Goal: Task Accomplishment & Management: Use online tool/utility

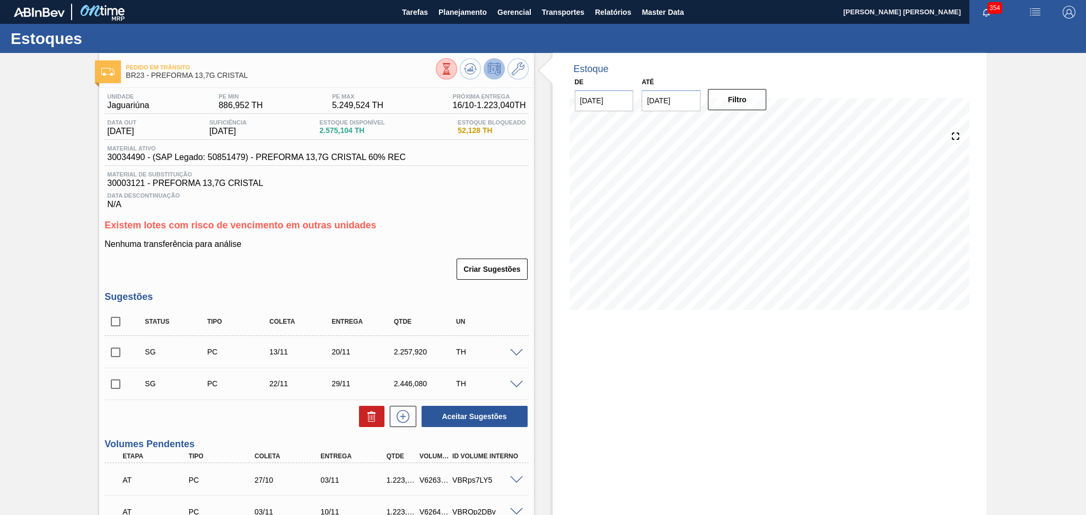
drag, startPoint x: 328, startPoint y: 426, endPoint x: 880, endPoint y: 402, distance: 552.5
click at [880, 402] on div "Estoque De 15/10/2025 Até 29/10/2025 Filtro" at bounding box center [769, 398] width 434 height 691
click at [452, 9] on span "Planejamento" at bounding box center [462, 12] width 48 height 13
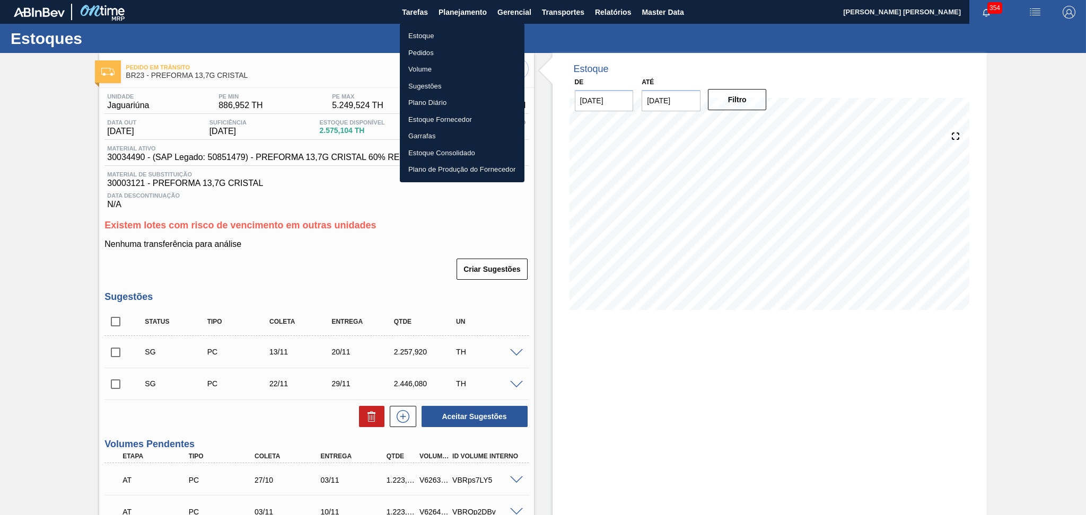
click at [440, 35] on li "Estoque" at bounding box center [462, 36] width 125 height 17
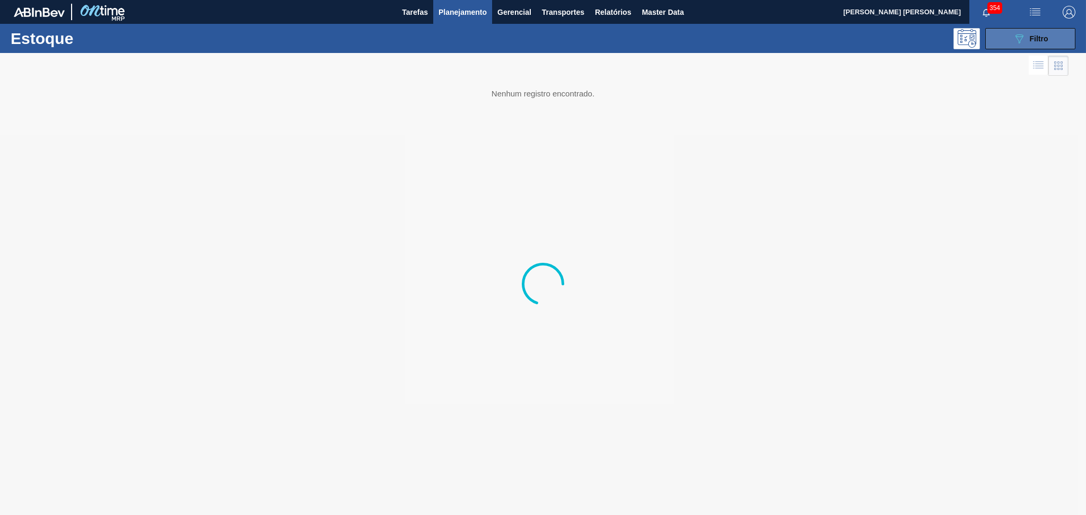
click at [1027, 42] on div "089F7B8B-B2A5-4AFE-B5C0-19BA573D28AC Filtro" at bounding box center [1031, 38] width 36 height 13
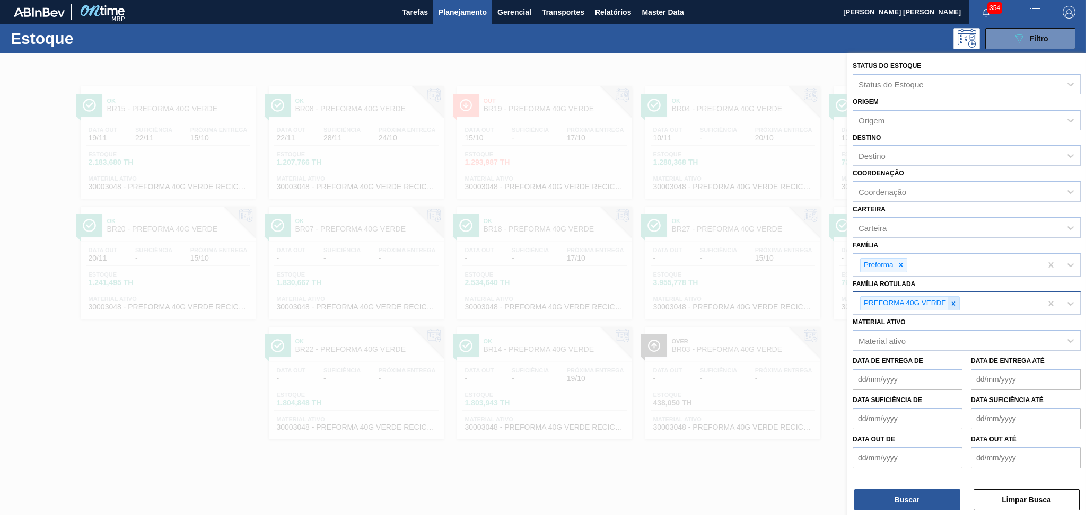
click at [953, 303] on icon at bounding box center [953, 303] width 7 height 7
click at [896, 152] on div "Destino" at bounding box center [956, 155] width 207 height 15
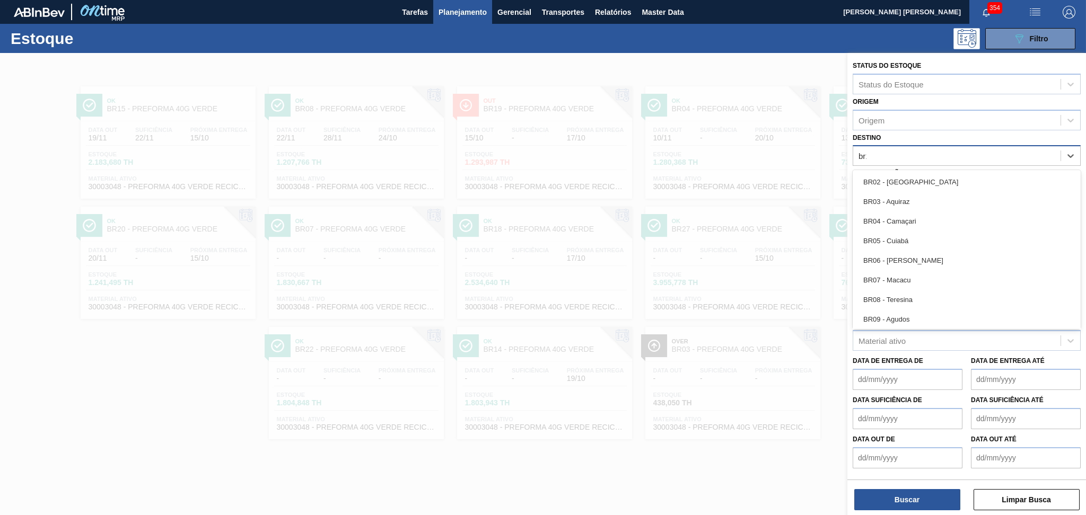
type input "br12"
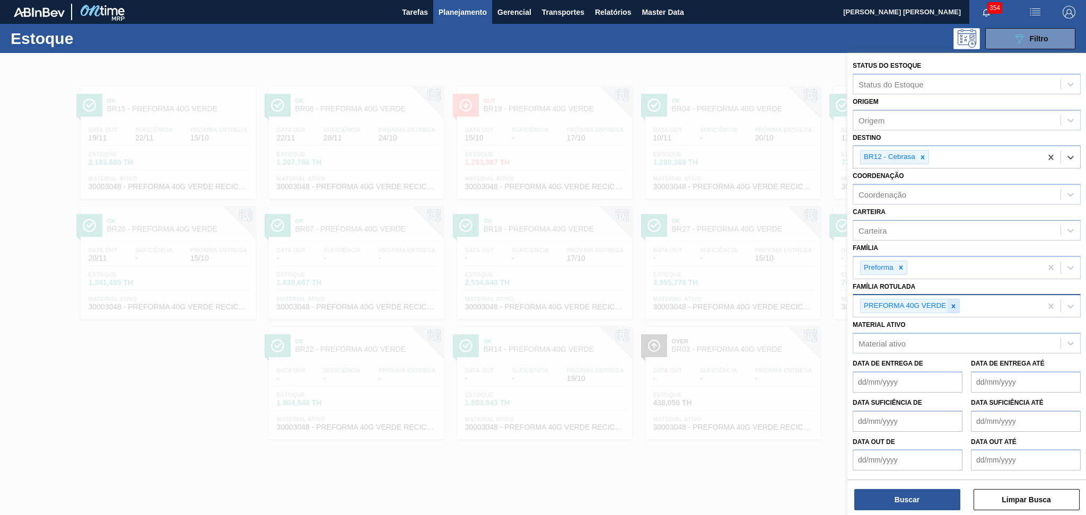
click at [955, 306] on icon at bounding box center [953, 306] width 7 height 7
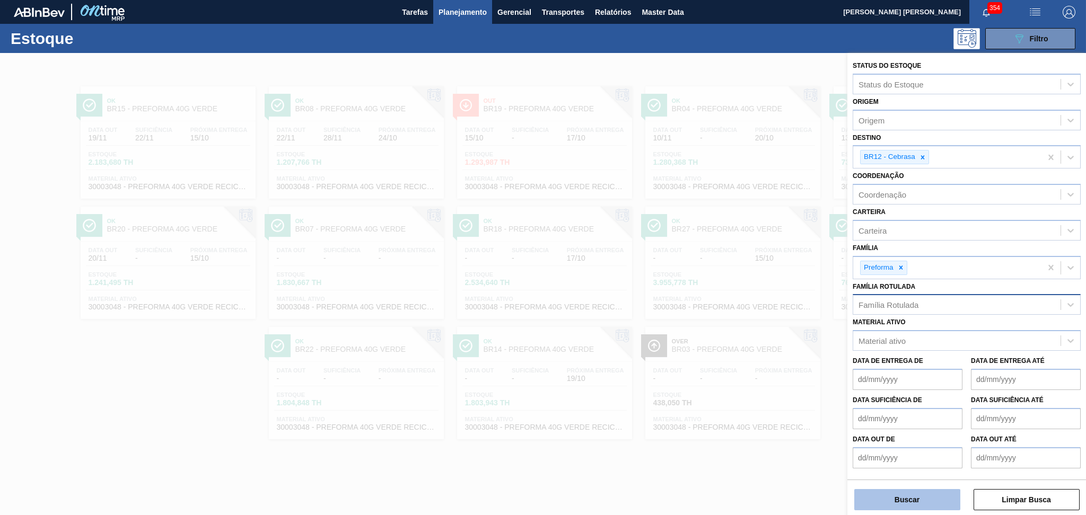
click at [898, 493] on button "Buscar" at bounding box center [907, 499] width 106 height 21
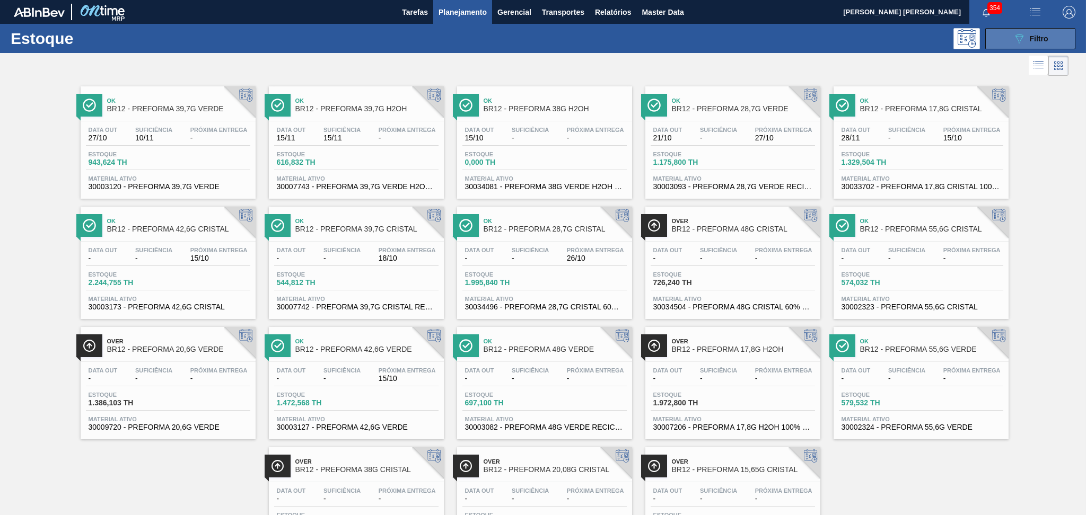
click at [1040, 40] on span "Filtro" at bounding box center [1039, 38] width 19 height 8
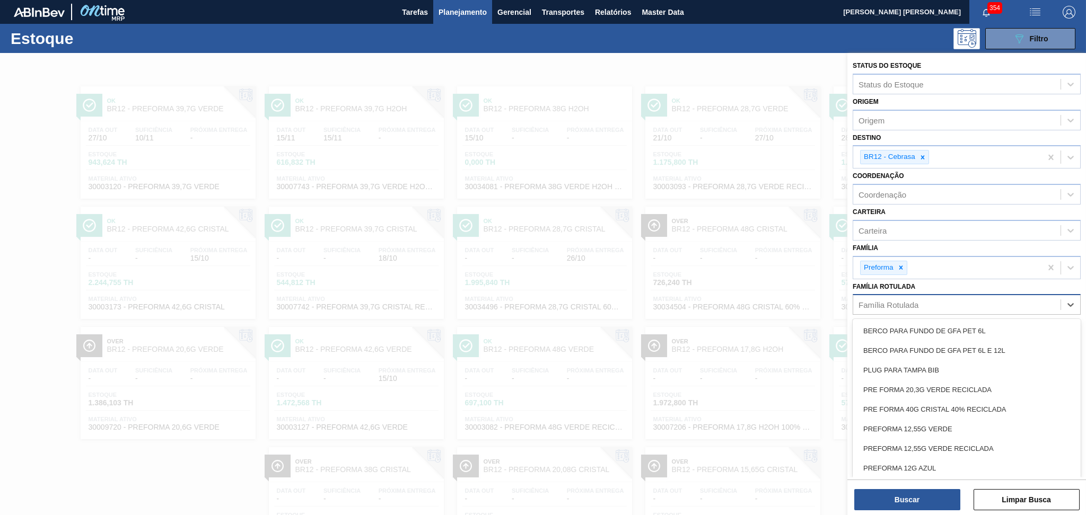
click at [877, 303] on div "Família Rotulada" at bounding box center [888, 305] width 60 height 9
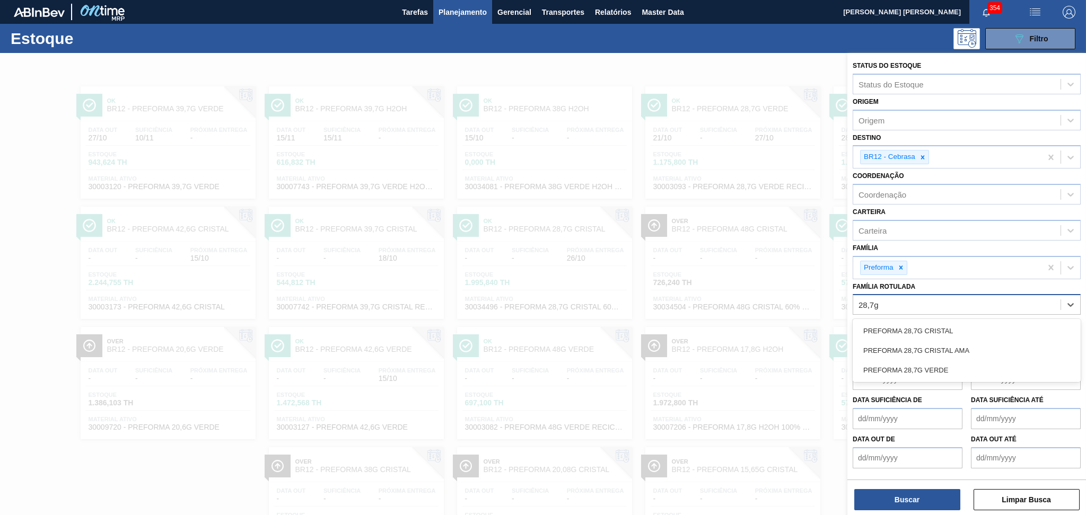
type Rotulada "28,7g c"
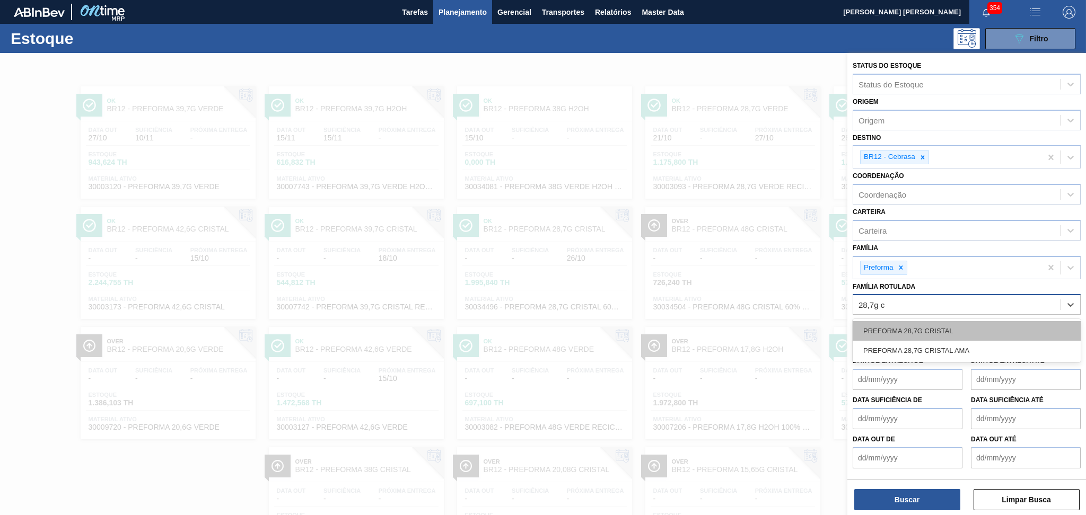
click at [899, 323] on div "PREFORMA 28,7G CRISTAL" at bounding box center [967, 331] width 228 height 20
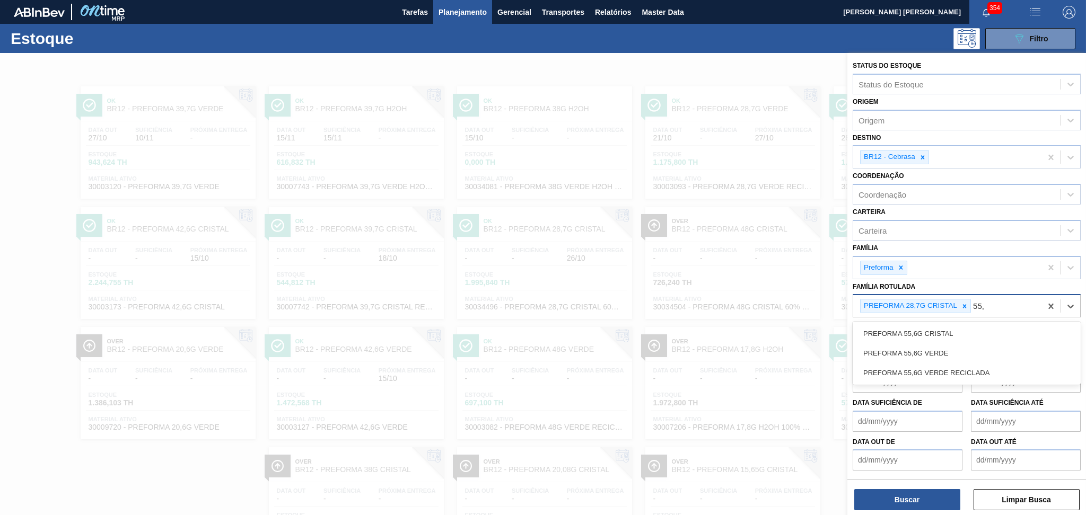
type Rotulada "55,6"
click at [902, 356] on div "PREFORMA 55,6G VERDE" at bounding box center [967, 354] width 228 height 20
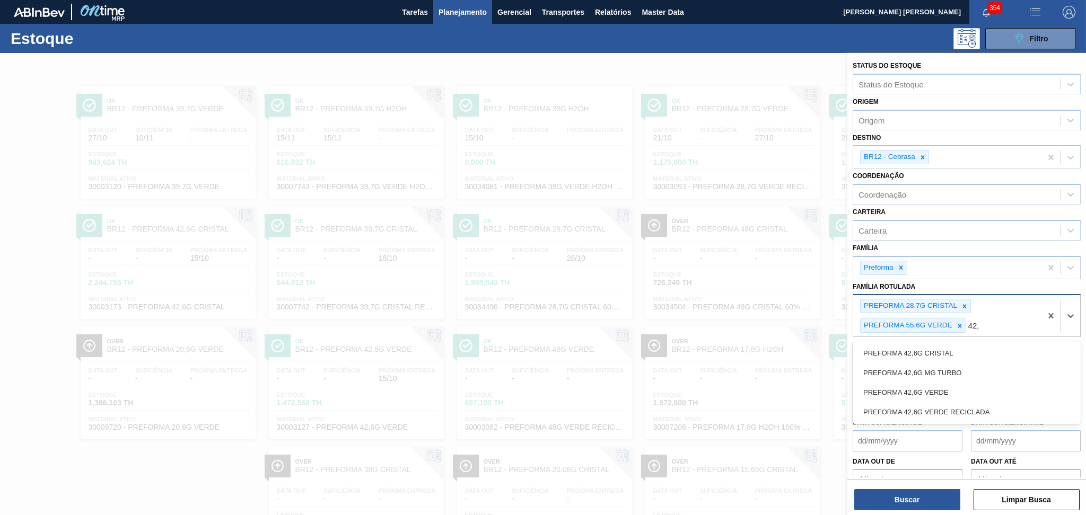
type Rotulada "42,6"
click at [903, 398] on div "PREFORMA 42,6G VERDE" at bounding box center [967, 393] width 228 height 20
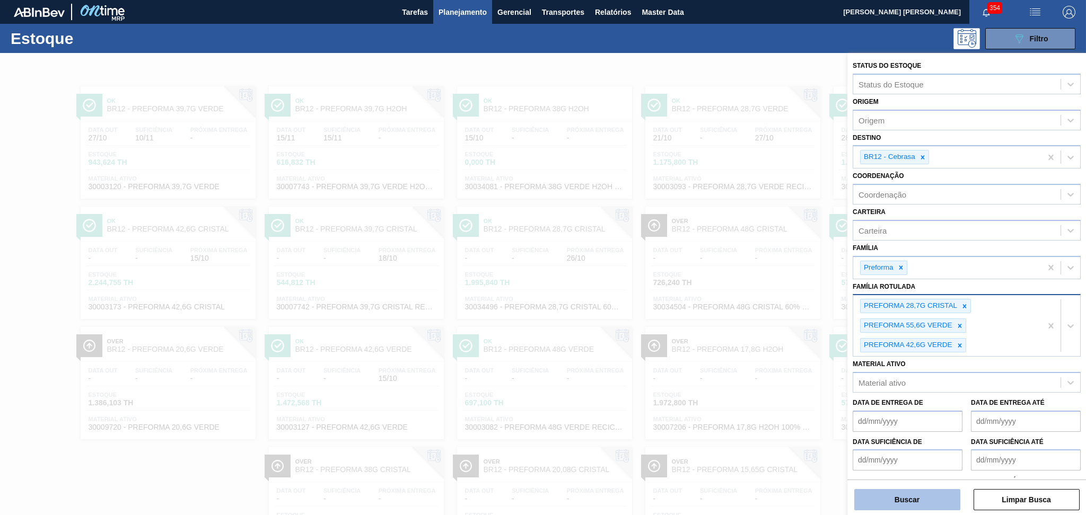
click at [885, 497] on button "Buscar" at bounding box center [907, 499] width 106 height 21
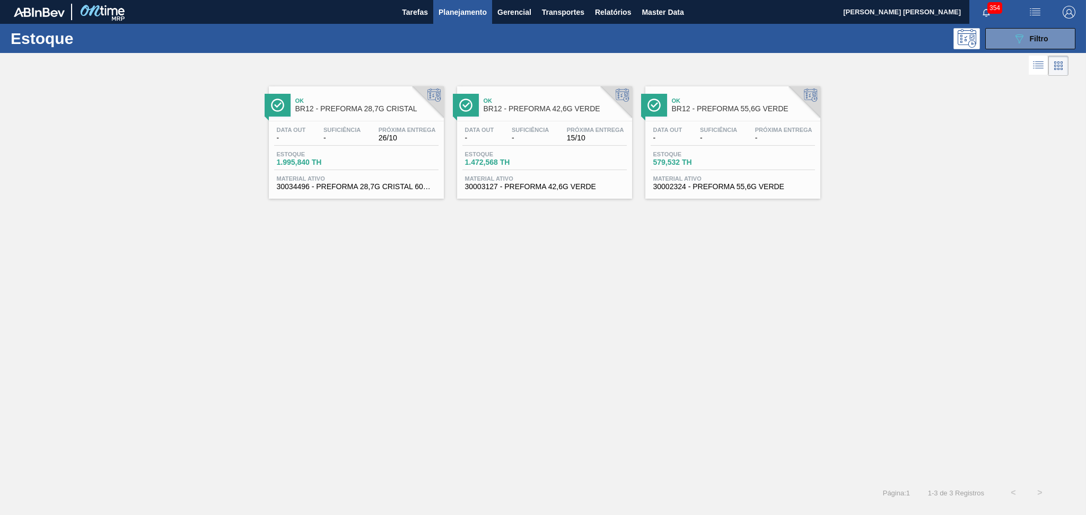
click at [383, 118] on div "Ok BR12 - PREFORMA 28,7G CRISTAL Data out - Suficiência - Próxima Entrega 26/10…" at bounding box center [356, 142] width 175 height 112
click at [575, 156] on div "Estoque 1.472,568 TH" at bounding box center [544, 160] width 164 height 19
click at [681, 161] on span "579,532 TH" at bounding box center [690, 163] width 74 height 8
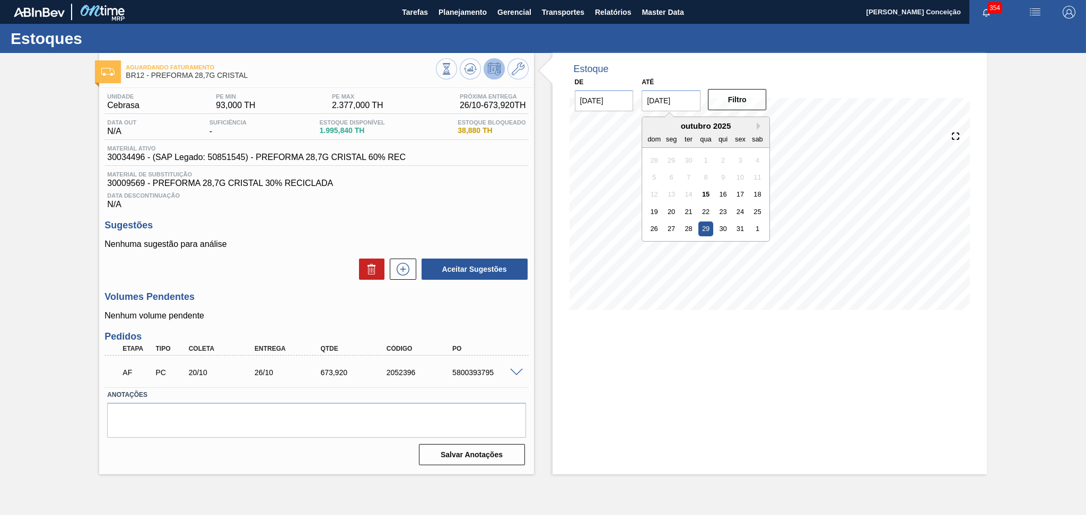
drag, startPoint x: 693, startPoint y: 98, endPoint x: 397, endPoint y: 115, distance: 296.4
click at [411, 114] on div "Aguardando Faturamento BR12 - PREFORMA 28,7G CRISTAL Unidade Cebrasa PE MIN 93,…" at bounding box center [543, 264] width 1086 height 422
type input "[DATE]"
click at [745, 102] on button "Filtro" at bounding box center [737, 99] width 59 height 21
click at [137, 158] on span "30034496 - (SAP Legado: 50851545) - PREFORMA 28,7G CRISTAL 60% REC" at bounding box center [256, 158] width 299 height 10
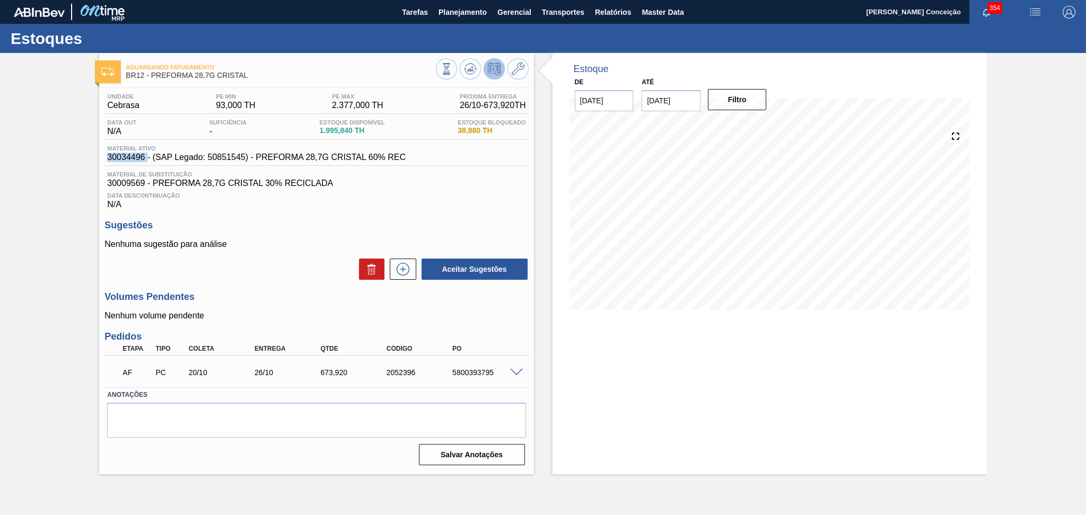
click at [137, 158] on span "30034496 - (SAP Legado: 50851545) - PREFORMA 28,7G CRISTAL 60% REC" at bounding box center [256, 158] width 299 height 10
copy span "30034496"
click at [138, 182] on span "30009569 - PREFORMA 28,7G CRISTAL 30% RECICLADA" at bounding box center [316, 184] width 418 height 10
copy span "30009569"
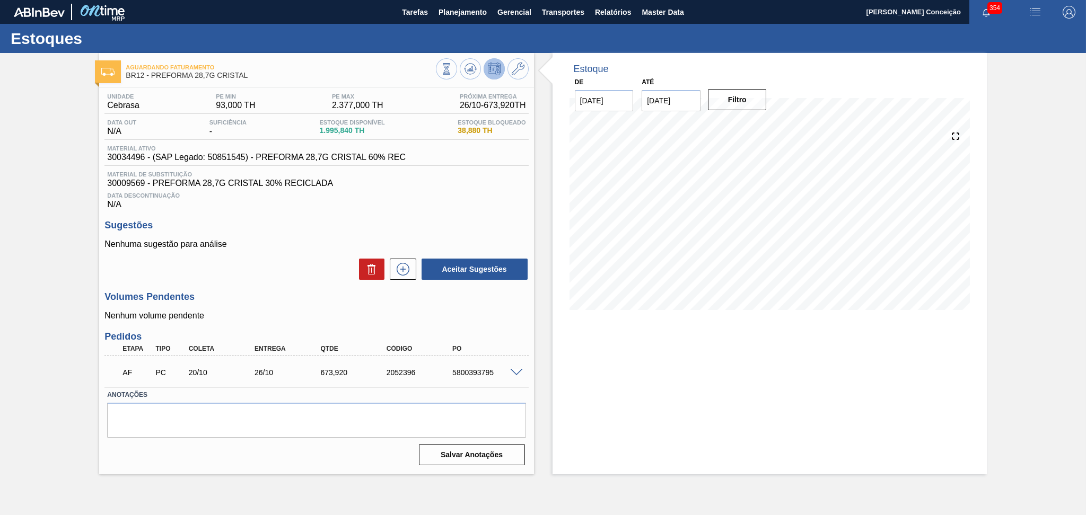
click at [637, 388] on div "Estoque De 15/10/2025 Até 30/11/2025 Filtro" at bounding box center [769, 264] width 434 height 422
click at [293, 323] on div "Unidade Cebrasa PE MIN 93,000 TH PE MAX 2.377,000 TH Próxima Entrega 26/10 - 67…" at bounding box center [316, 278] width 434 height 381
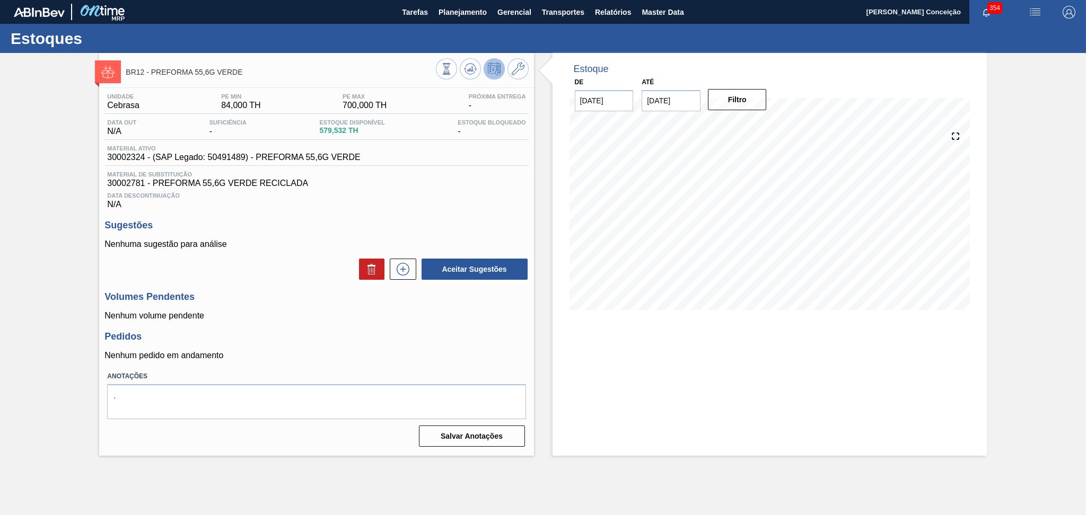
click at [304, 182] on span "30002781 - PREFORMA 55,6G VERDE RECICLADA" at bounding box center [316, 184] width 418 height 10
click at [468, 66] on icon at bounding box center [470, 69] width 13 height 13
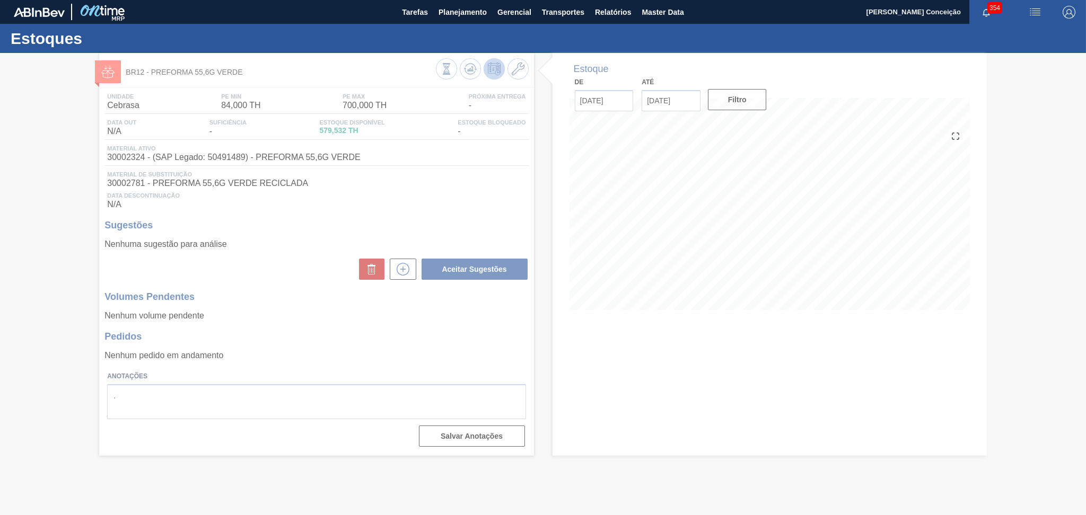
click at [443, 196] on div at bounding box center [543, 284] width 1086 height 462
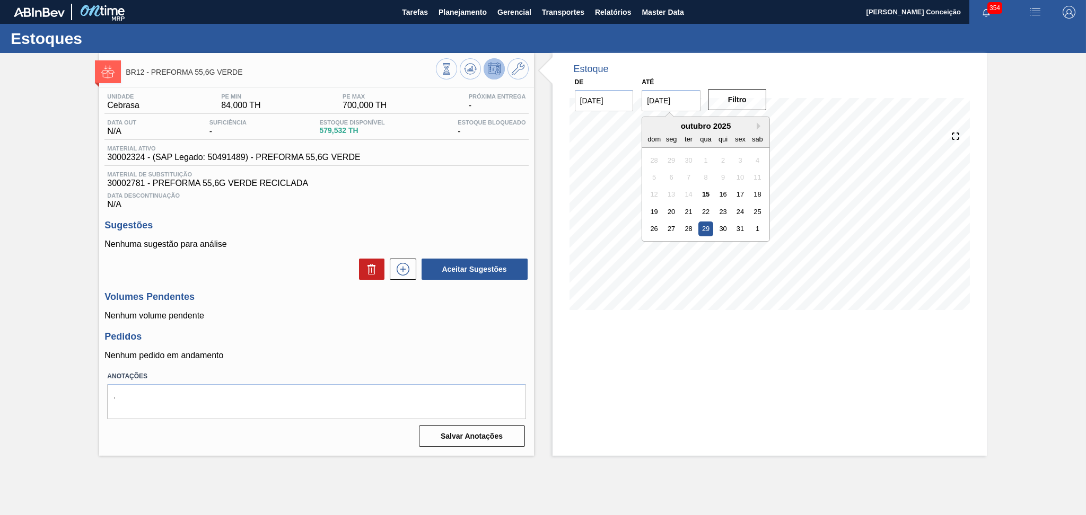
drag, startPoint x: 696, startPoint y: 101, endPoint x: 409, endPoint y: 110, distance: 287.0
click at [494, 107] on div "BR12 - PREFORMA 55,6G VERDE Unidade Cebrasa PE MIN 84,000 TH PE MAX 700,000 TH …" at bounding box center [543, 254] width 1086 height 403
type input "[DATE]"
click at [728, 100] on button "Filtro" at bounding box center [737, 99] width 59 height 21
click at [136, 157] on span "30002324 - (SAP Legado: 50491489) - PREFORMA 55,6G VERDE" at bounding box center [233, 158] width 253 height 10
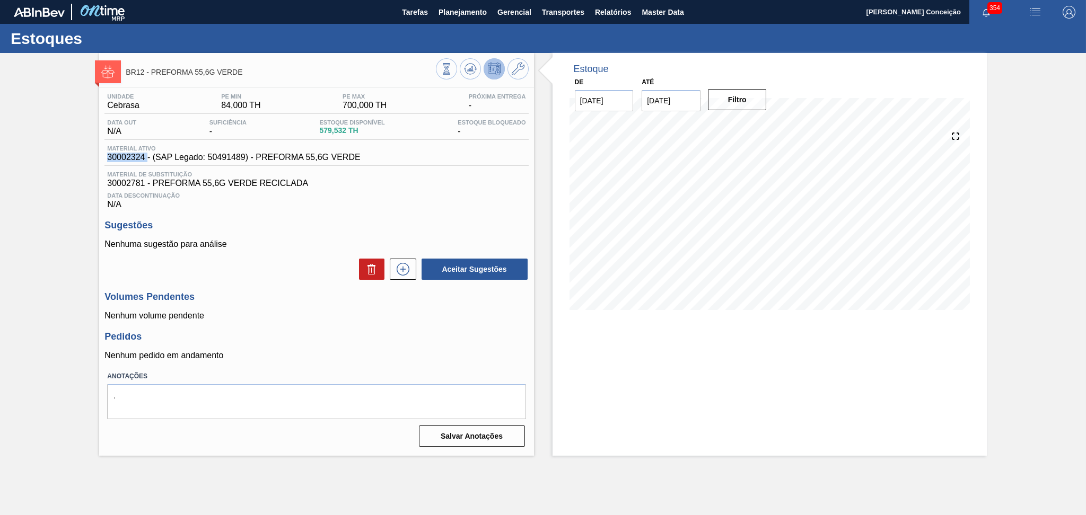
click at [136, 157] on span "30002324 - (SAP Legado: 50491489) - PREFORMA 55,6G VERDE" at bounding box center [233, 158] width 253 height 10
copy span "30002324"
click at [124, 183] on span "30002781 - PREFORMA 55,6G VERDE RECICLADA" at bounding box center [316, 184] width 418 height 10
copy span "30002781"
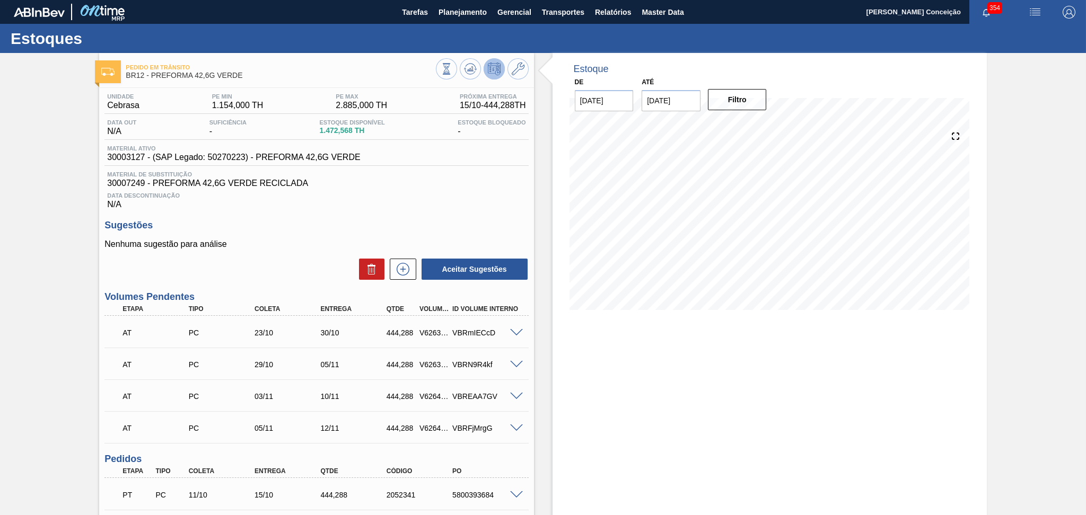
click at [476, 187] on span "30007249 - PREFORMA 42,6G VERDE RECICLADA" at bounding box center [316, 184] width 418 height 10
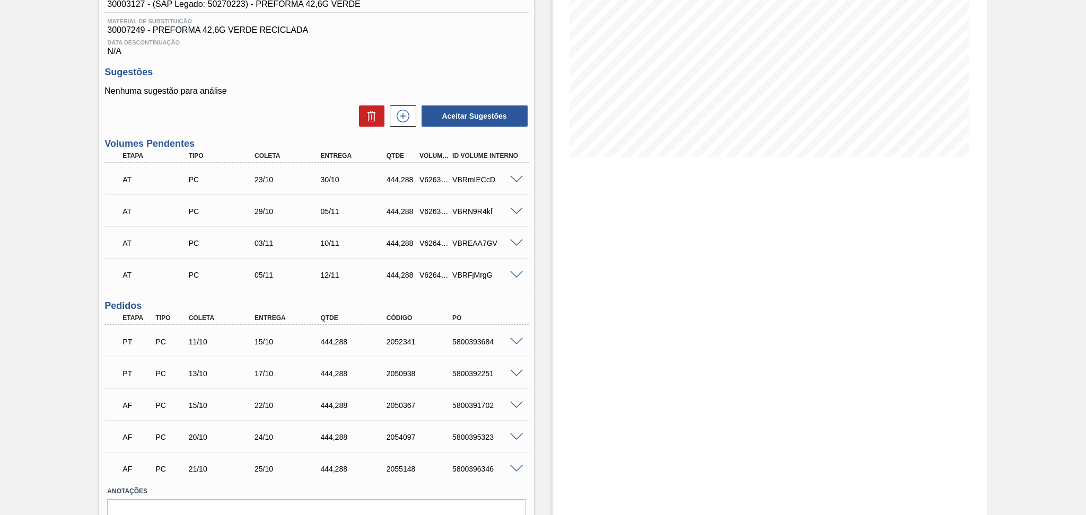
scroll to position [207, 0]
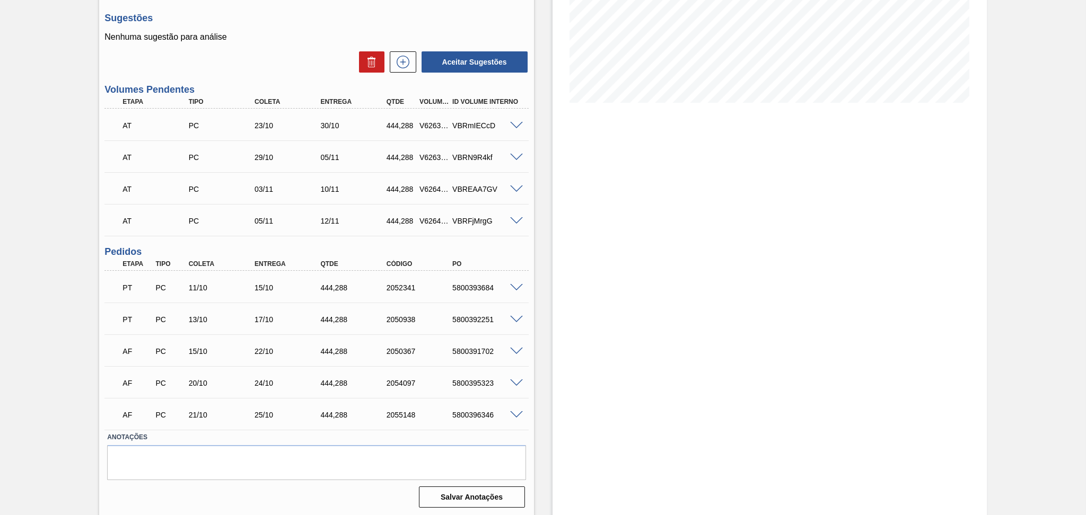
click at [547, 305] on div "Estoque De [DATE] Até [DATE] Filtro" at bounding box center [760, 181] width 453 height 671
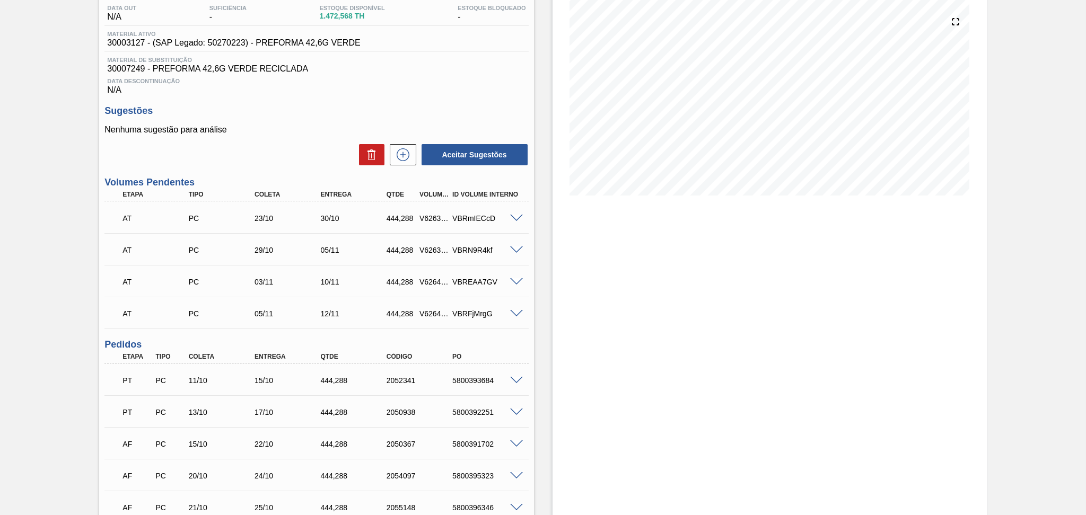
scroll to position [0, 0]
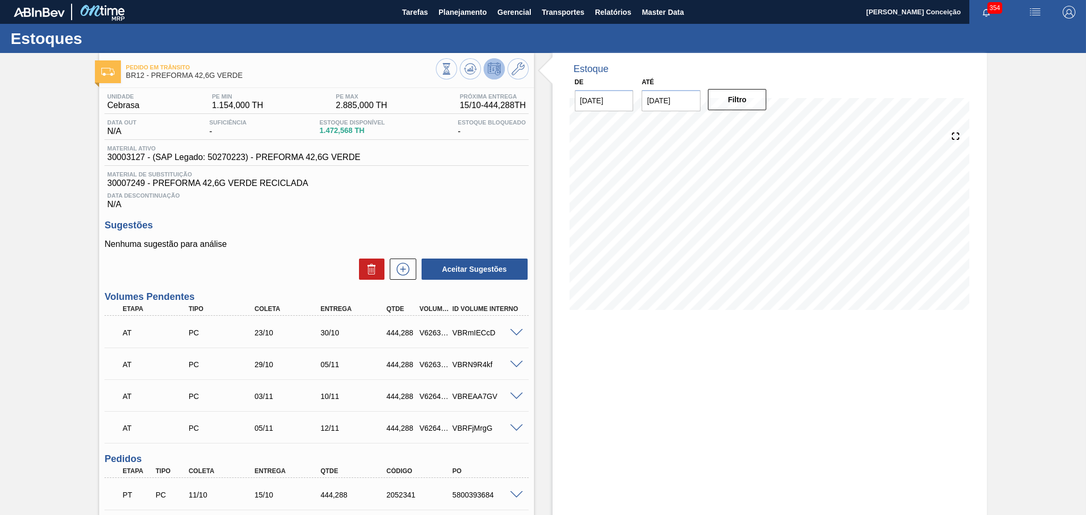
click at [111, 156] on span "30003127 - (SAP Legado: 50270223) - PREFORMA 42,6G VERDE" at bounding box center [233, 158] width 253 height 10
copy span "30003127"
click at [146, 185] on span "30007249 - PREFORMA 42,6G VERDE RECICLADA" at bounding box center [316, 184] width 418 height 10
click at [143, 183] on span "30007249 - PREFORMA 42,6G VERDE RECICLADA" at bounding box center [316, 184] width 418 height 10
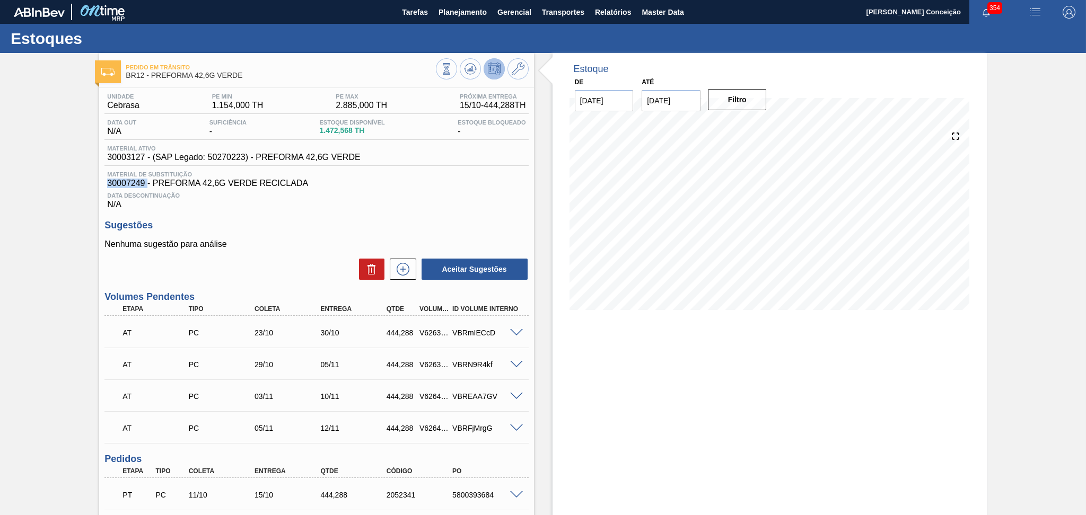
click at [142, 183] on span "30007249 - PREFORMA 42,6G VERDE RECICLADA" at bounding box center [316, 184] width 418 height 10
copy span "30007249"
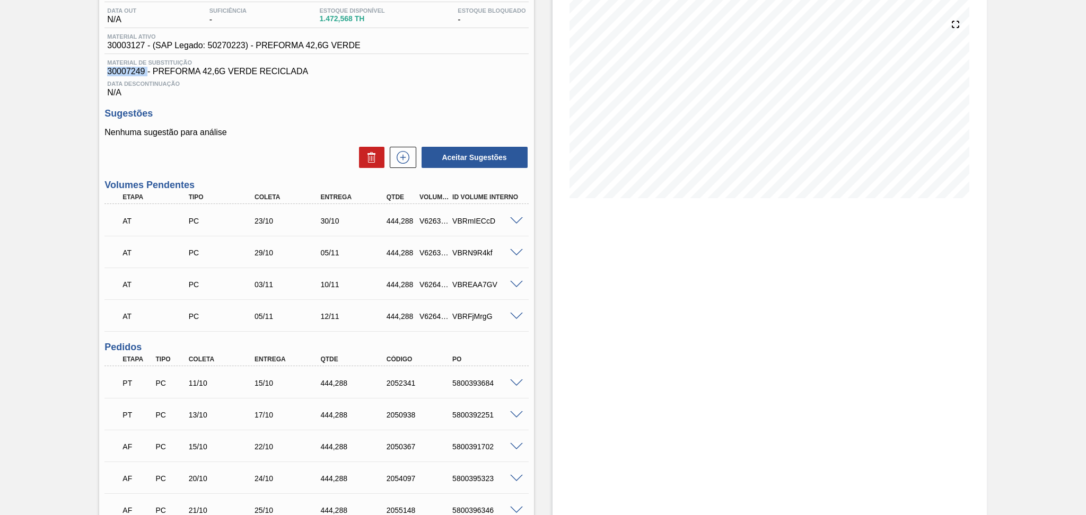
scroll to position [207, 0]
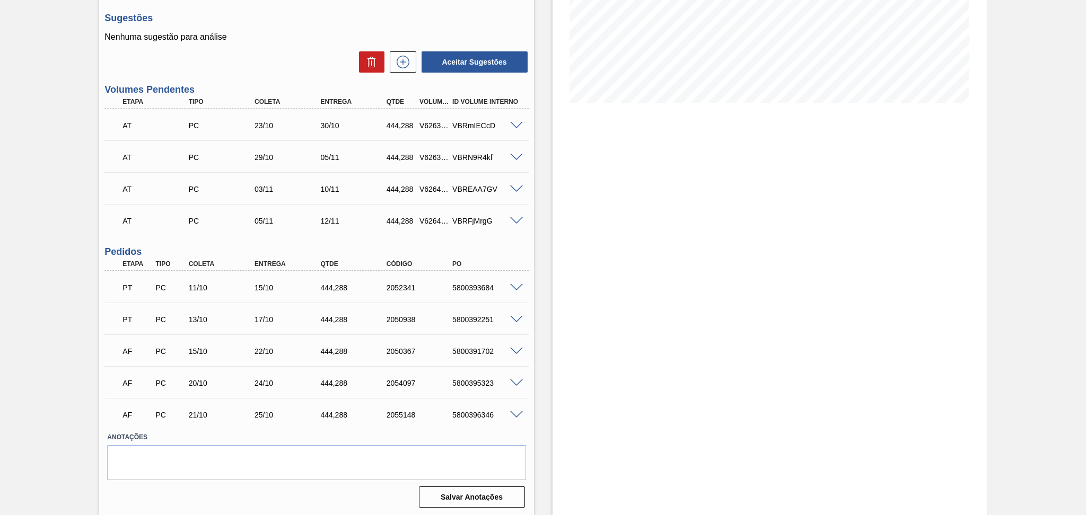
click at [348, 285] on div "444,288" at bounding box center [355, 288] width 74 height 8
click at [348, 284] on div "444,288" at bounding box center [355, 288] width 74 height 8
click at [340, 287] on div "444,288" at bounding box center [355, 288] width 74 height 8
copy div "444,288"
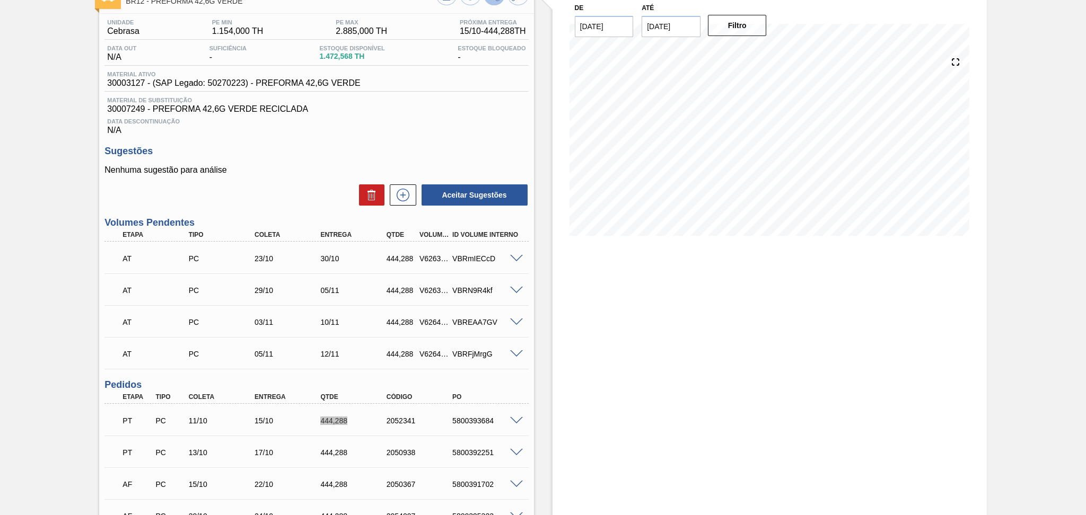
scroll to position [0, 0]
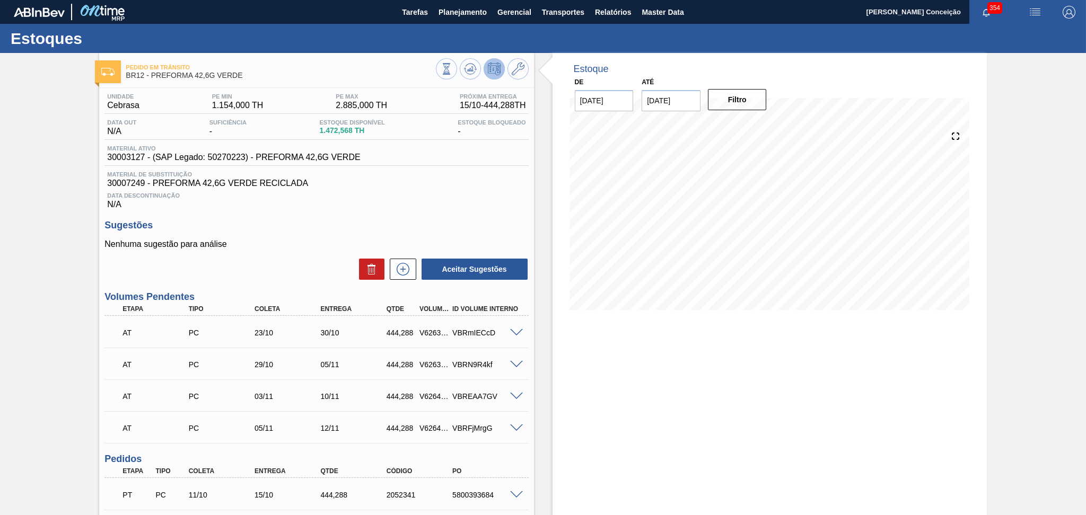
click at [486, 215] on div "Unidade Cebrasa PE MIN 1.154,000 TH PE MAX 2.885,000 TH Próxima Entrega 15/10 -…" at bounding box center [316, 403] width 434 height 631
click at [580, 387] on div "Estoque De 15/10/2025 Até 30/11/2025 Filtro 16/11 Projeção de Estoque 2,816.506…" at bounding box center [769, 388] width 434 height 671
click at [463, 21] on button "Planejamento" at bounding box center [462, 12] width 59 height 24
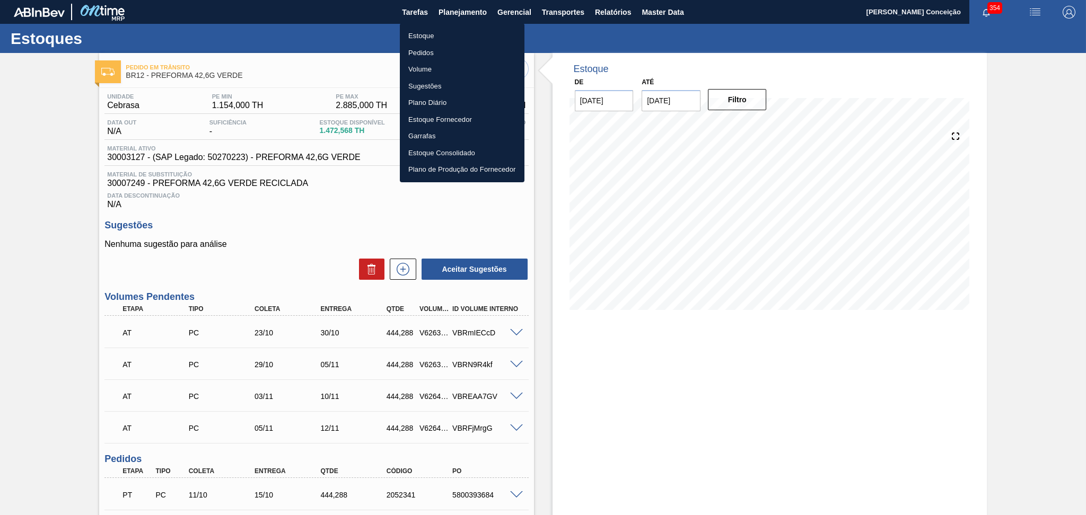
click at [434, 34] on li "Estoque" at bounding box center [462, 36] width 125 height 17
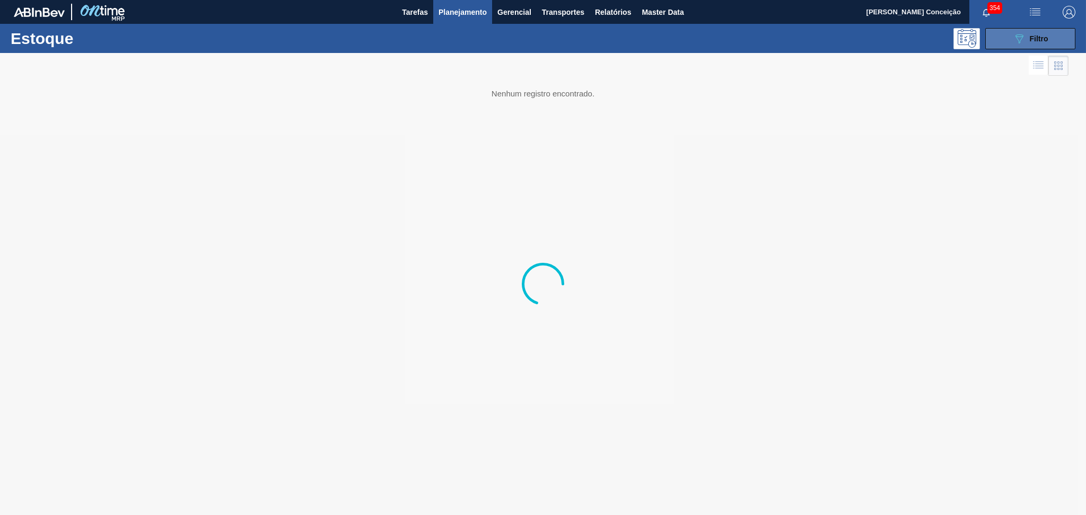
click at [1042, 44] on div "089F7B8B-B2A5-4AFE-B5C0-19BA573D28AC Filtro" at bounding box center [1031, 38] width 36 height 13
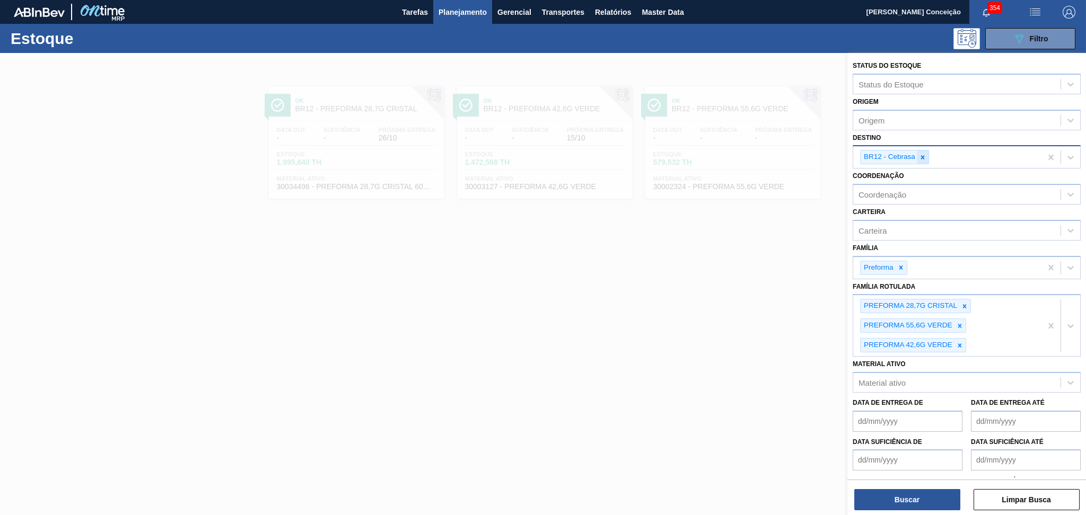
click at [919, 159] on icon at bounding box center [922, 157] width 7 height 7
click at [925, 156] on icon at bounding box center [922, 157] width 7 height 7
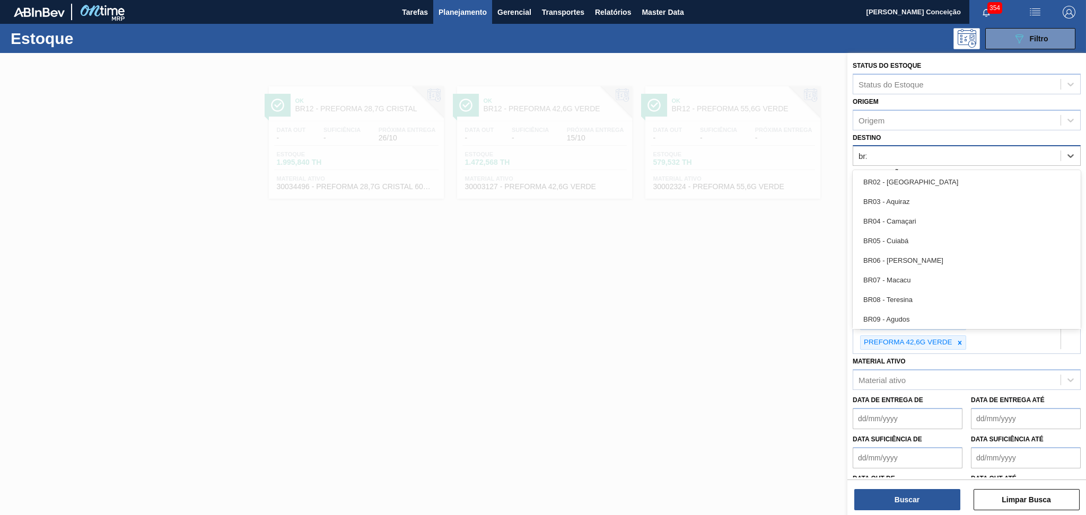
type input "br23"
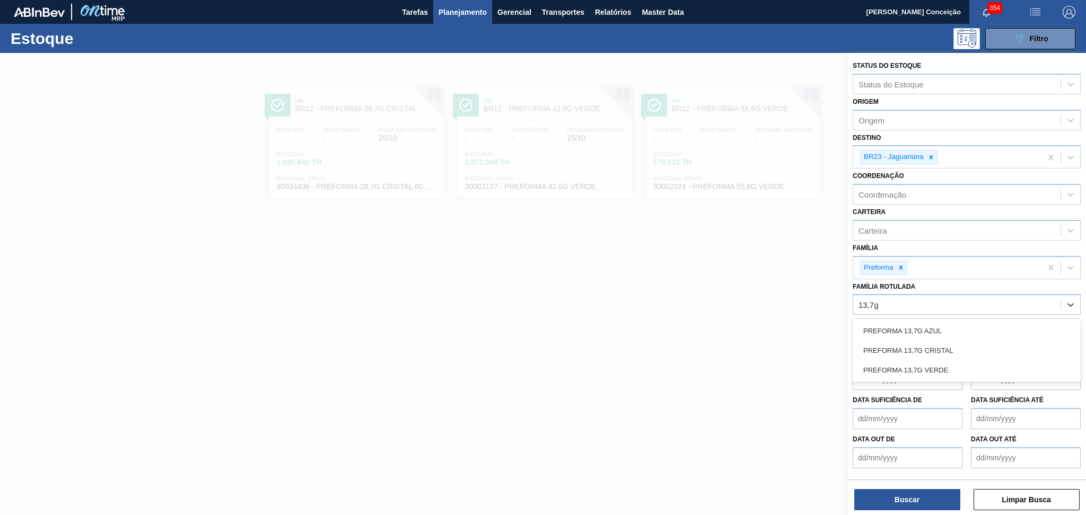
type Rotulada "13,7g v"
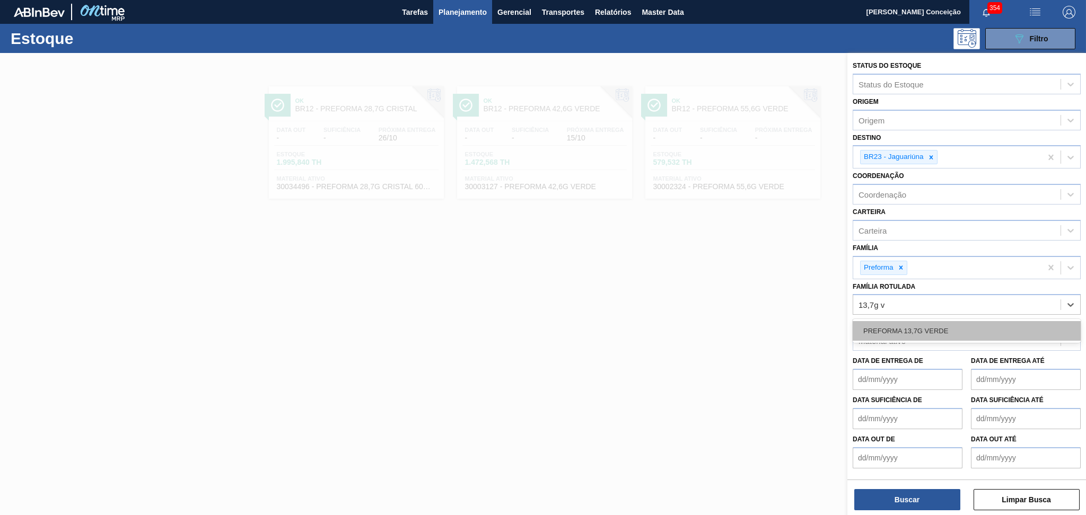
click at [951, 323] on div "PREFORMA 13,7G VERDE" at bounding box center [967, 331] width 228 height 20
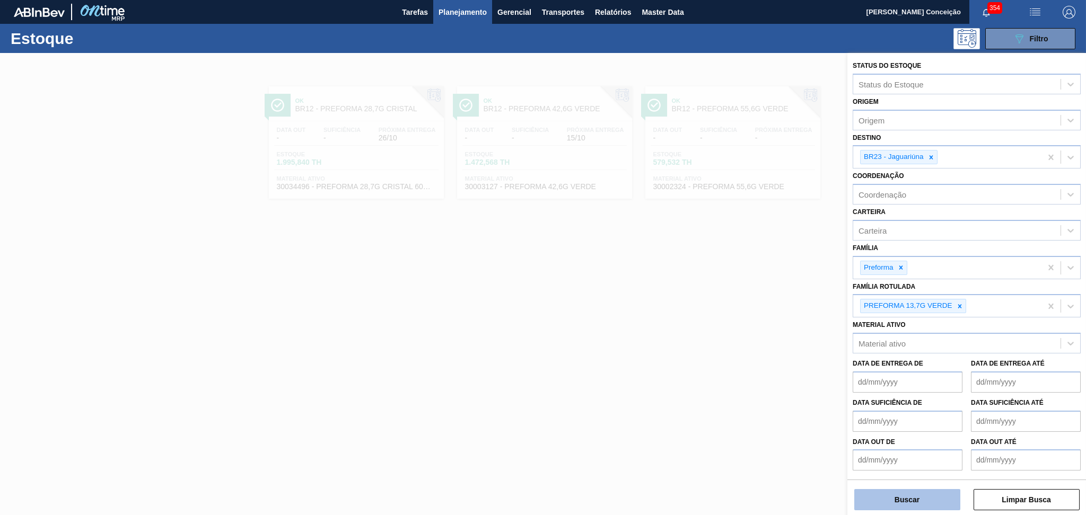
click at [909, 497] on button "Buscar" at bounding box center [907, 499] width 106 height 21
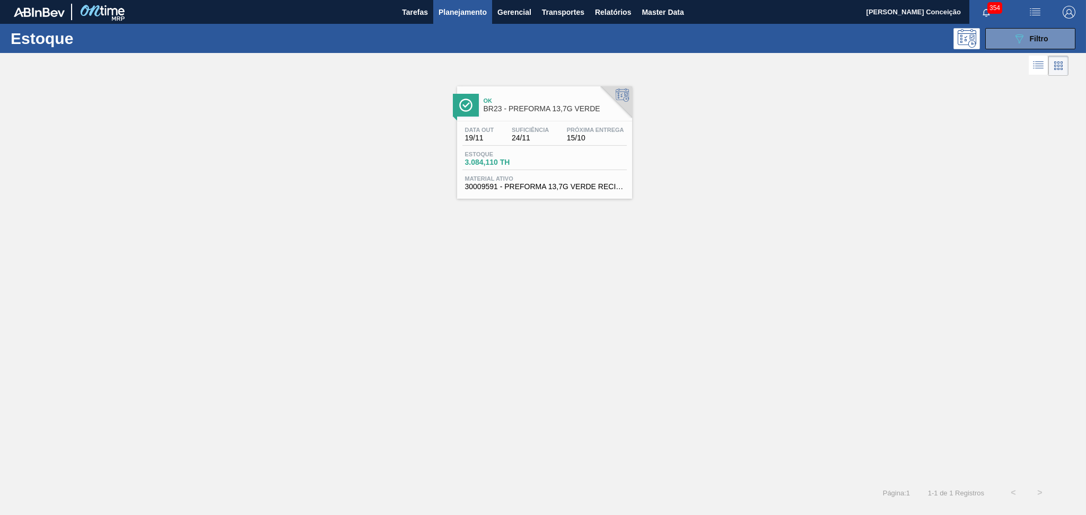
click at [556, 153] on div "Estoque 3.084,110 TH" at bounding box center [544, 160] width 164 height 19
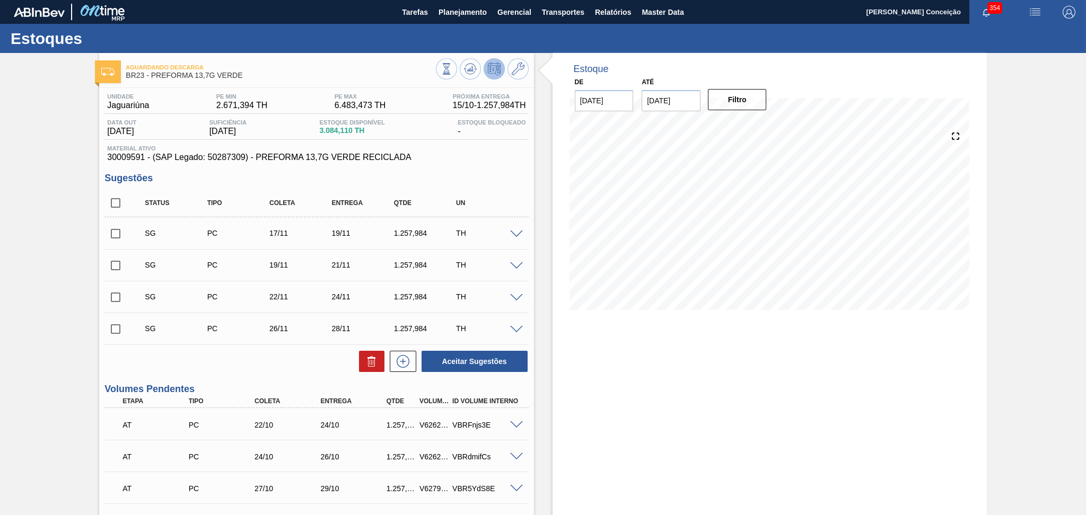
click at [538, 400] on div "Estoque De 15/10/2025 Até 30/11/2025 Filtro" at bounding box center [760, 466] width 453 height 827
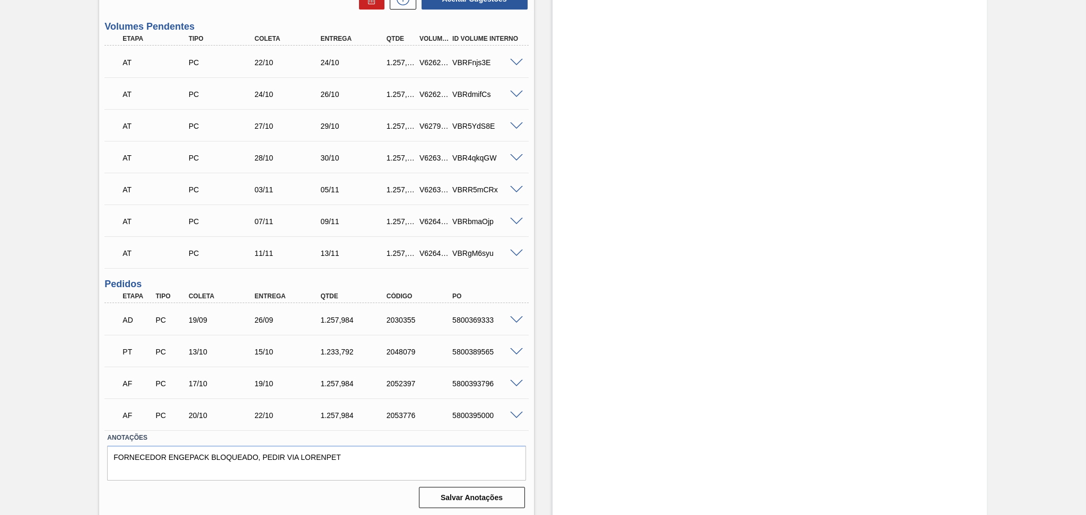
scroll to position [363, 0]
click at [219, 355] on div "PT PC 13/10 15/10 1.233,792 2048079 5800389565" at bounding box center [314, 350] width 396 height 21
click at [515, 351] on span at bounding box center [516, 352] width 13 height 8
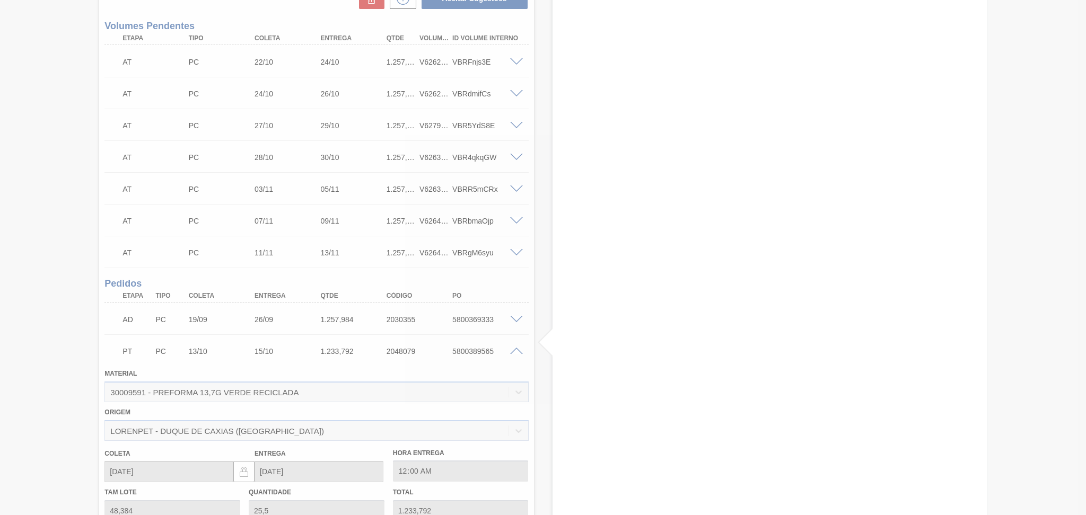
click at [515, 351] on div at bounding box center [543, 257] width 1086 height 515
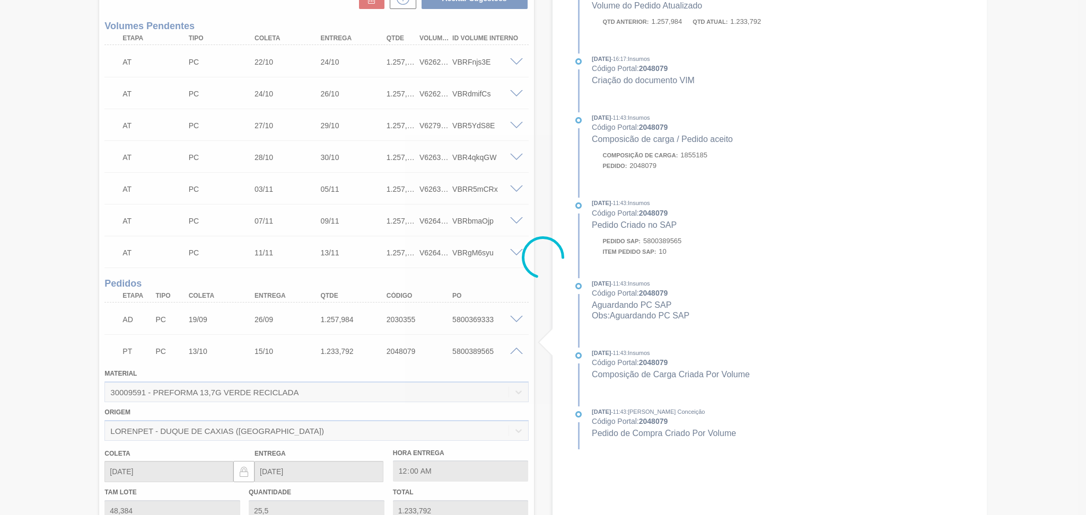
click at [515, 351] on div at bounding box center [543, 257] width 1086 height 515
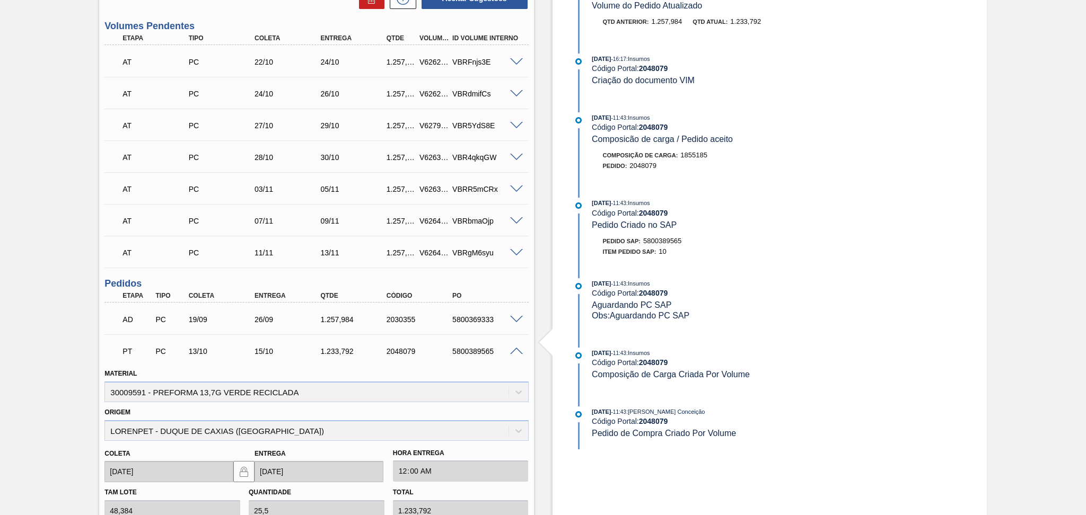
click at [515, 349] on span at bounding box center [516, 352] width 13 height 8
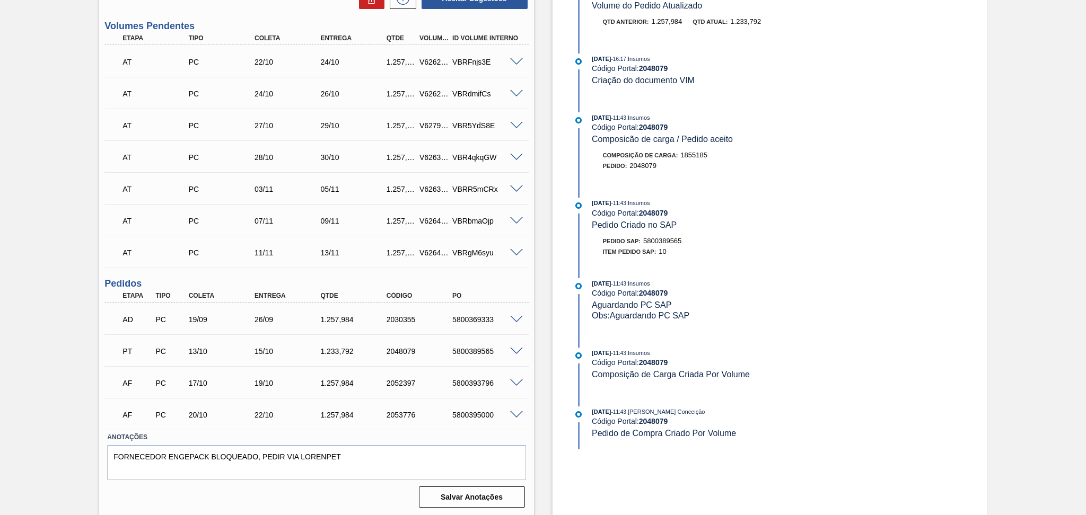
click at [327, 30] on h3 "Volumes Pendentes" at bounding box center [316, 26] width 424 height 11
click at [484, 347] on div "5800389565" at bounding box center [487, 351] width 74 height 8
copy div "5800389565"
click at [457, 325] on div "AD PC 19/09 26/09 1.257,984 2030355 5800369333" at bounding box center [314, 318] width 396 height 21
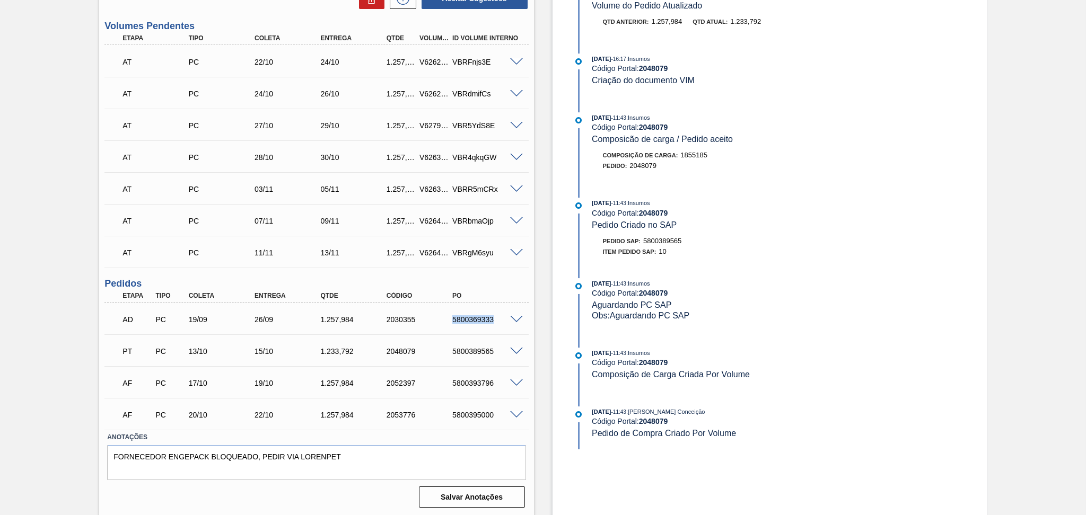
click at [457, 325] on div "AD PC 19/09 26/09 1.257,984 2030355 5800369333" at bounding box center [314, 318] width 396 height 21
copy div "5800369333"
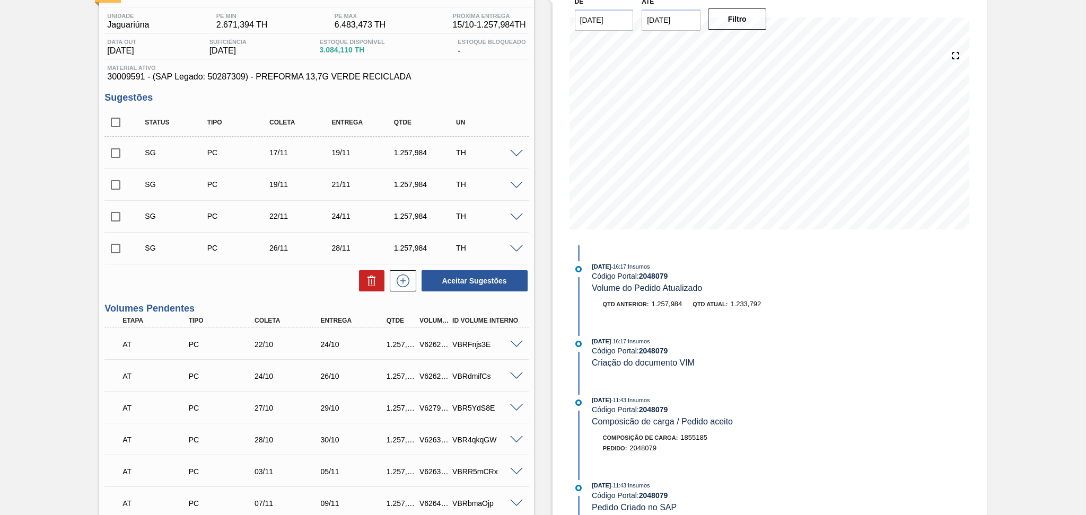
scroll to position [0, 0]
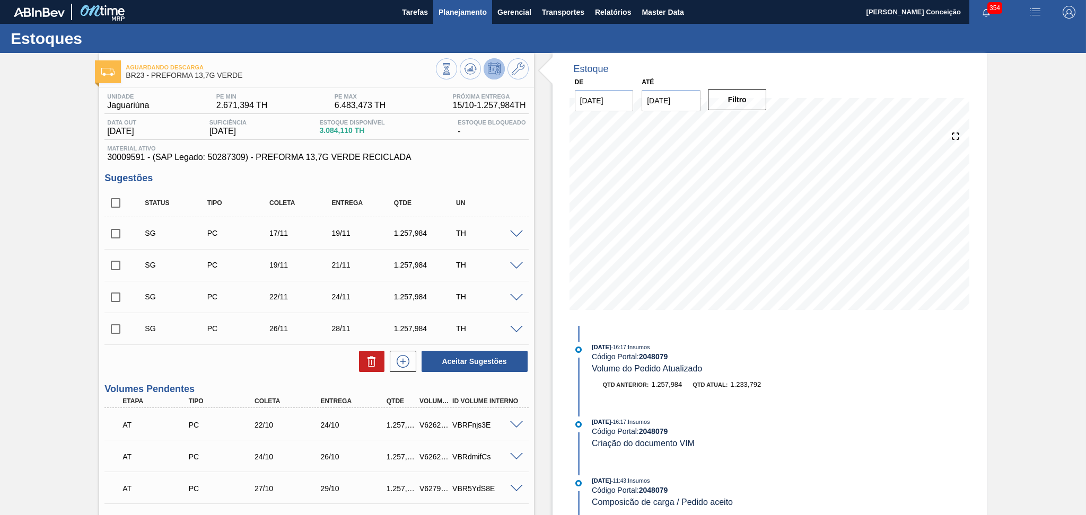
click at [461, 2] on button "Planejamento" at bounding box center [462, 12] width 59 height 24
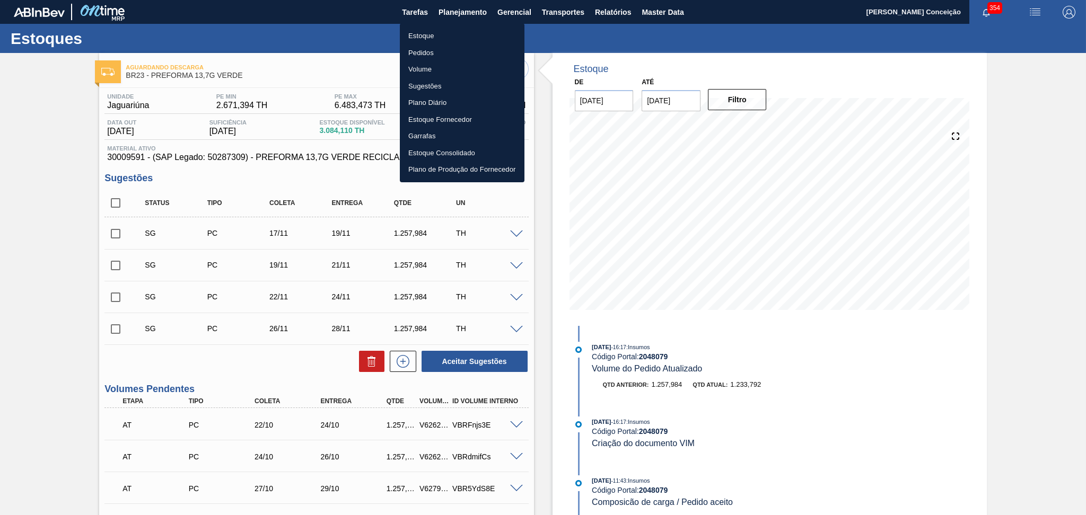
click at [423, 39] on li "Estoque" at bounding box center [462, 36] width 125 height 17
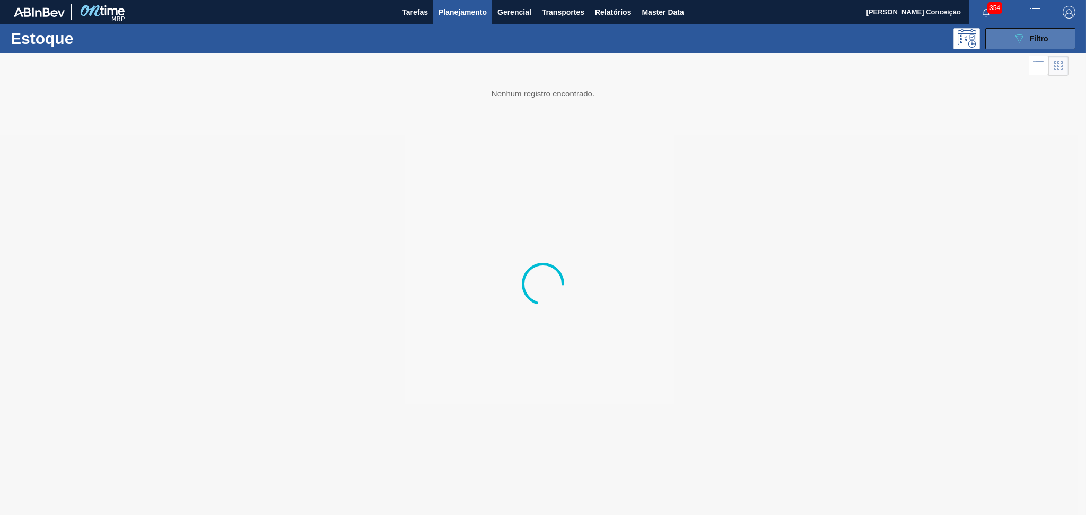
click at [1038, 46] on button "089F7B8B-B2A5-4AFE-B5C0-19BA573D28AC Filtro" at bounding box center [1030, 38] width 90 height 21
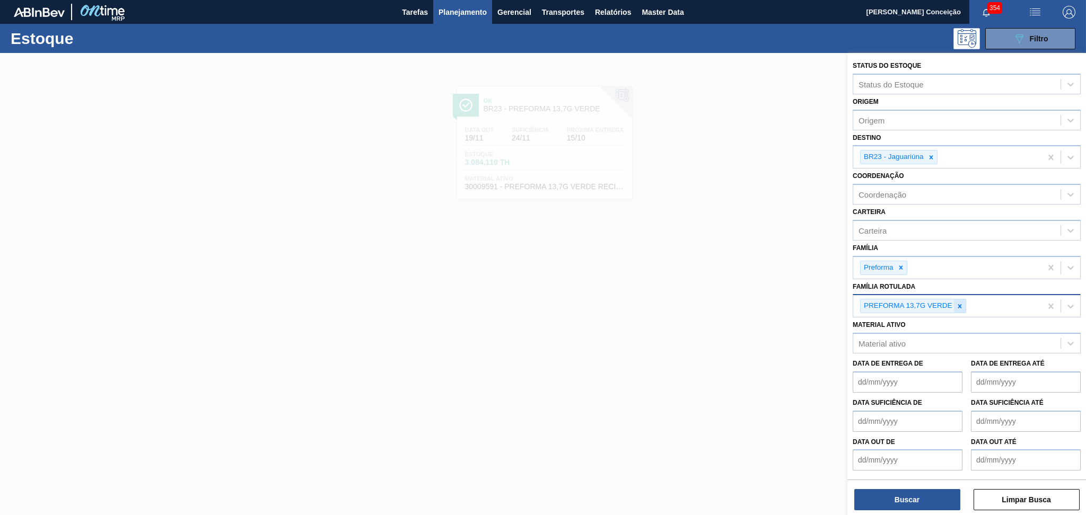
click at [960, 300] on div at bounding box center [960, 306] width 12 height 13
click at [901, 268] on icon at bounding box center [900, 267] width 7 height 7
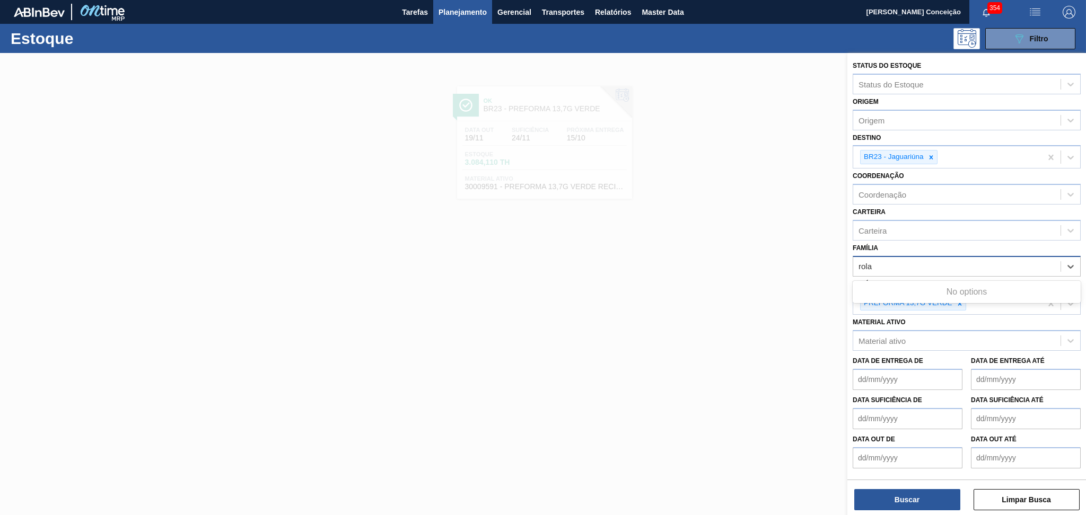
type input "rol"
click at [917, 287] on div "Rolha Plástica" at bounding box center [967, 293] width 228 height 20
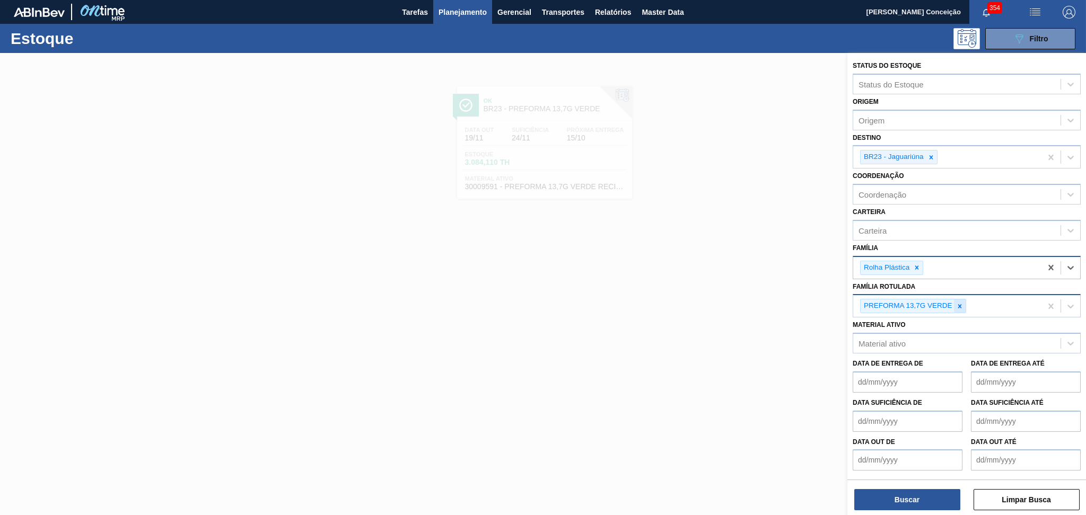
click at [964, 307] on div at bounding box center [960, 306] width 12 height 13
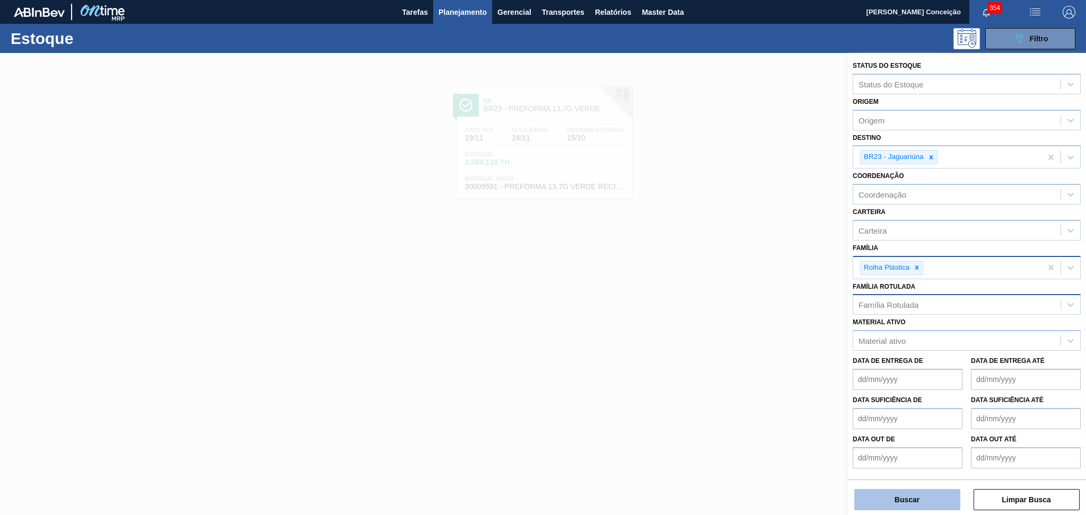
click at [913, 499] on button "Buscar" at bounding box center [907, 499] width 106 height 21
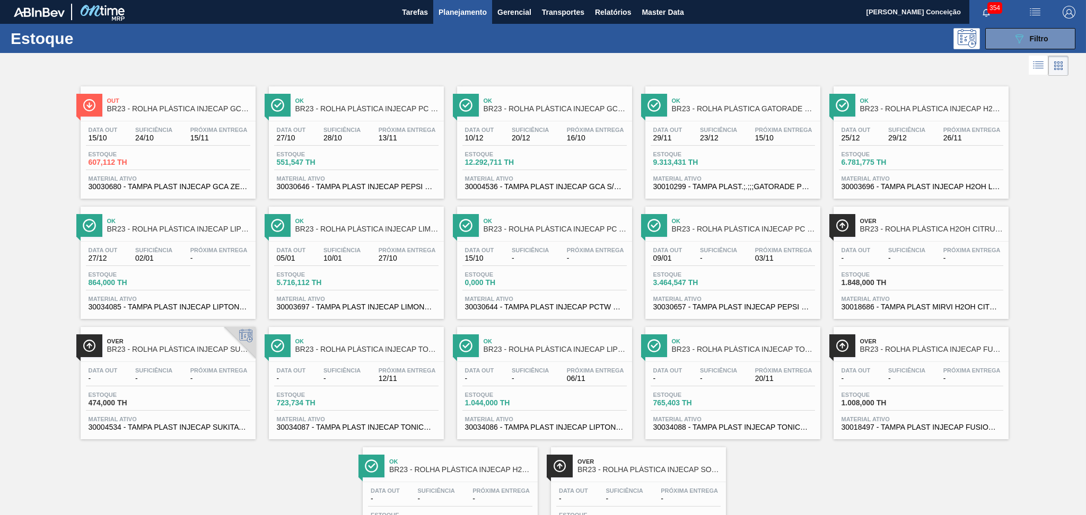
click at [196, 143] on div "Data out 15/10 Suficiência 24/10 Próxima Entrega 15/11" at bounding box center [168, 136] width 164 height 19
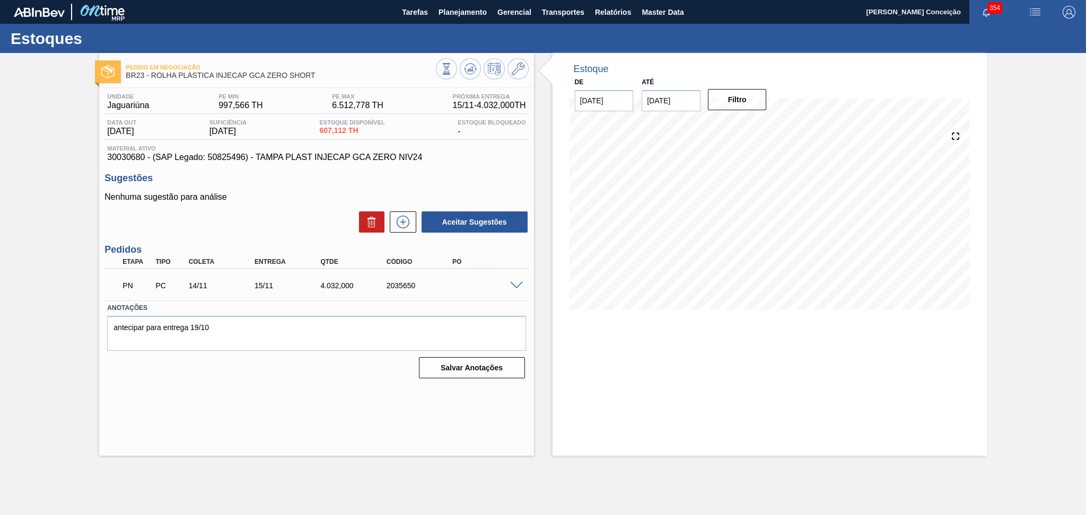
click at [639, 387] on div "Estoque De 15/10/2025 Até 30/11/2025 Filtro" at bounding box center [769, 254] width 434 height 403
click at [306, 232] on div "Aceitar Sugestões" at bounding box center [316, 221] width 424 height 23
click at [512, 287] on div "PN PC 14/11 15/11 4.032,000 2035650" at bounding box center [316, 284] width 424 height 27
click at [514, 283] on span at bounding box center [516, 286] width 13 height 8
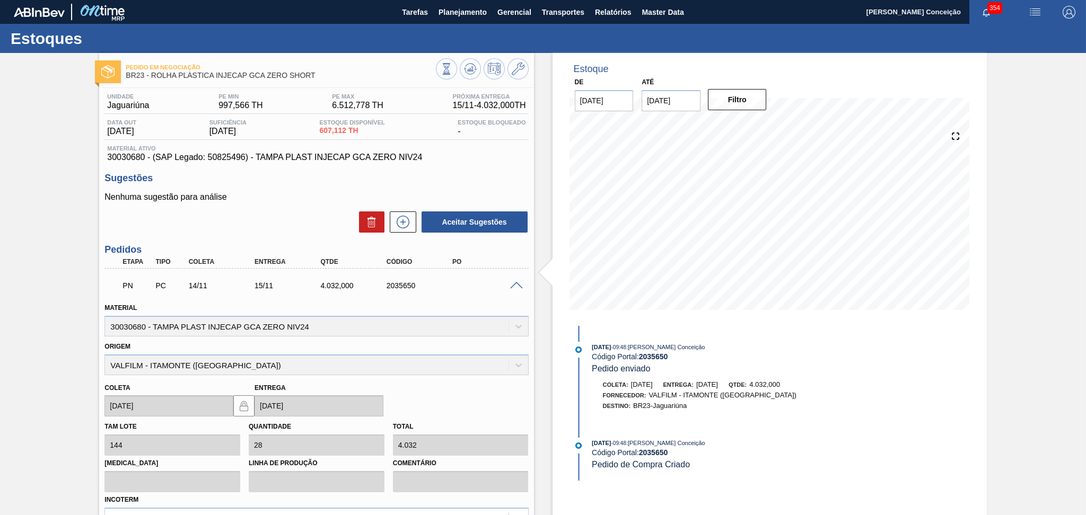
click at [514, 283] on span at bounding box center [516, 286] width 13 height 8
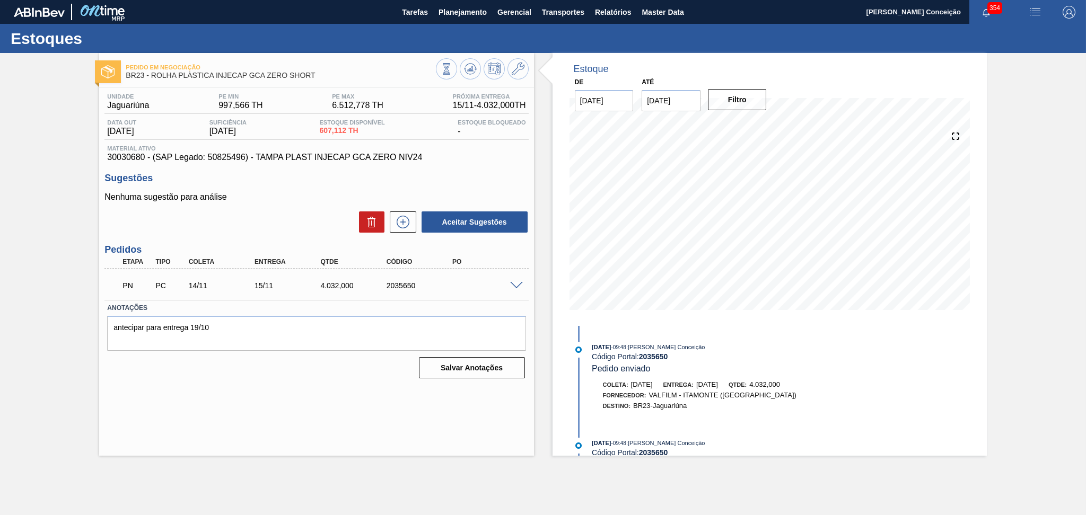
click at [133, 155] on span "30030680 - (SAP Legado: 50825496) - TAMPA PLAST INJECAP GCA ZERO NIV24" at bounding box center [316, 158] width 418 height 10
copy span "30030680"
click at [475, 16] on span "Planejamento" at bounding box center [462, 12] width 48 height 13
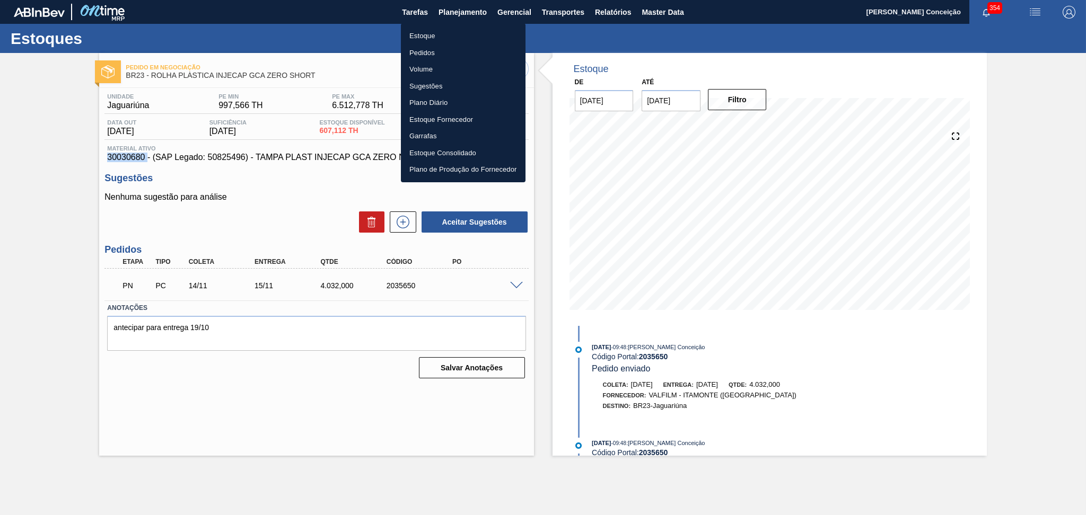
click at [417, 39] on li "Estoque" at bounding box center [463, 36] width 125 height 17
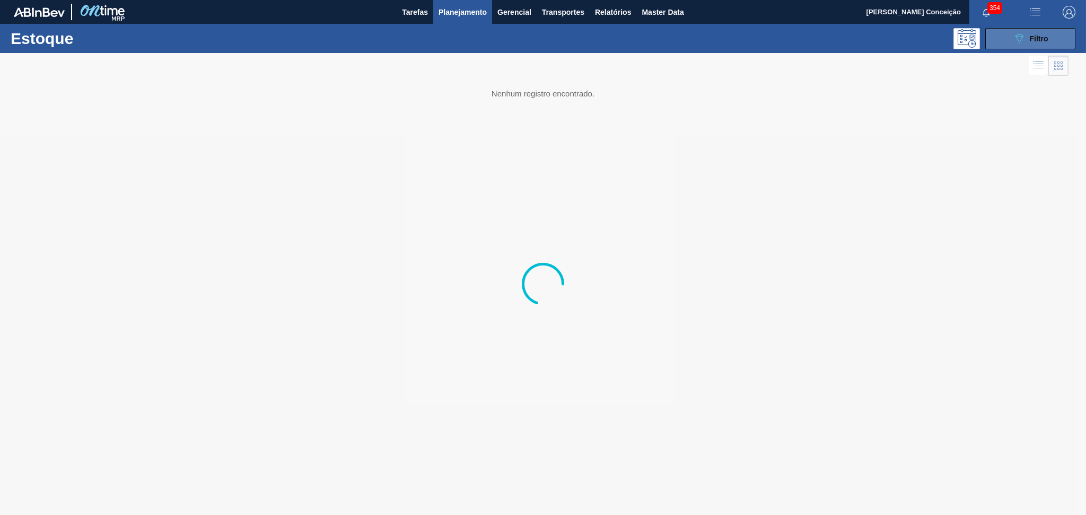
click at [1031, 37] on span "Filtro" at bounding box center [1039, 38] width 19 height 8
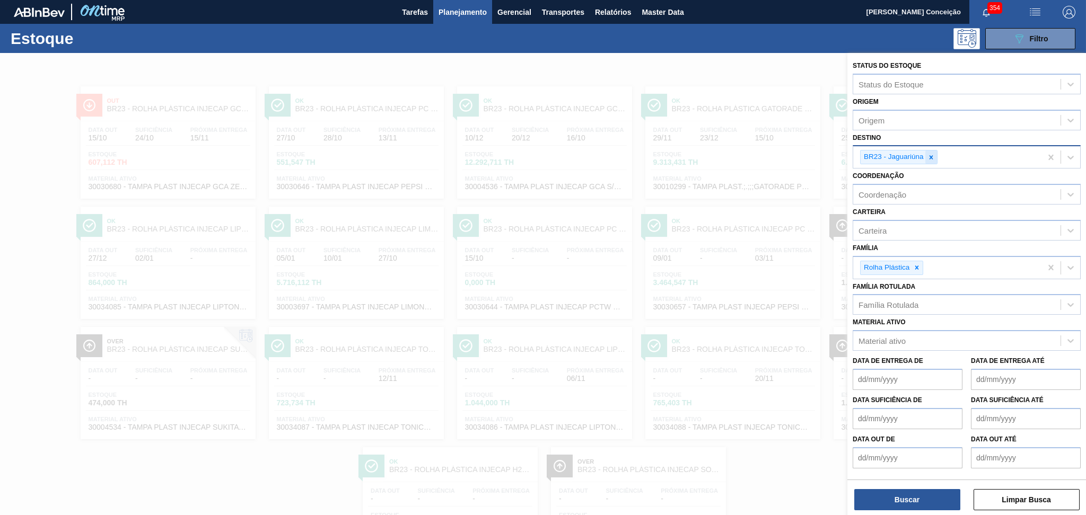
click at [928, 155] on icon at bounding box center [930, 157] width 7 height 7
click at [884, 334] on div "Material ativo" at bounding box center [881, 338] width 47 height 9
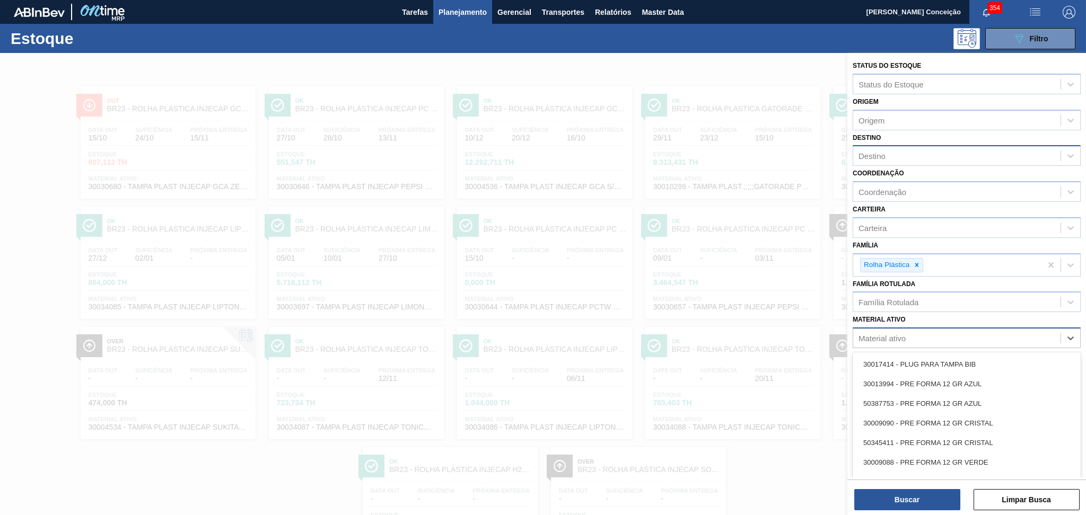
paste ativo "30030680"
type ativo "30030680"
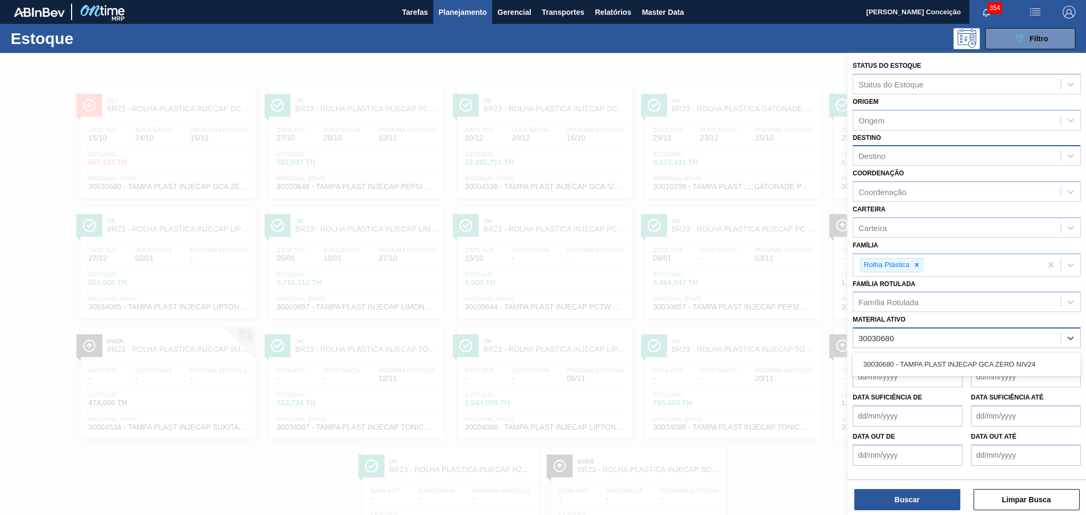
click at [916, 359] on div "30030680 - TAMPA PLAST INJECAP GCA ZERO NIV24" at bounding box center [967, 365] width 228 height 20
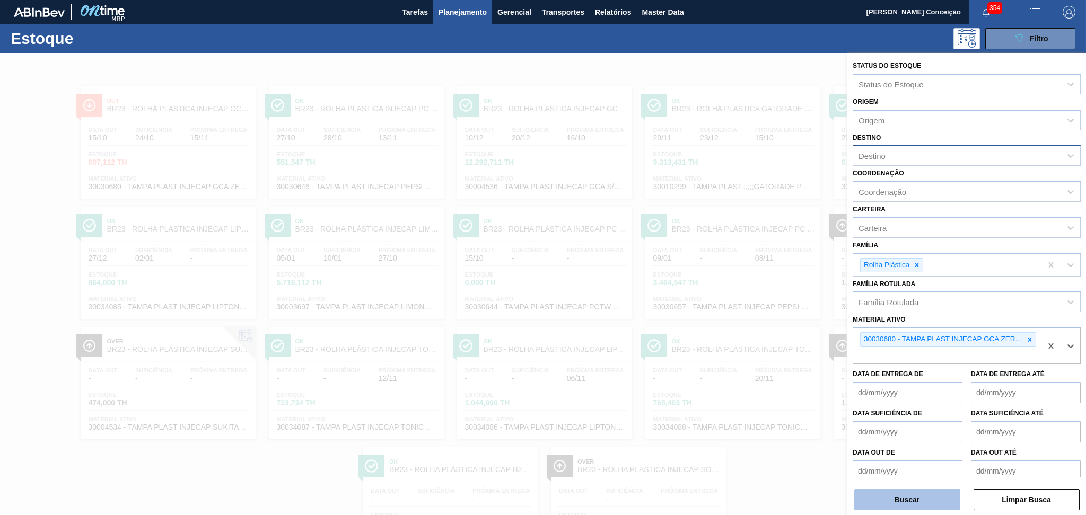
click at [905, 497] on button "Buscar" at bounding box center [907, 499] width 106 height 21
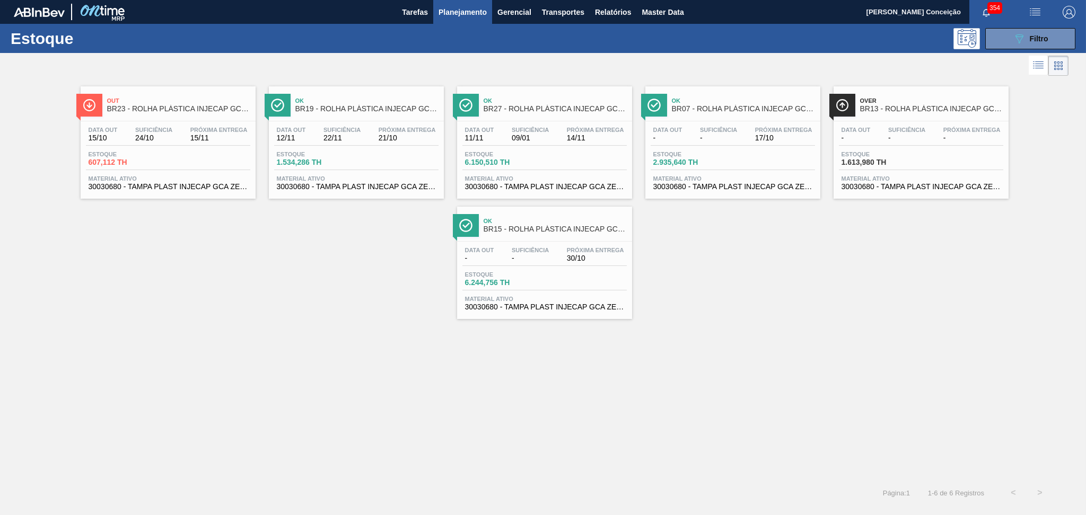
click at [334, 399] on div "Out BR23 - ROLHA PLÁSTICA INJECAP GCA ZERO SHORT Data out 15/10 Suficiência 24/…" at bounding box center [543, 278] width 1086 height 401
click at [547, 181] on span "Material ativo" at bounding box center [544, 178] width 159 height 6
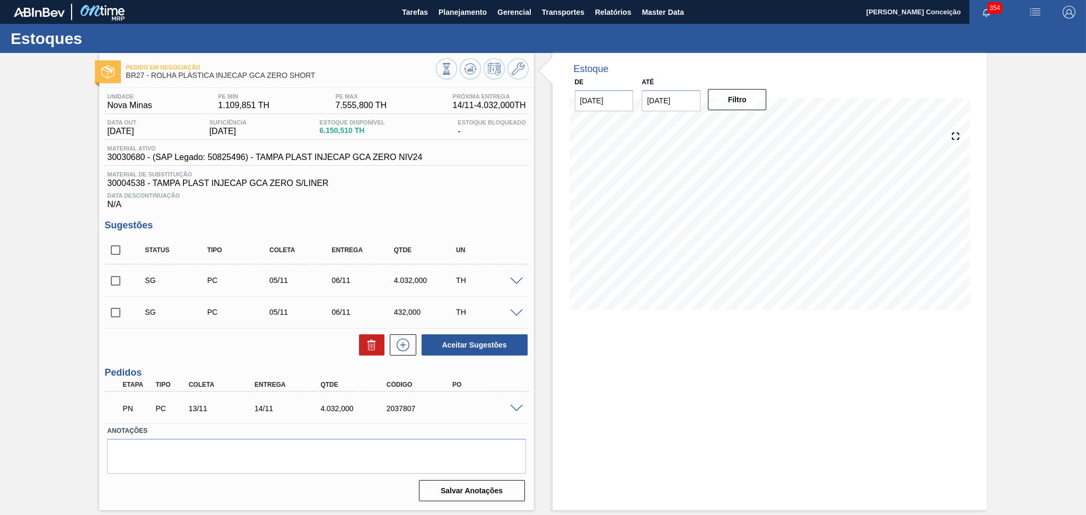
click at [495, 205] on div "Data Descontinuação N/A" at bounding box center [316, 198] width 424 height 21
click at [113, 281] on input "checkbox" at bounding box center [115, 281] width 22 height 22
click at [491, 346] on button "Aceitar Sugestões" at bounding box center [475, 345] width 106 height 21
checkbox input "false"
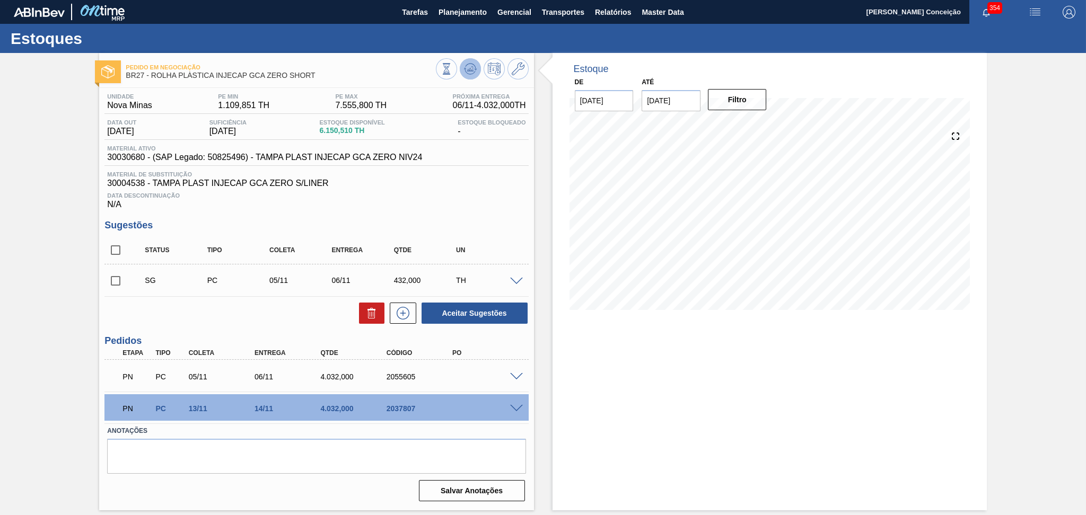
click at [473, 66] on icon at bounding box center [470, 69] width 13 height 13
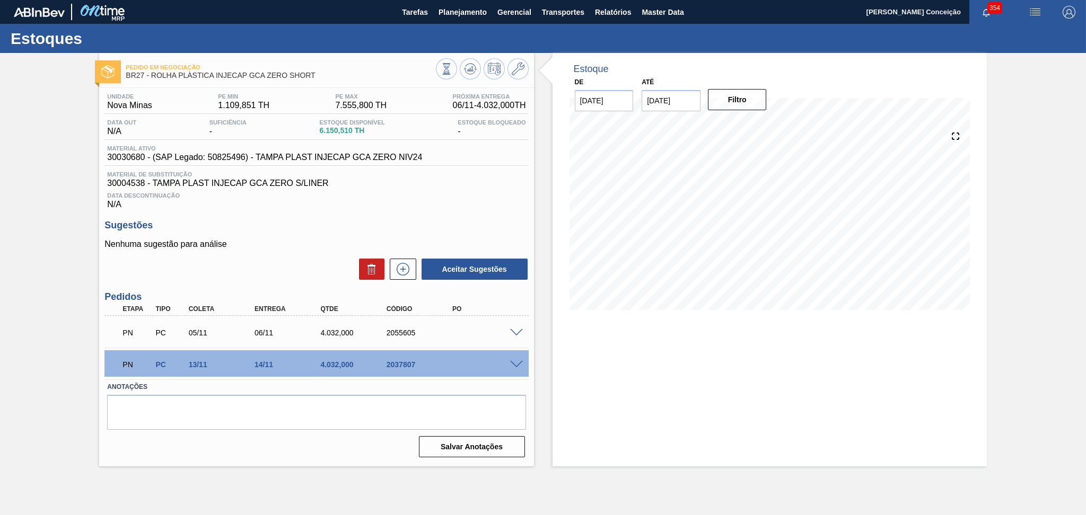
click at [577, 392] on div "Estoque De 15/10/2025 Até 30/11/2025 Filtro 16/10 Projeção de Estoque 6,150.51 …" at bounding box center [769, 260] width 434 height 414
click at [486, 204] on div "Data Descontinuação N/A" at bounding box center [316, 198] width 424 height 21
click at [470, 199] on div "Data Descontinuação N/A" at bounding box center [316, 198] width 424 height 21
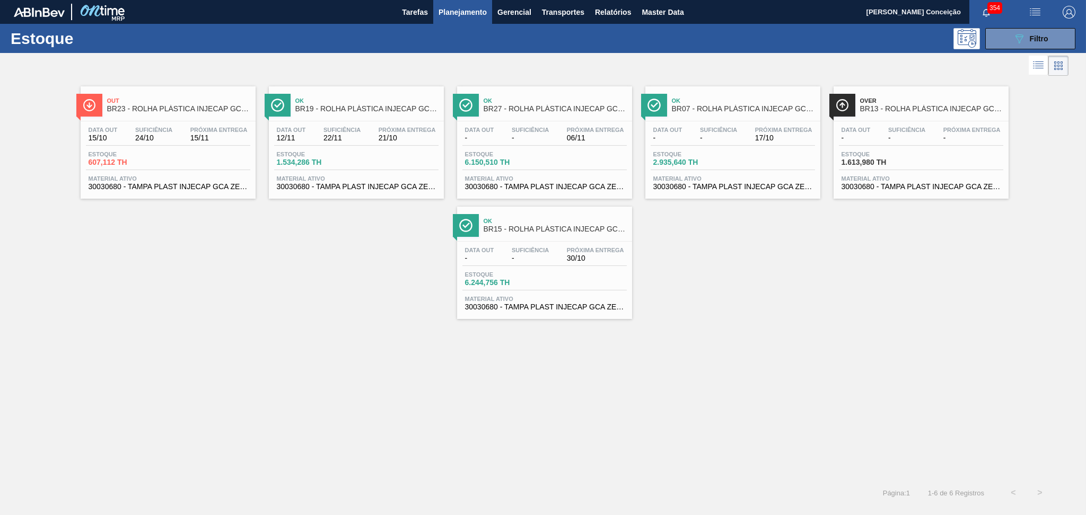
click at [536, 283] on span "6.244,756 TH" at bounding box center [502, 283] width 74 height 8
click at [317, 348] on div "Out BR23 - ROLHA PLÁSTICA INJECAP GCA ZERO SHORT Data out 15/10 Suficiência 24/…" at bounding box center [543, 278] width 1086 height 401
click at [1005, 39] on button "089F7B8B-B2A5-4AFE-B5C0-19BA573D28AC Filtro" at bounding box center [1030, 38] width 90 height 21
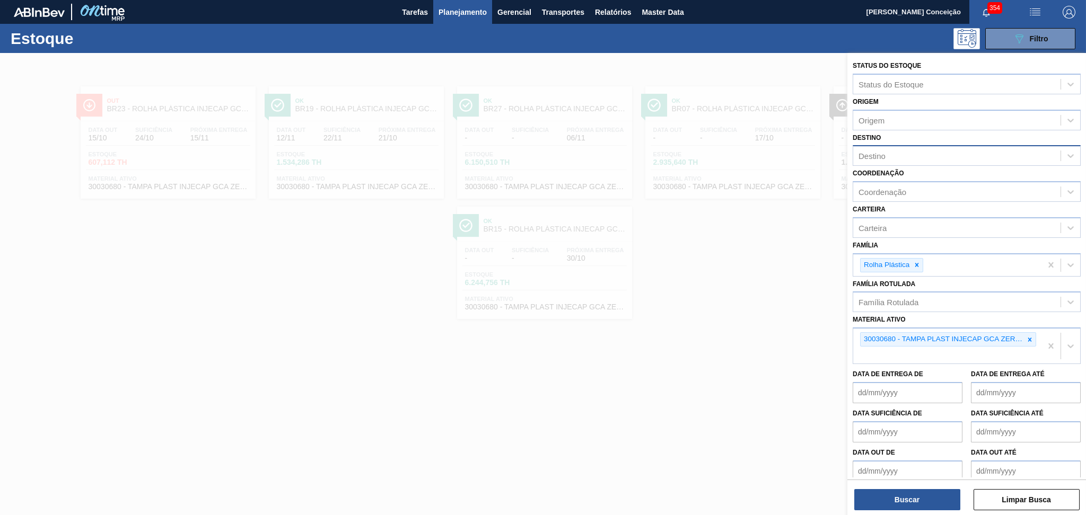
click at [888, 157] on div "Destino" at bounding box center [956, 155] width 207 height 15
type input "br07"
click at [914, 265] on icon at bounding box center [916, 267] width 7 height 7
type input "pref"
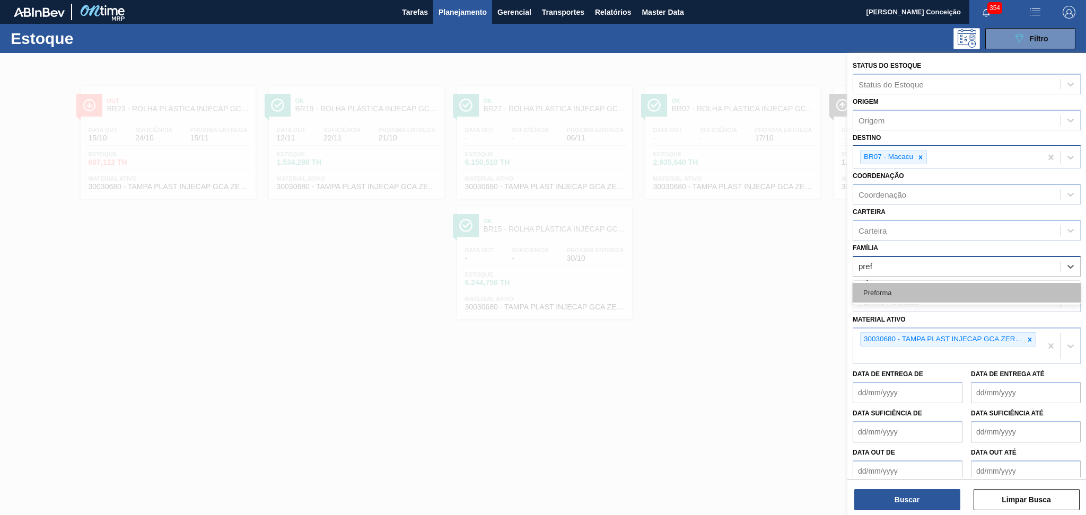
click at [874, 293] on div "Preforma" at bounding box center [967, 293] width 228 height 20
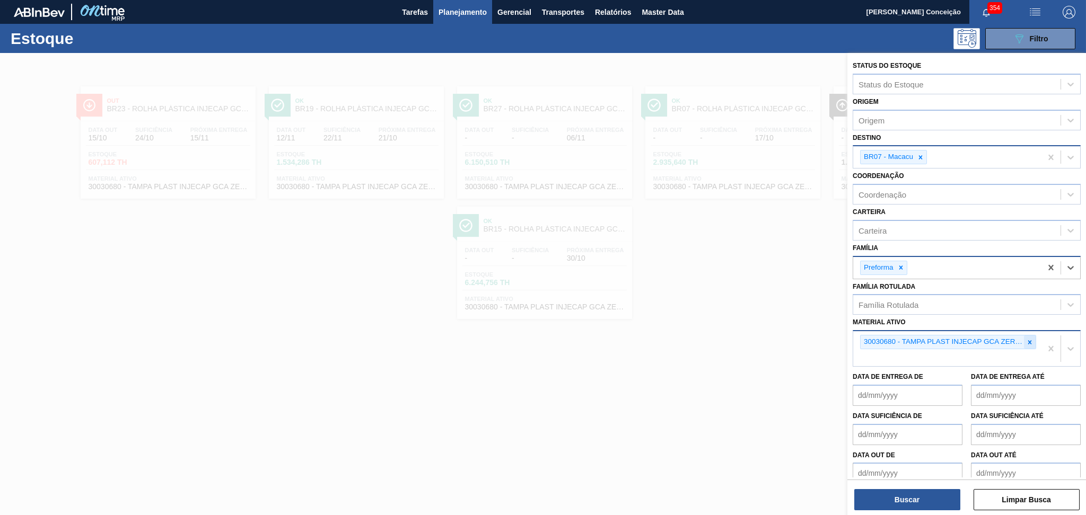
click at [1030, 339] on icon at bounding box center [1029, 342] width 7 height 7
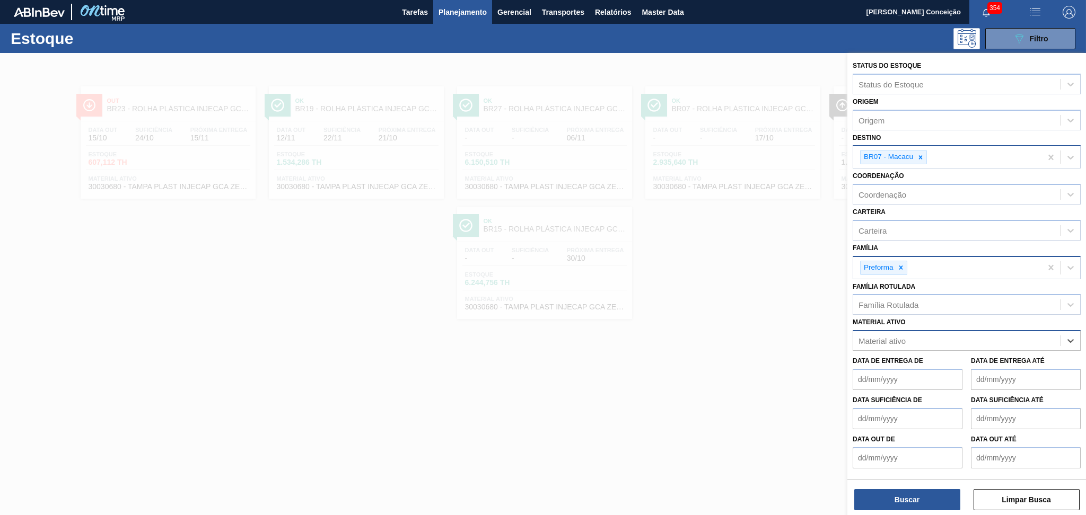
click at [948, 337] on div "Material ativo" at bounding box center [956, 341] width 207 height 15
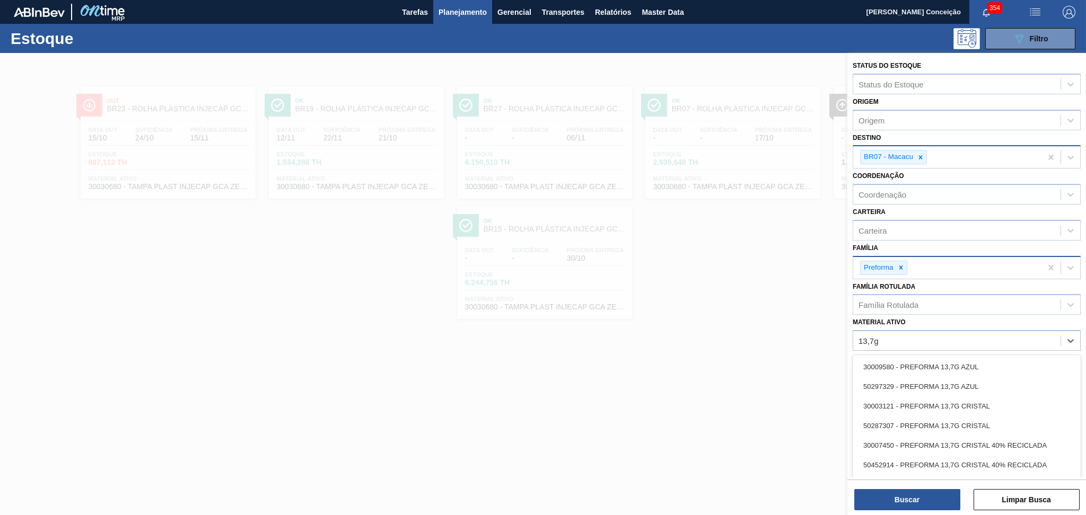
type ativo "13,7g v"
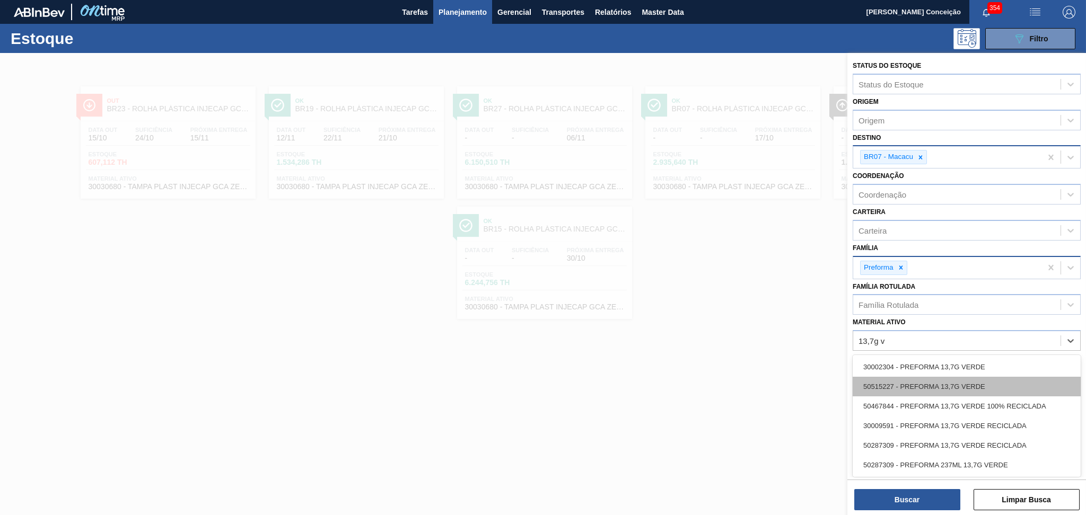
click at [925, 384] on div "50515227 - PREFORMA 13,7G VERDE" at bounding box center [967, 387] width 228 height 20
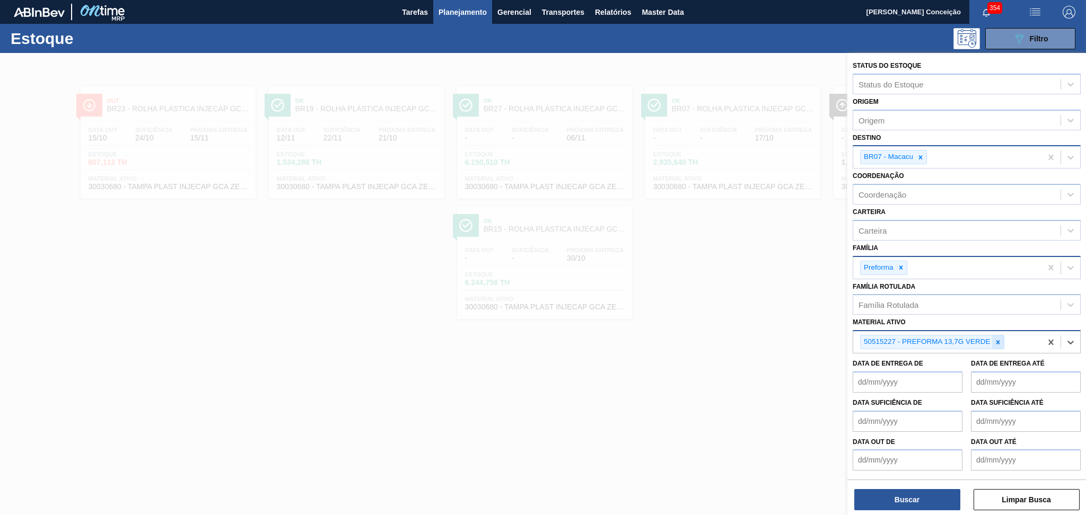
click at [995, 340] on icon at bounding box center [997, 342] width 7 height 7
click at [902, 305] on div "Família Rotulada" at bounding box center [888, 305] width 60 height 9
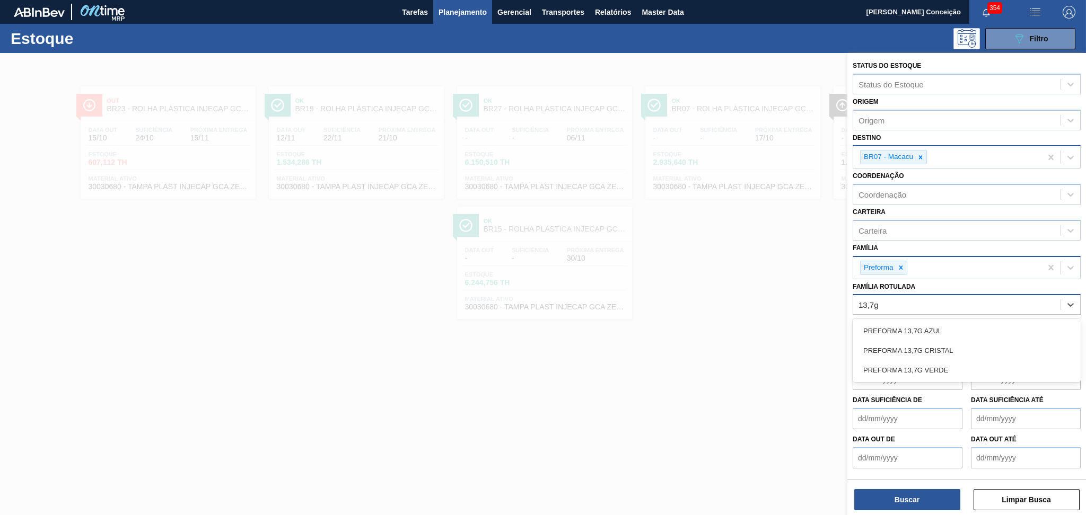
type Rotulada "13,7g v"
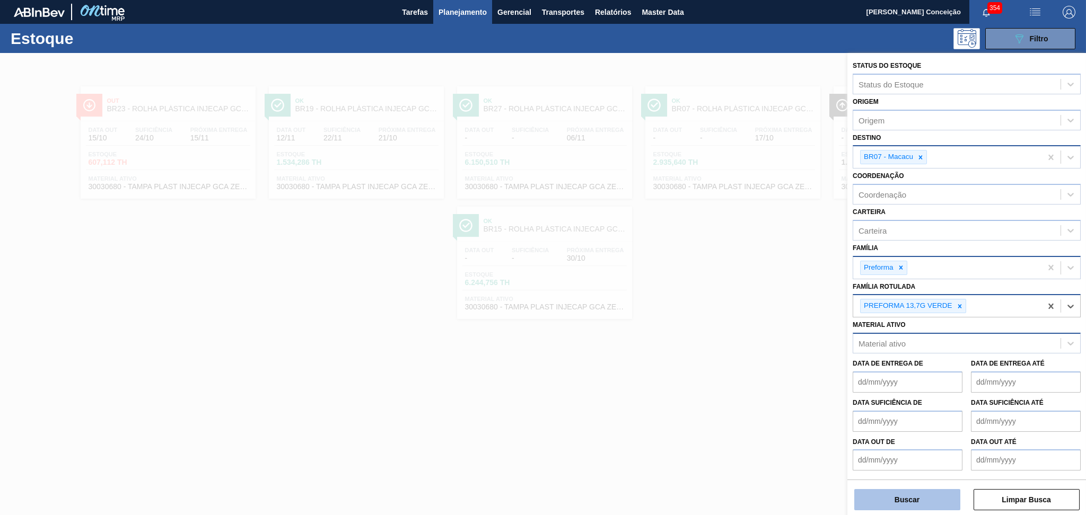
click at [914, 494] on button "Buscar" at bounding box center [907, 499] width 106 height 21
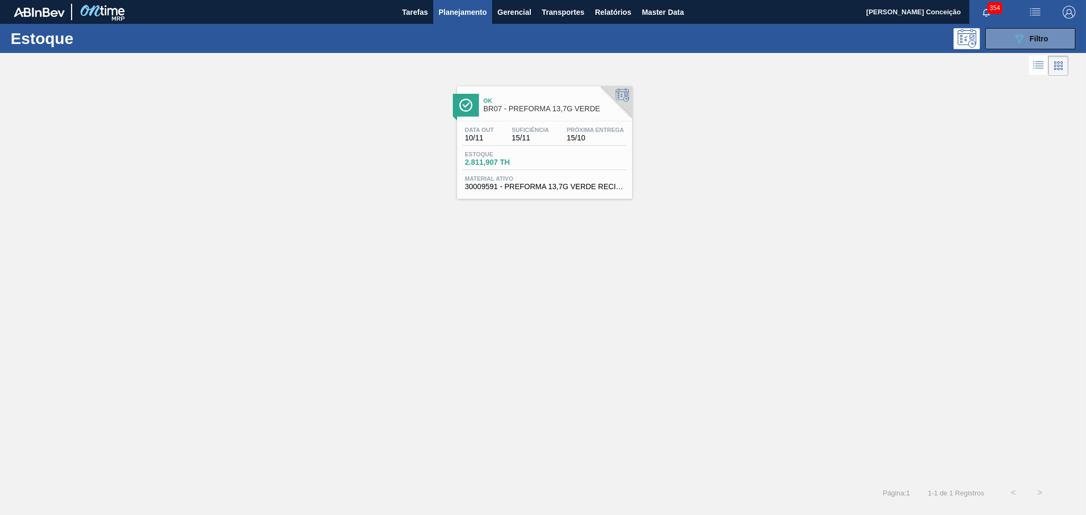
click at [555, 151] on div "Estoque 2.811,907 TH" at bounding box center [544, 160] width 164 height 19
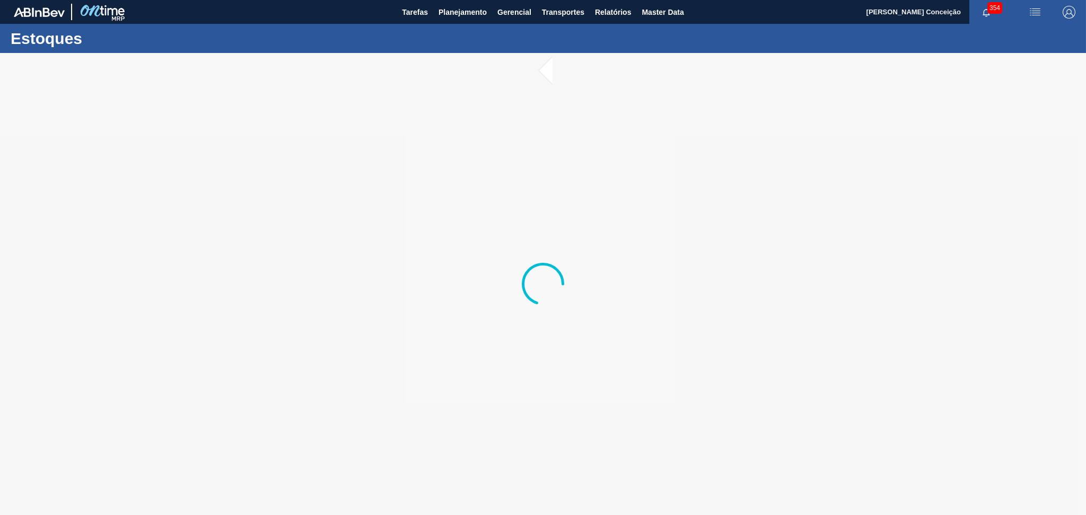
click at [273, 203] on div at bounding box center [543, 284] width 1086 height 462
click at [284, 134] on div at bounding box center [543, 284] width 1086 height 462
click at [423, 341] on div at bounding box center [543, 284] width 1086 height 462
click at [413, 424] on div at bounding box center [543, 284] width 1086 height 462
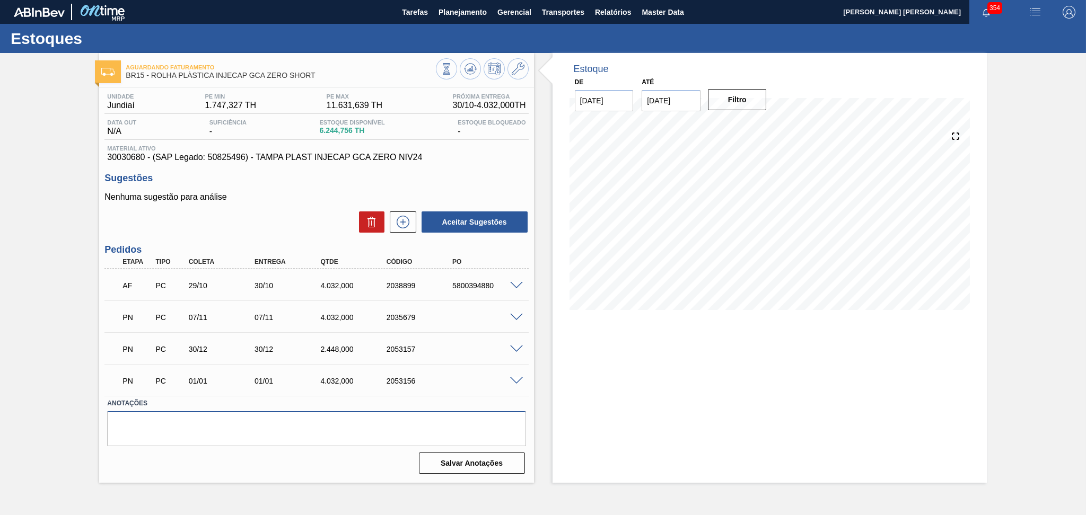
click at [267, 440] on textarea at bounding box center [316, 428] width 418 height 35
click at [516, 287] on span at bounding box center [516, 286] width 13 height 8
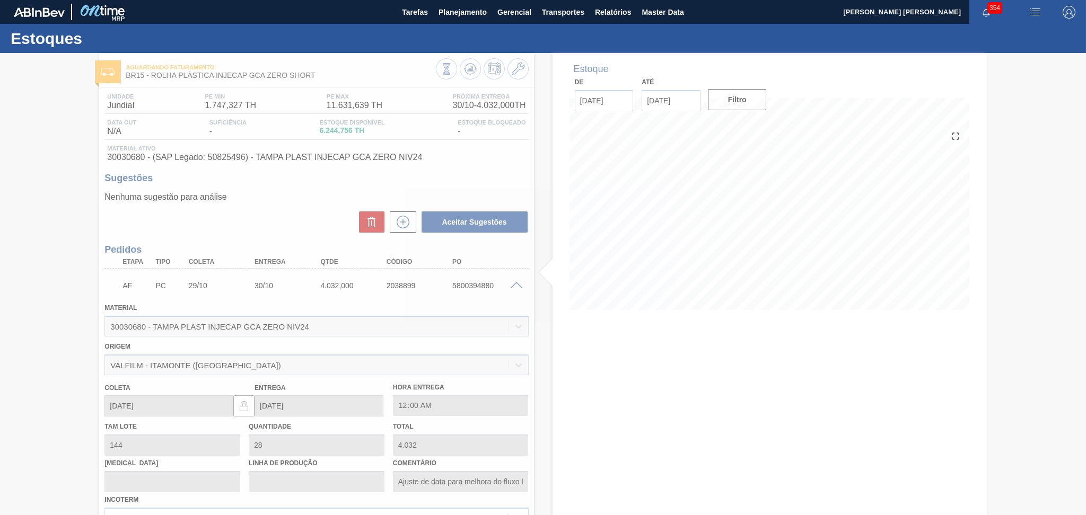
click at [516, 287] on div at bounding box center [543, 284] width 1086 height 462
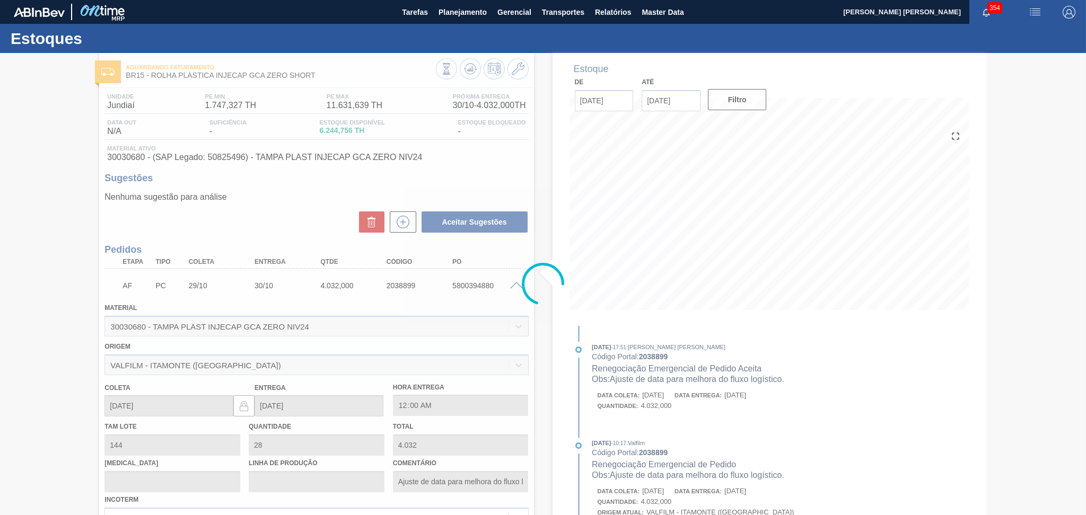
click at [515, 285] on div at bounding box center [543, 284] width 1086 height 462
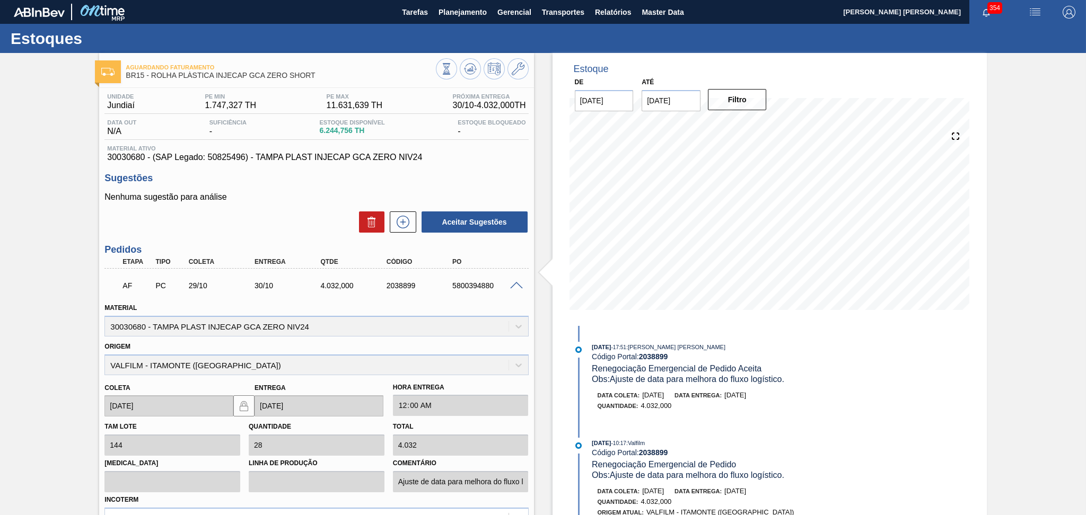
click at [515, 284] on span at bounding box center [516, 286] width 13 height 8
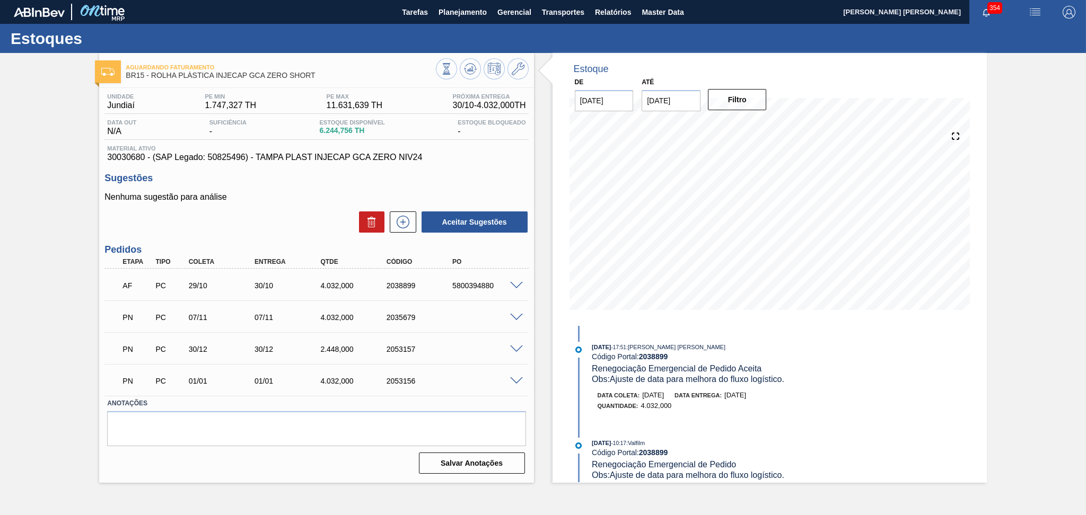
click at [518, 314] on span at bounding box center [516, 318] width 13 height 8
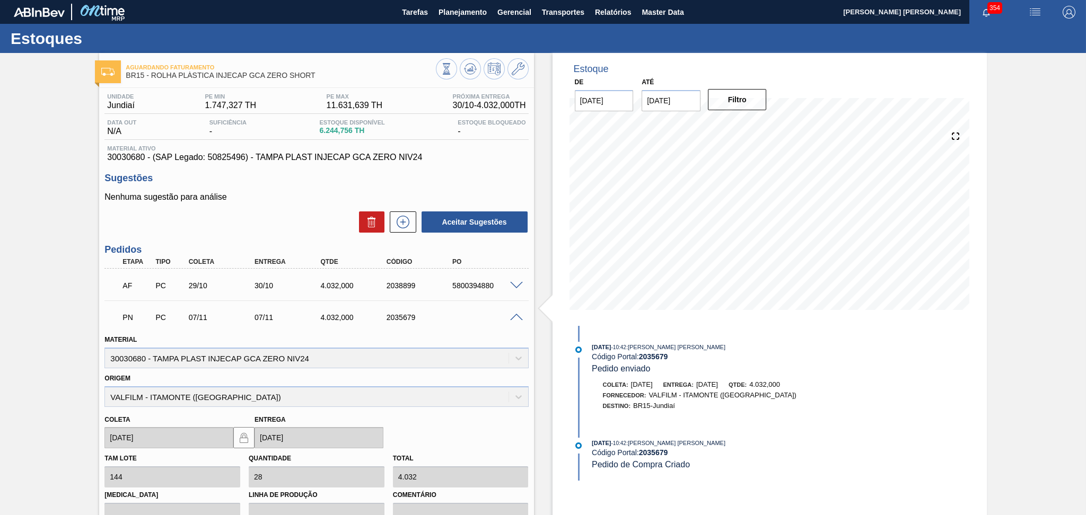
click at [516, 317] on span at bounding box center [516, 318] width 13 height 8
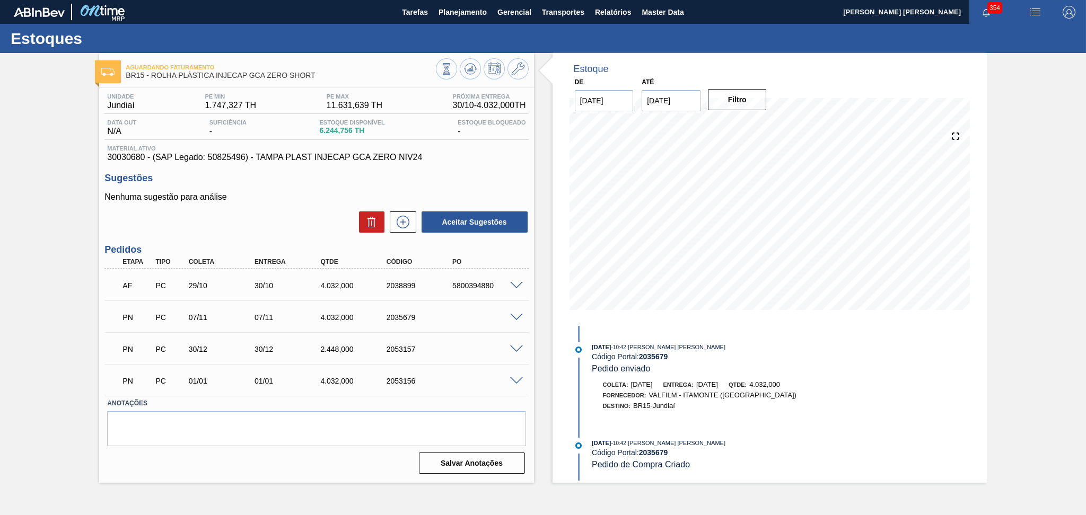
click at [310, 212] on div "Aceitar Sugestões" at bounding box center [316, 221] width 424 height 23
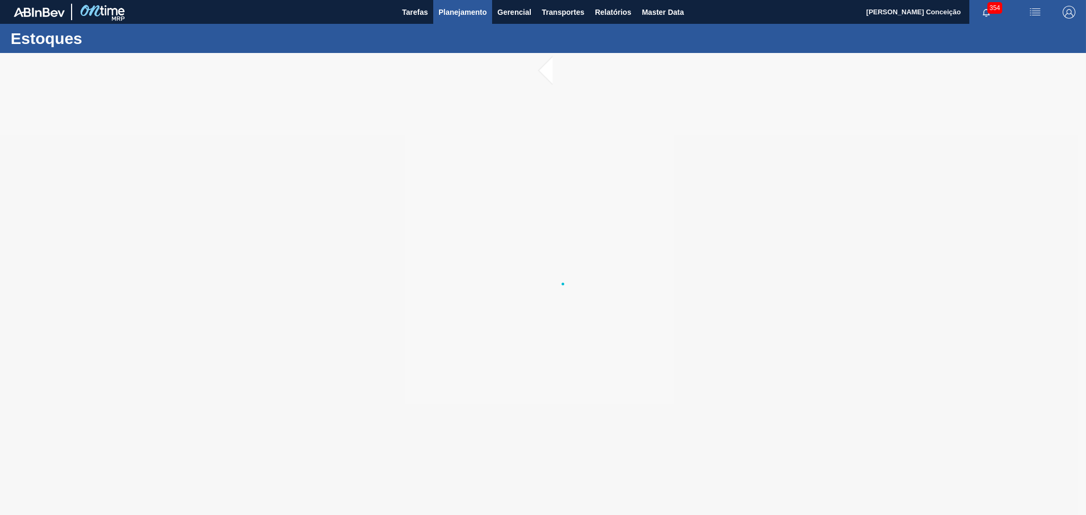
click at [473, 17] on span "Planejamento" at bounding box center [462, 12] width 48 height 13
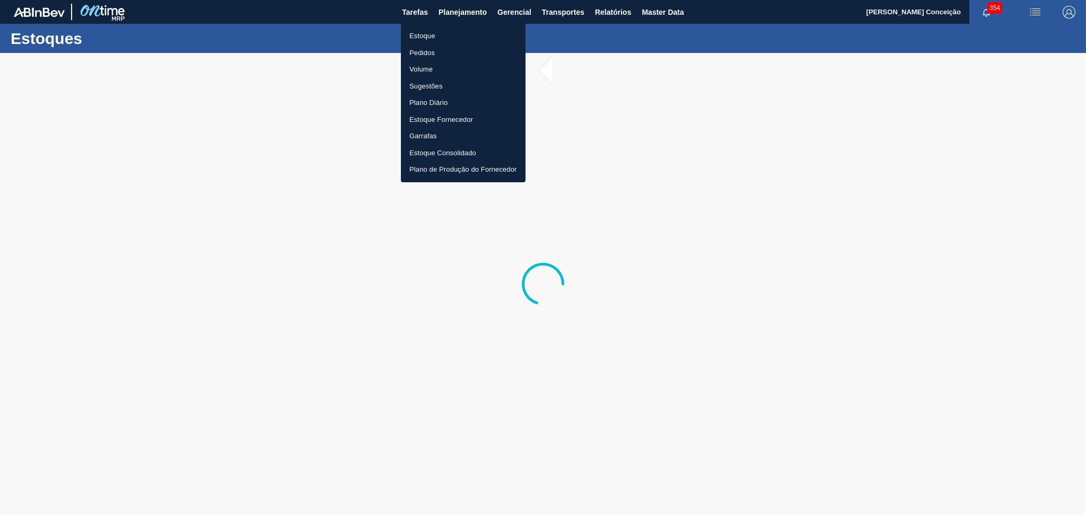
click at [425, 38] on li "Estoque" at bounding box center [463, 36] width 125 height 17
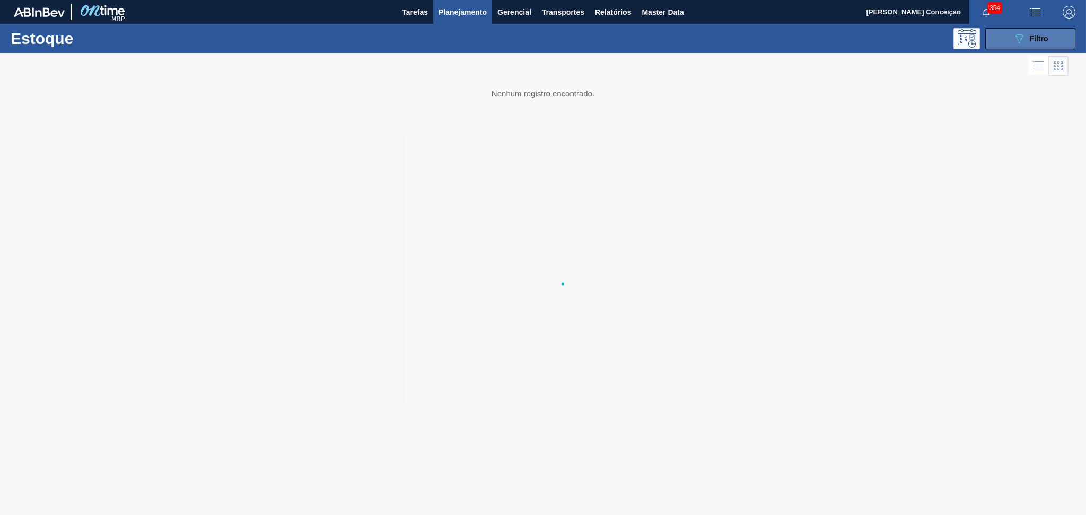
click at [1045, 36] on span "Filtro" at bounding box center [1039, 38] width 19 height 8
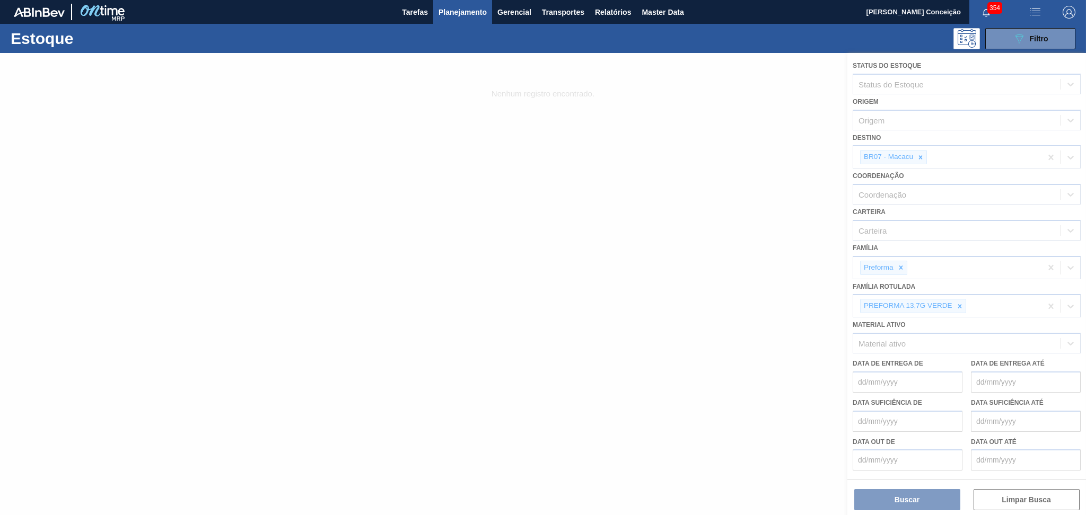
click at [901, 494] on div at bounding box center [543, 284] width 1086 height 462
click at [686, 298] on div at bounding box center [543, 284] width 1086 height 462
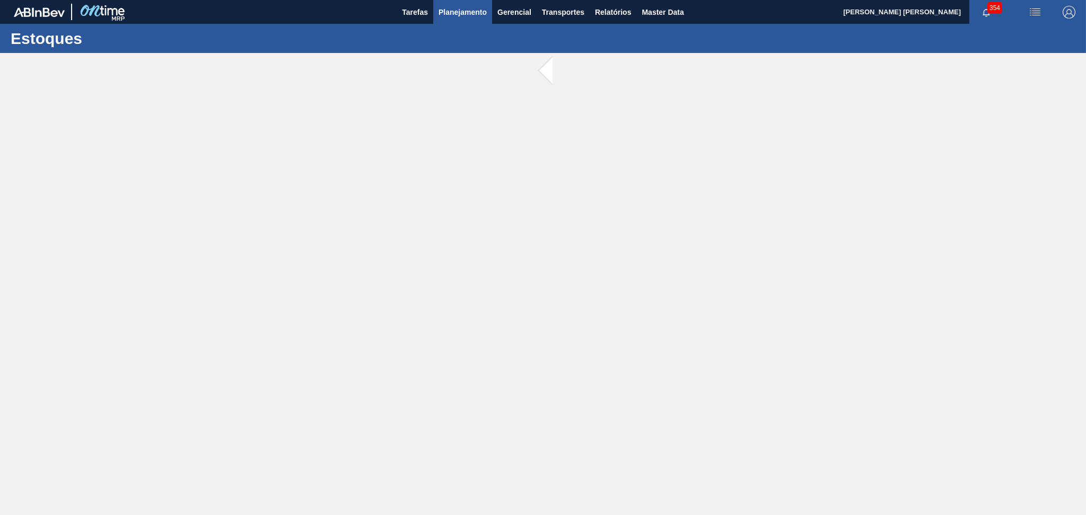
click at [471, 19] on button "Planejamento" at bounding box center [462, 12] width 59 height 24
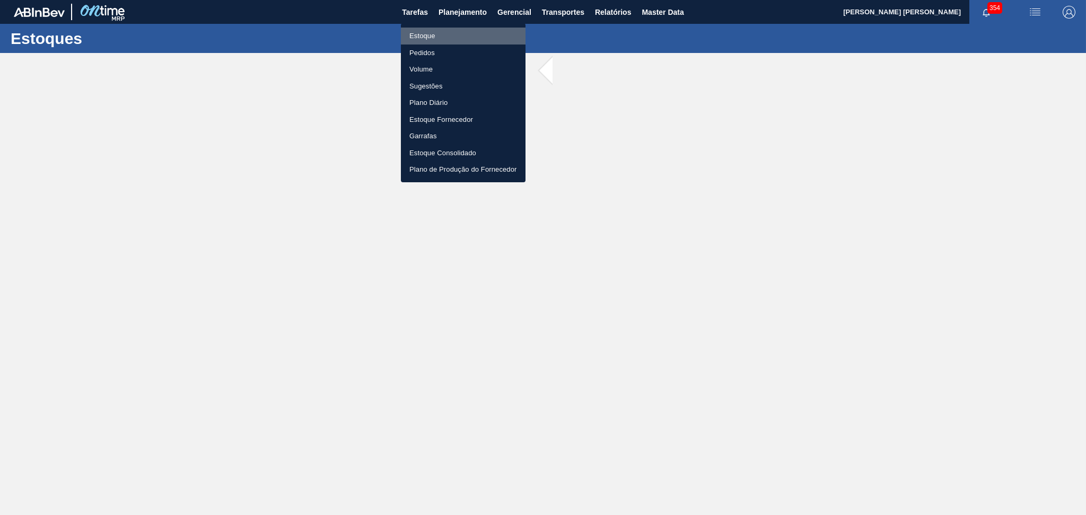
click at [434, 41] on li "Estoque" at bounding box center [463, 36] width 125 height 17
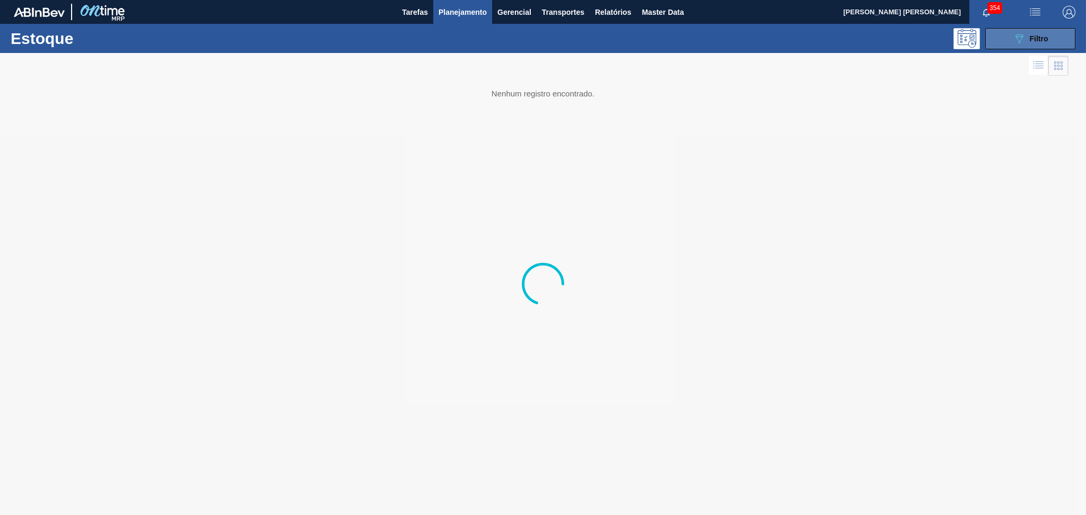
click at [1011, 36] on button "089F7B8B-B2A5-4AFE-B5C0-19BA573D28AC Filtro" at bounding box center [1030, 38] width 90 height 21
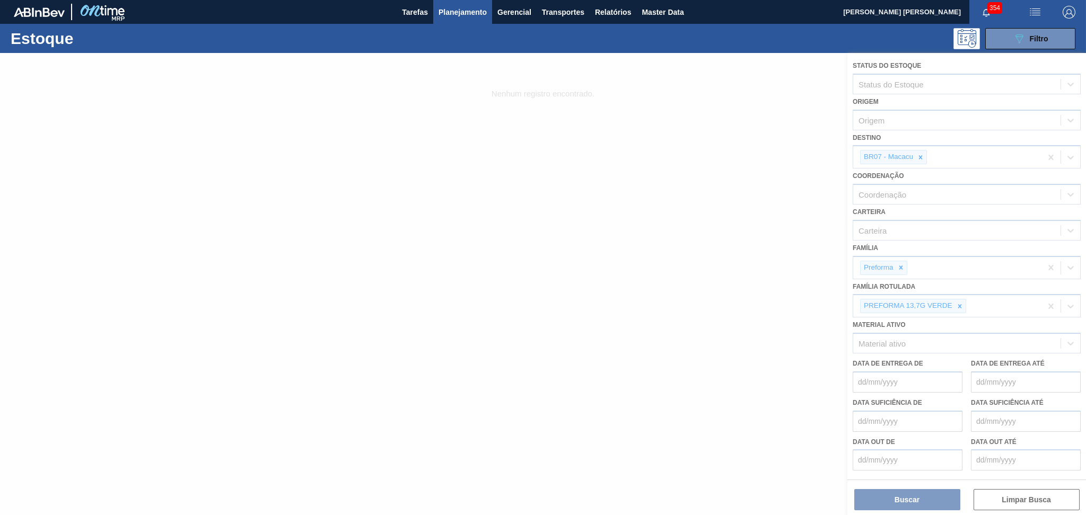
click at [893, 494] on div at bounding box center [543, 284] width 1086 height 462
click at [353, 294] on div at bounding box center [543, 284] width 1086 height 462
click at [646, 202] on div at bounding box center [543, 284] width 1086 height 462
click at [537, 131] on div at bounding box center [543, 284] width 1086 height 462
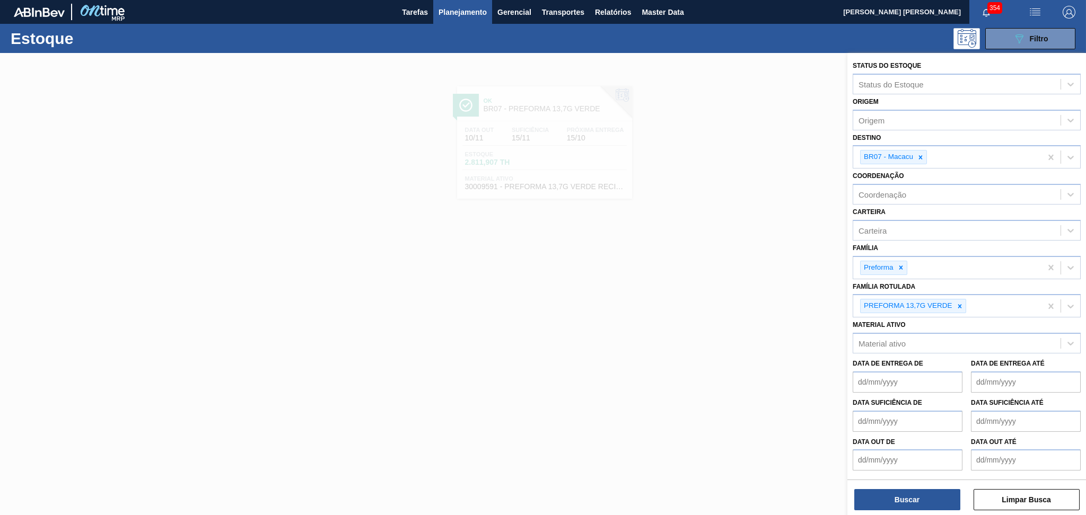
click at [513, 227] on div at bounding box center [543, 310] width 1086 height 515
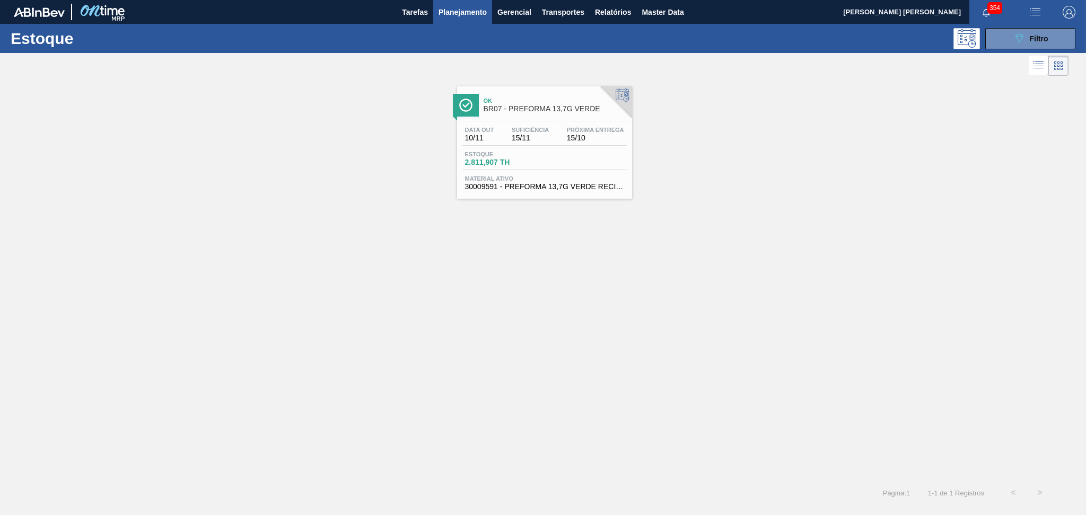
click at [523, 166] on div "Estoque 2.811,907 TH" at bounding box center [544, 160] width 164 height 19
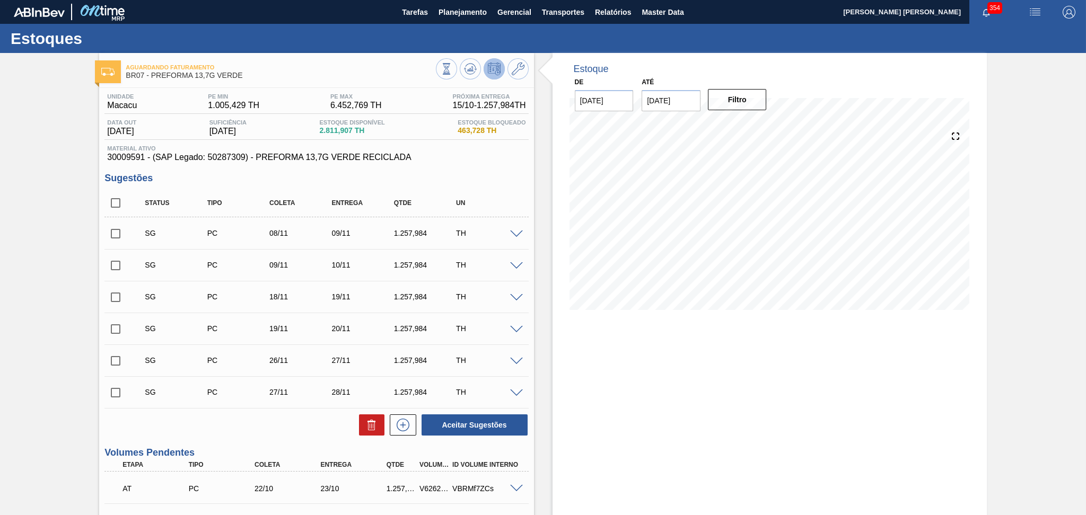
click at [516, 162] on div "Unidade Macacu PE MIN 1.005,429 TH PE MAX 6.452,769 TH Próxima Entrega 15/10 - …" at bounding box center [316, 481] width 434 height 787
click at [116, 202] on input "checkbox" at bounding box center [115, 203] width 22 height 22
checkbox input "true"
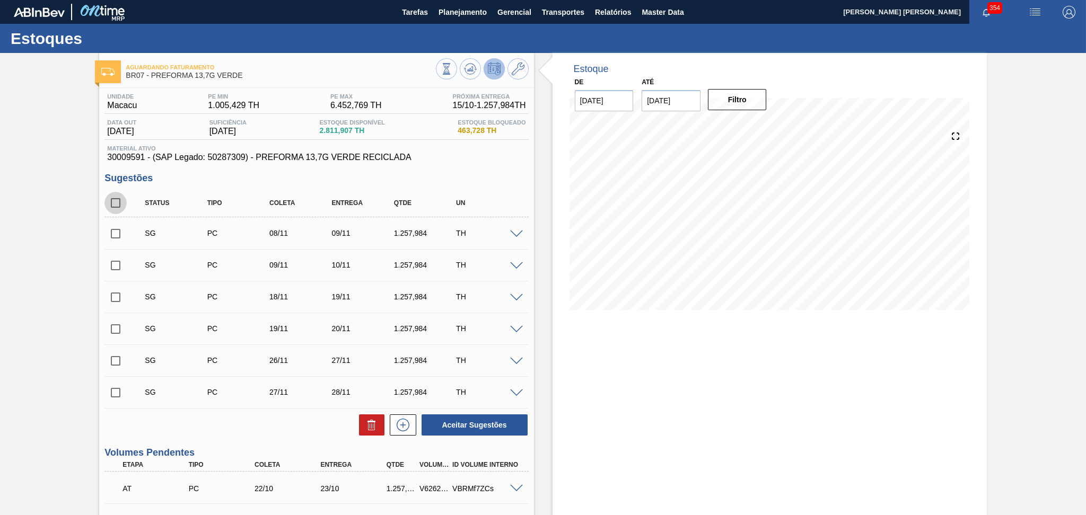
checkbox input "true"
click at [372, 425] on icon at bounding box center [371, 425] width 13 height 13
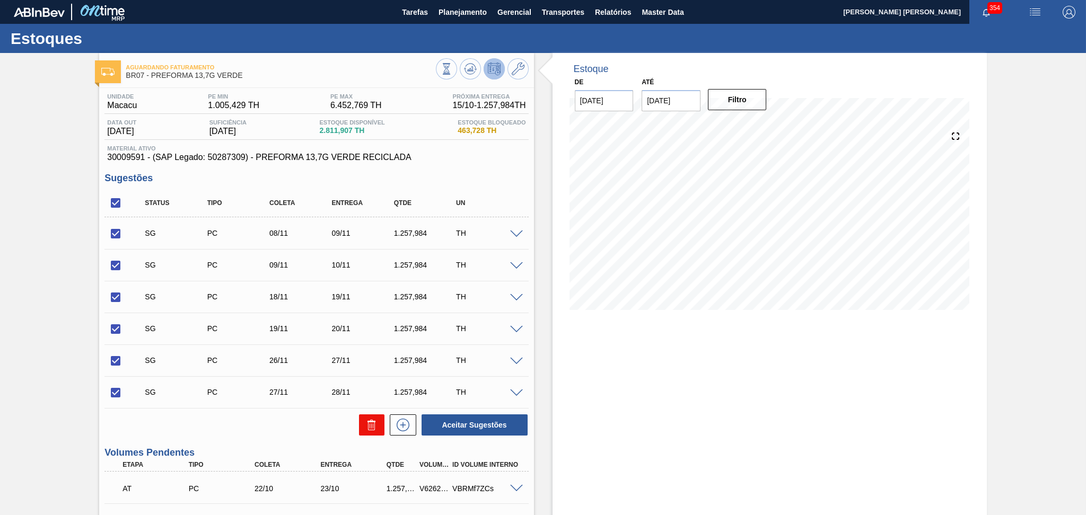
checkbox input "false"
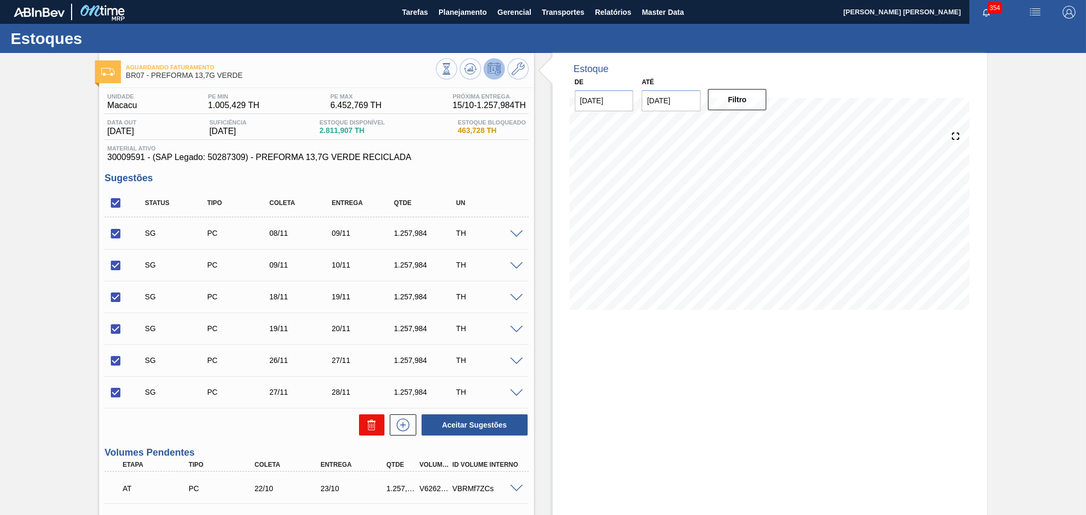
checkbox input "false"
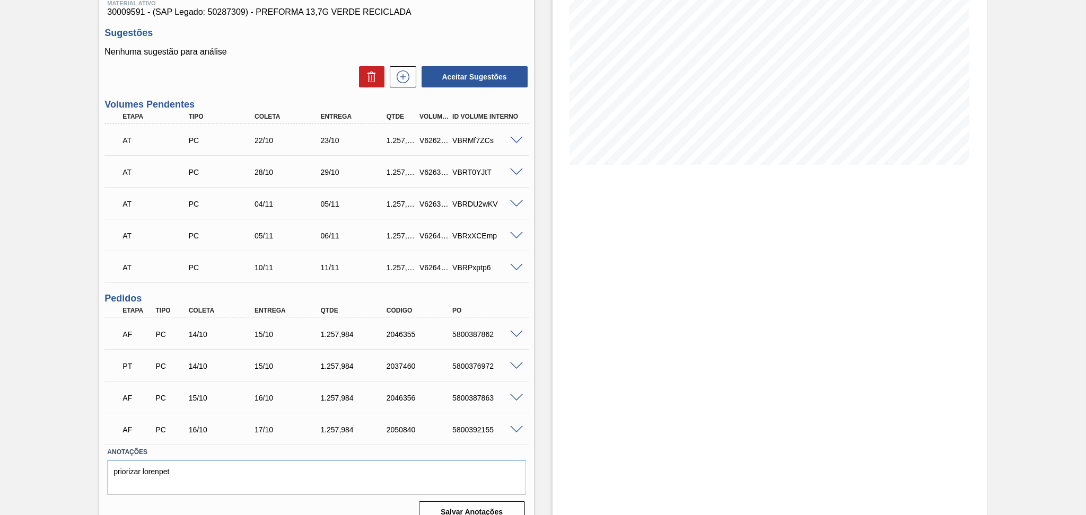
scroll to position [160, 0]
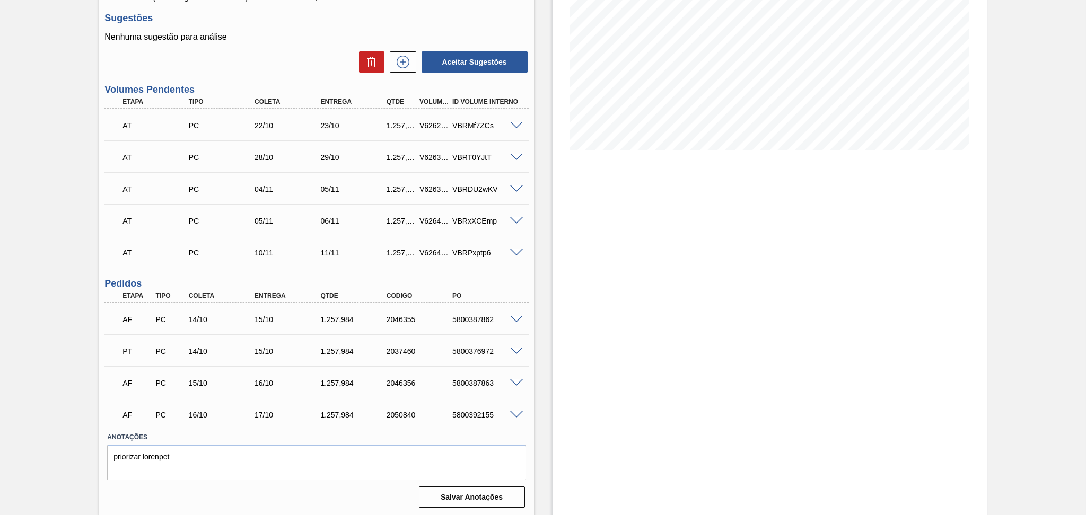
click at [323, 356] on div "PT PC 14/10 15/10 1.257,984 2037460 5800376972" at bounding box center [314, 350] width 396 height 21
copy div "1.257,984"
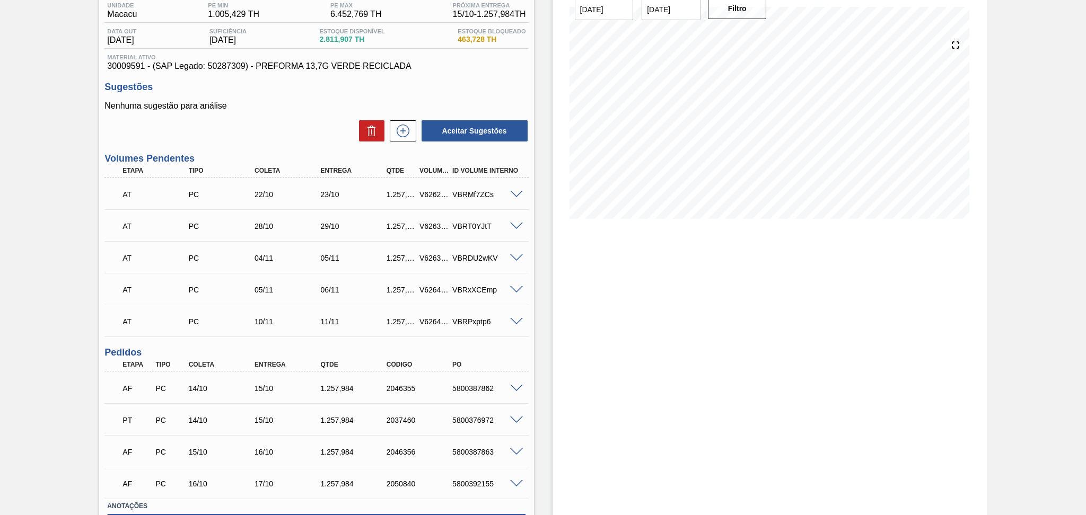
scroll to position [0, 0]
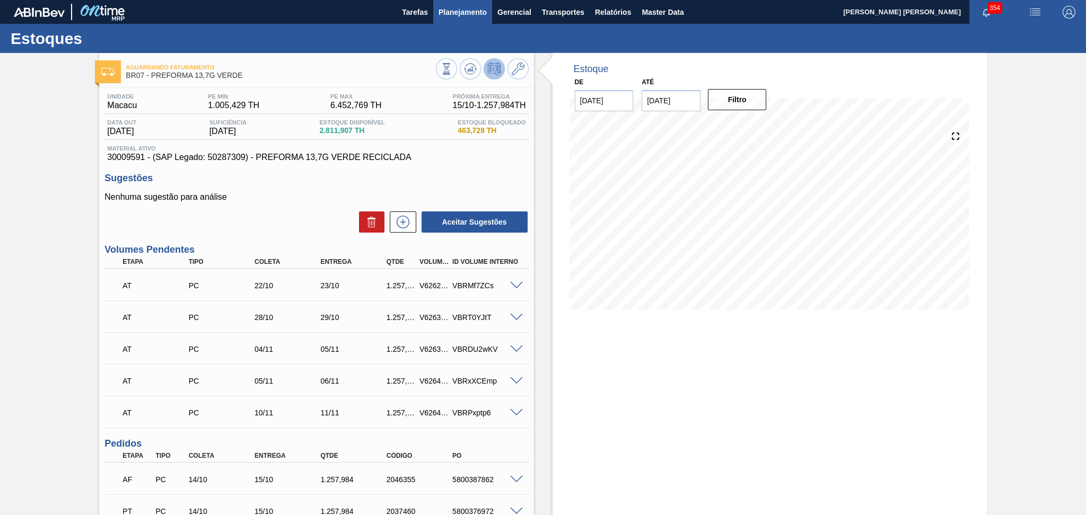
click at [480, 3] on button "Planejamento" at bounding box center [462, 12] width 59 height 24
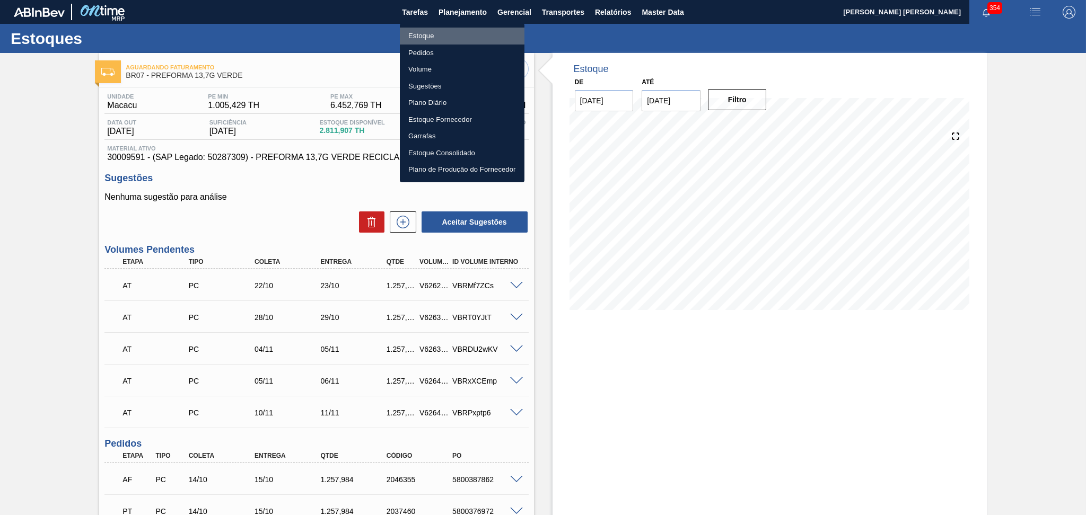
click at [434, 34] on li "Estoque" at bounding box center [462, 36] width 125 height 17
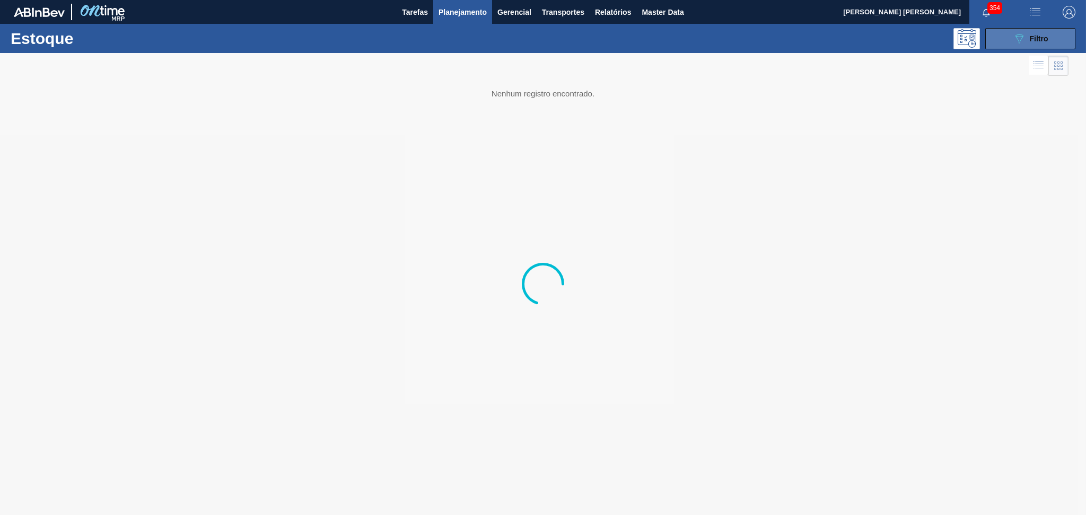
click at [995, 45] on button "089F7B8B-B2A5-4AFE-B5C0-19BA573D28AC Filtro" at bounding box center [1030, 38] width 90 height 21
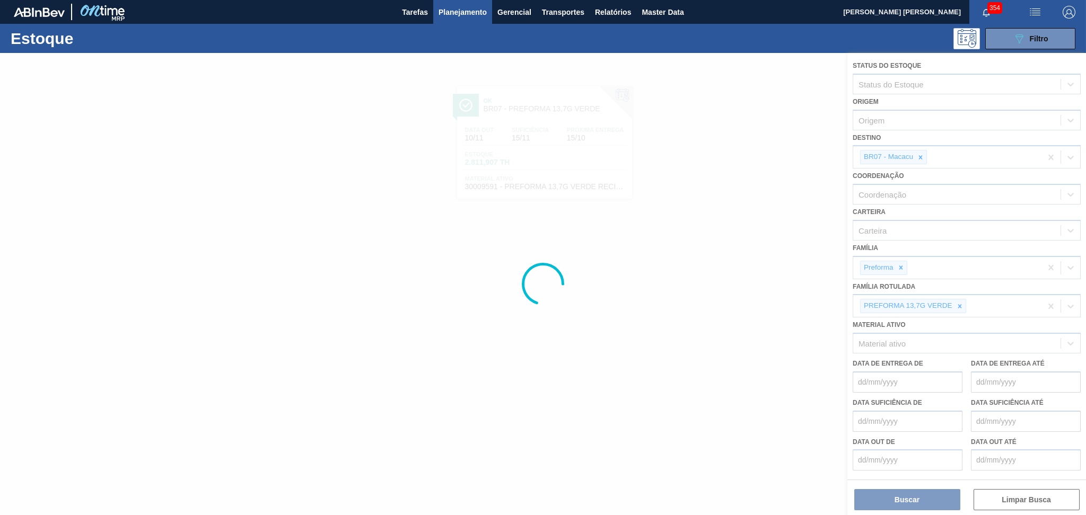
click at [920, 155] on div at bounding box center [543, 284] width 1086 height 462
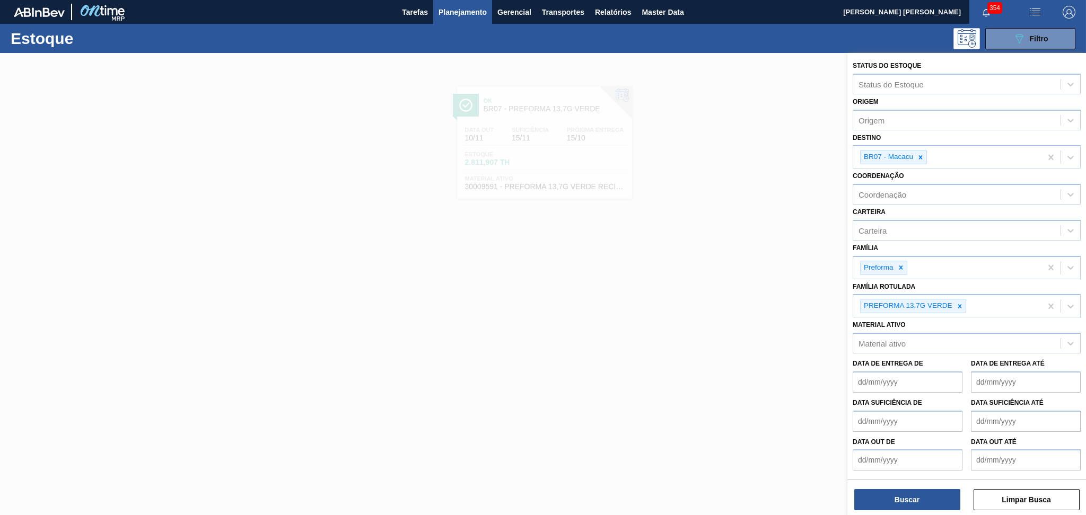
click at [920, 155] on icon at bounding box center [921, 157] width 4 height 4
type input "br27"
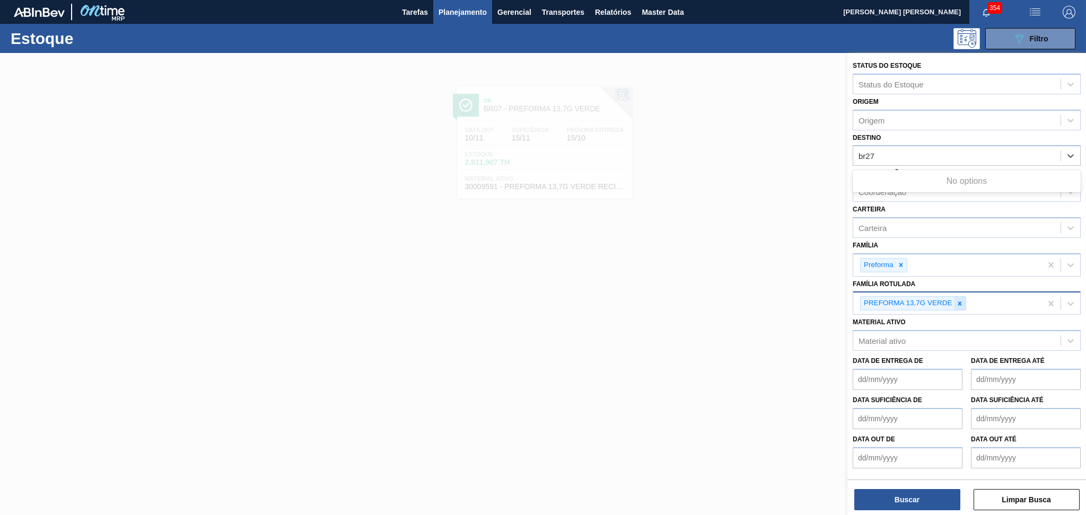
click at [959, 302] on icon at bounding box center [959, 303] width 7 height 7
click at [889, 154] on div "Destino" at bounding box center [956, 155] width 207 height 15
type input "br27"
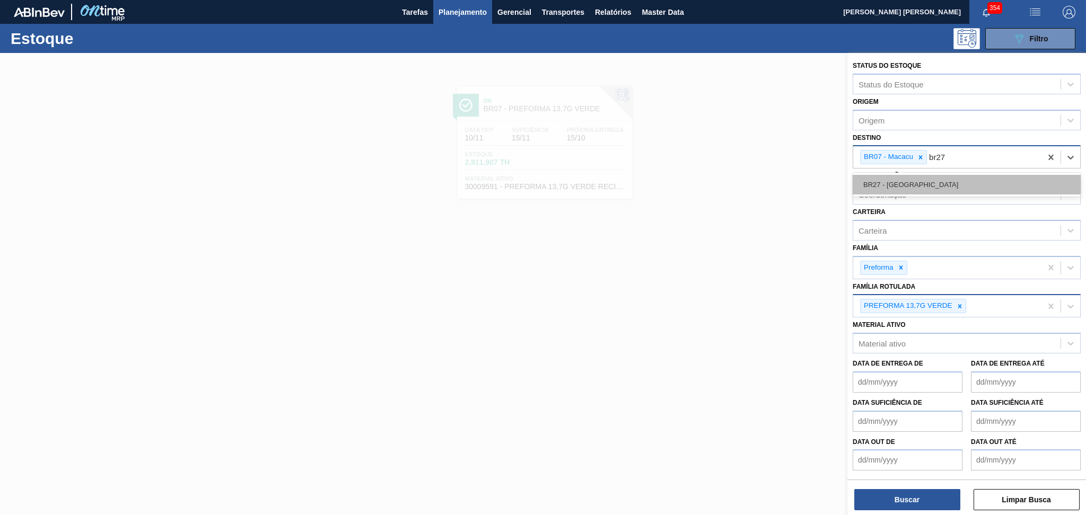
click at [910, 188] on div "BR27 - [GEOGRAPHIC_DATA]" at bounding box center [967, 185] width 228 height 20
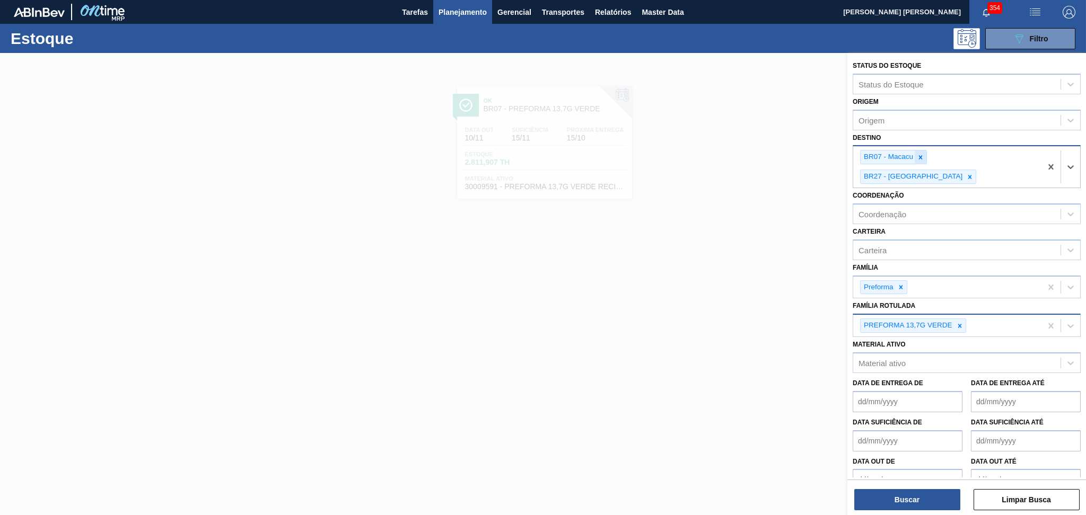
click at [919, 156] on icon at bounding box center [920, 157] width 7 height 7
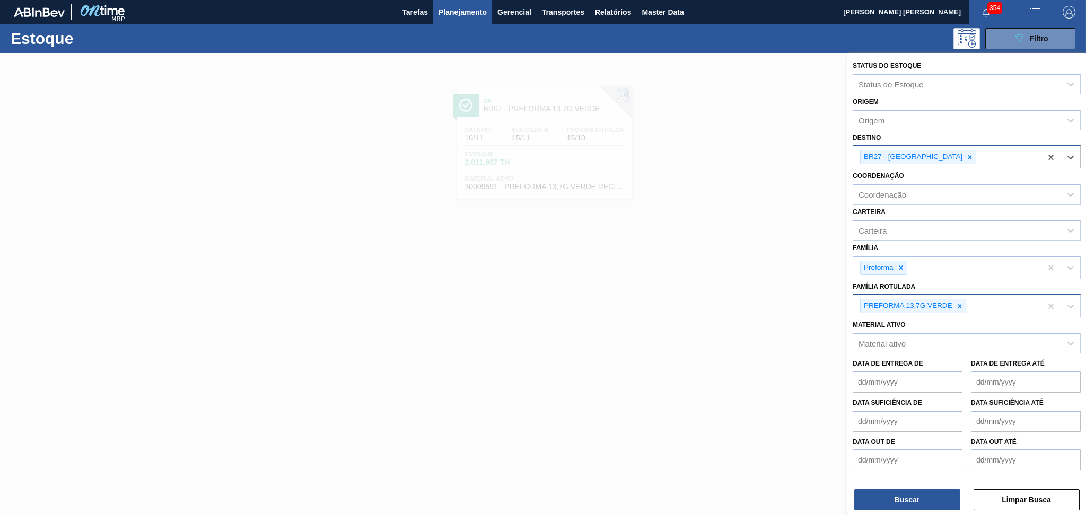
click at [1004, 307] on div "PREFORMA 13,7G VERDE" at bounding box center [947, 306] width 188 height 22
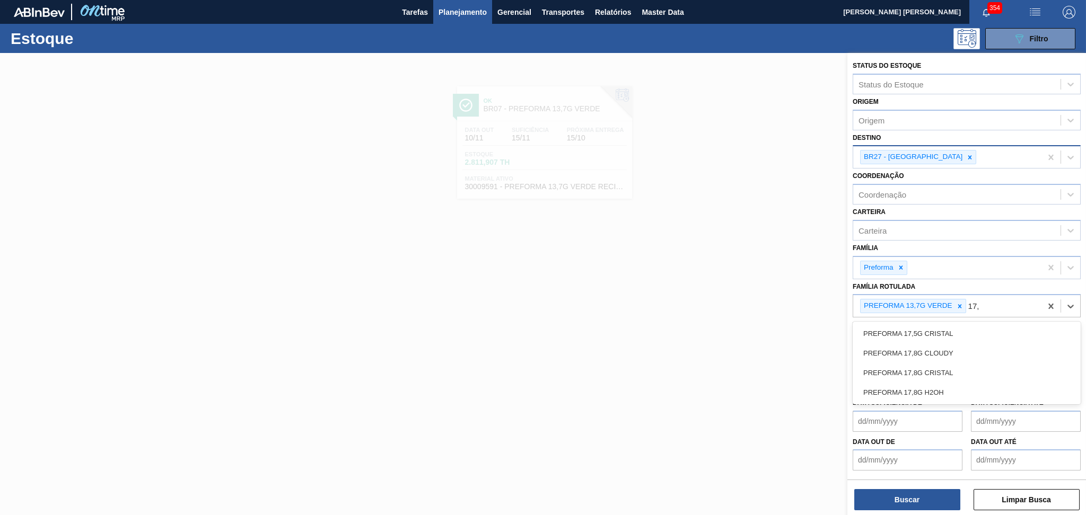
type Rotulada "17,8"
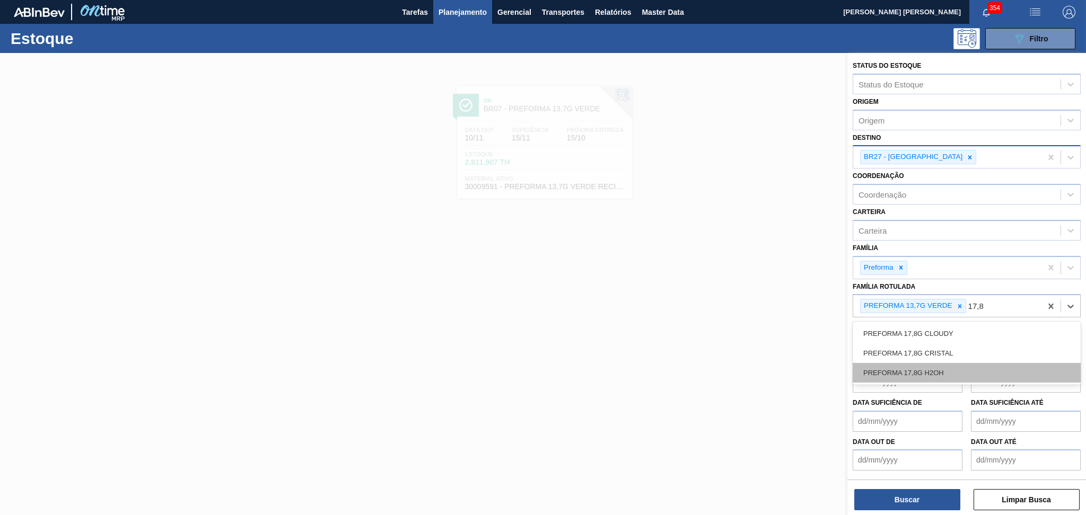
click at [912, 364] on div "PREFORMA 17,8G H2OH" at bounding box center [967, 373] width 228 height 20
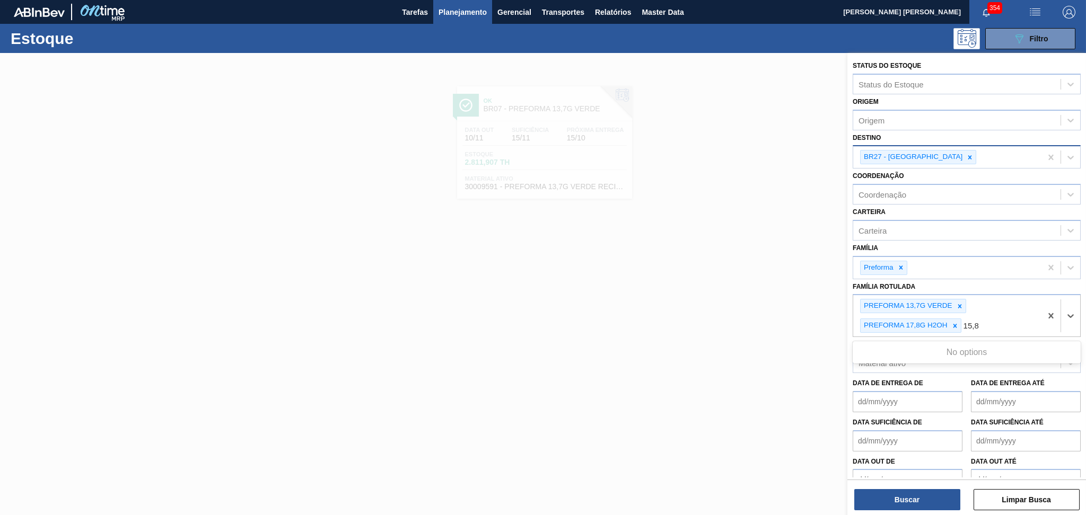
type Rotulada "15,"
click at [893, 374] on div "PREFORMA 15,65G H2OH" at bounding box center [967, 373] width 228 height 20
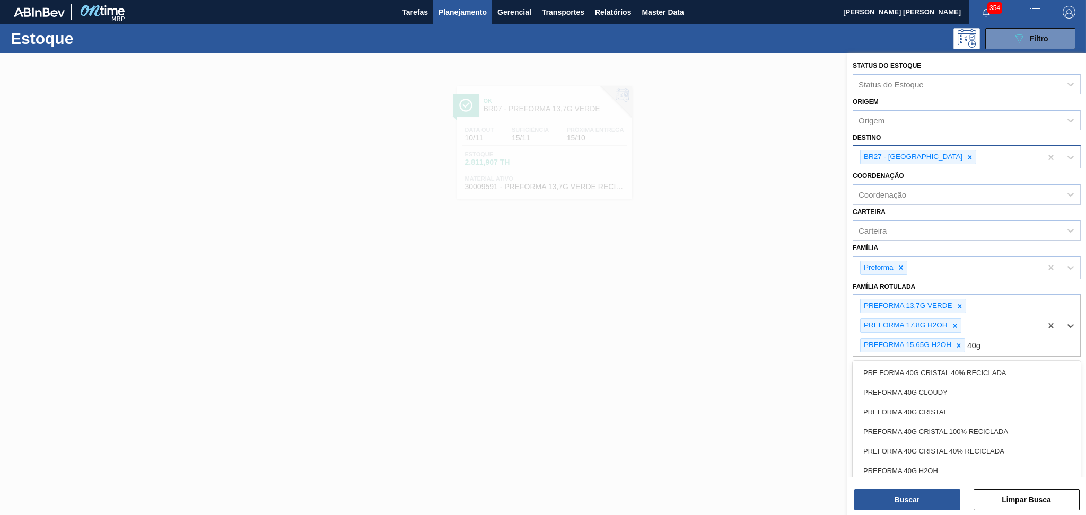
type Rotulada "40g v"
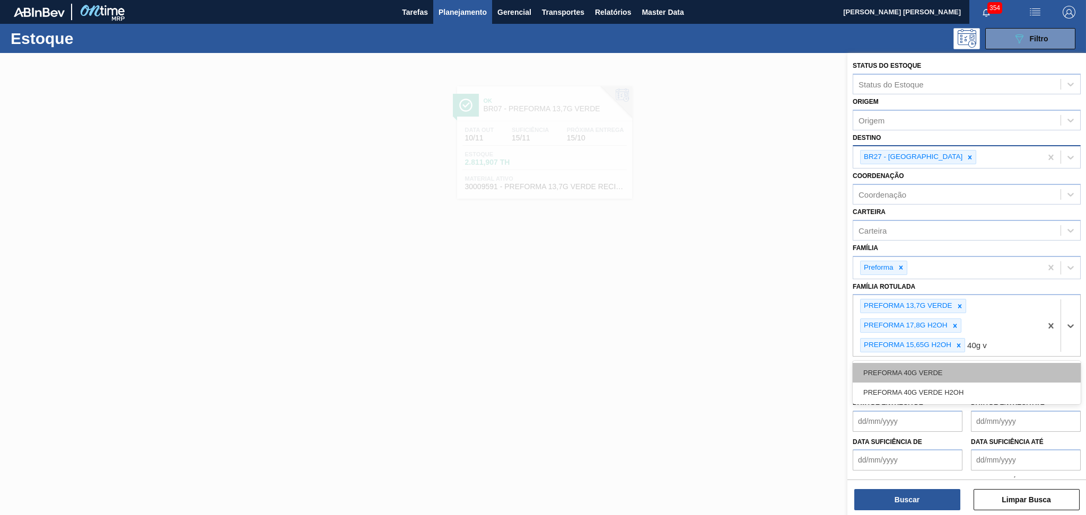
click at [945, 374] on div "PREFORMA 40G VERDE" at bounding box center [967, 373] width 228 height 20
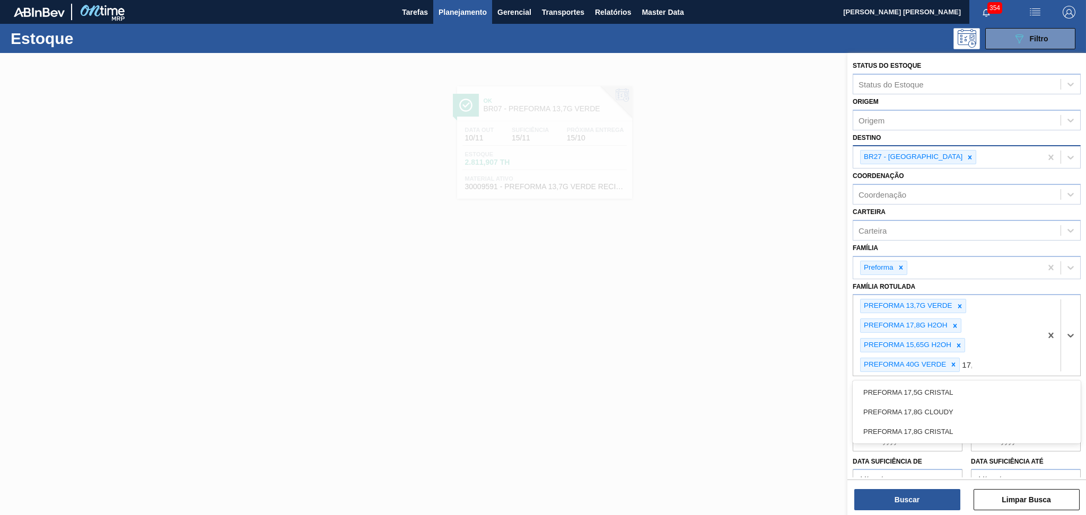
type Rotulada "17,8"
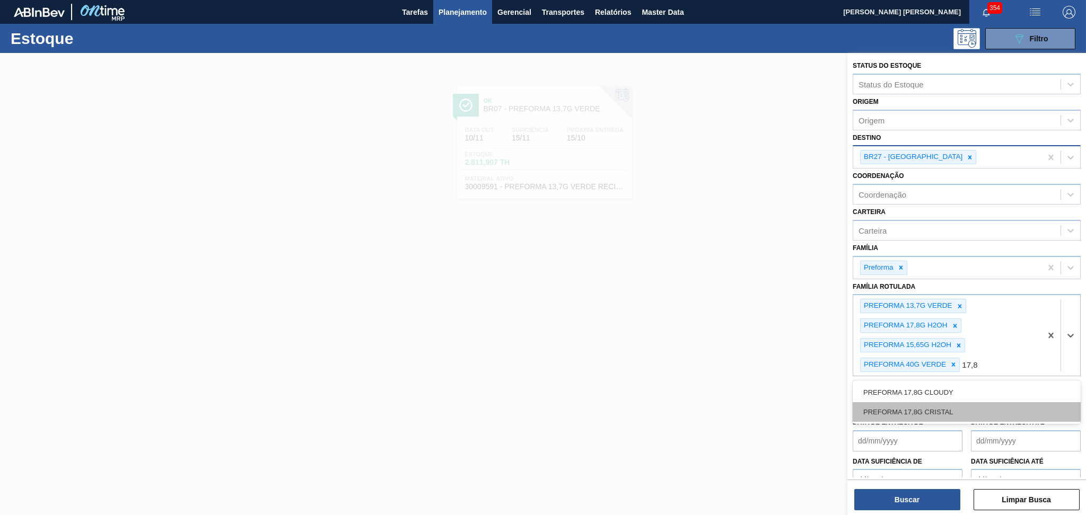
click at [961, 402] on div "PREFORMA 17,8G CRISTAL" at bounding box center [967, 412] width 228 height 20
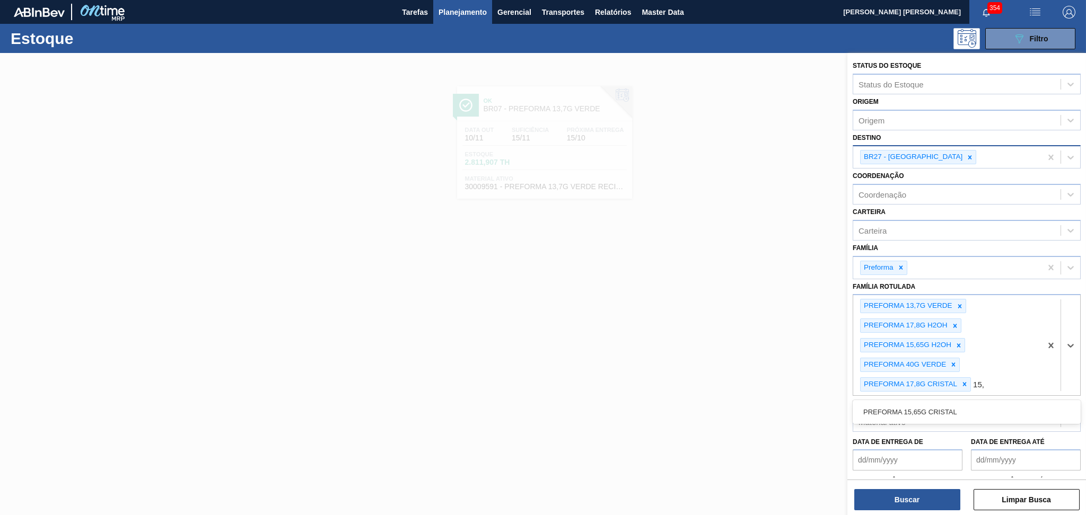
type Rotulada "15,6"
click at [912, 413] on div "PREFORMA 15,65G CRISTAL" at bounding box center [967, 412] width 228 height 20
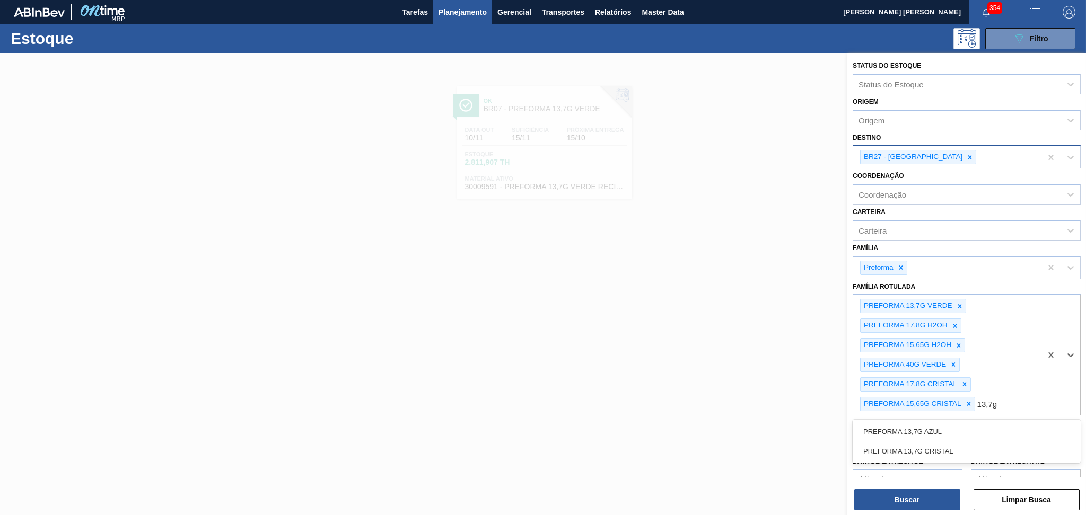
type Rotulada "13,7g c"
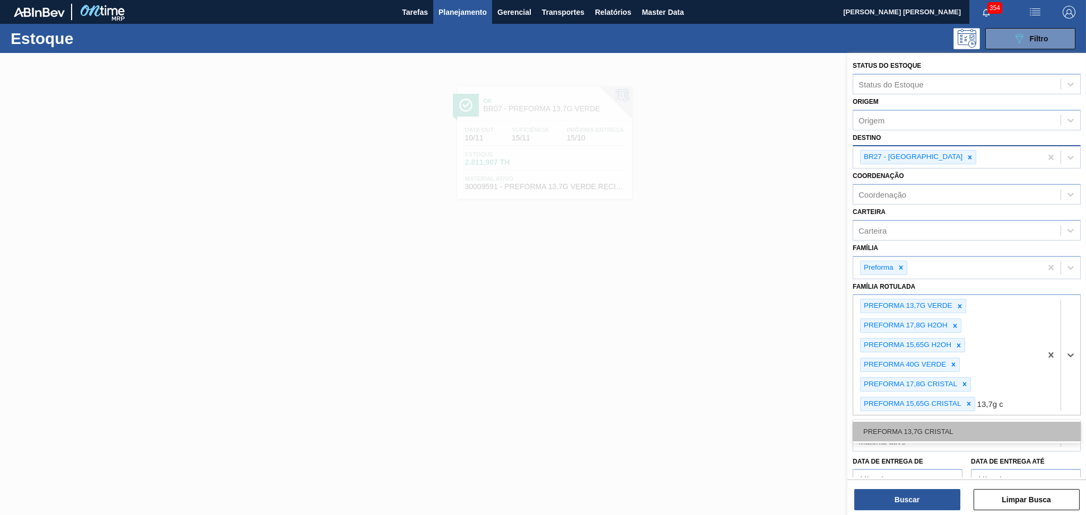
click at [966, 431] on div "PREFORMA 13,7G CRISTAL" at bounding box center [967, 432] width 228 height 20
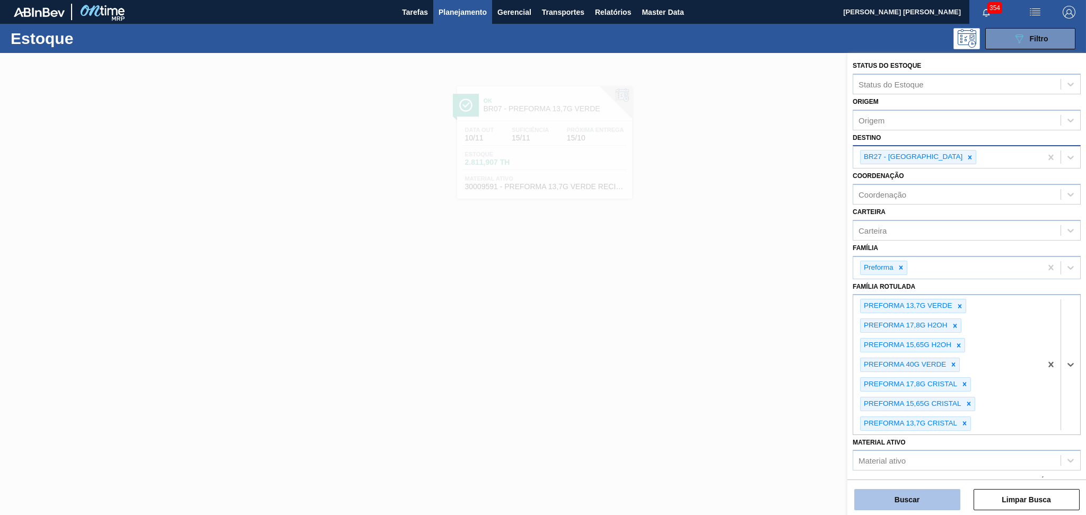
click at [900, 494] on button "Buscar" at bounding box center [907, 499] width 106 height 21
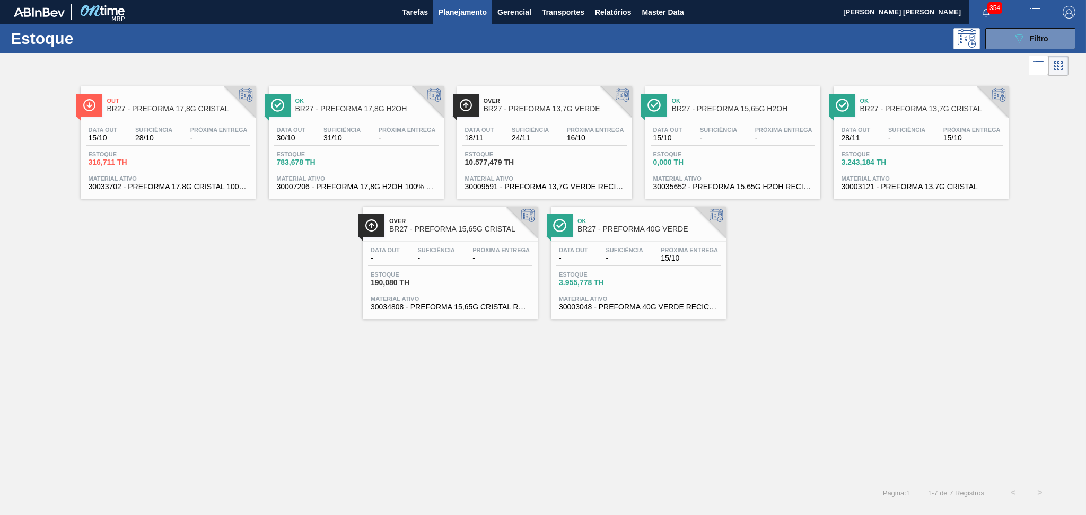
drag, startPoint x: 218, startPoint y: 297, endPoint x: 265, endPoint y: 297, distance: 46.7
click at [219, 297] on div "Out BR27 - PREFORMA 17,8G CRISTAL Data out 15/10 Suficiência 28/10 Próxima Entr…" at bounding box center [543, 198] width 1086 height 241
click at [168, 178] on span "Material ativo" at bounding box center [168, 178] width 159 height 6
click at [454, 309] on span "30034808 - PREFORMA 15,65G CRISTAL RECICLADA" at bounding box center [450, 307] width 159 height 8
click at [742, 156] on div "Estoque 0,000 TH" at bounding box center [733, 160] width 164 height 19
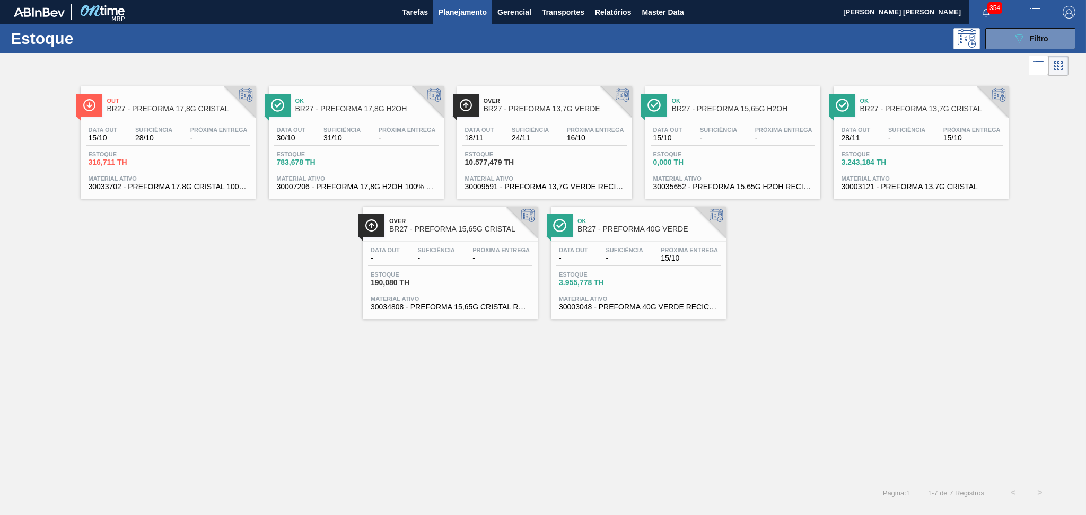
click at [458, 284] on div "Estoque 190,080 TH" at bounding box center [450, 280] width 164 height 19
click at [254, 330] on div "Out BR27 - PREFORMA 17,8G CRISTAL Data out 15/10 Suficiência 28/10 Próxima Entr…" at bounding box center [543, 278] width 1086 height 401
click at [955, 147] on div "Data out 28/11 Suficiência - Próxima Entrega 15/10 Estoque 3.243,184 TH Materia…" at bounding box center [920, 157] width 175 height 72
click at [574, 169] on div "Estoque 10.577,479 TH" at bounding box center [544, 160] width 164 height 19
click at [512, 364] on div "Out BR27 - PREFORMA 17,8G CRISTAL Data out 15/10 Suficiência 28/10 Próxima Entr…" at bounding box center [543, 278] width 1086 height 401
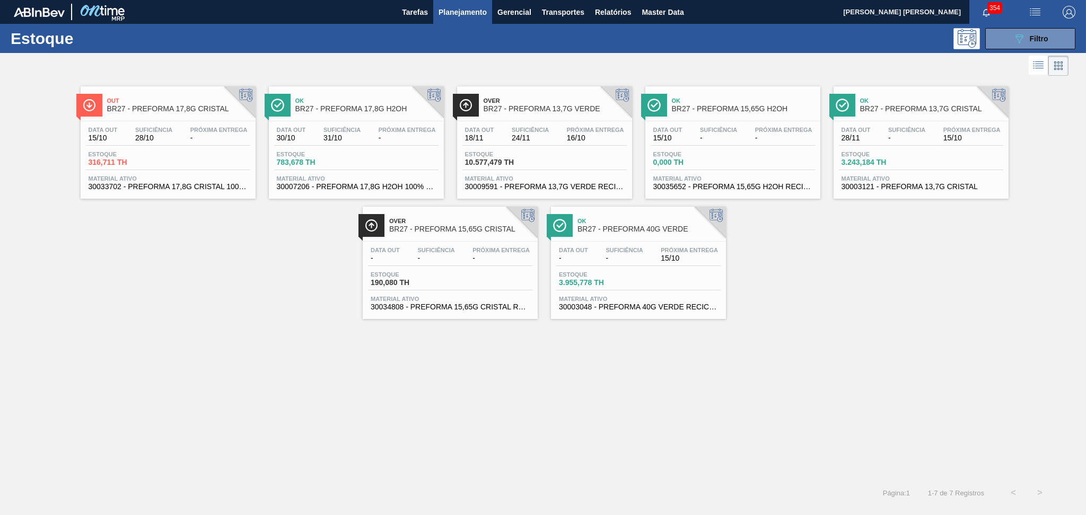
click at [634, 258] on span "-" at bounding box center [623, 258] width 37 height 8
click at [1022, 41] on icon "089F7B8B-B2A5-4AFE-B5C0-19BA573D28AC" at bounding box center [1019, 38] width 13 height 13
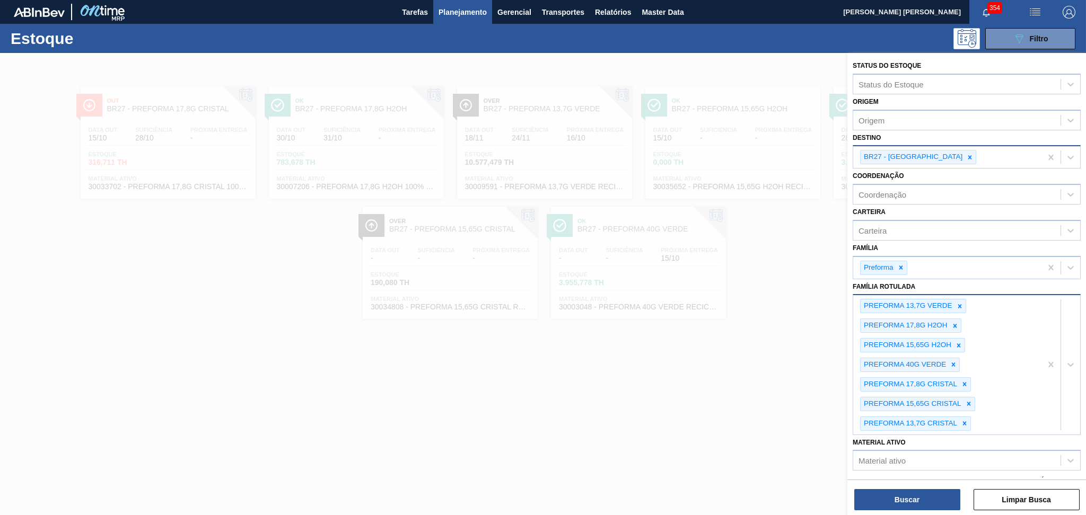
click at [1003, 317] on div "PREFORMA 13,7G VERDE PREFORMA 17,8G H2OH PREFORMA 15,65G H2OH PREFORMA 40G VERD…" at bounding box center [947, 364] width 188 height 139
type Rotulada "28,7"
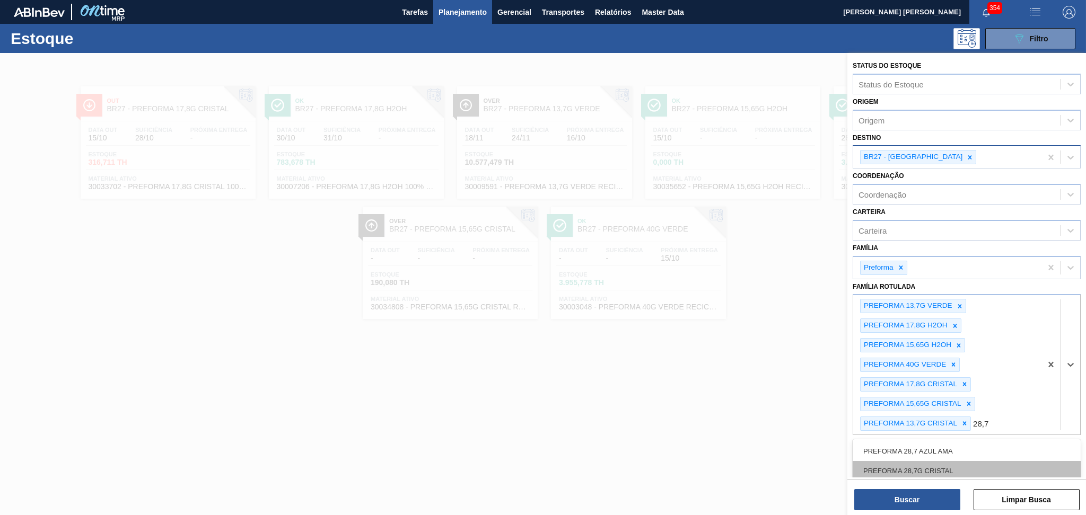
click at [898, 465] on div "PREFORMA 28,7G CRISTAL" at bounding box center [967, 471] width 228 height 20
type Rotulada "28,7g v"
click at [901, 471] on div "PREFORMA 28,7G VERDE" at bounding box center [967, 471] width 228 height 20
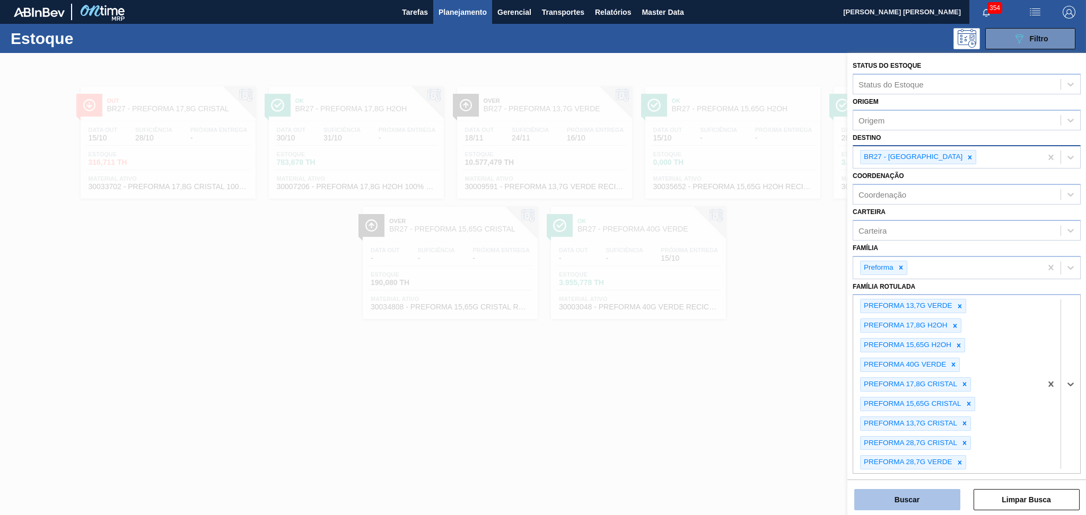
click at [892, 494] on button "Buscar" at bounding box center [907, 499] width 106 height 21
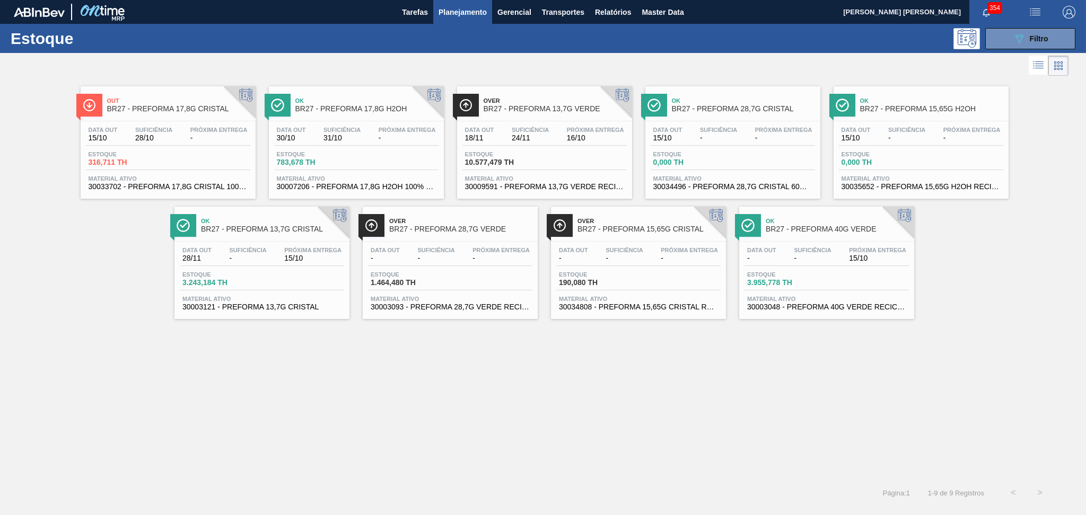
click at [694, 135] on div "Data out 15/10 Suficiência - Próxima Entrega -" at bounding box center [733, 136] width 164 height 19
click at [469, 256] on div "Data out - Suficiência - Próxima Entrega -" at bounding box center [450, 256] width 164 height 19
click at [998, 46] on button "089F7B8B-B2A5-4AFE-B5C0-19BA573D28AC Filtro" at bounding box center [1030, 38] width 90 height 21
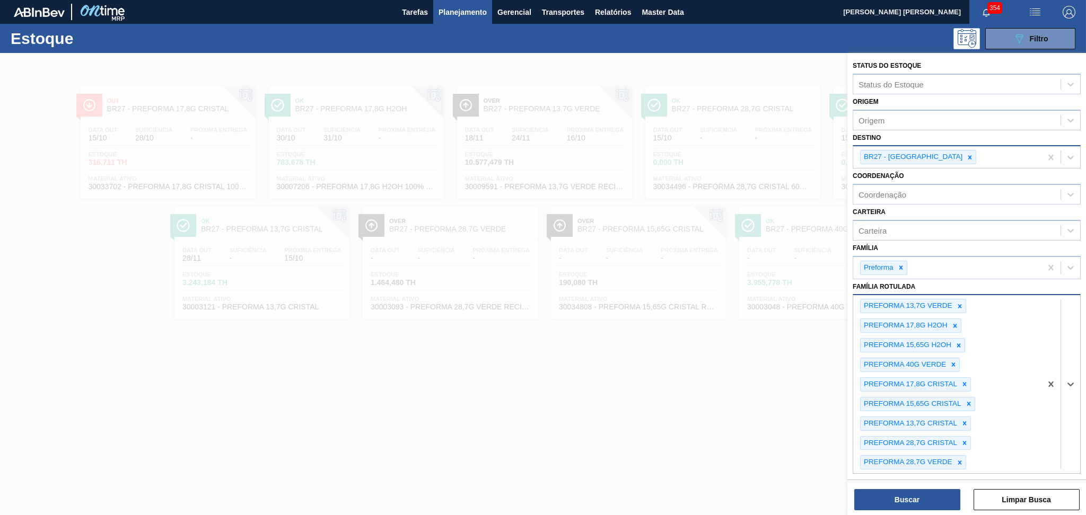
click at [999, 447] on div "PREFORMA 13,7G VERDE PREFORMA 17,8G H2OH PREFORMA 15,65G H2OH PREFORMA 40G VERD…" at bounding box center [947, 384] width 188 height 178
type Rotulada "29,5g c"
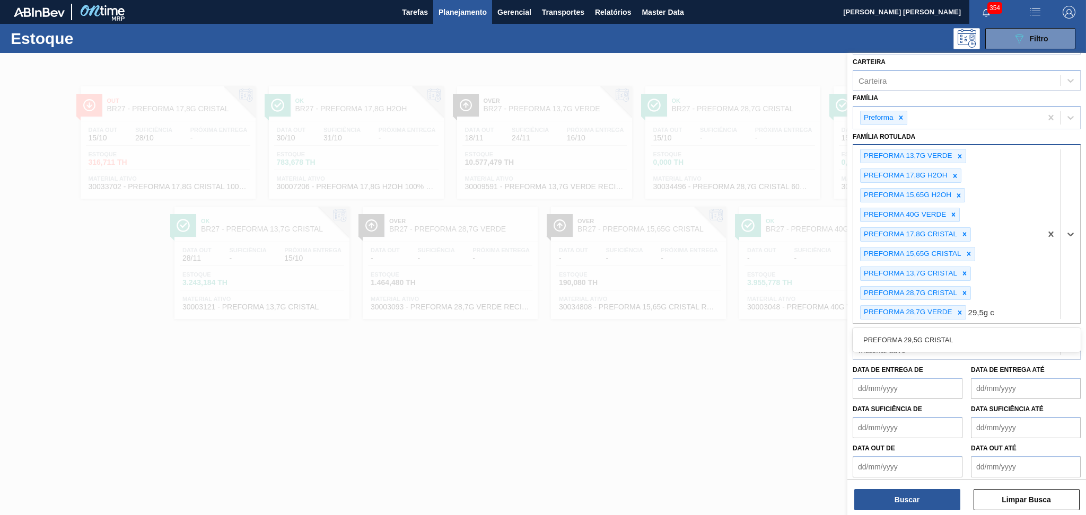
scroll to position [151, 0]
click at [982, 332] on div "PREFORMA 29,5G CRISTAL" at bounding box center [967, 339] width 228 height 20
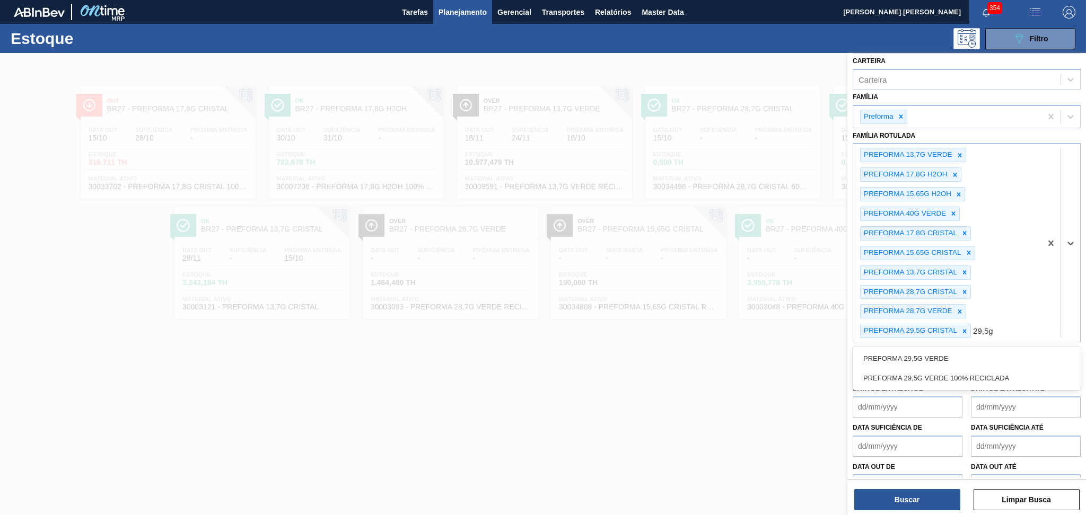
type Rotulada "29,5g v"
click at [936, 350] on div "PREFORMA 29,5G VERDE" at bounding box center [967, 359] width 228 height 20
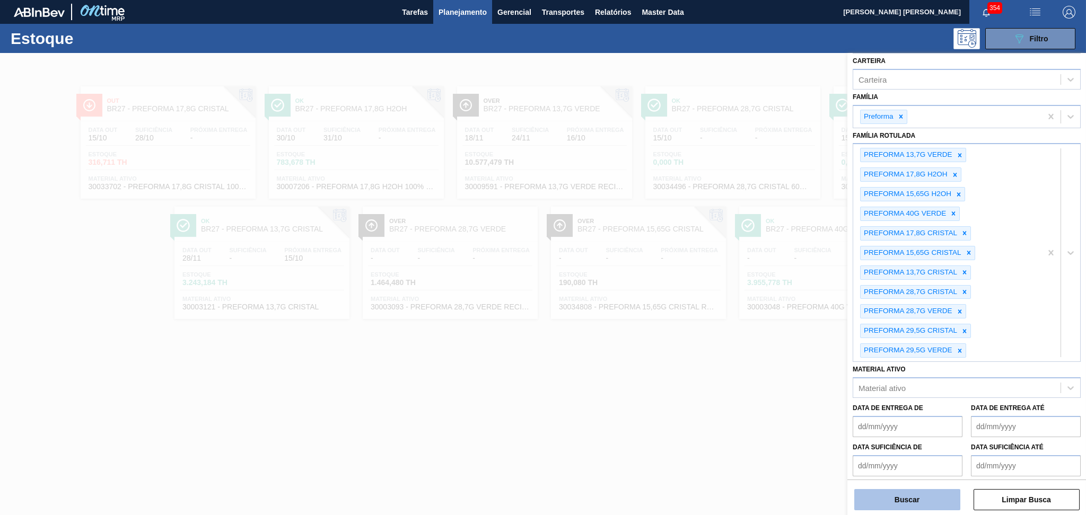
click at [897, 498] on button "Buscar" at bounding box center [907, 499] width 106 height 21
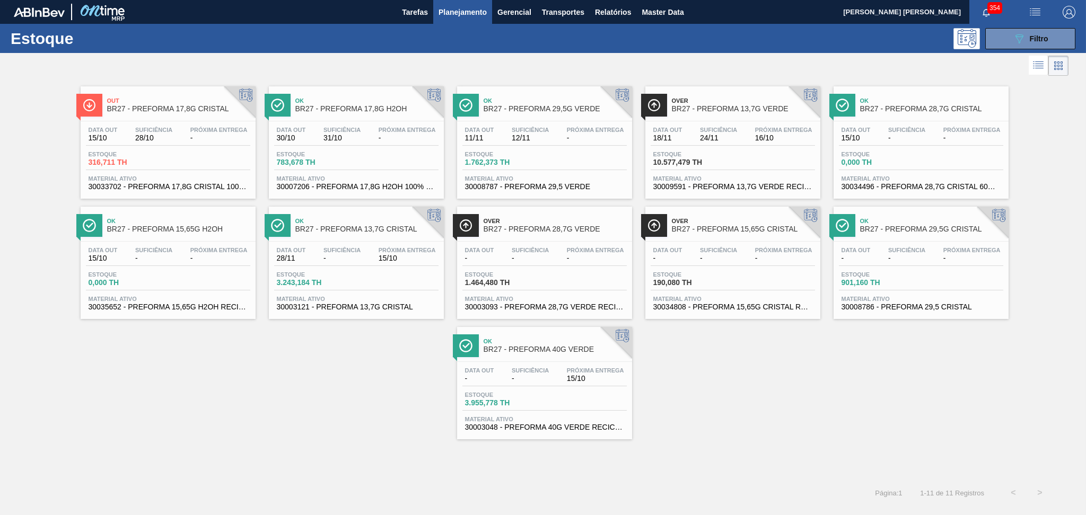
click at [273, 362] on div "Out BR27 - PREFORMA 17,8G CRISTAL Data out 15/10 Suficiência 28/10 Próxima Entr…" at bounding box center [543, 258] width 1086 height 361
click at [396, 444] on div "Out BR27 - PREFORMA 17,8G CRISTAL Data out 15/10 Suficiência 28/10 Próxima Entr…" at bounding box center [543, 278] width 1086 height 401
click at [582, 367] on span "Próxima Entrega" at bounding box center [595, 370] width 57 height 6
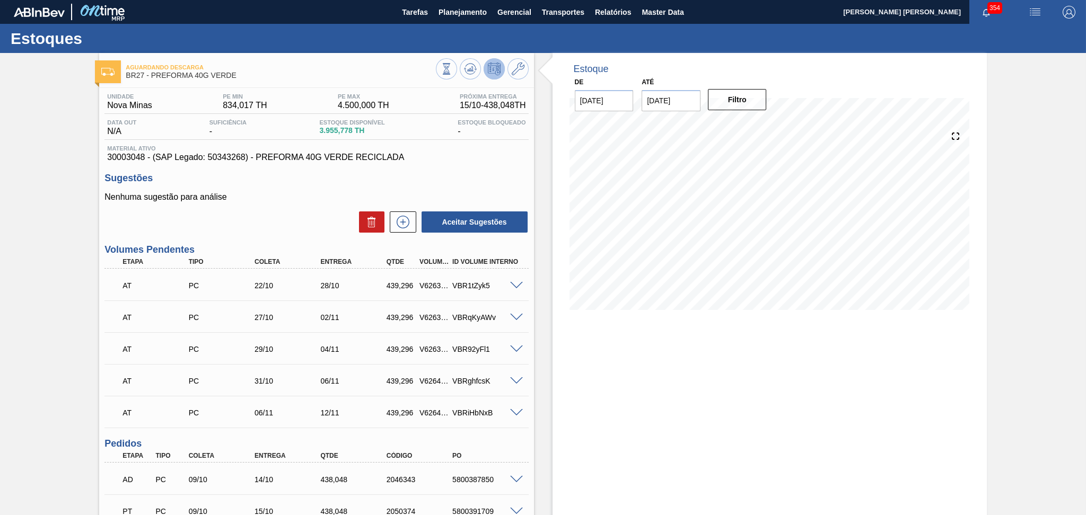
click at [131, 161] on span "30003048 - (SAP Legado: 50343268) - PREFORMA 40G VERDE RECICLADA" at bounding box center [316, 158] width 418 height 10
copy span "30003048"
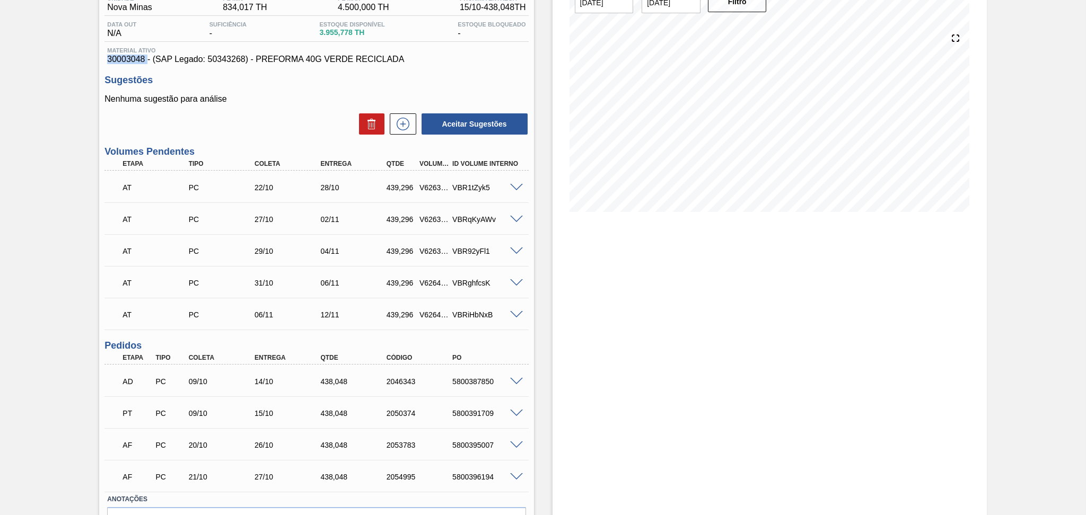
scroll to position [160, 0]
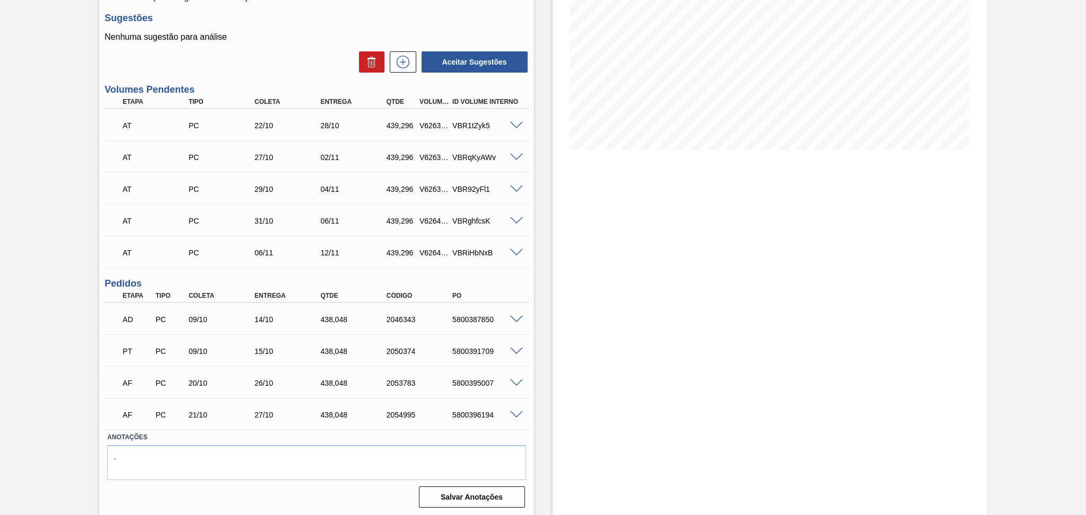
click at [327, 321] on div "438,048" at bounding box center [355, 319] width 74 height 8
copy div "438,048"
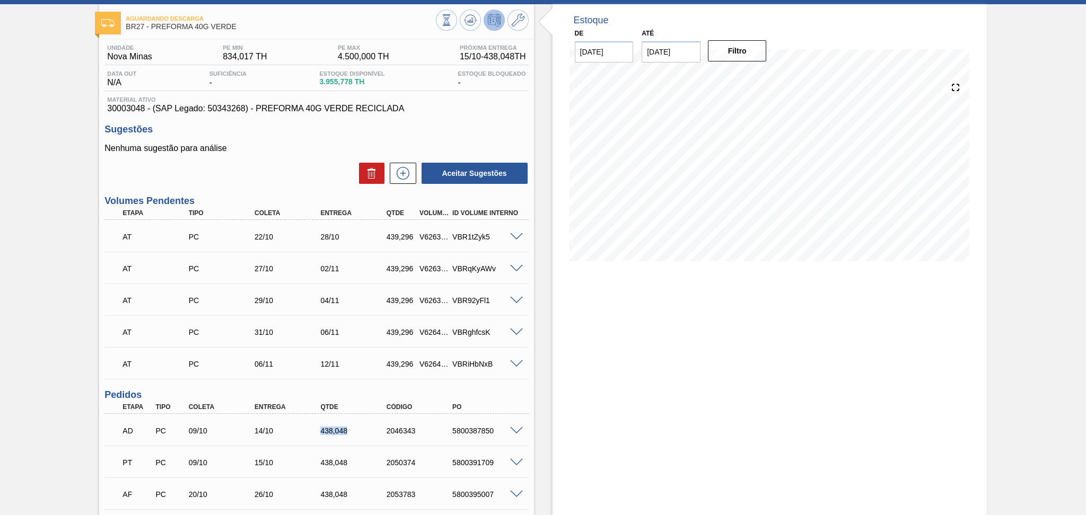
scroll to position [0, 0]
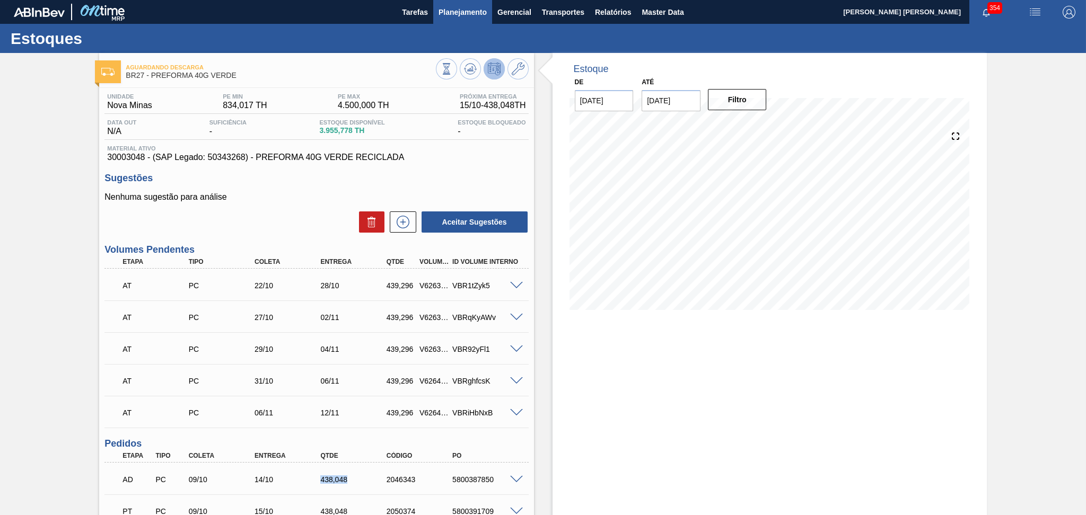
click at [469, 13] on span "Planejamento" at bounding box center [462, 12] width 48 height 13
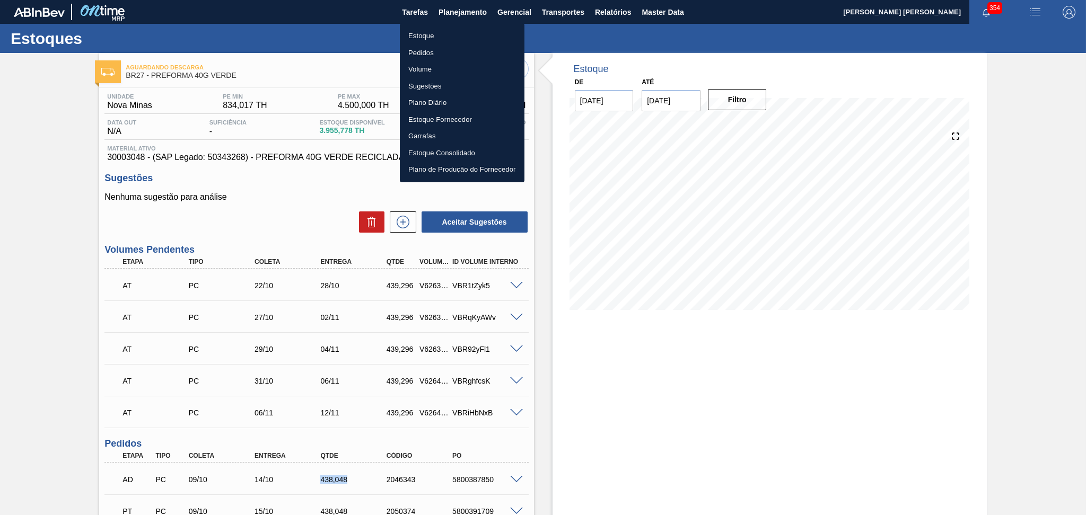
drag, startPoint x: 427, startPoint y: 37, endPoint x: 468, endPoint y: 47, distance: 41.5
click at [427, 37] on li "Estoque" at bounding box center [462, 36] width 125 height 17
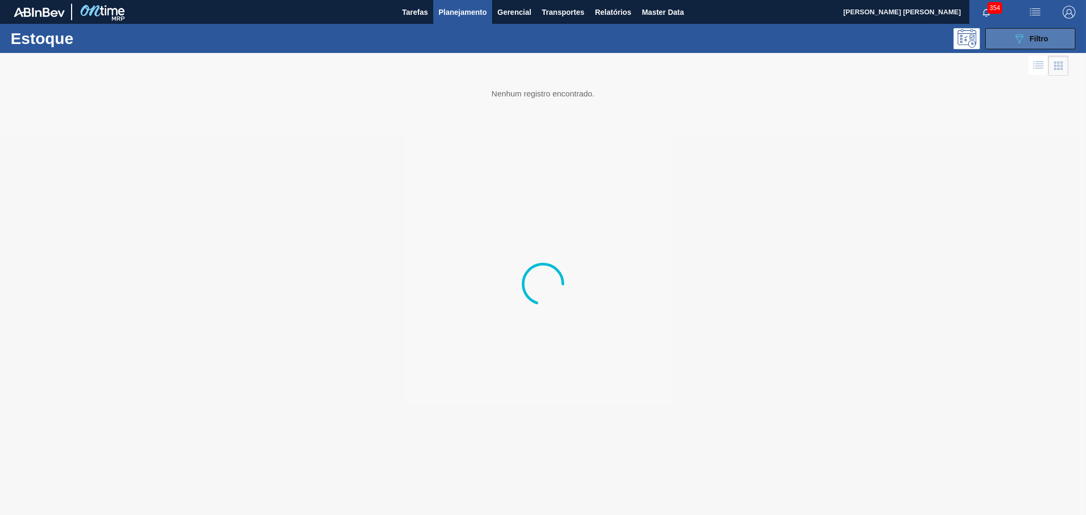
click at [1025, 42] on div "089F7B8B-B2A5-4AFE-B5C0-19BA573D28AC Filtro" at bounding box center [1031, 38] width 36 height 13
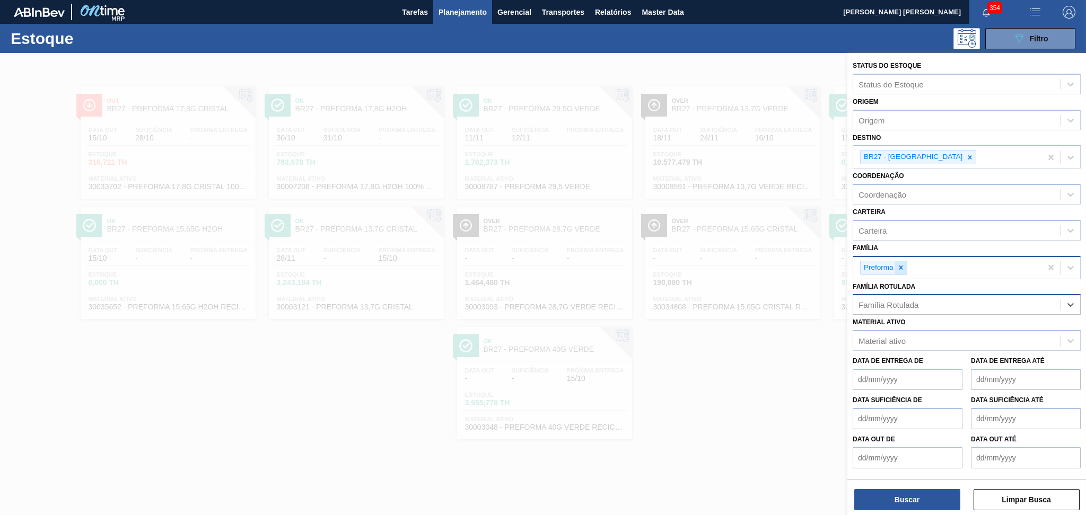
click at [904, 265] on icon at bounding box center [900, 267] width 7 height 7
click at [900, 268] on icon at bounding box center [900, 267] width 7 height 7
type input "rolha"
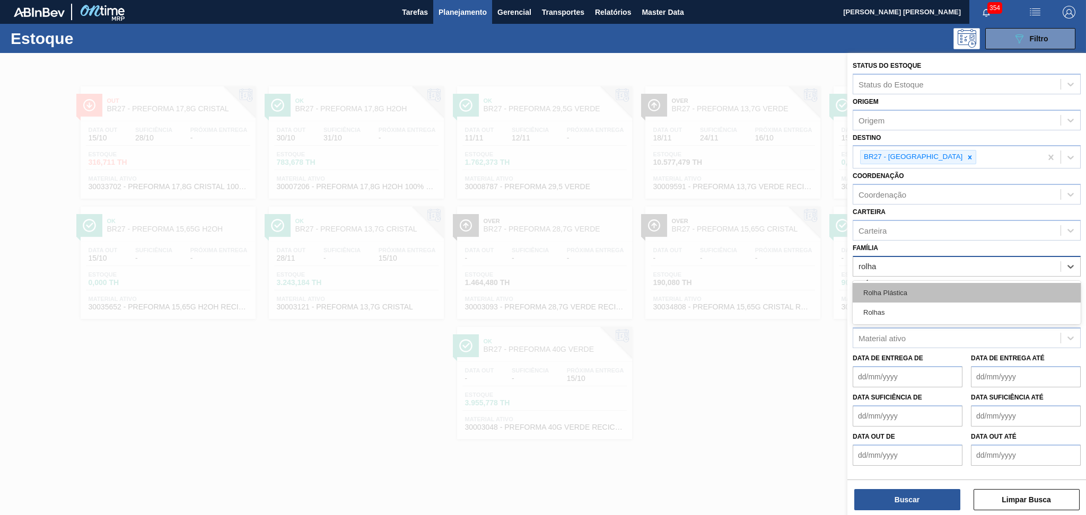
click at [881, 287] on div "Rolha Plástica" at bounding box center [967, 293] width 228 height 20
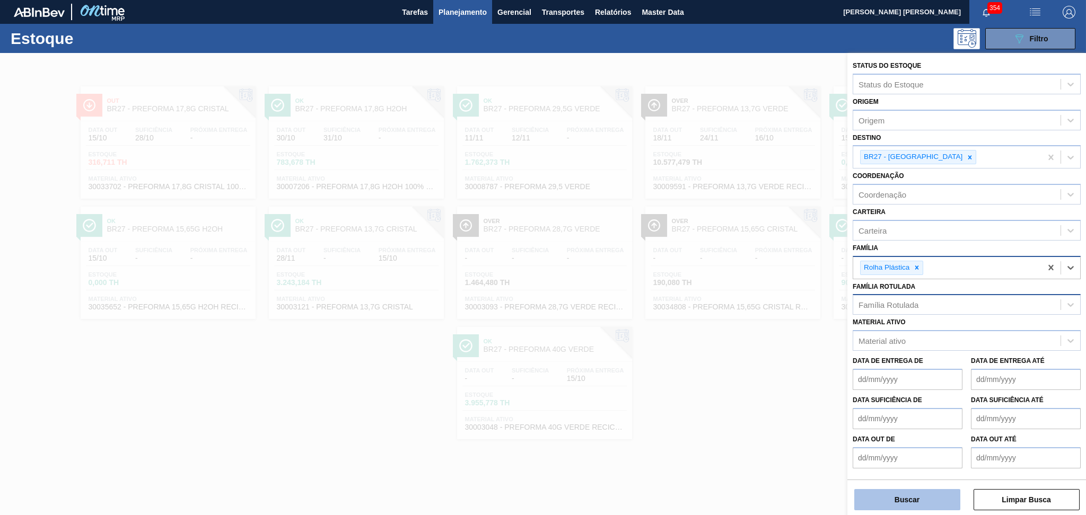
click at [901, 497] on button "Buscar" at bounding box center [907, 499] width 106 height 21
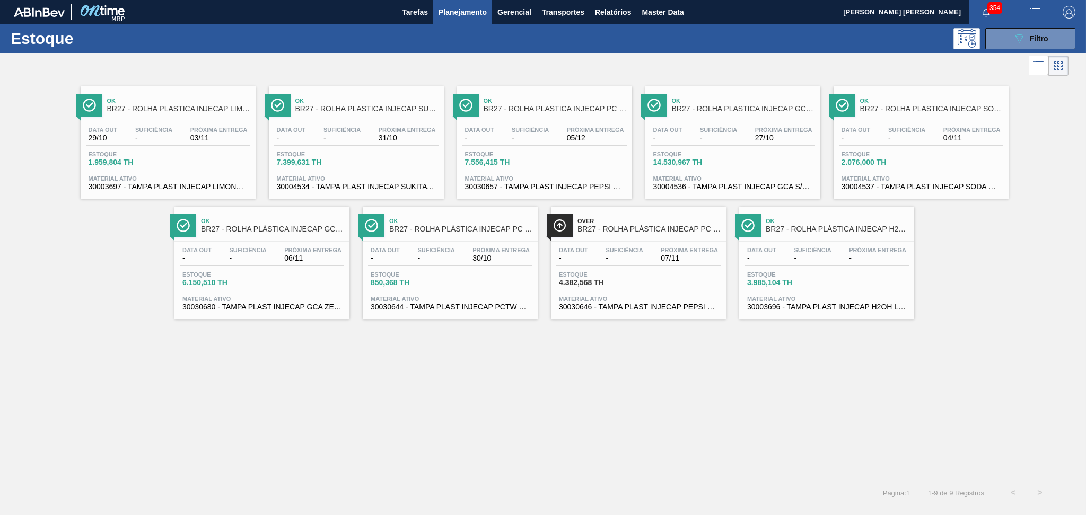
click at [665, 374] on div "Ok BR27 - ROLHA PLÁSTICA INJECAP LIMONETO SHORT Data out 29/10 Suficiência - Pr…" at bounding box center [543, 278] width 1086 height 401
click at [515, 312] on div "Data out - Suficiência - Próxima Entrega 30/10 Estoque 850,368 TH Material ativ…" at bounding box center [450, 278] width 175 height 72
click at [425, 359] on div "Ok BR27 - ROLHA PLÁSTICA INJECAP LIMONETO SHORT Data out 29/10 Suficiência - Pr…" at bounding box center [543, 278] width 1086 height 401
click at [1015, 38] on icon "089F7B8B-B2A5-4AFE-B5C0-19BA573D28AC" at bounding box center [1019, 38] width 13 height 13
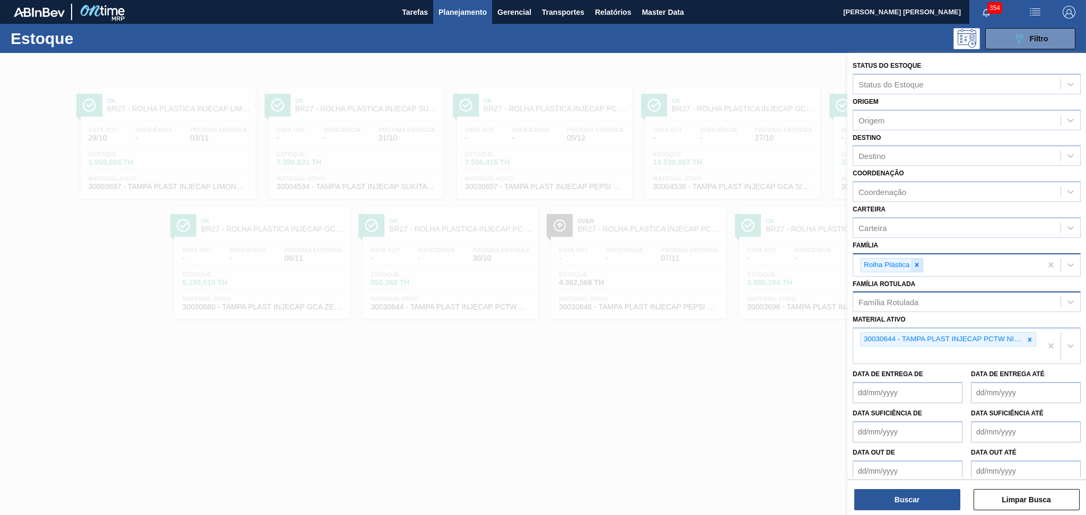
click at [918, 264] on icon at bounding box center [917, 266] width 4 height 4
click at [877, 148] on div "Destino" at bounding box center [956, 155] width 207 height 15
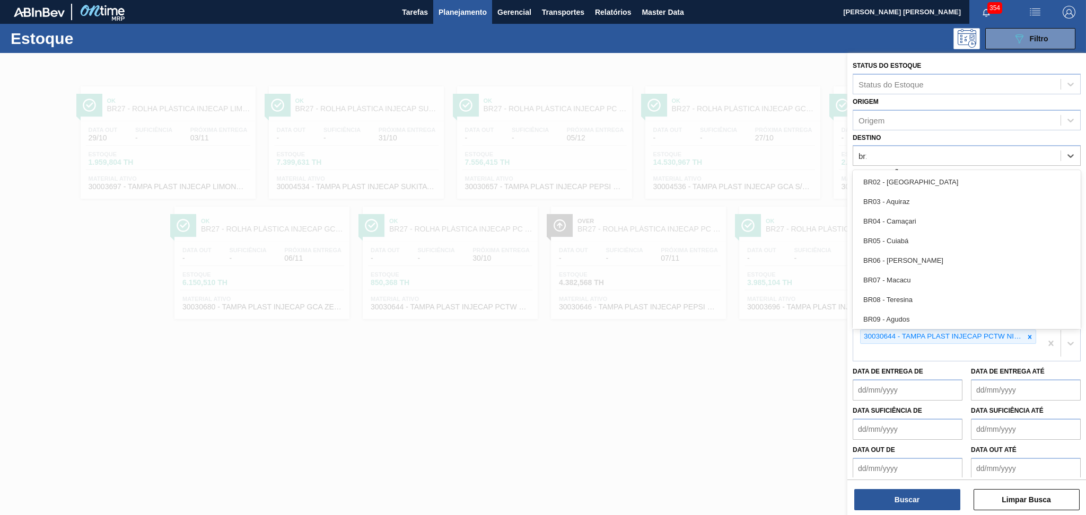
type input "br18"
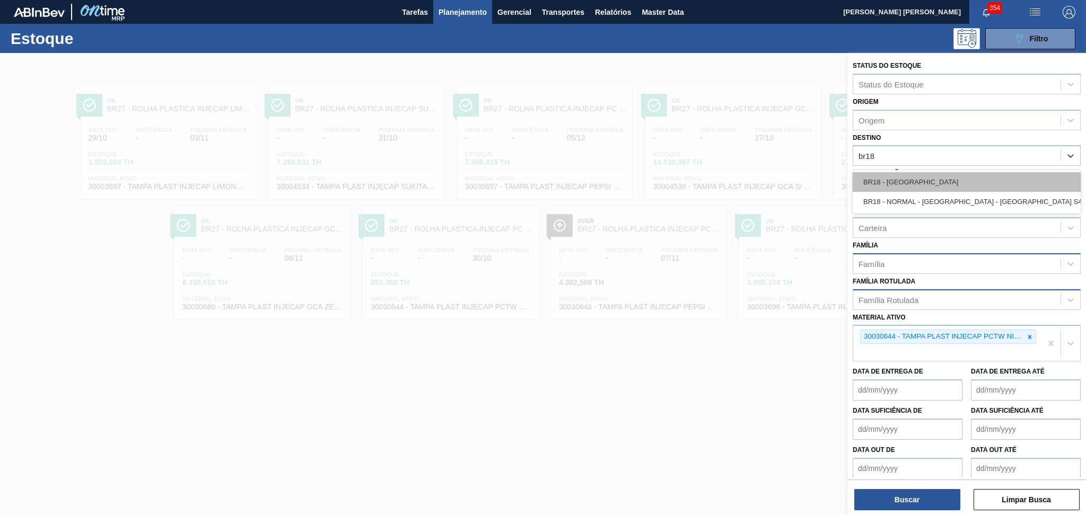
click at [999, 178] on div "BR18 - [GEOGRAPHIC_DATA]" at bounding box center [967, 182] width 228 height 20
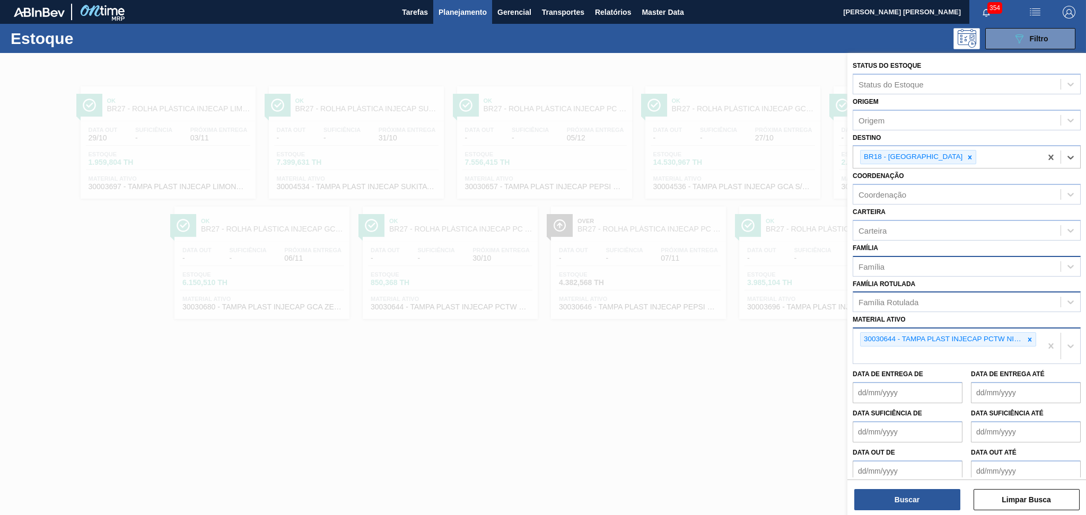
click at [1028, 338] on icon at bounding box center [1029, 339] width 7 height 7
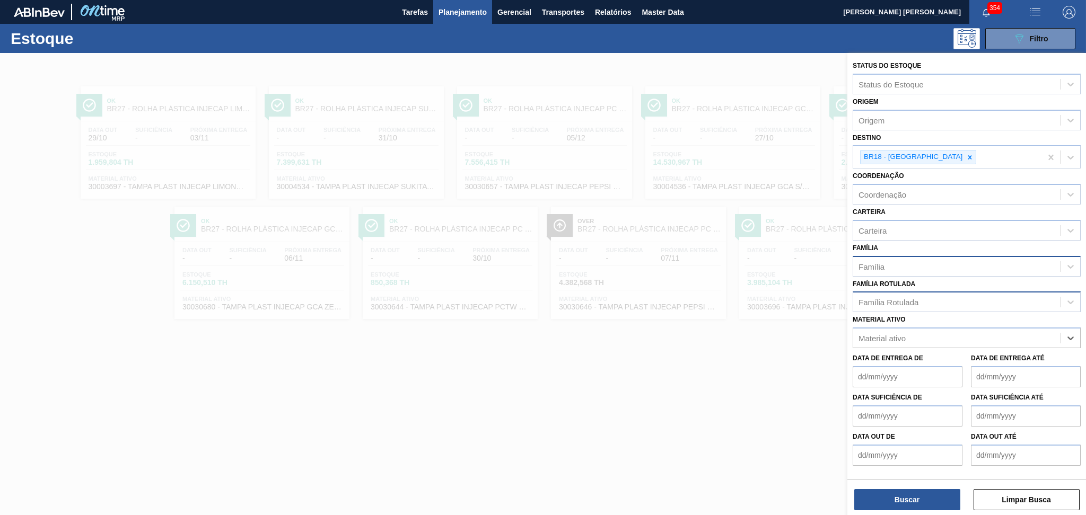
click at [886, 261] on div "Família" at bounding box center [956, 266] width 207 height 15
type input "pref"
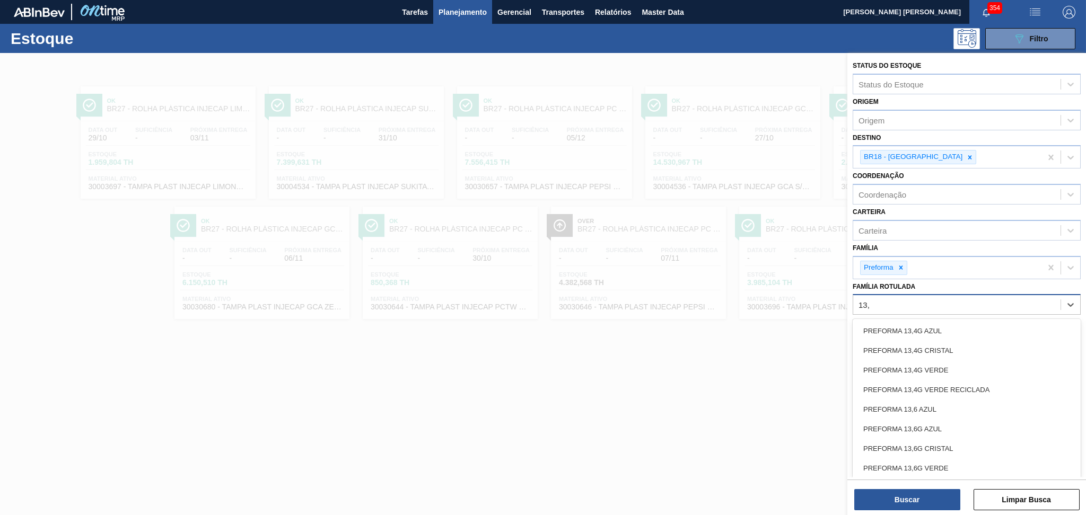
type Rotulada "13,7"
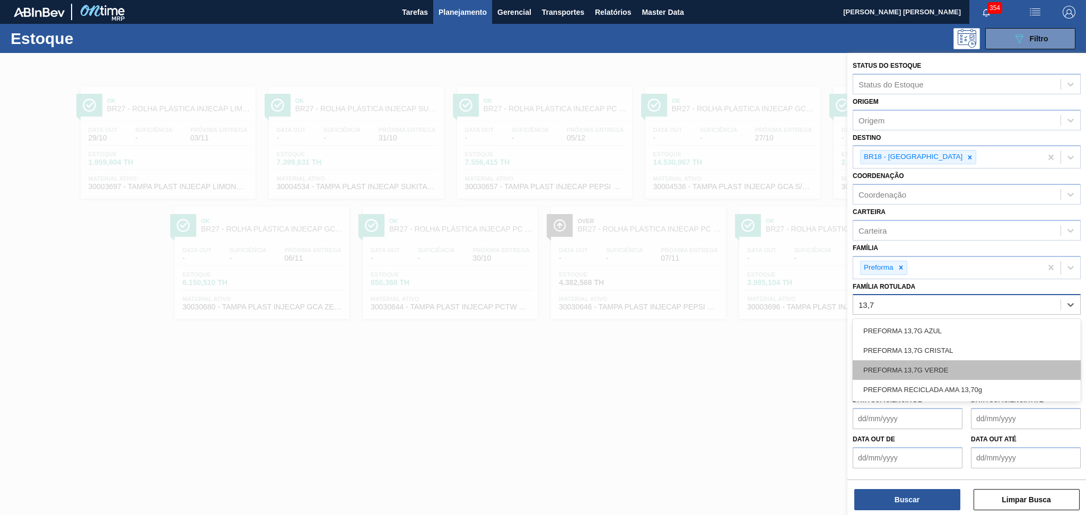
click at [939, 370] on div "PREFORMA 13,7G VERDE" at bounding box center [967, 371] width 228 height 20
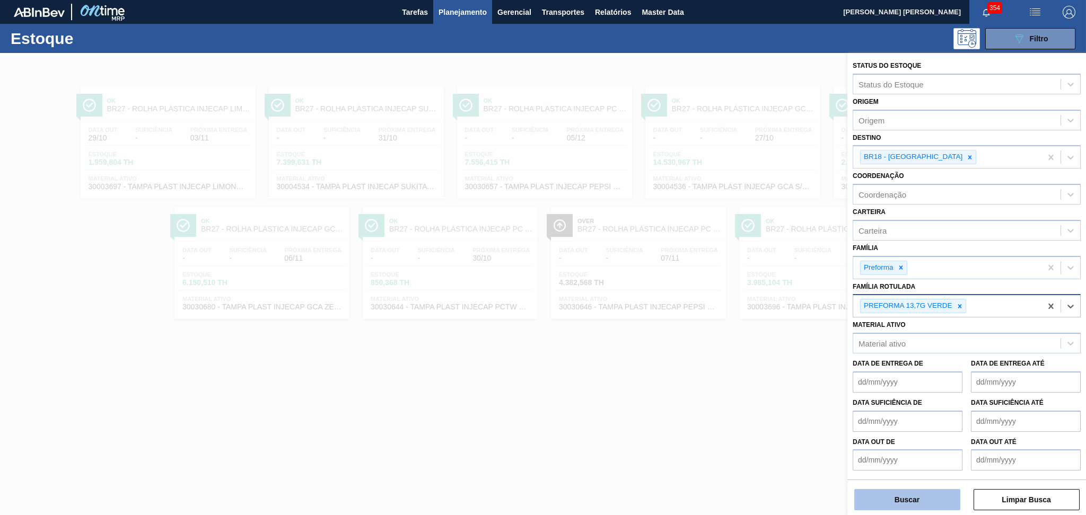
click at [895, 494] on button "Buscar" at bounding box center [907, 499] width 106 height 21
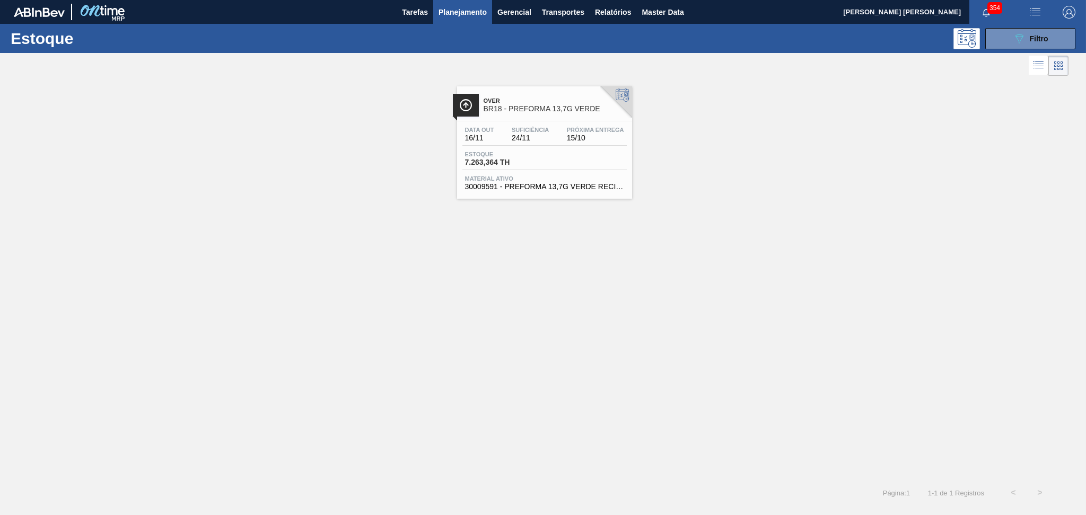
click at [485, 176] on span "Material ativo" at bounding box center [544, 178] width 159 height 6
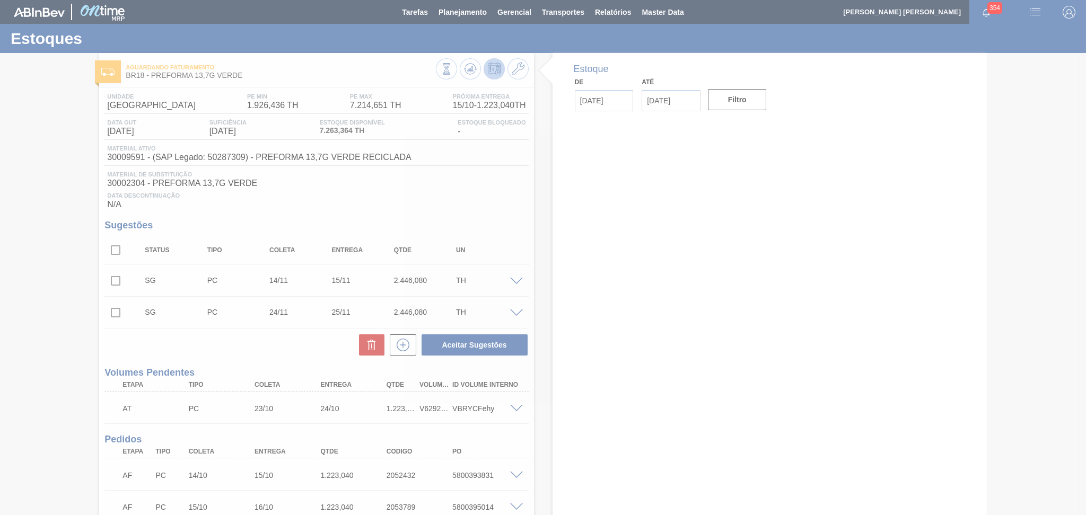
click at [443, 214] on div at bounding box center [543, 257] width 1086 height 515
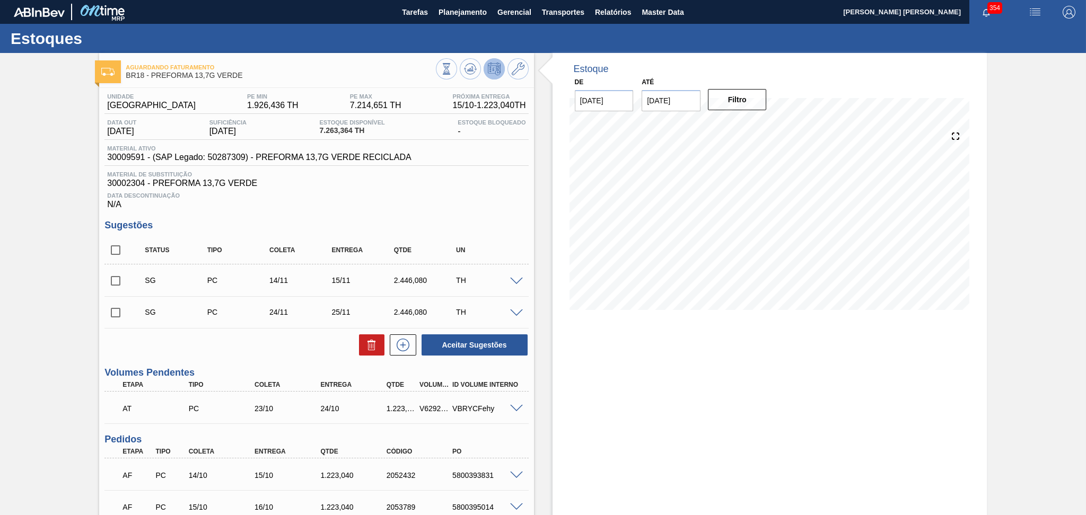
click at [257, 346] on div "Aceitar Sugestões" at bounding box center [316, 345] width 424 height 23
click at [468, 75] on button at bounding box center [470, 68] width 21 height 21
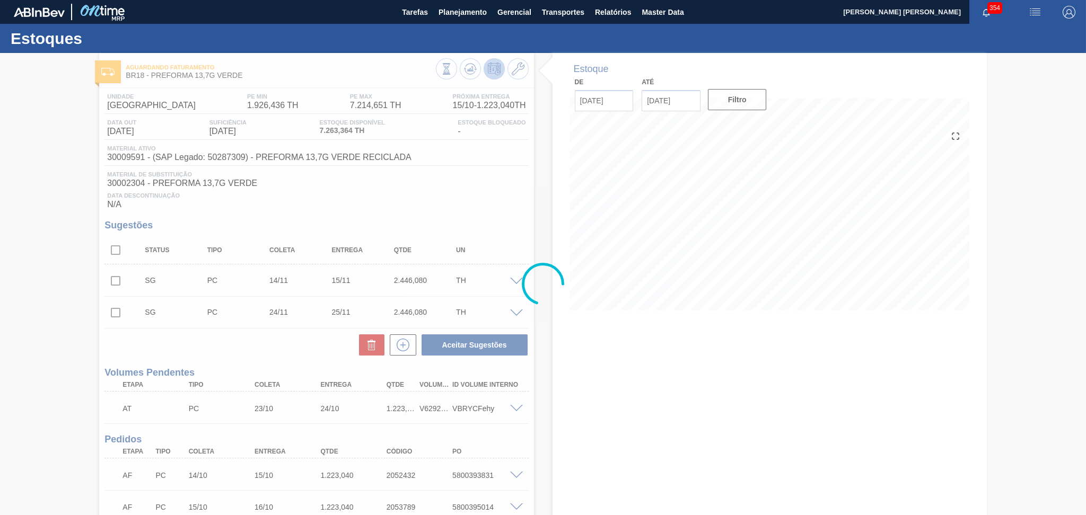
click at [543, 454] on div at bounding box center [543, 284] width 1086 height 462
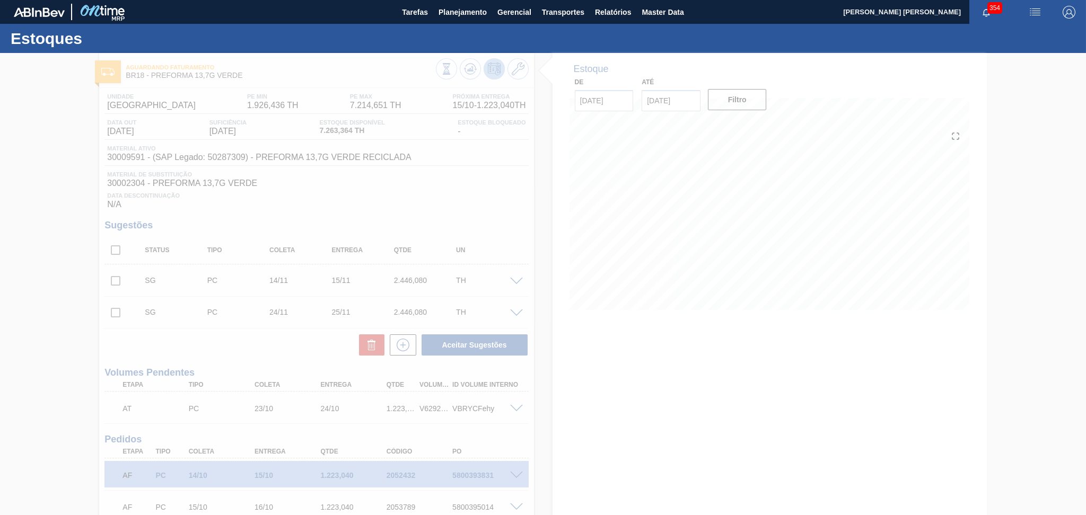
click at [243, 361] on div at bounding box center [543, 284] width 1086 height 462
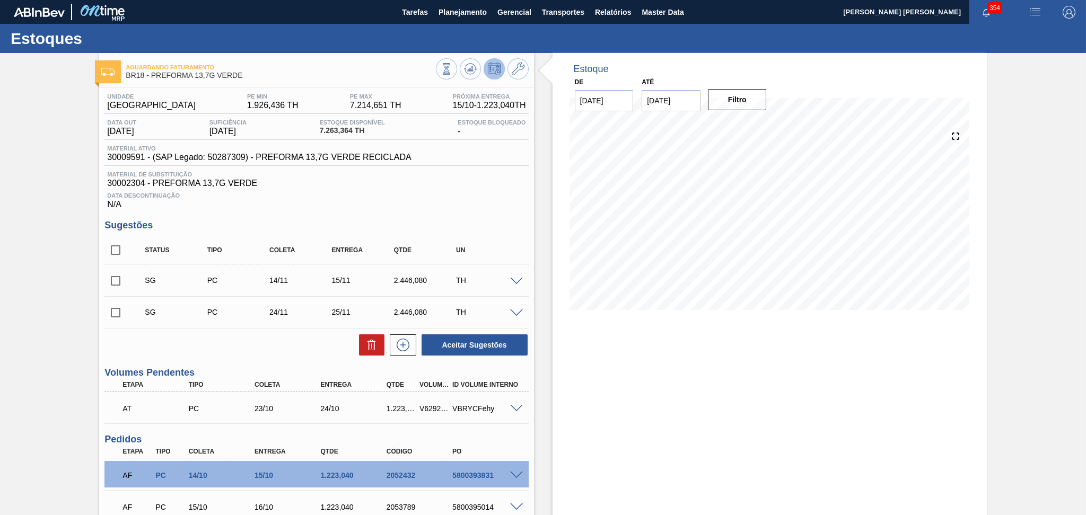
click at [515, 468] on div "AF PC 14/10 15/10 1.223,040 2052432 5800393831" at bounding box center [316, 474] width 424 height 27
click at [515, 472] on span at bounding box center [516, 476] width 13 height 8
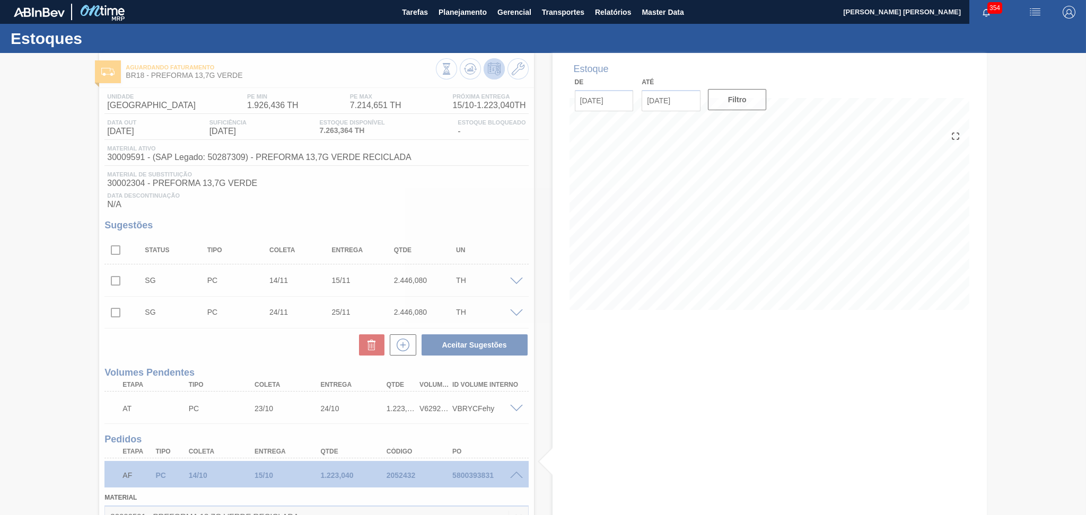
click at [555, 442] on div at bounding box center [543, 284] width 1086 height 462
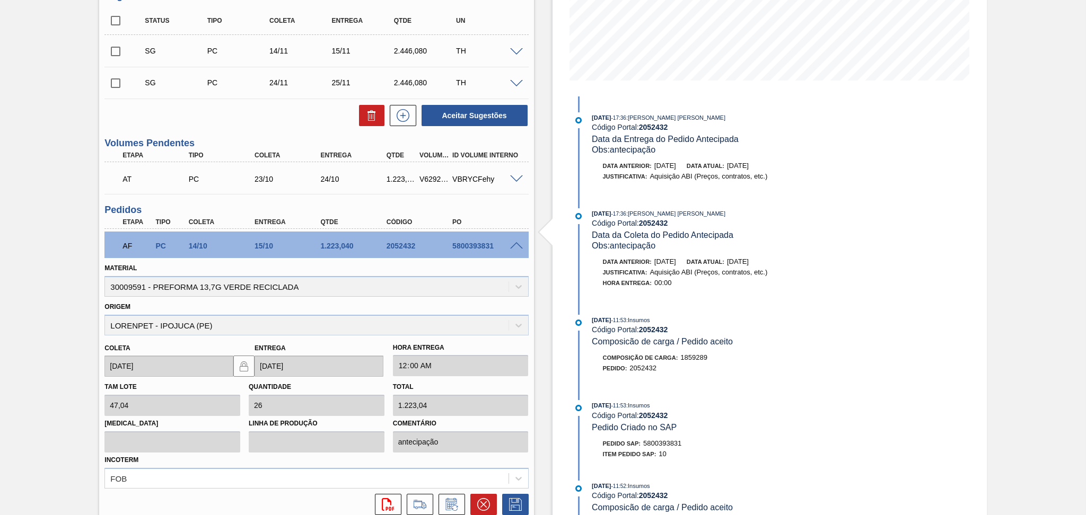
scroll to position [283, 0]
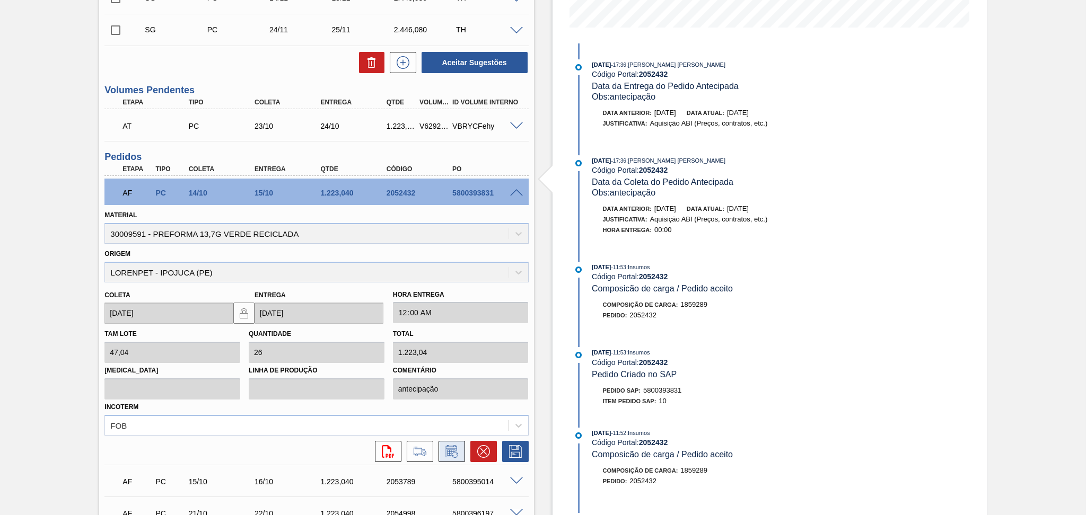
click at [451, 446] on icon at bounding box center [451, 451] width 17 height 13
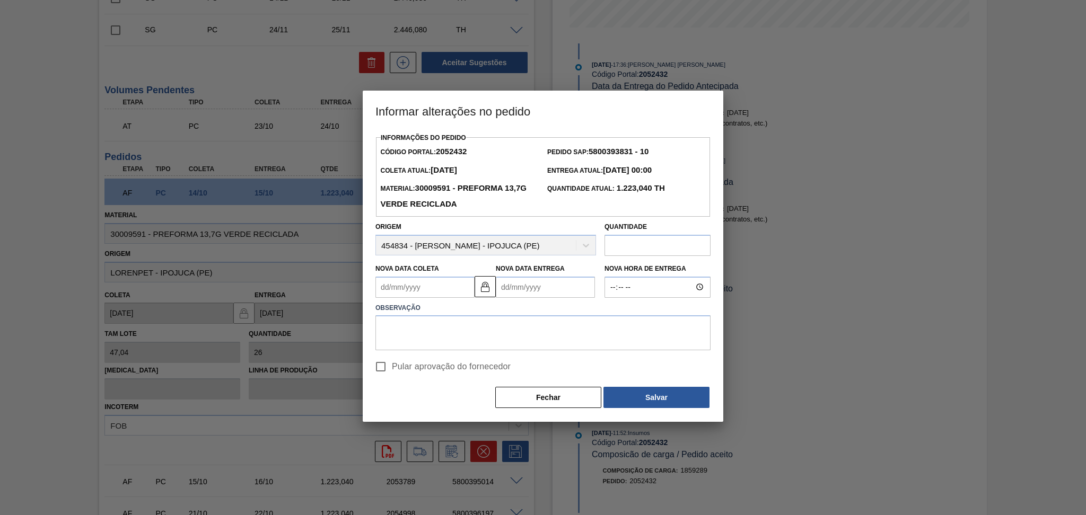
click at [421, 288] on Coleta2052432 "Nova Data Coleta" at bounding box center [424, 287] width 99 height 21
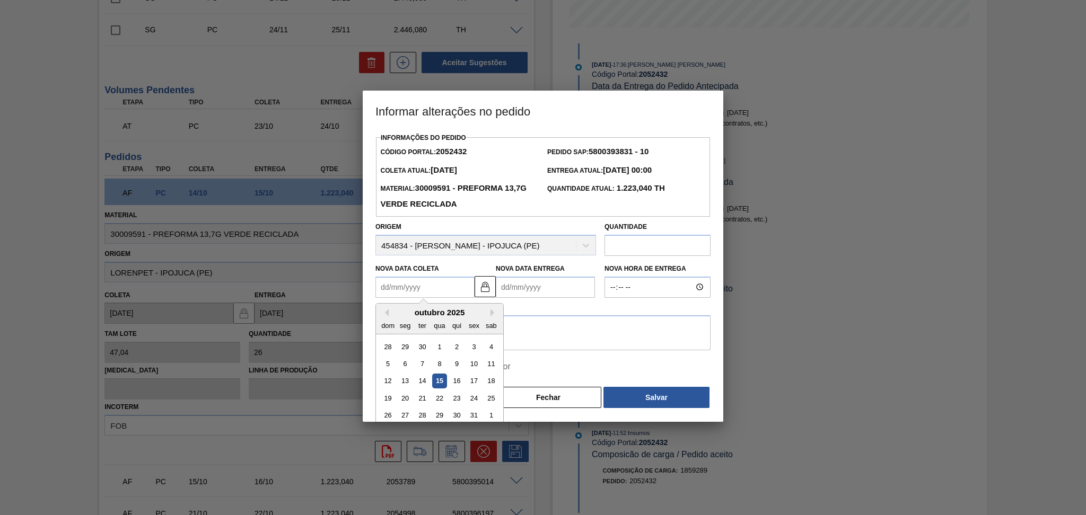
type Coleta2052432 "1"
type Entrega2052432 "02/10/2025"
type Coleta2052432 "15"
type Entrega2052432 "[DATE]"
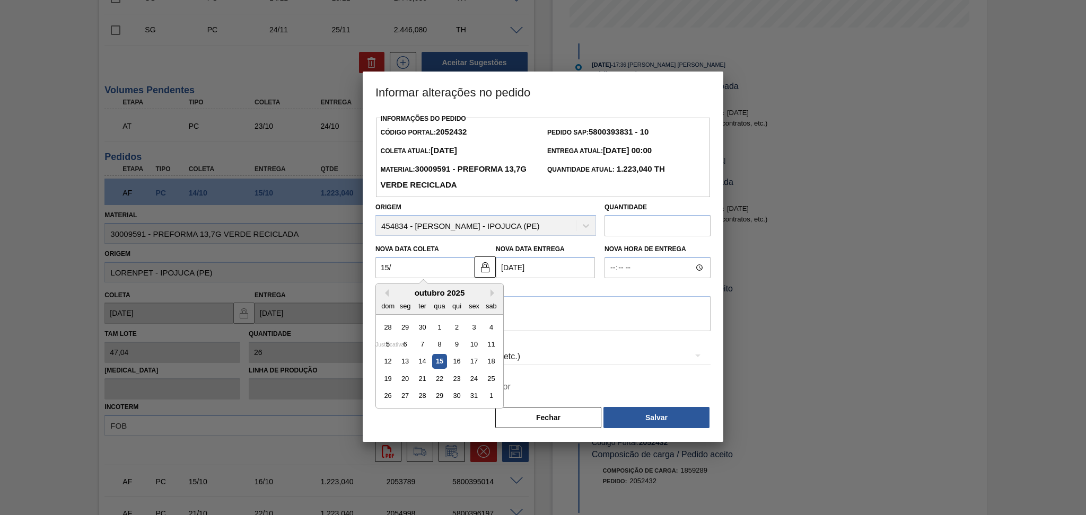
type Coleta2052432 "15/1"
type Entrega2052432 "16/01/2025"
type Coleta2052432 "15/10"
type Entrega2052432 "[DATE]"
click at [440, 363] on div "15" at bounding box center [439, 362] width 14 height 14
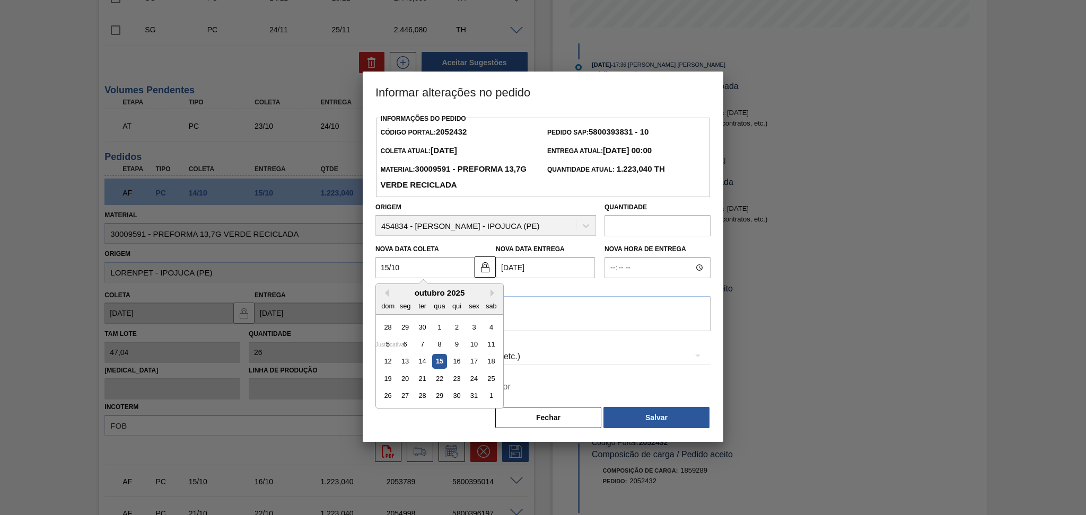
type Coleta2052432 "[DATE]"
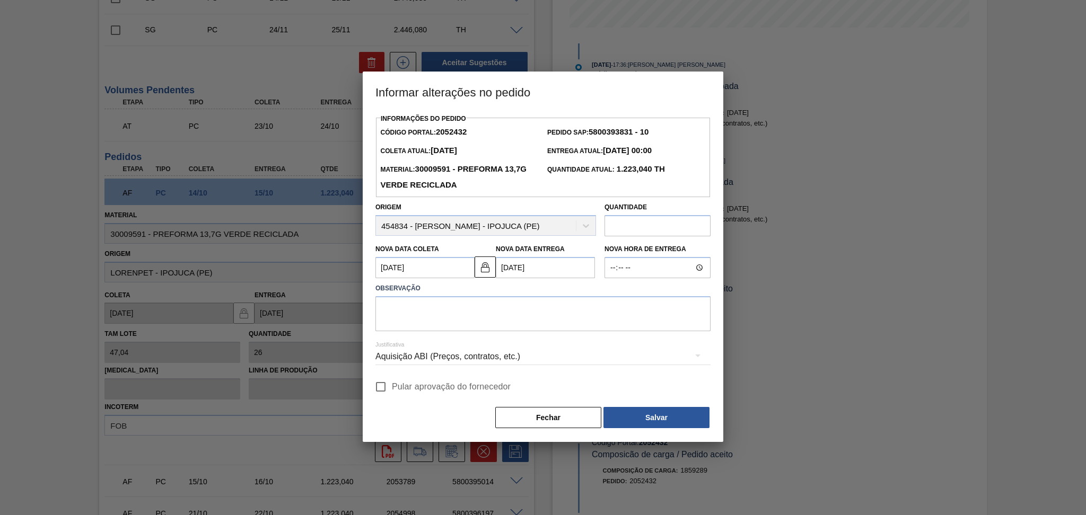
click at [417, 389] on span "Pular aprovação do fornecedor" at bounding box center [451, 387] width 119 height 13
click at [392, 389] on input "Pular aprovação do fornecedor" at bounding box center [381, 387] width 22 height 22
checkbox input "true"
click at [498, 326] on textarea at bounding box center [542, 313] width 335 height 35
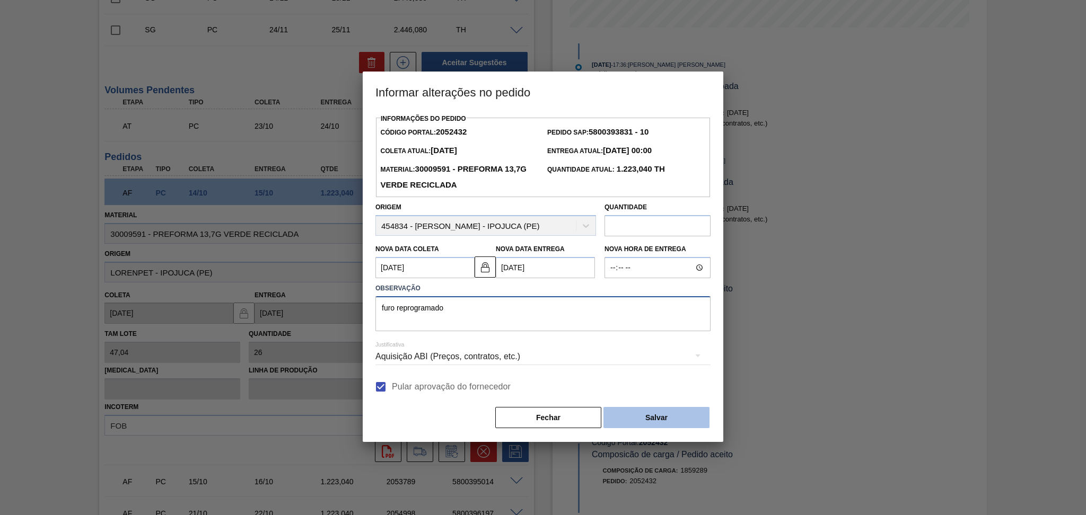
type textarea "furo reprogramado"
click at [650, 416] on button "Salvar" at bounding box center [656, 417] width 106 height 21
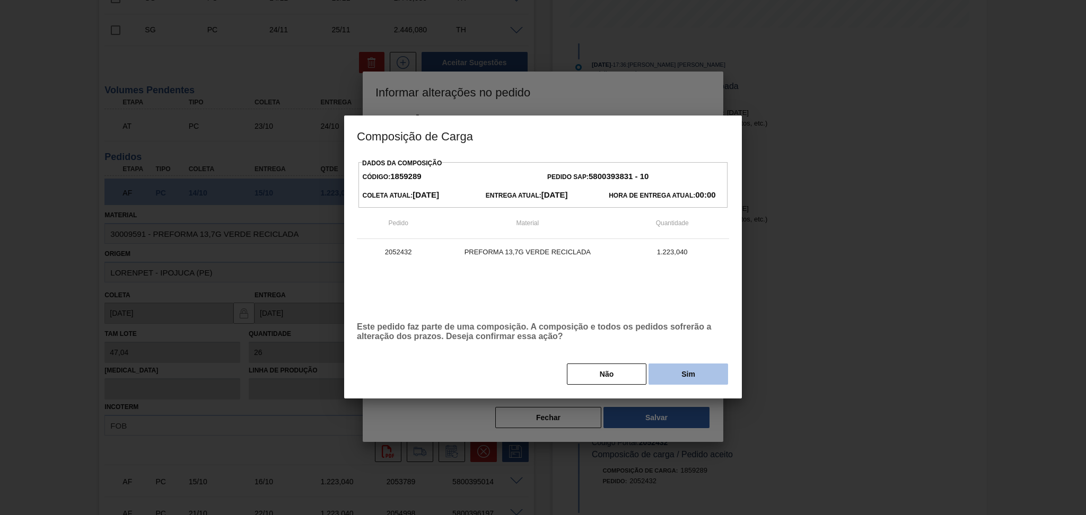
click at [712, 371] on button "Sim" at bounding box center [688, 374] width 80 height 21
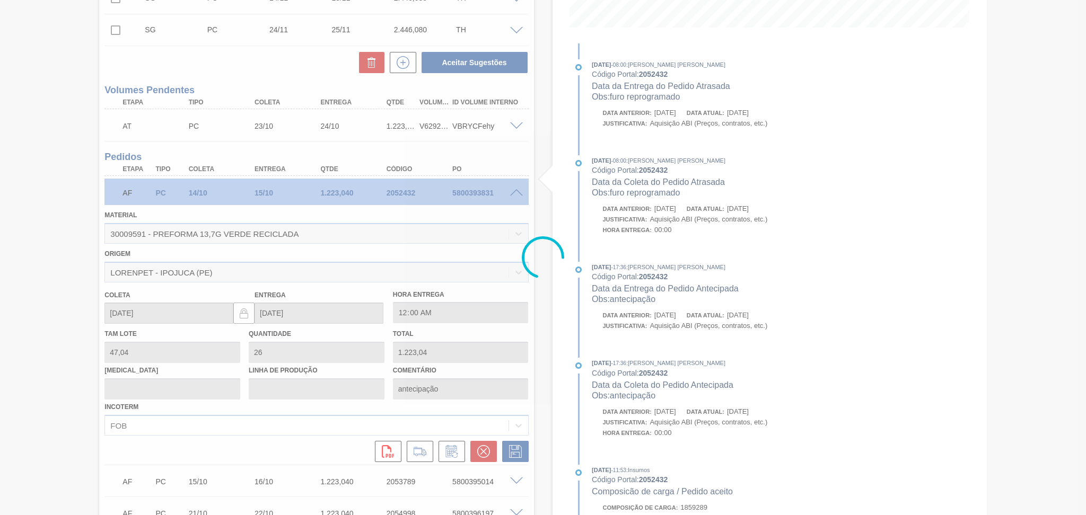
click at [516, 191] on div at bounding box center [543, 257] width 1086 height 515
click at [89, 380] on div at bounding box center [543, 257] width 1086 height 515
type input "furo reprogramado"
type input "[DATE]"
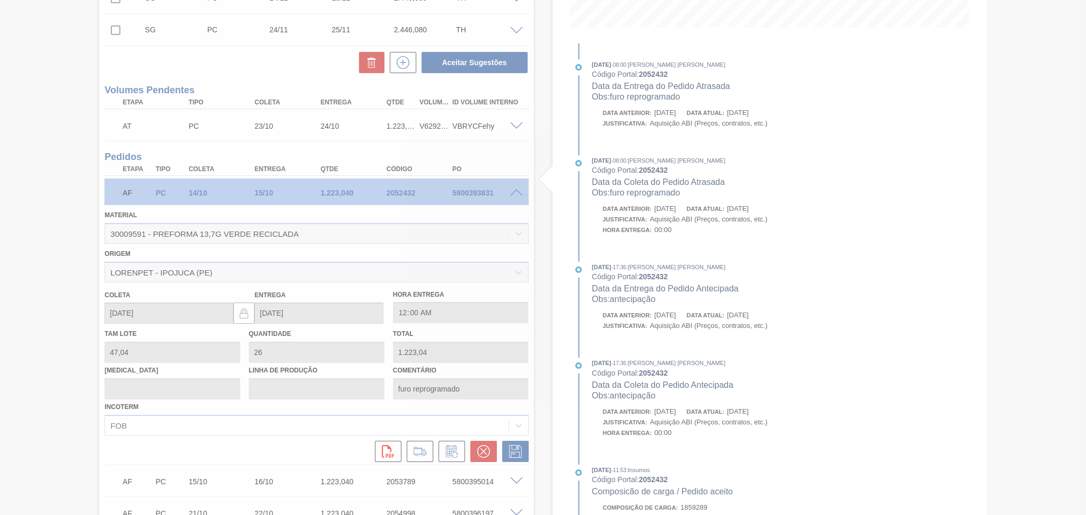
scroll to position [124, 0]
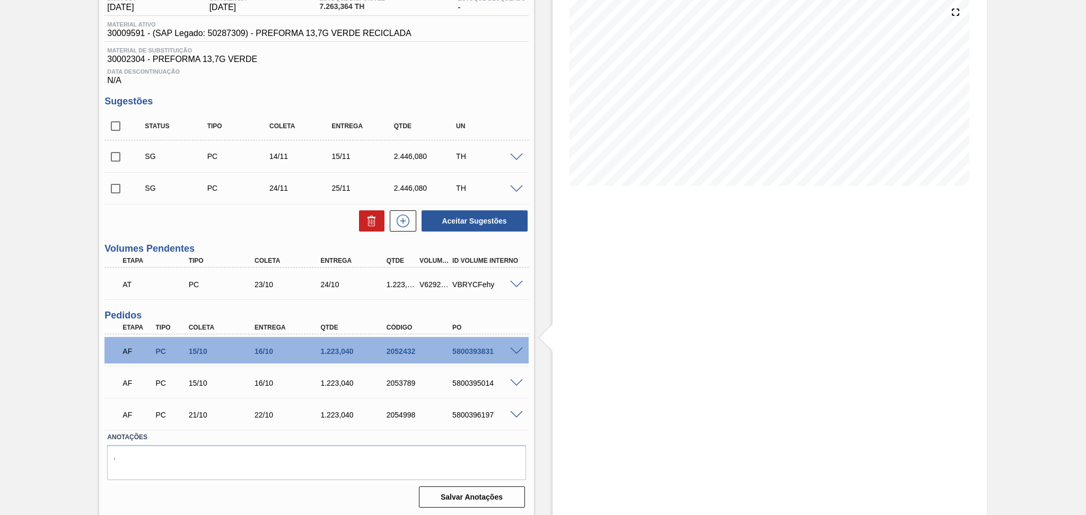
click at [477, 353] on div "5800393831" at bounding box center [487, 351] width 74 height 8
copy div "5800393831"
click at [461, 351] on div "5800393831" at bounding box center [487, 351] width 74 height 8
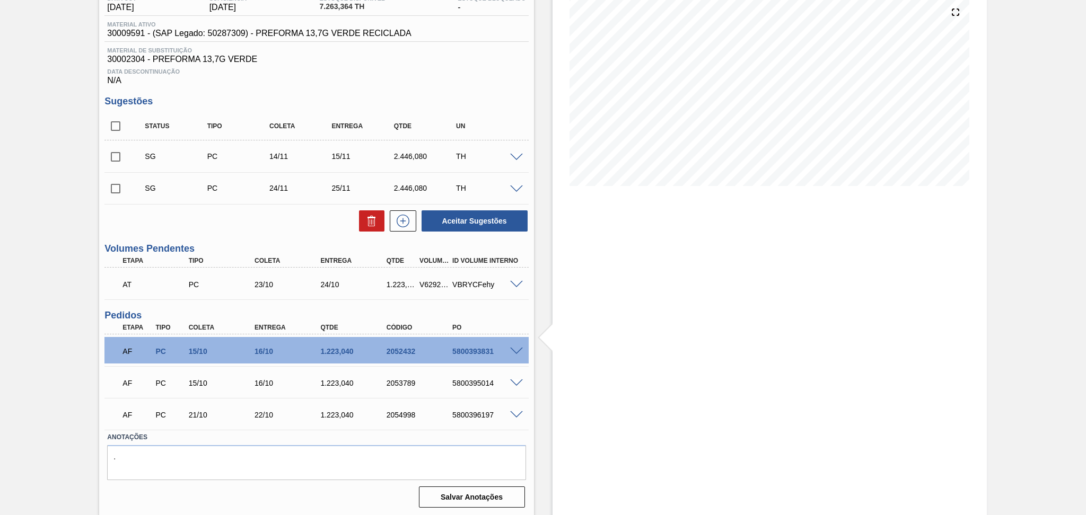
click at [480, 376] on div "AF PC 15/10 16/10 1.223,040 2053789 5800395014" at bounding box center [314, 382] width 396 height 21
copy div "5800395014"
click at [734, 335] on div "Estoque De 15/10/2025 Até 30/11/2025 Filtro" at bounding box center [769, 223] width 434 height 588
click at [549, 402] on div "Estoque De 15/10/2025 Até 30/11/2025 Filtro 19/10 Projeção de Estoque 7,859.44 …" at bounding box center [760, 223] width 453 height 588
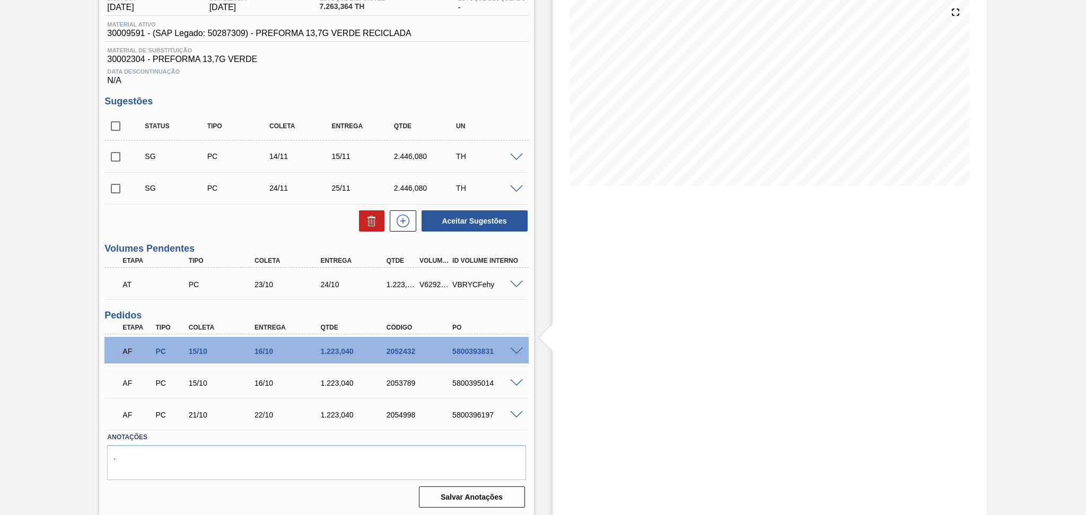
click at [552, 336] on span at bounding box center [558, 338] width 13 height 36
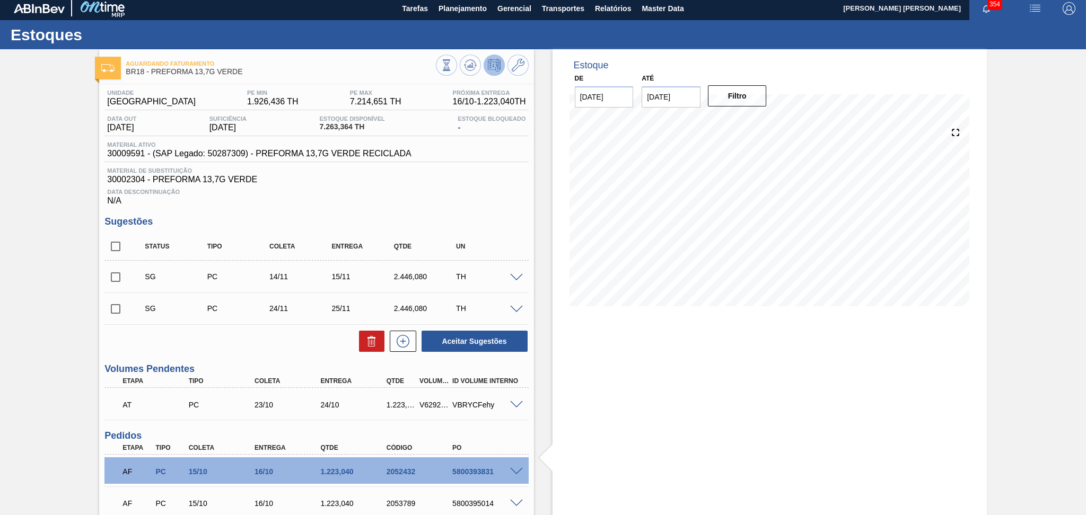
scroll to position [0, 0]
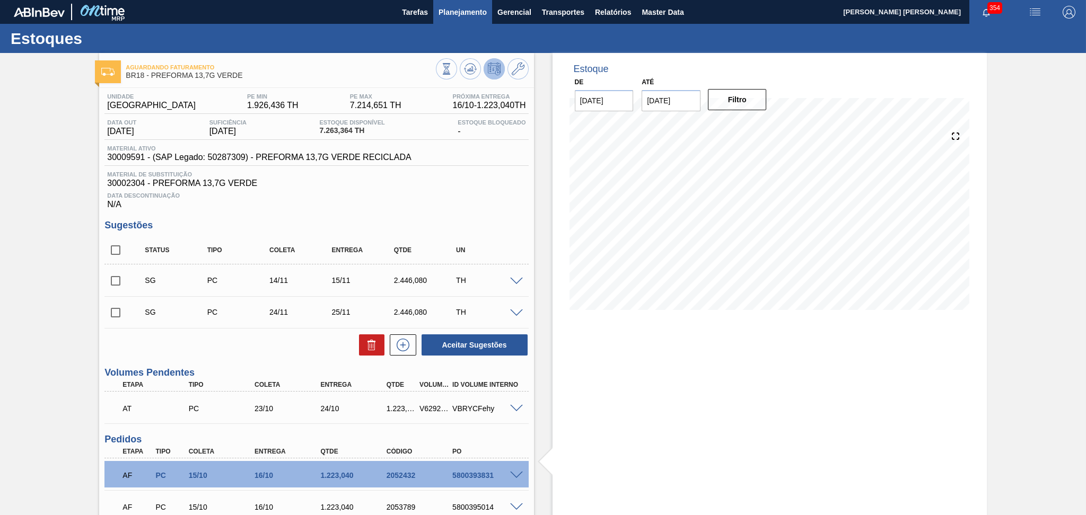
click at [474, 4] on button "Planejamento" at bounding box center [462, 12] width 59 height 24
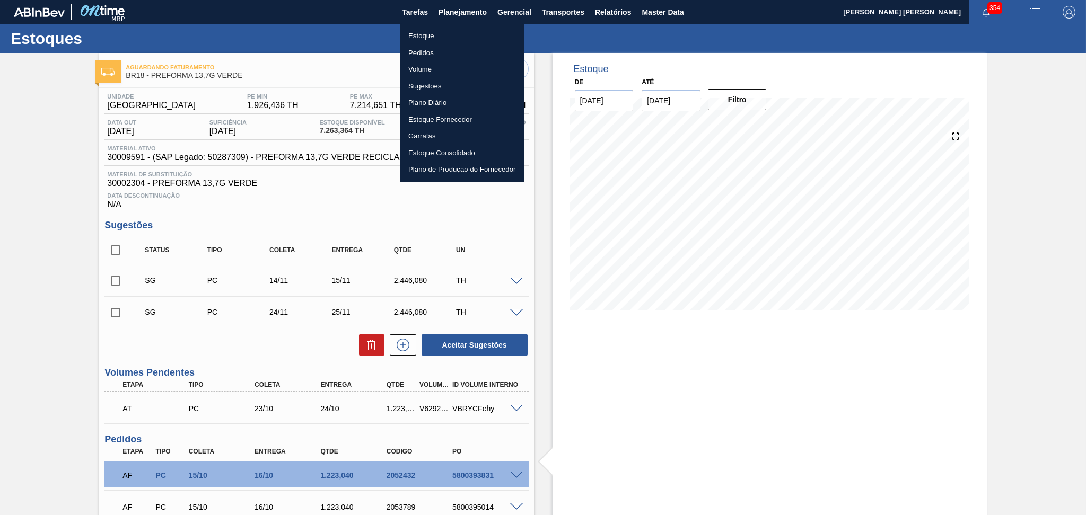
click at [427, 33] on li "Estoque" at bounding box center [462, 36] width 125 height 17
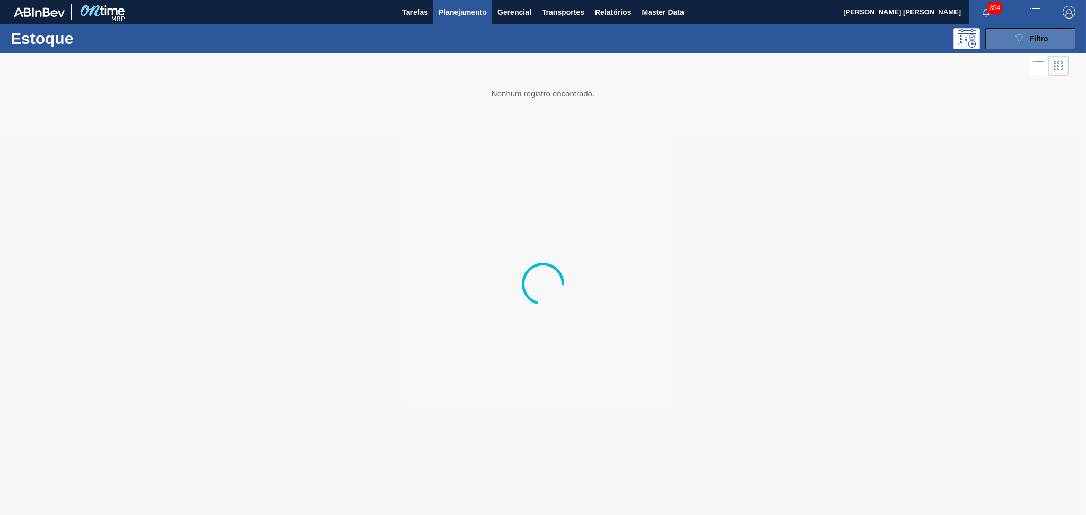
click at [1024, 33] on icon "089F7B8B-B2A5-4AFE-B5C0-19BA573D28AC" at bounding box center [1019, 38] width 13 height 13
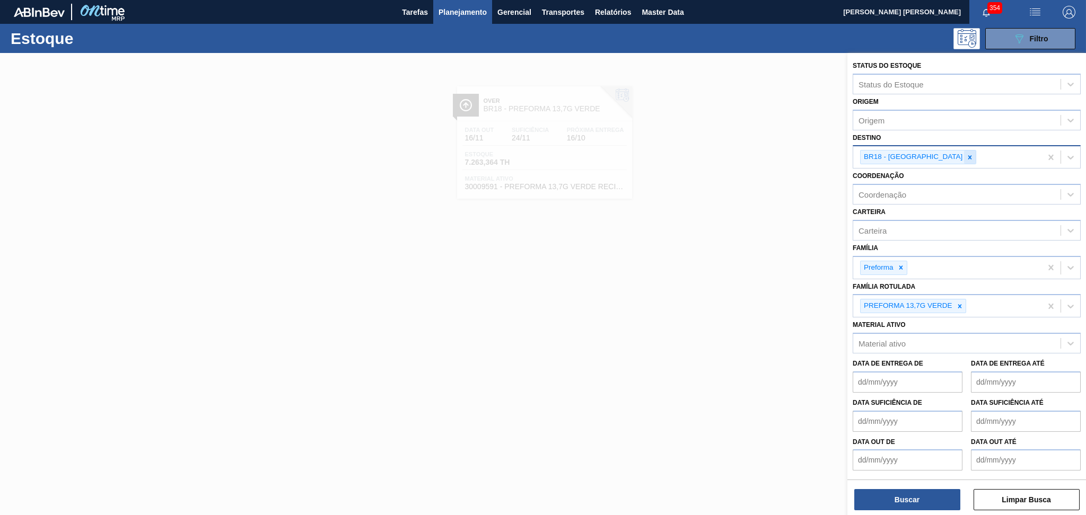
click at [968, 156] on icon at bounding box center [970, 157] width 4 height 4
type input "br13"
click at [956, 303] on icon at bounding box center [959, 306] width 7 height 7
click at [966, 157] on icon at bounding box center [969, 157] width 7 height 7
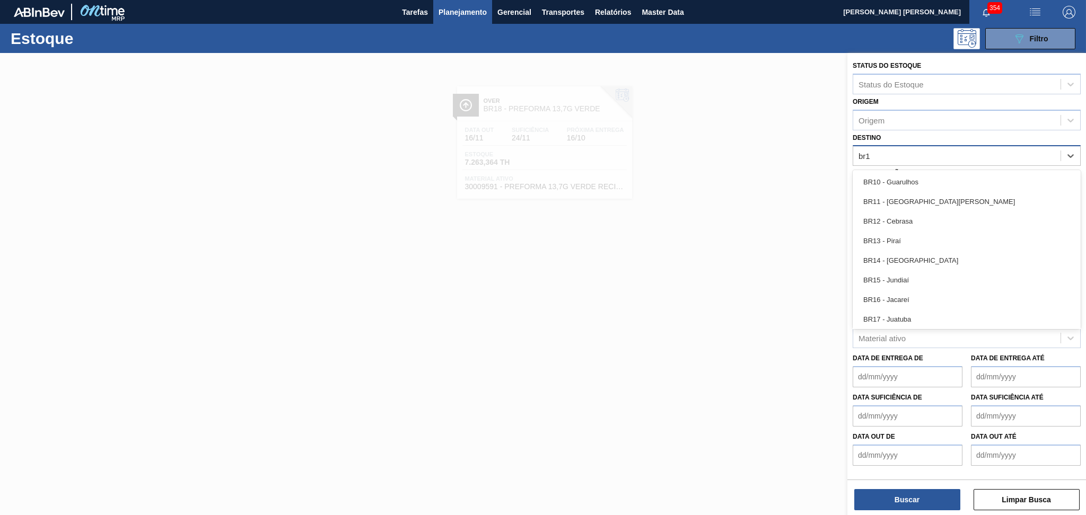
type input "br13"
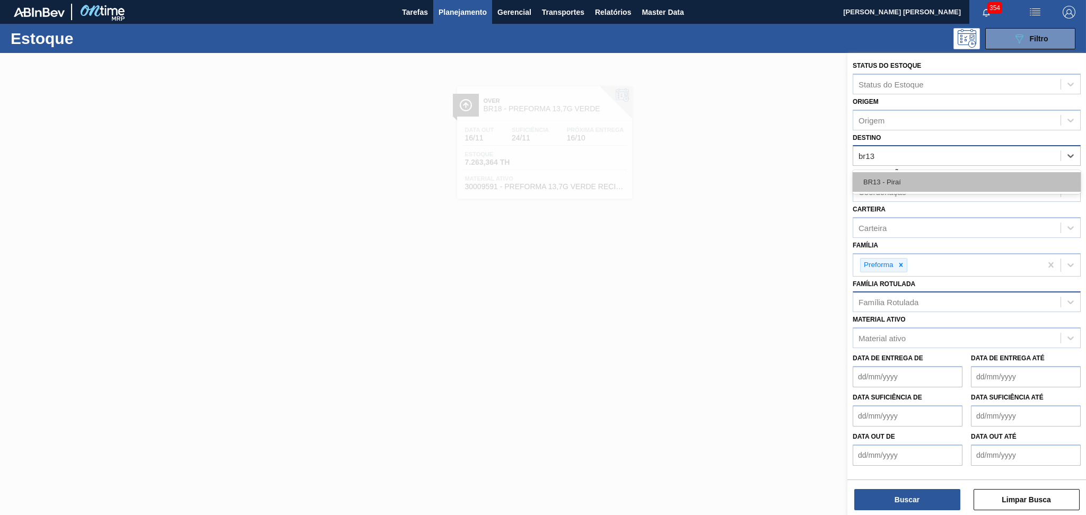
click at [901, 186] on div "BR13 - Piraí" at bounding box center [967, 182] width 228 height 20
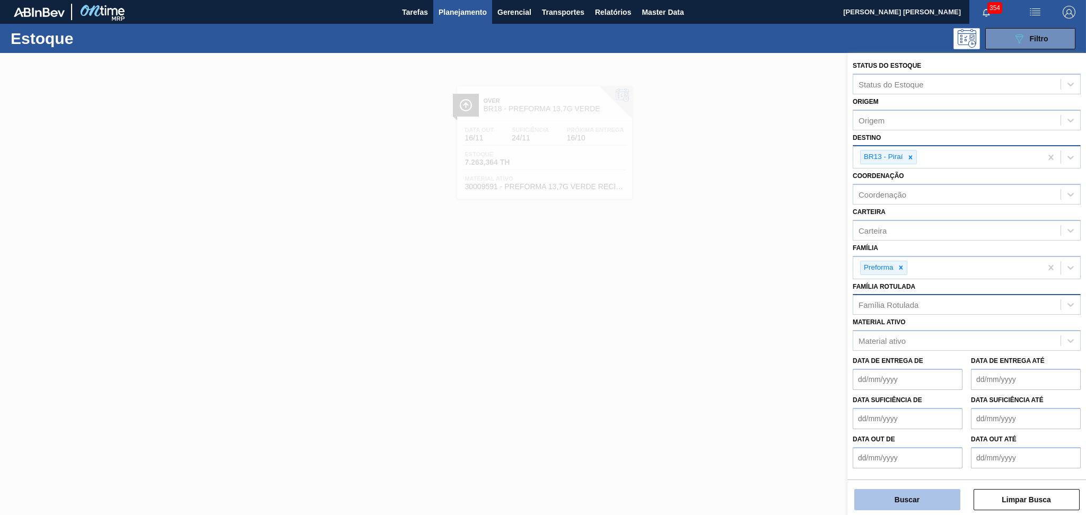
click at [879, 497] on button "Buscar" at bounding box center [907, 499] width 106 height 21
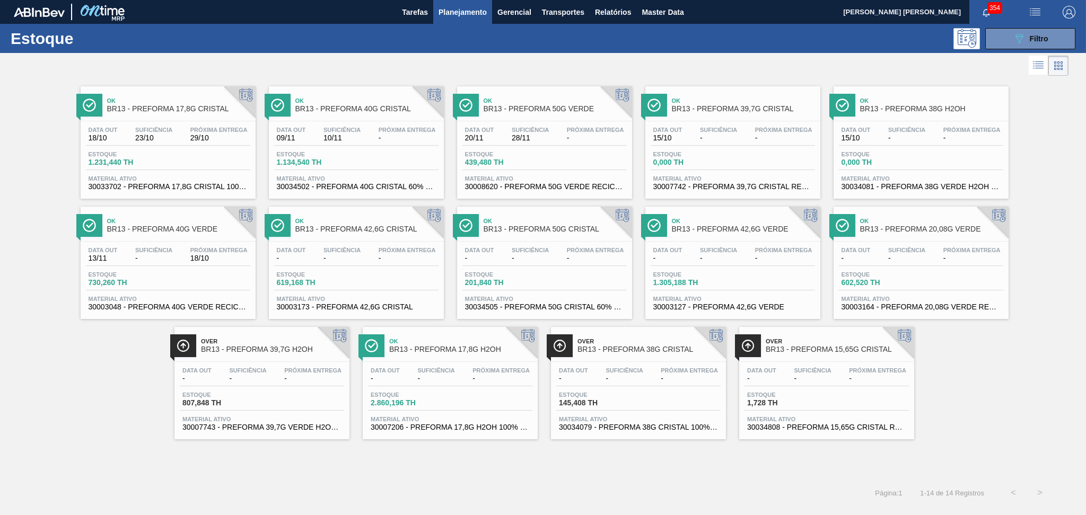
click at [162, 242] on div "Data out 13/11 Suficiência - Próxima Entrega 18/10 Estoque 730,260 TH Material …" at bounding box center [168, 278] width 175 height 72
click at [189, 122] on div "Data out 18/10 Suficiência 23/10 Próxima Entrega 29/10 Estoque 1.231,440 TH Mat…" at bounding box center [168, 157] width 175 height 72
click at [271, 468] on div "Ok BR13 - PREFORMA 17,8G CRISTAL Data out 18/10 Suficiência 23/10 Próxima Entre…" at bounding box center [543, 278] width 1086 height 401
click at [996, 32] on button "089F7B8B-B2A5-4AFE-B5C0-19BA573D28AC Filtro" at bounding box center [1030, 38] width 90 height 21
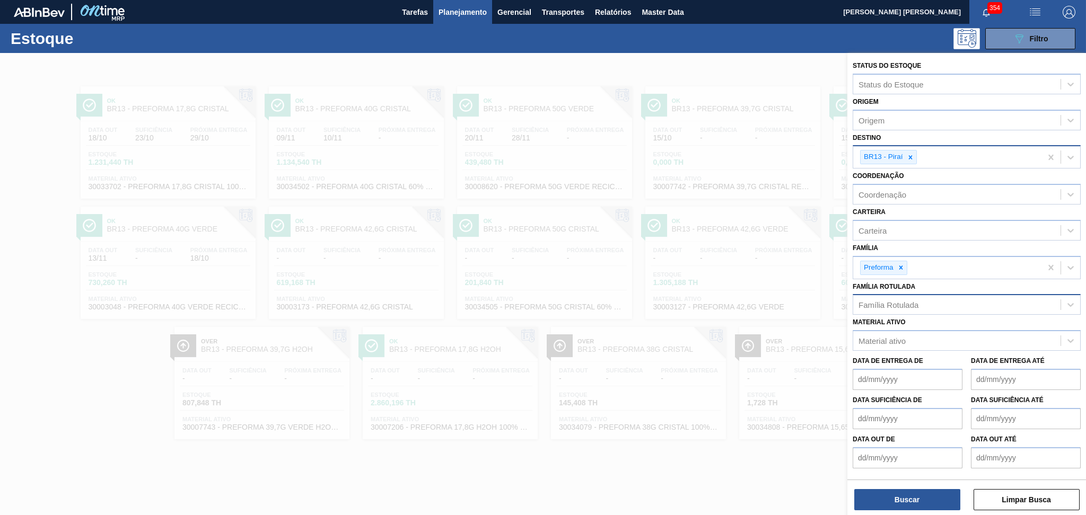
click at [909, 159] on icon at bounding box center [910, 157] width 7 height 7
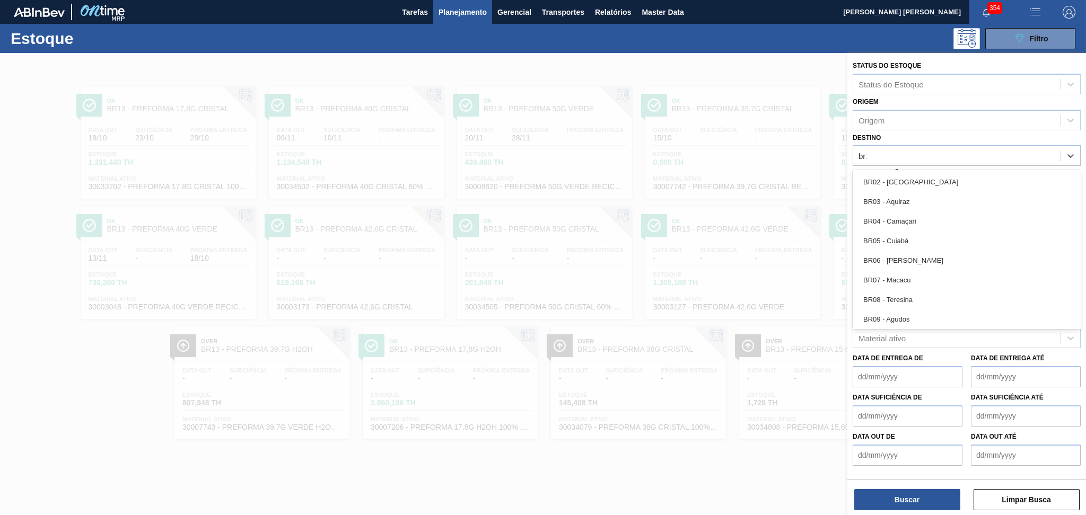
type input "br19"
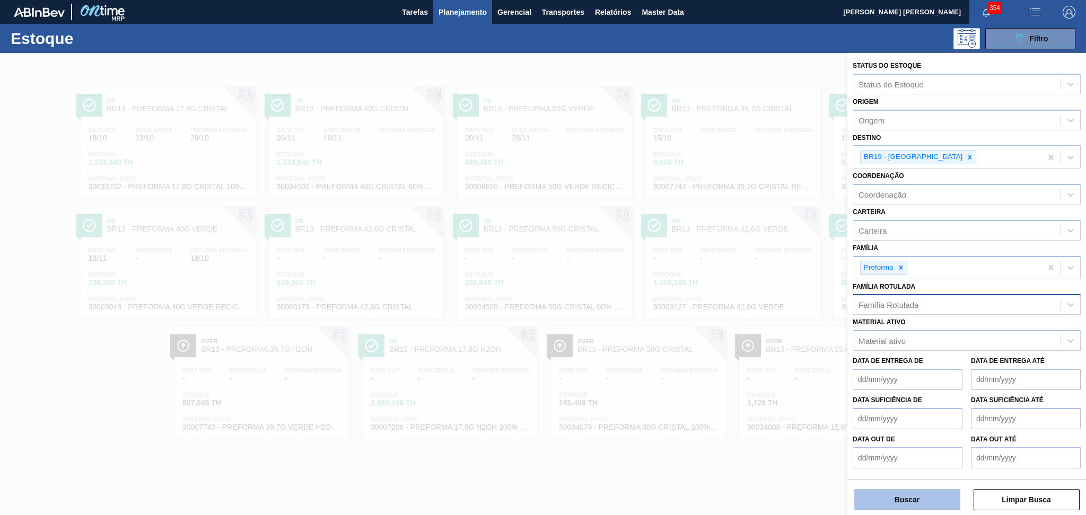
click at [905, 505] on button "Buscar" at bounding box center [907, 499] width 106 height 21
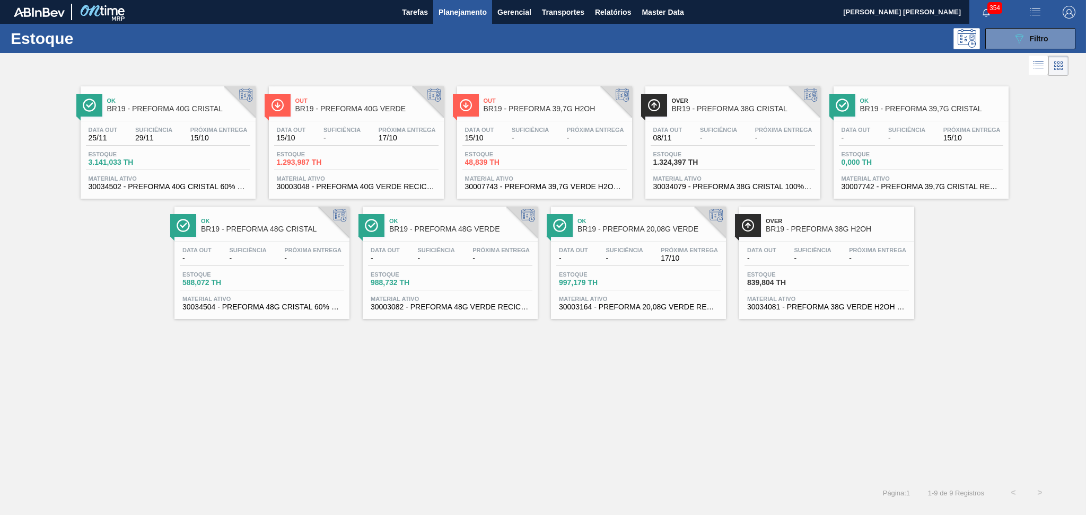
click at [352, 372] on div "Ok BR19 - PREFORMA 40G CRISTAL Data out 25/11 Suficiência 29/11 Próxima Entrega…" at bounding box center [543, 278] width 1086 height 401
click at [348, 165] on span "1.293,987 TH" at bounding box center [314, 163] width 74 height 8
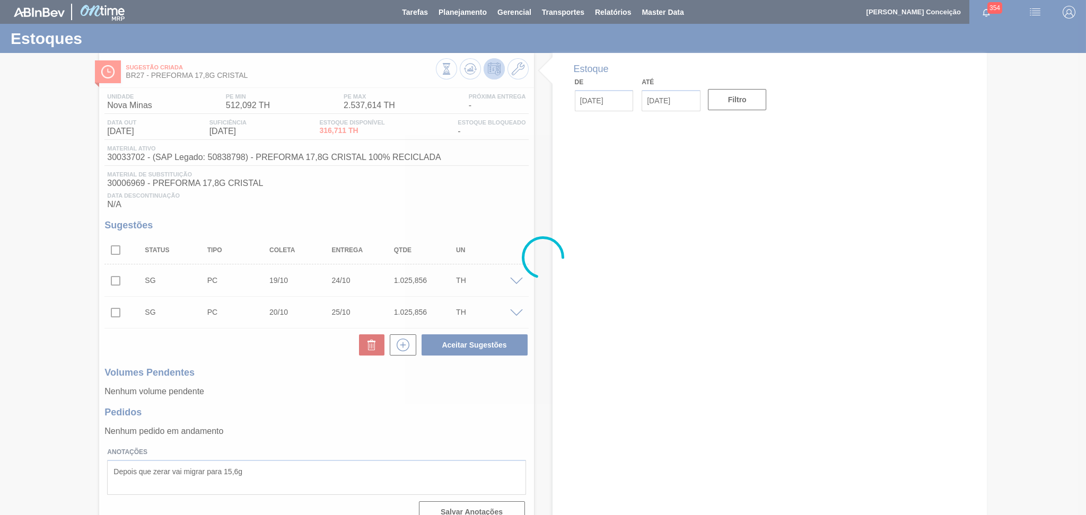
click at [329, 374] on div at bounding box center [543, 257] width 1086 height 515
click at [332, 367] on div at bounding box center [543, 257] width 1086 height 515
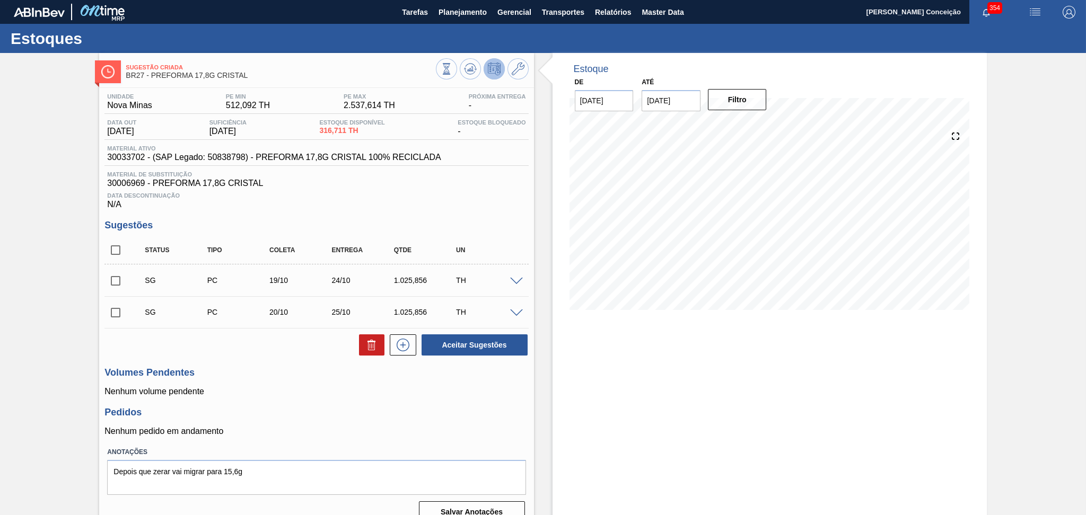
click at [113, 248] on input "checkbox" at bounding box center [115, 250] width 22 height 22
checkbox input "true"
click at [377, 341] on button at bounding box center [371, 345] width 25 height 21
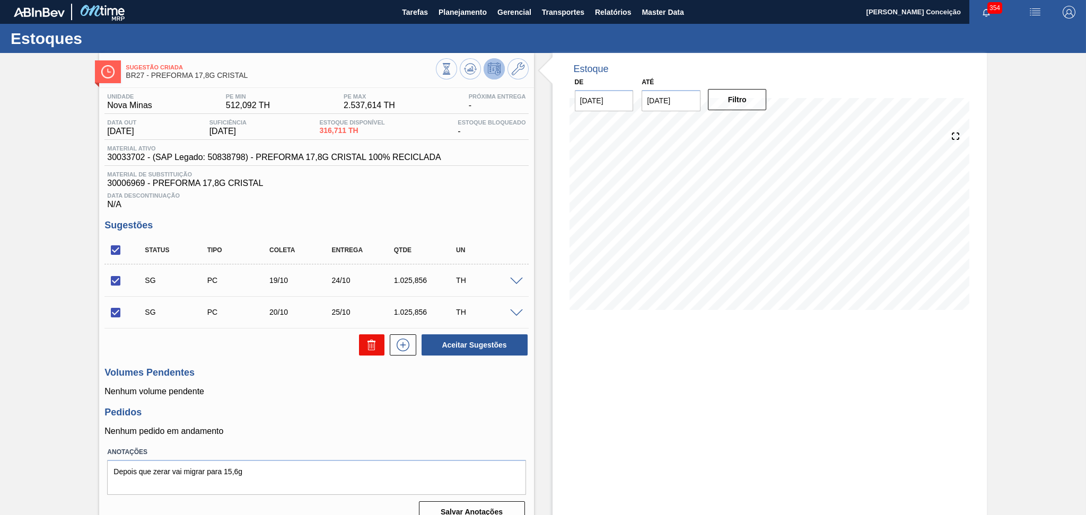
checkbox input "false"
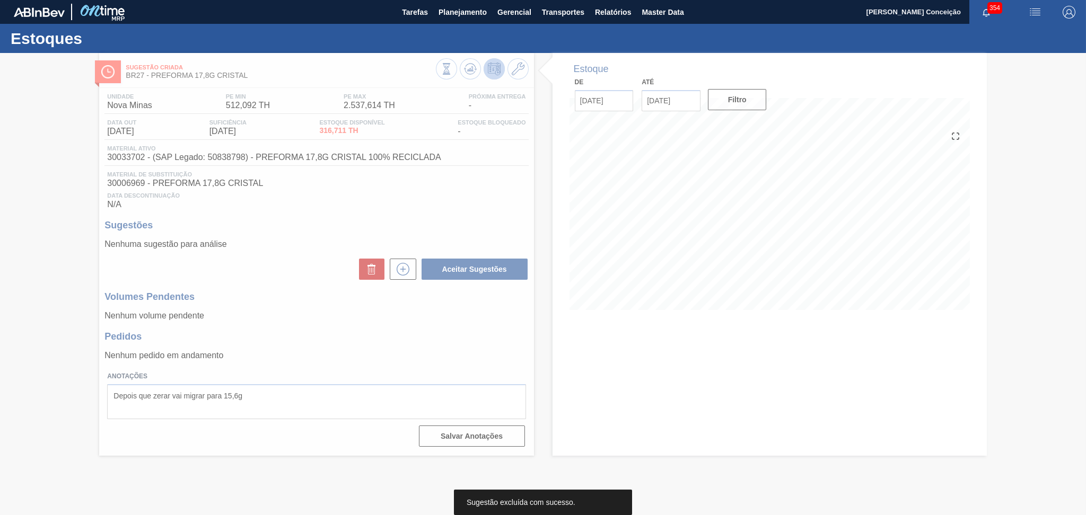
click at [302, 287] on div at bounding box center [543, 284] width 1086 height 462
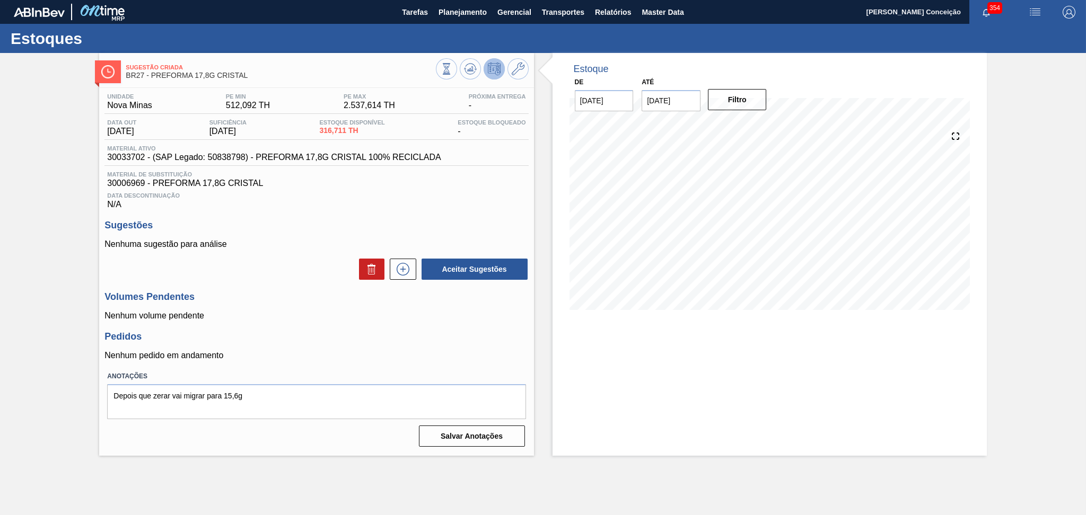
click at [465, 306] on div "Volumes Pendentes Nenhum volume pendente" at bounding box center [316, 306] width 424 height 29
click at [270, 295] on h3 "Volumes Pendentes" at bounding box center [316, 297] width 424 height 11
click at [393, 327] on div "Unidade Nova Minas PE MIN 512,092 TH PE MAX 2.537,614 TH Próxima Entrega - Data…" at bounding box center [316, 269] width 434 height 363
click at [343, 131] on span "316,711 TH" at bounding box center [351, 131] width 65 height 8
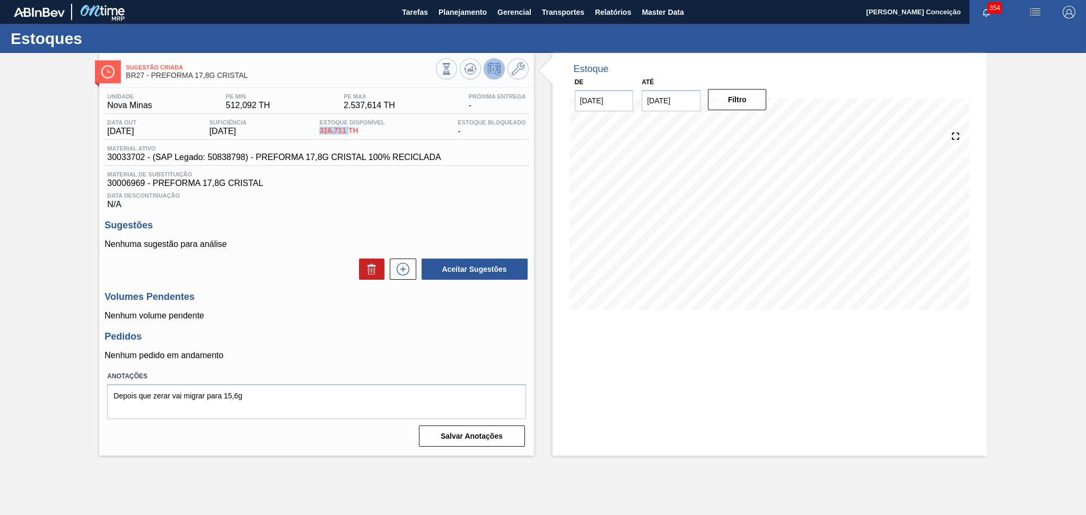
copy span "316,711"
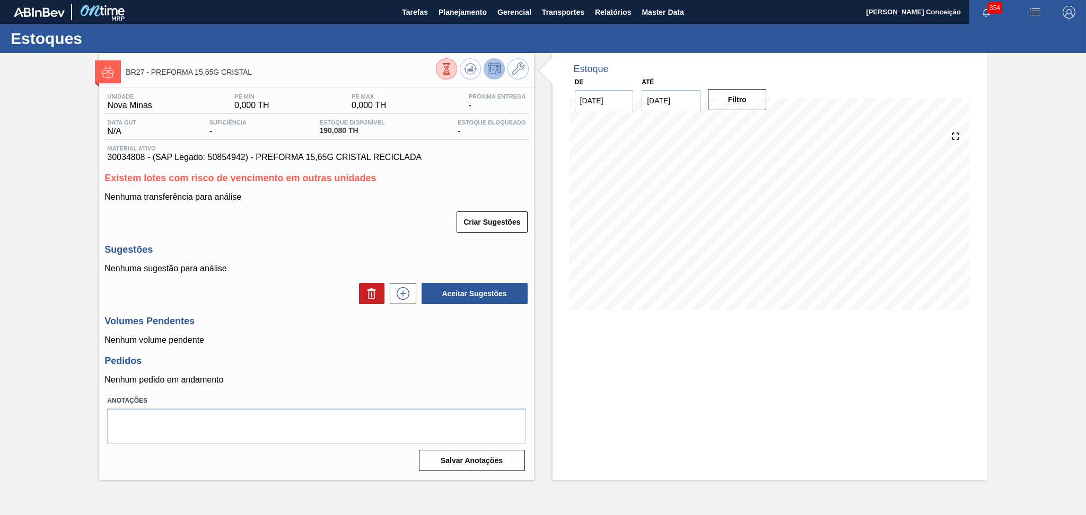
click at [448, 338] on p "Nenhum volume pendente" at bounding box center [316, 341] width 424 height 10
click at [265, 247] on h3 "Sugestões" at bounding box center [316, 249] width 424 height 11
click at [316, 239] on div "Unidade Nova Minas PE MIN 0,000 TH PE MAX 0,000 TH Próxima Entrega - Data out N…" at bounding box center [316, 281] width 434 height 387
click at [317, 239] on div "Unidade Nova Minas PE MIN 0,000 TH PE MAX 0,000 TH Próxima Entrega - Data out N…" at bounding box center [316, 281] width 434 height 387
click at [336, 253] on h3 "Sugestões" at bounding box center [316, 249] width 424 height 11
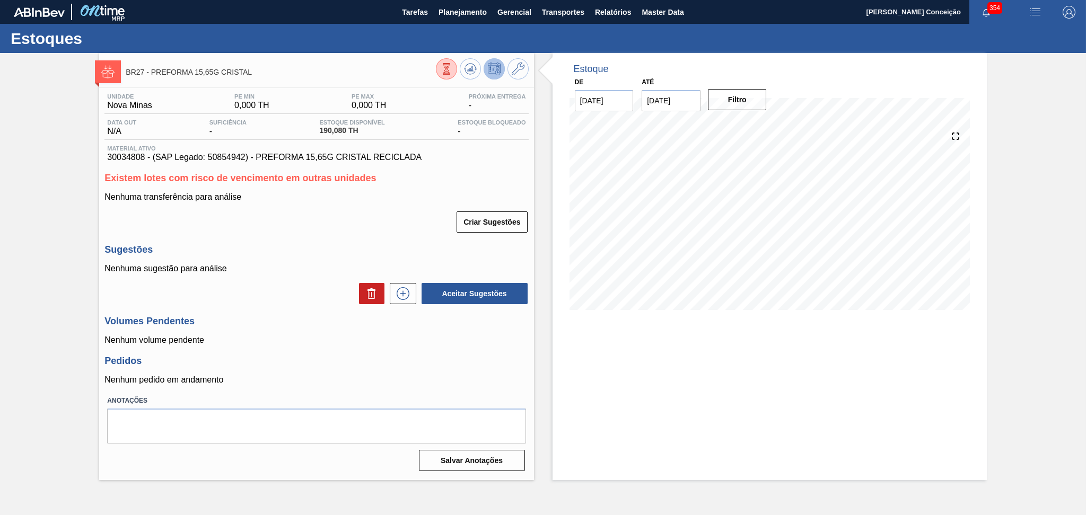
click at [294, 363] on h3 "Pedidos" at bounding box center [316, 361] width 424 height 11
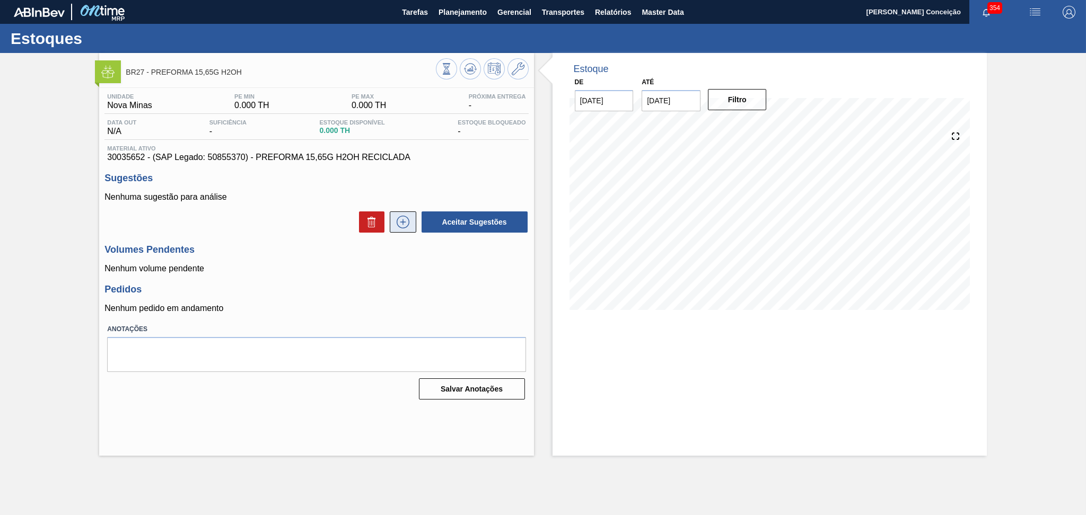
click at [406, 215] on button at bounding box center [403, 222] width 27 height 21
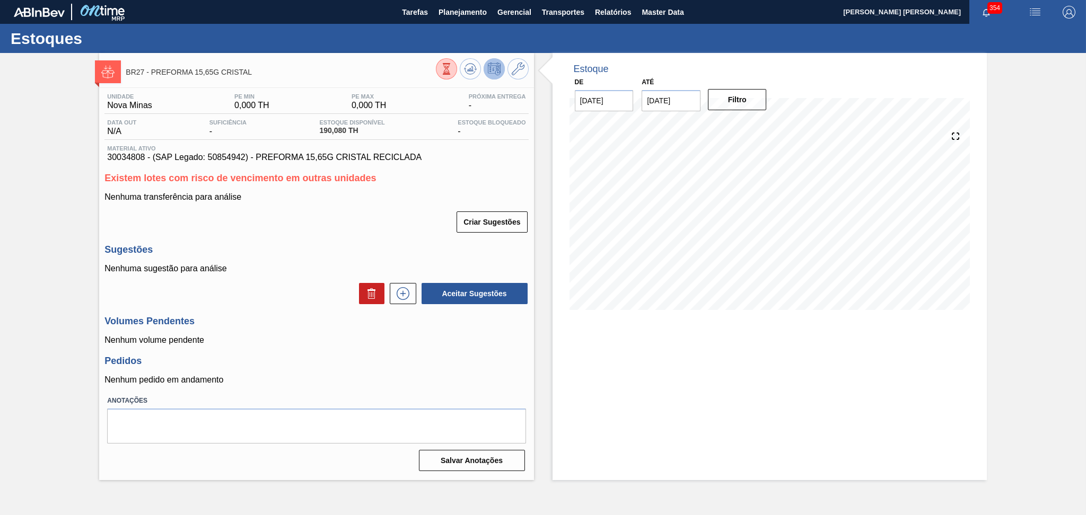
click at [323, 266] on p "Nenhuma sugestão para análise" at bounding box center [316, 269] width 424 height 10
click at [394, 296] on button at bounding box center [403, 293] width 27 height 21
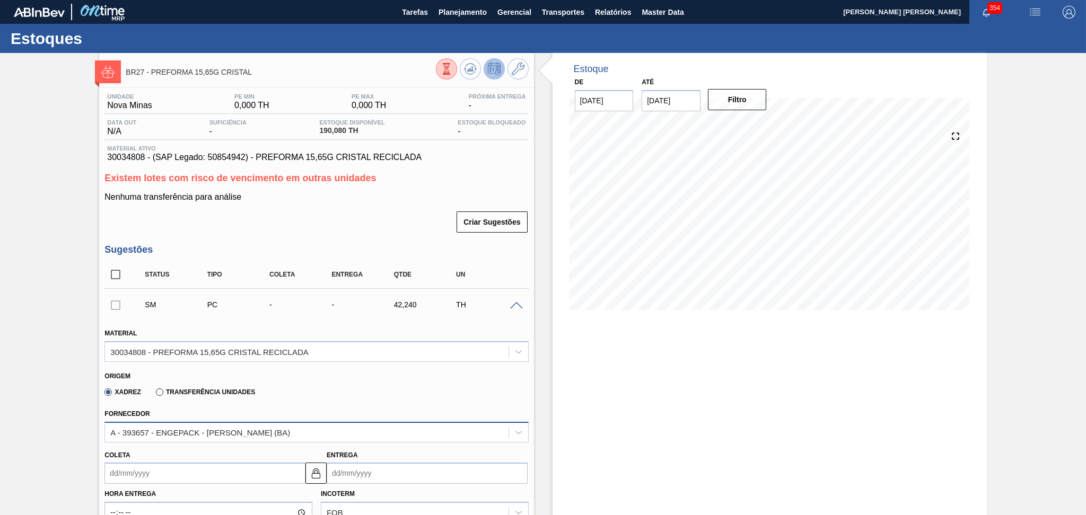
click at [234, 434] on div "A - 393657 - ENGEPACK - [PERSON_NAME] (BA)" at bounding box center [200, 432] width 180 height 9
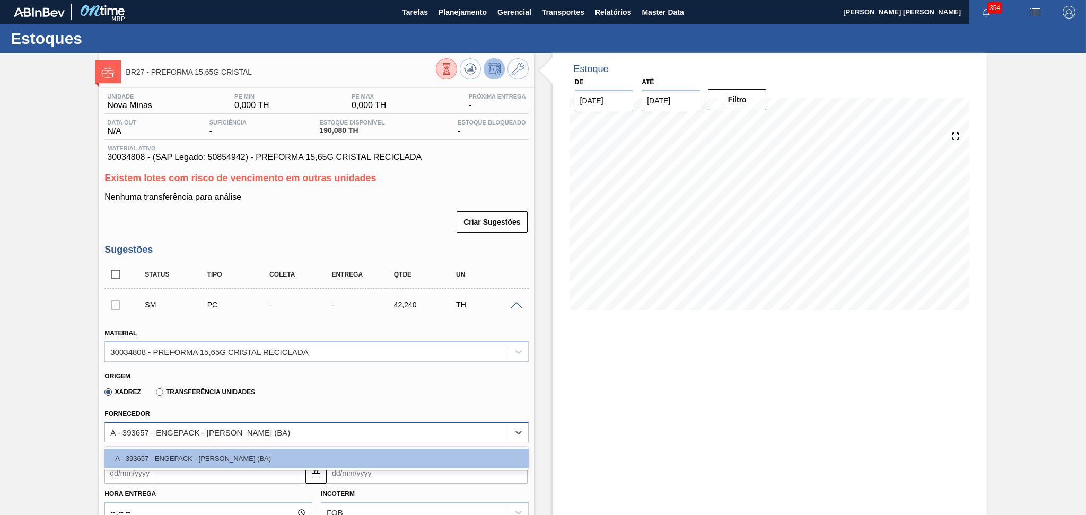
click at [234, 434] on div "A - 393657 - ENGEPACK - [PERSON_NAME] (BA)" at bounding box center [200, 432] width 180 height 9
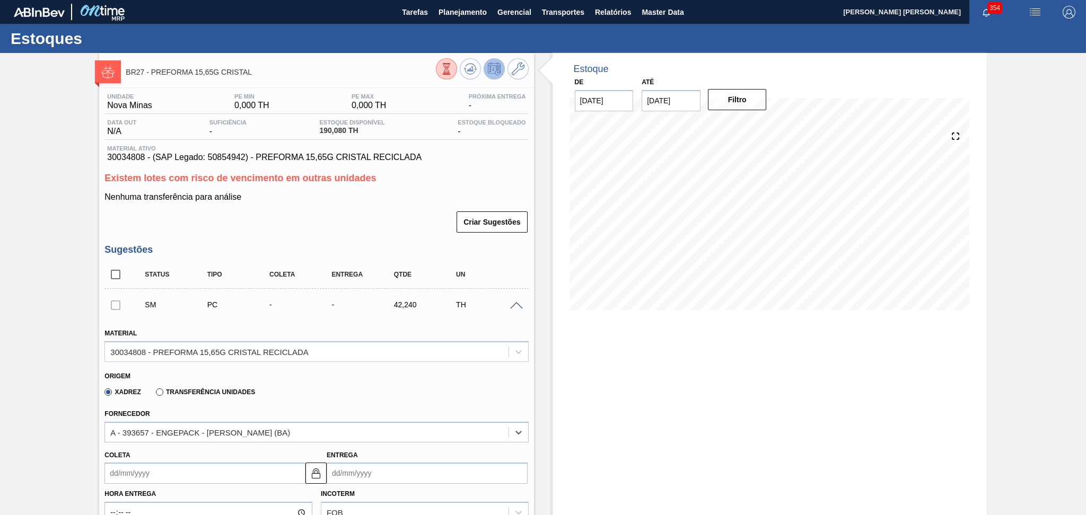
click at [355, 389] on div "Xadrez Transferência Unidades" at bounding box center [311, 390] width 415 height 21
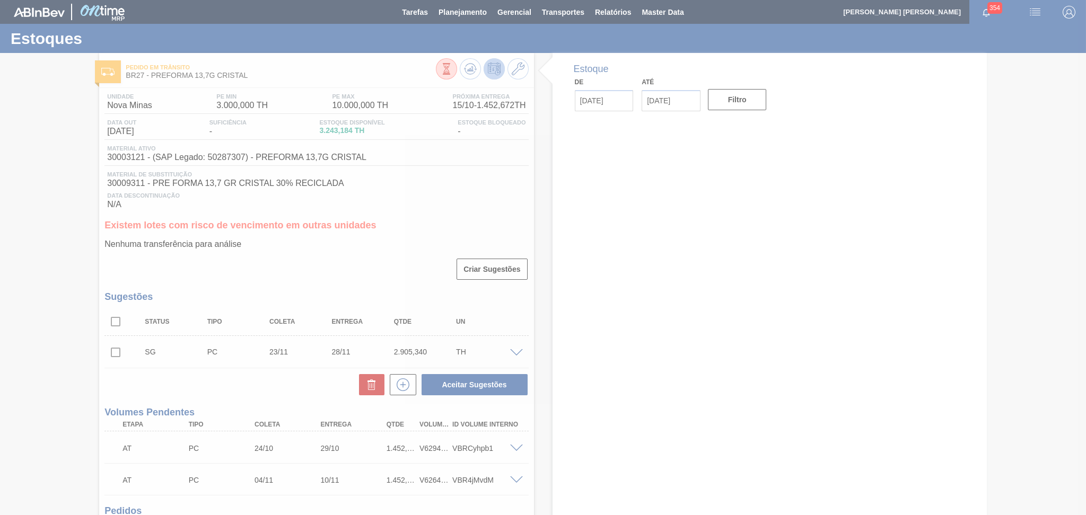
click at [371, 252] on div "Nenhuma transferência para análise Criar Sugestões" at bounding box center [316, 260] width 424 height 41
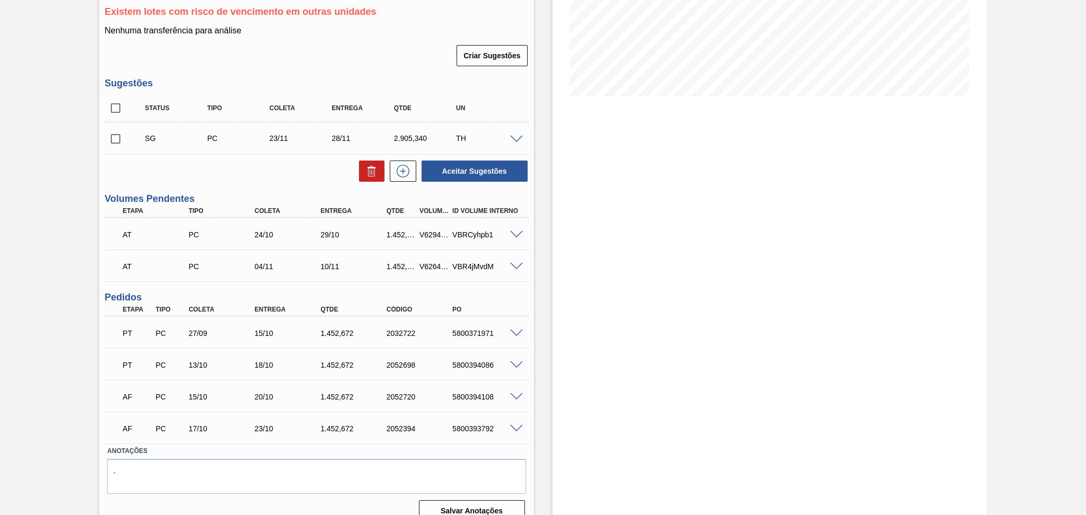
scroll to position [227, 0]
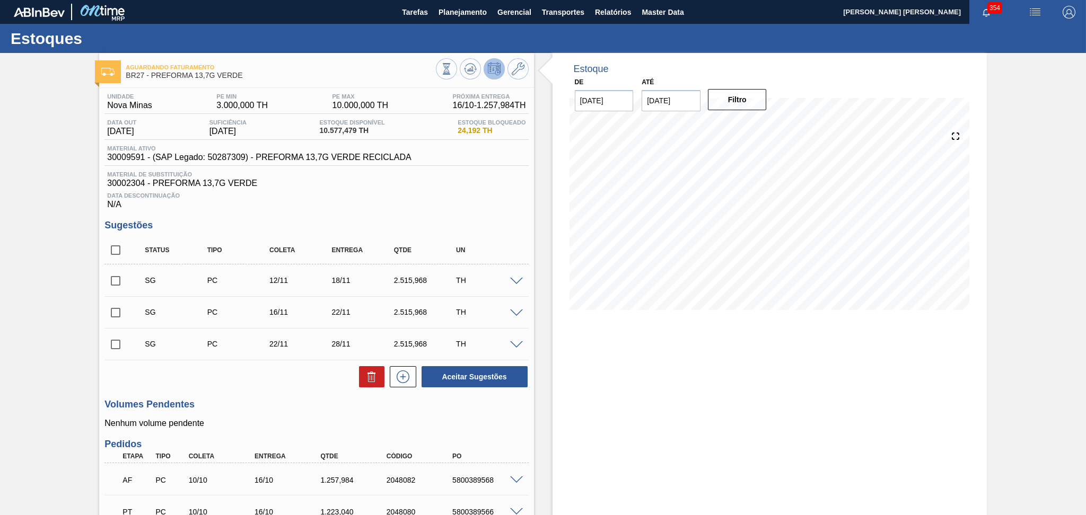
click at [505, 179] on span "30002304 - PREFORMA 13,7G VERDE" at bounding box center [316, 184] width 418 height 10
click at [109, 249] on input "checkbox" at bounding box center [115, 250] width 22 height 22
checkbox input "true"
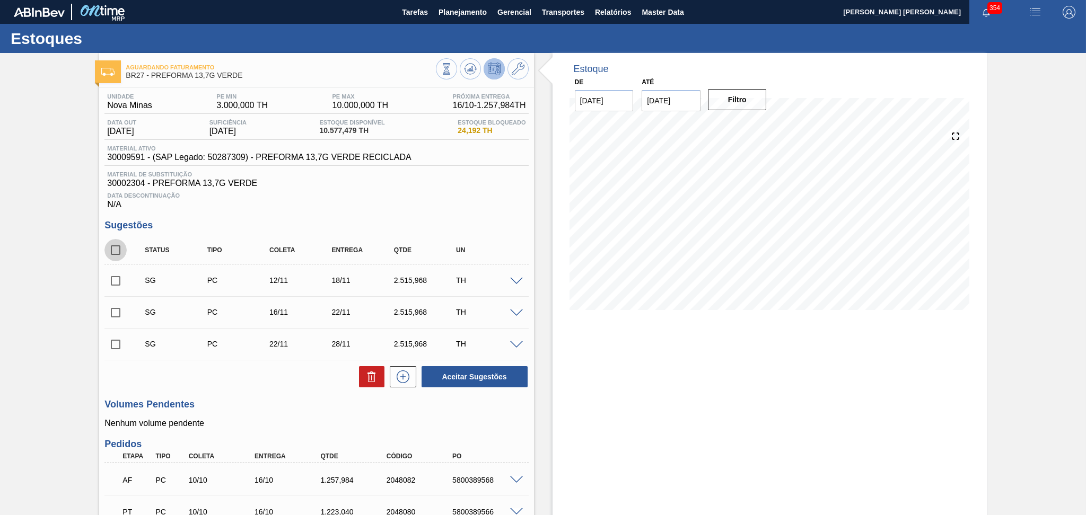
checkbox input "true"
click at [372, 373] on icon at bounding box center [371, 374] width 8 height 2
checkbox input "false"
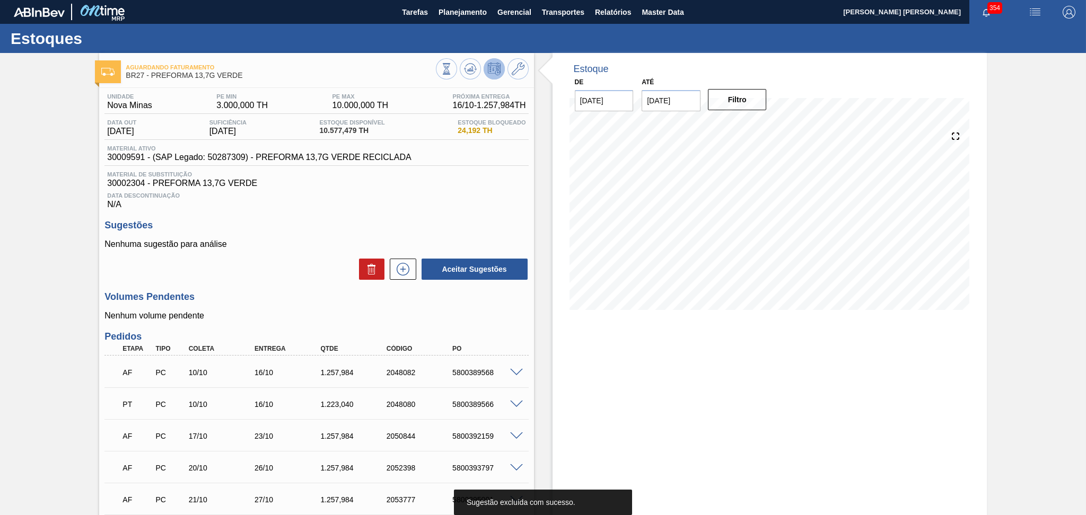
click at [319, 285] on div "Unidade Nova Minas PE MIN 3.000,000 TH PE MAX 10.000,000 TH Próxima Entrega 16/…" at bounding box center [316, 358] width 434 height 540
click at [129, 161] on span "30009591 - (SAP Legado: 50287309) - PREFORMA 13,7G VERDE RECICLADA" at bounding box center [259, 158] width 304 height 10
copy span "30009591"
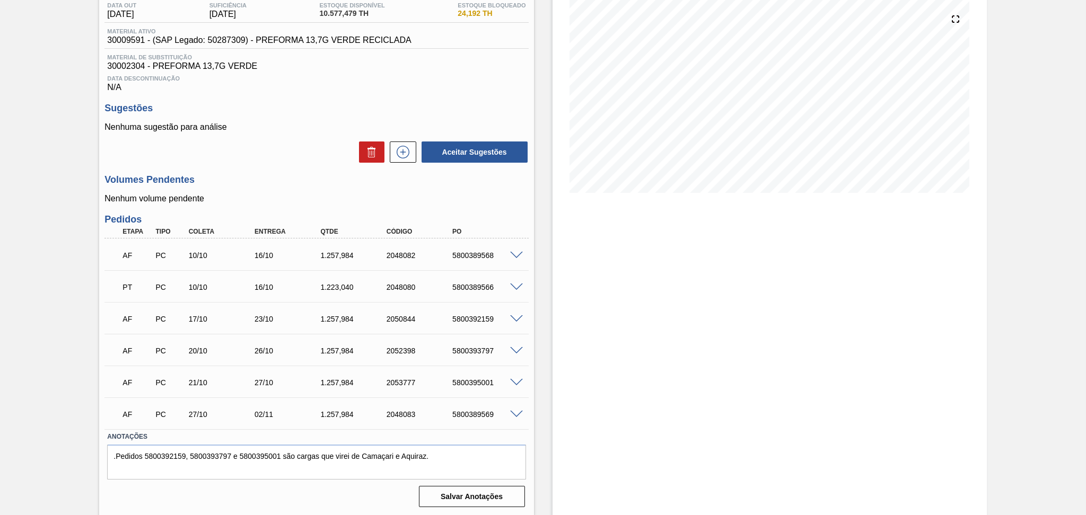
click at [344, 283] on div "1.223,040" at bounding box center [355, 287] width 74 height 8
copy div "1.223,040"
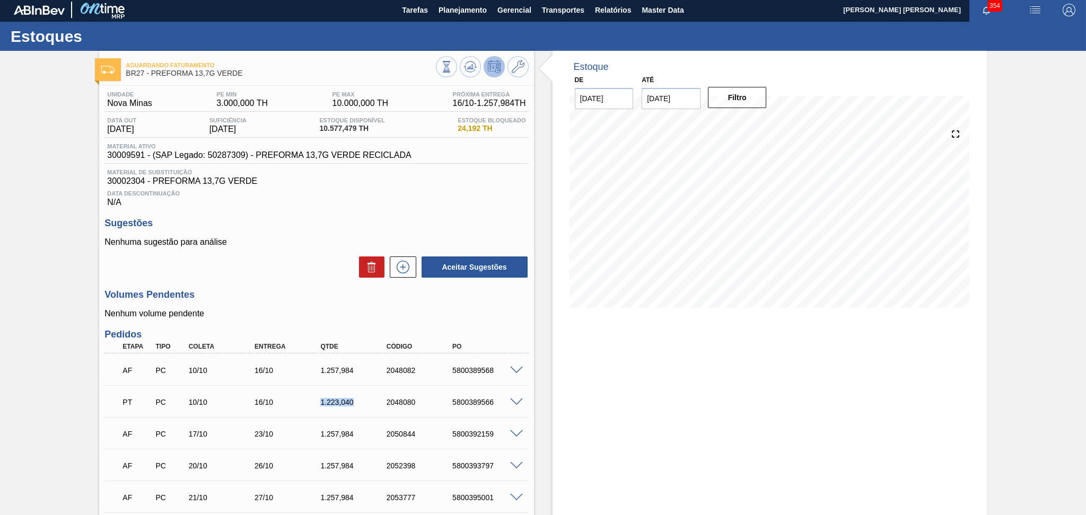
scroll to position [0, 0]
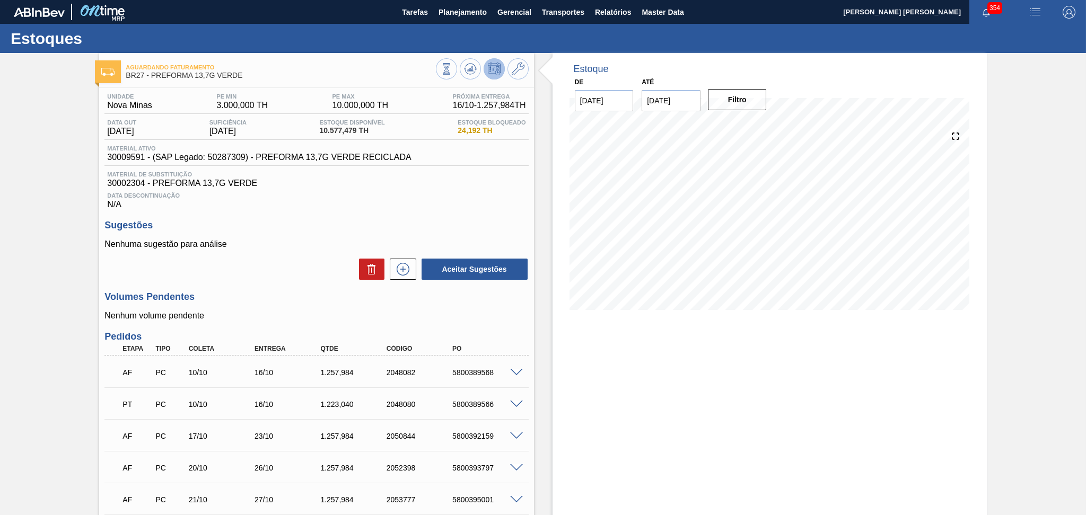
click at [562, 424] on div "Estoque De 15/10/2025 Até 30/11/2025 Filtro 11/11 Projeção de Estoque 5,590.423…" at bounding box center [769, 343] width 434 height 581
click at [291, 275] on div "Aceitar Sugestões" at bounding box center [316, 269] width 424 height 23
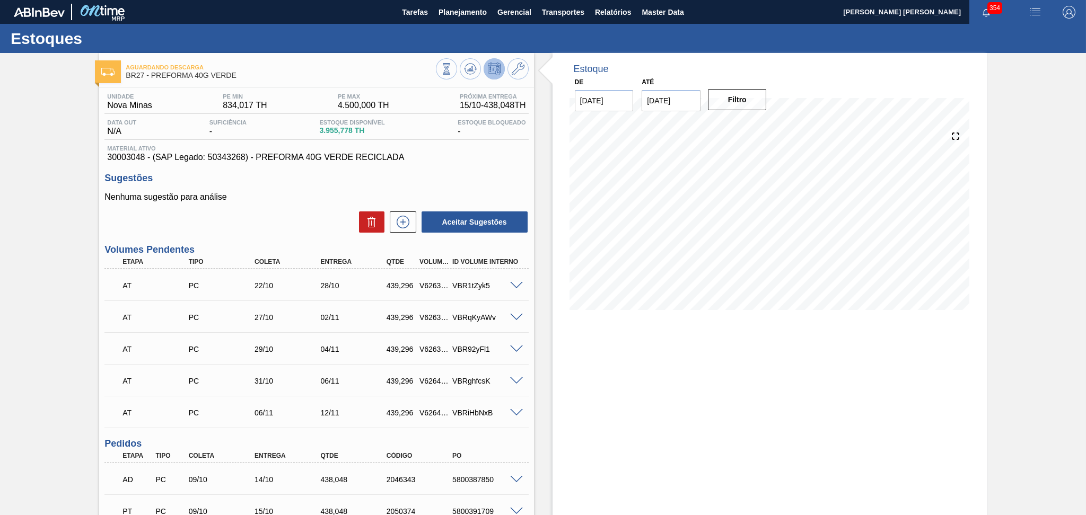
click at [305, 211] on div "Aceitar Sugestões" at bounding box center [316, 221] width 424 height 23
click at [479, 180] on h3 "Sugestões" at bounding box center [316, 178] width 424 height 11
click at [293, 197] on p "Nenhuma sugestão para análise" at bounding box center [316, 197] width 424 height 10
click at [462, 11] on span "Planejamento" at bounding box center [462, 12] width 48 height 13
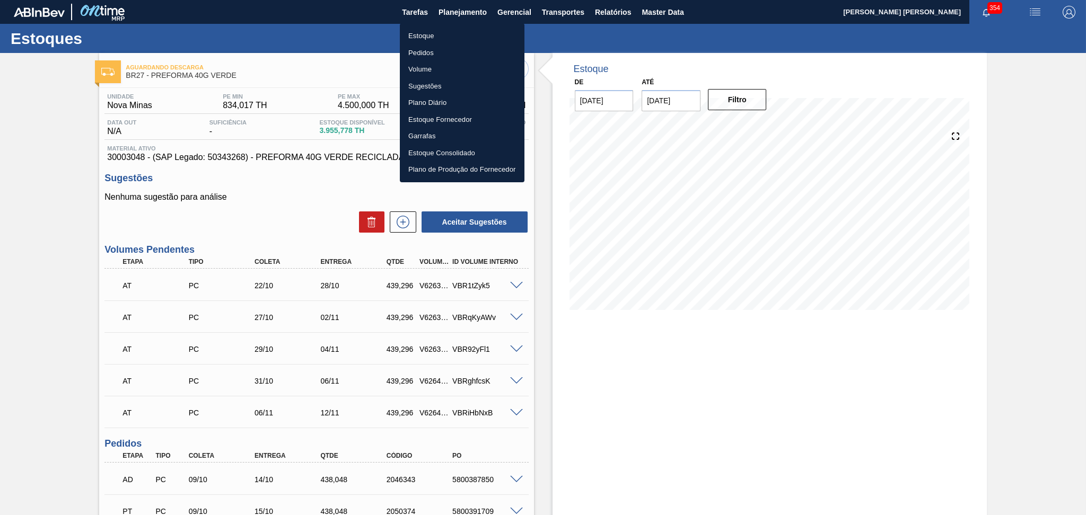
click at [416, 34] on li "Estoque" at bounding box center [462, 36] width 125 height 17
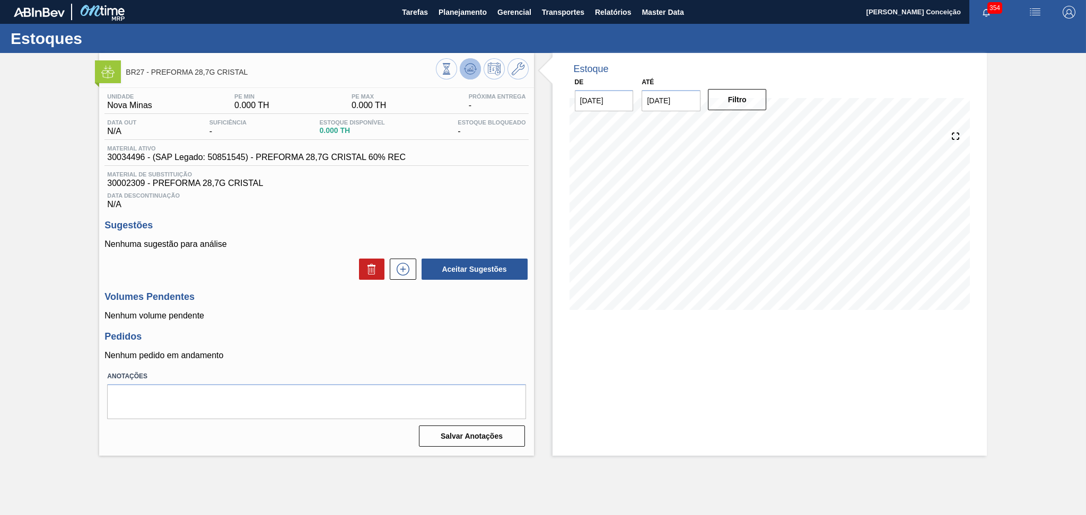
click at [469, 66] on icon at bounding box center [470, 69] width 13 height 13
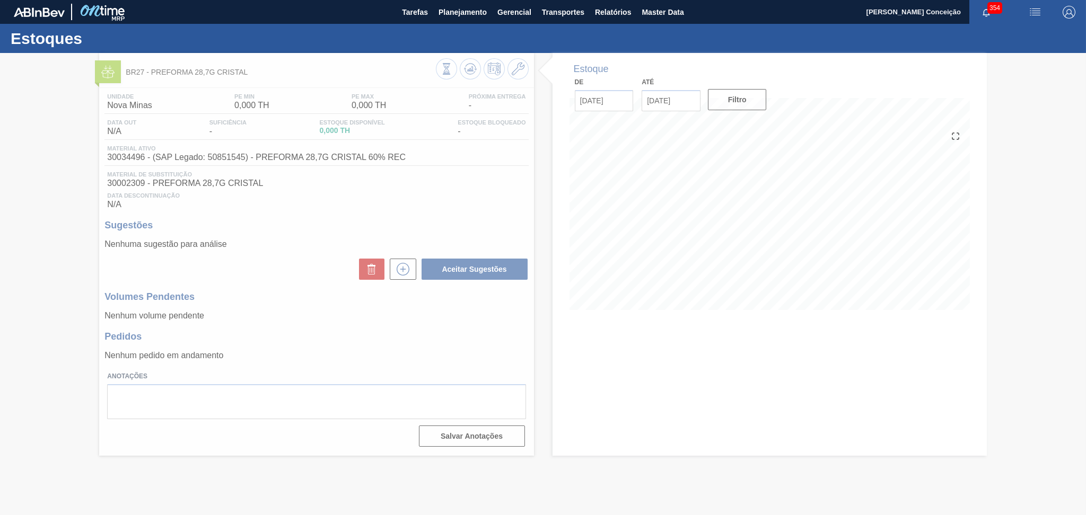
click at [475, 197] on div at bounding box center [543, 284] width 1086 height 462
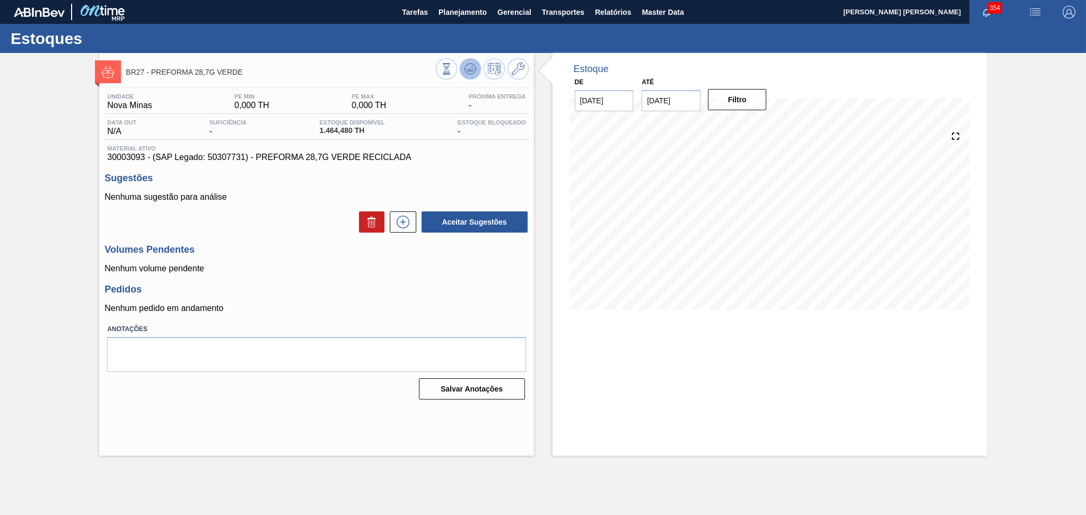
click at [478, 68] on button at bounding box center [470, 68] width 21 height 21
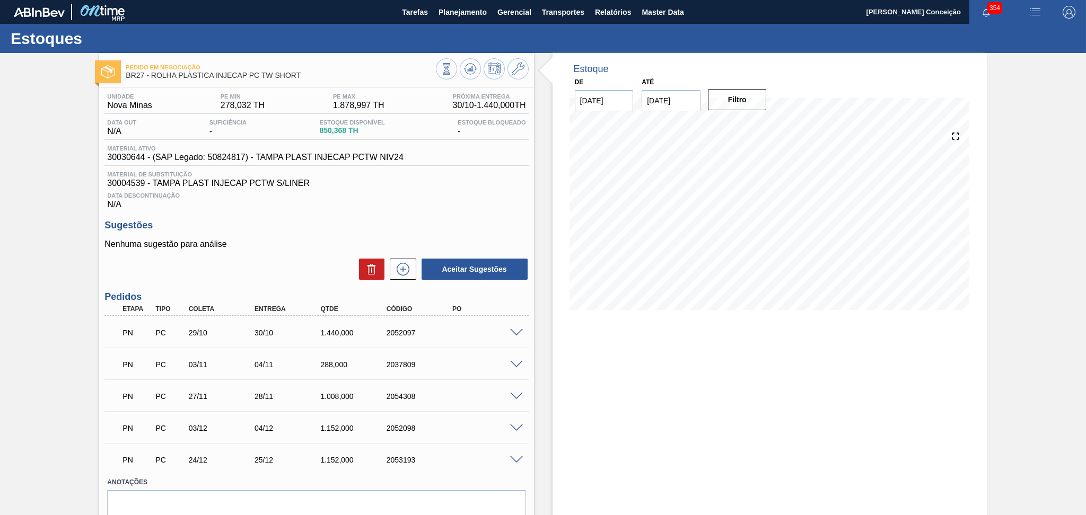
click at [278, 253] on div "Nenhuma sugestão para análise Aceitar Sugestões" at bounding box center [316, 260] width 424 height 41
click at [511, 331] on span at bounding box center [516, 333] width 13 height 8
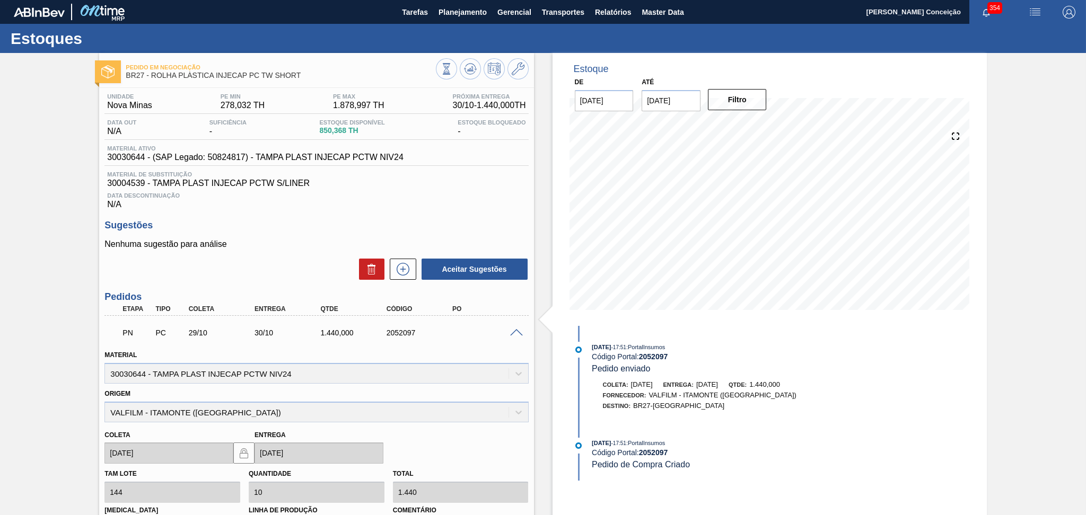
click at [519, 330] on span at bounding box center [516, 333] width 13 height 8
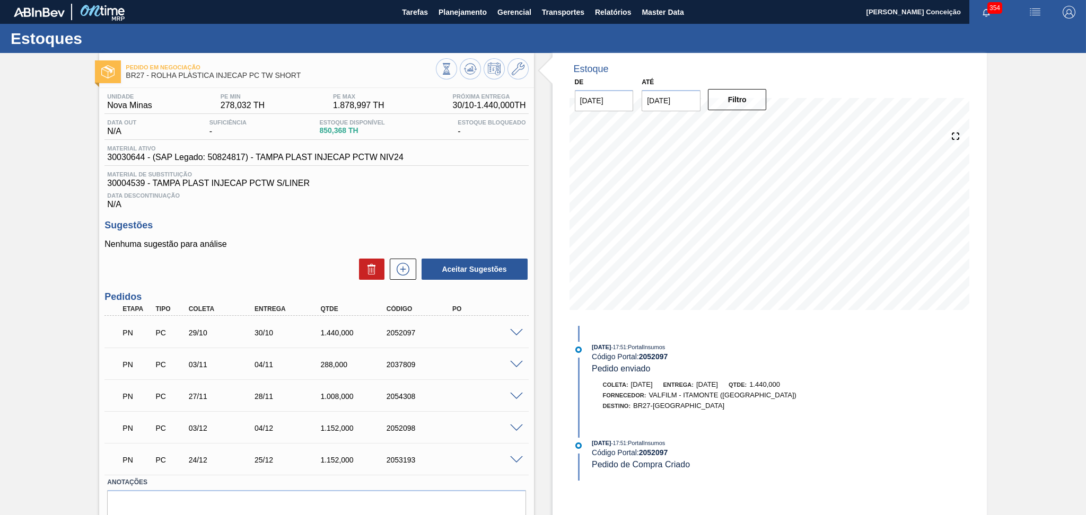
click at [268, 256] on div "Nenhuma sugestão para análise Aceitar Sugestões" at bounding box center [316, 260] width 424 height 41
click at [440, 212] on div "Unidade Nova Minas PE MIN 278,032 TH PE MAX 1.878,997 TH Próxima Entrega 30/10 …" at bounding box center [316, 322] width 434 height 469
click at [129, 159] on span "30030644 - (SAP Legado: 50824817) - TAMPA PLAST INJECAP PCTW NIV24" at bounding box center [255, 158] width 296 height 10
click at [301, 249] on div "Nenhuma sugestão para análise Aceitar Sugestões" at bounding box center [316, 260] width 424 height 41
click at [299, 230] on h3 "Sugestões" at bounding box center [316, 225] width 424 height 11
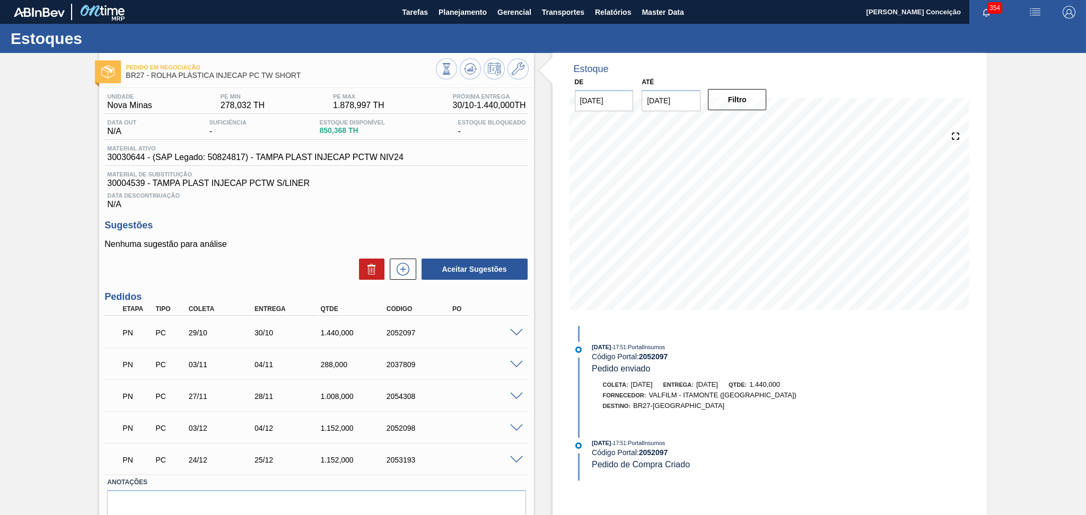
click at [296, 264] on div "Aceitar Sugestões" at bounding box center [316, 269] width 424 height 23
click at [320, 268] on div "Aceitar Sugestões" at bounding box center [316, 269] width 424 height 23
click at [328, 236] on div "Sugestões Nenhuma sugestão para análise Aceitar Sugestões" at bounding box center [316, 250] width 424 height 61
click at [306, 259] on div "Aceitar Sugestões" at bounding box center [316, 269] width 424 height 23
click at [516, 331] on span at bounding box center [516, 333] width 13 height 8
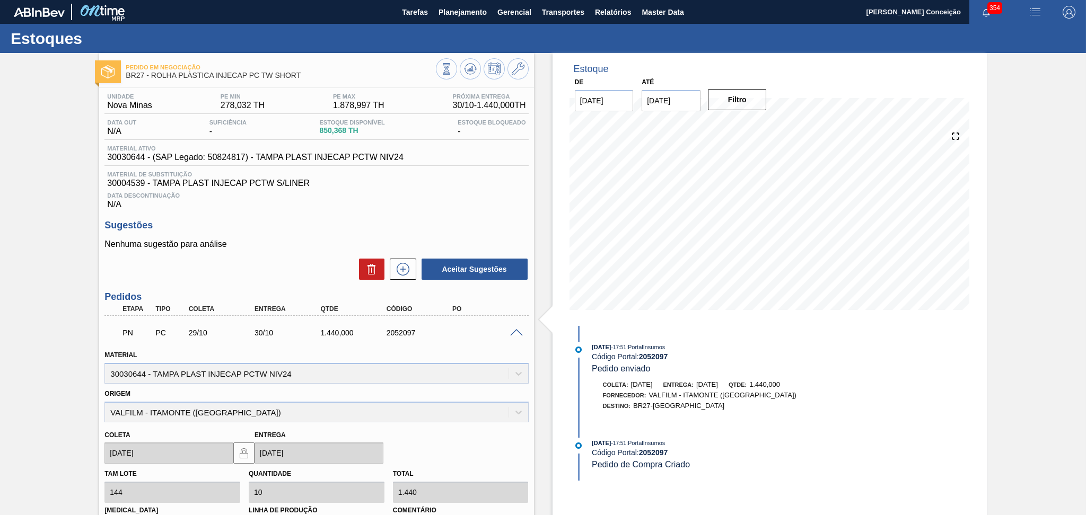
click at [516, 331] on span at bounding box center [516, 333] width 13 height 8
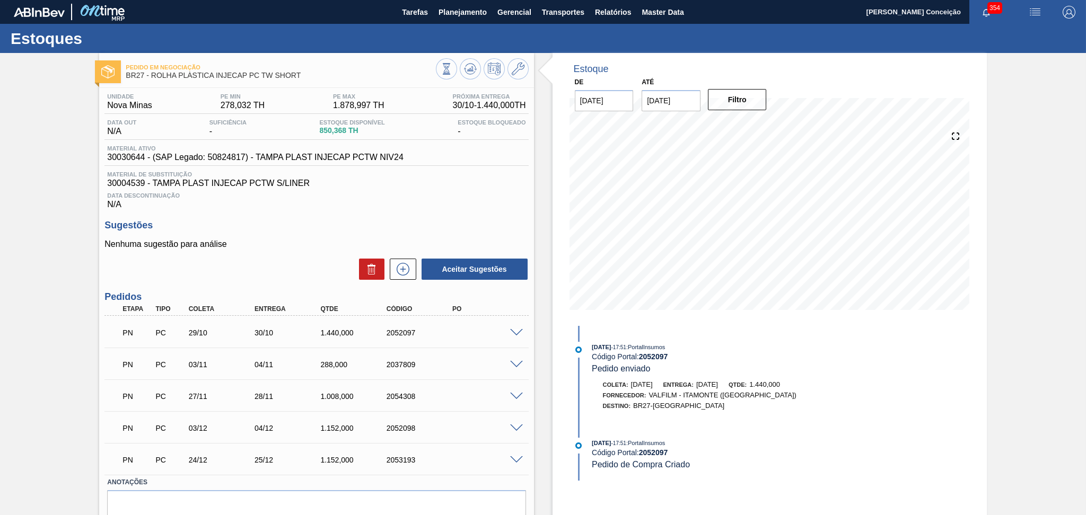
click at [473, 176] on span "Material de Substituição" at bounding box center [316, 174] width 418 height 6
click at [270, 234] on div "Sugestões Nenhuma sugestão para análise Aceitar Sugestões" at bounding box center [316, 250] width 424 height 61
click at [466, 17] on span "Planejamento" at bounding box center [462, 12] width 48 height 13
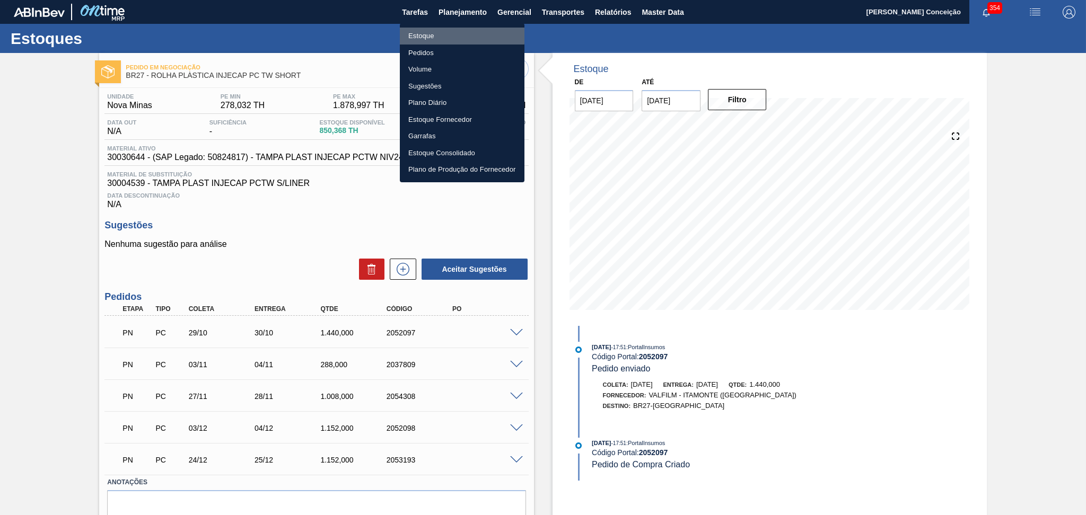
click at [427, 33] on li "Estoque" at bounding box center [462, 36] width 125 height 17
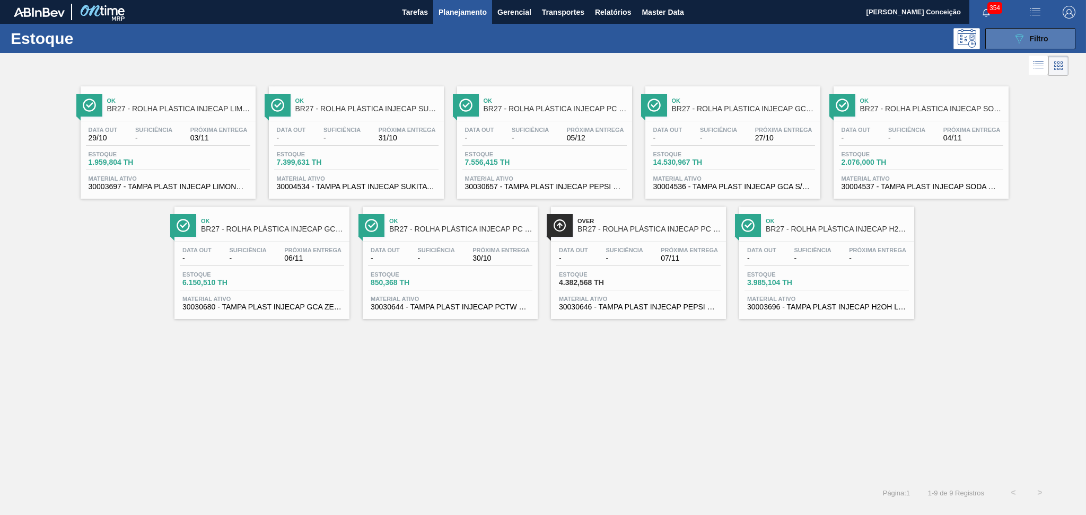
click at [1017, 35] on icon "089F7B8B-B2A5-4AFE-B5C0-19BA573D28AC" at bounding box center [1019, 38] width 13 height 13
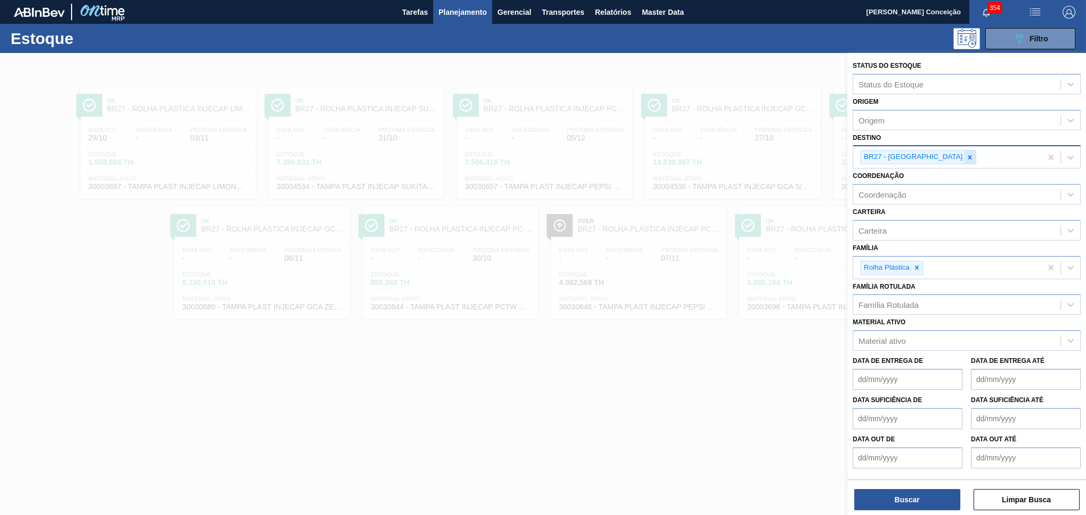
click at [964, 161] on div at bounding box center [970, 157] width 12 height 13
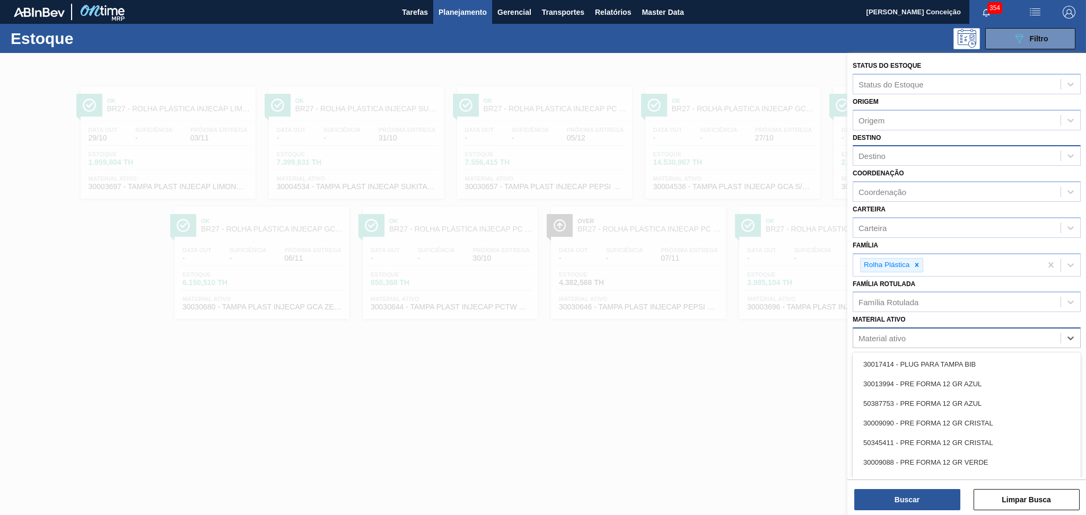
click at [880, 340] on div "Material ativo" at bounding box center [956, 338] width 207 height 15
type ativo "30030644"
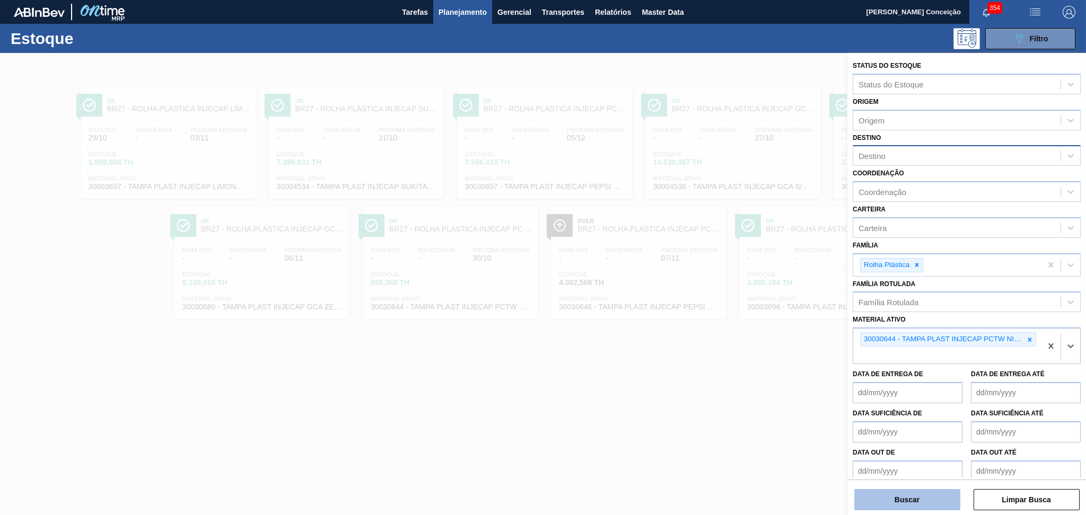
click at [880, 510] on button "Buscar" at bounding box center [907, 499] width 106 height 21
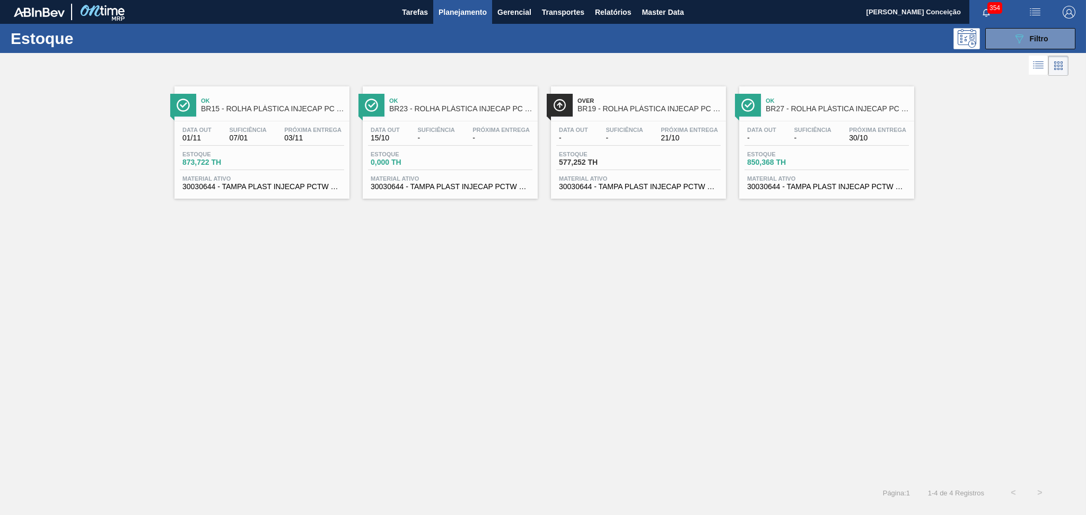
click at [380, 331] on div "Ok BR15 - ROLHA PLÁSTICA INJECAP PC TW SHORT Data out 01/11 Suficiência 07/01 P…" at bounding box center [543, 278] width 1086 height 401
click at [261, 150] on div "Data out 01/11 Suficiência 07/01 Próxima Entrega 03/11 Estoque 873,722 TH Mater…" at bounding box center [261, 157] width 175 height 72
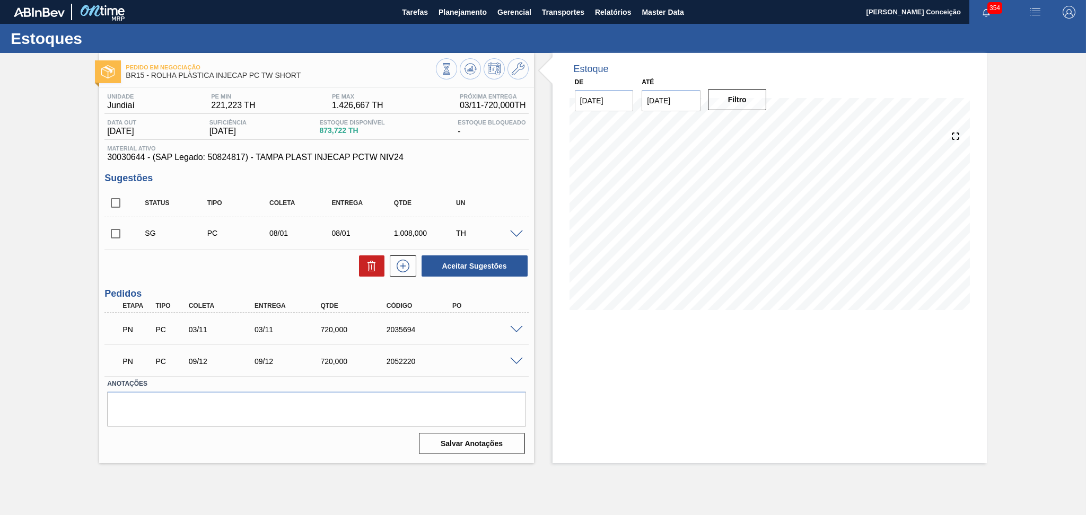
click at [286, 258] on div "Aceitar Sugestões" at bounding box center [316, 265] width 424 height 23
click at [495, 168] on div "Unidade Jundiaí PE MIN 221,223 TH PE MAX 1.426,667 TH Próxima Entrega 03/11 - 7…" at bounding box center [316, 273] width 434 height 370
click at [561, 368] on div "Estoque De 15/10/2025 Até 30/11/2025 Filtro 30/10 Projeção de Estoque 567.224 N…" at bounding box center [769, 258] width 434 height 410
click at [587, 356] on div "Estoque De 15/10/2025 Até 30/11/2025 Filtro 26/10 Projeção de Estoque 567.224 N…" at bounding box center [769, 258] width 434 height 410
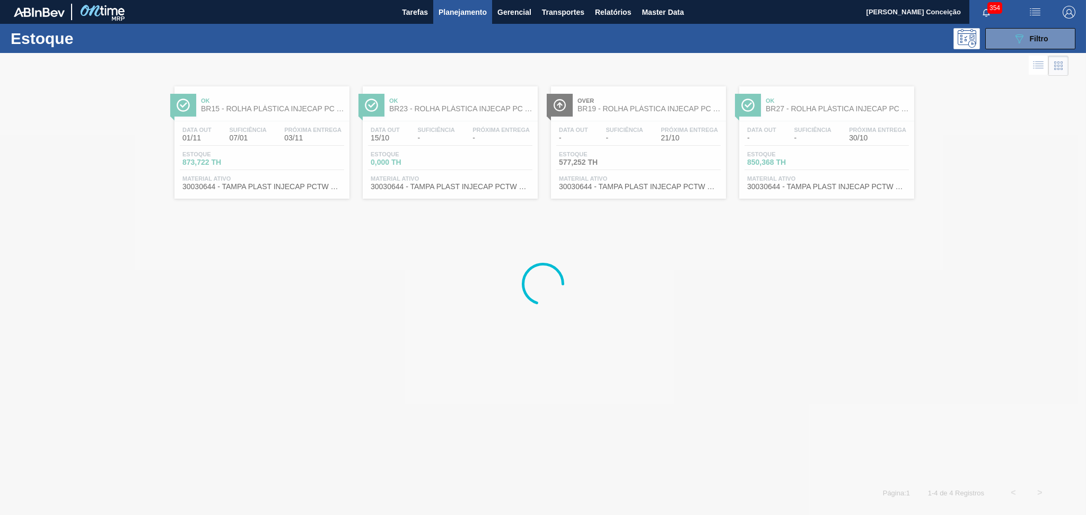
click at [467, 243] on div at bounding box center [543, 284] width 1086 height 462
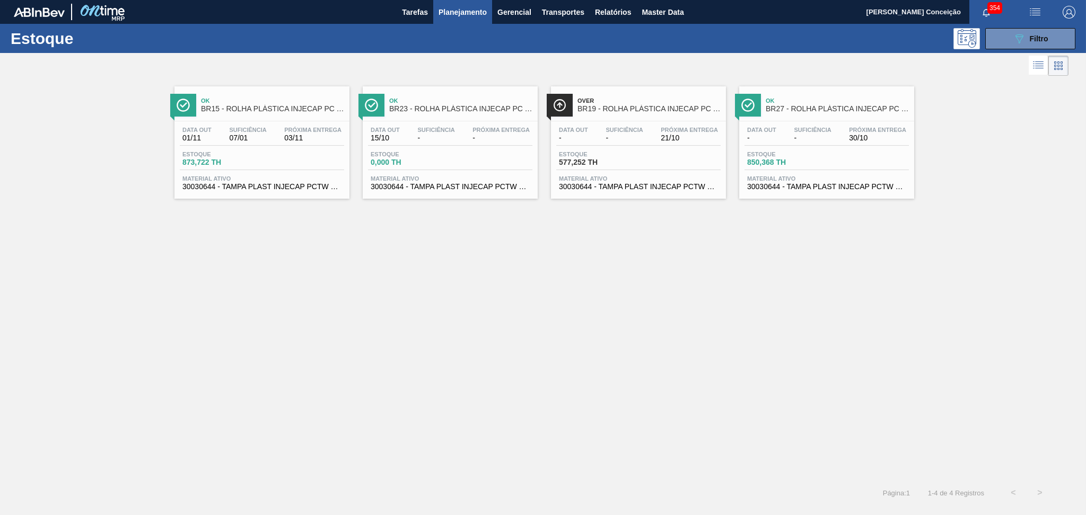
click at [447, 180] on span "Material ativo" at bounding box center [450, 178] width 159 height 6
click at [620, 178] on span "Material ativo" at bounding box center [638, 178] width 159 height 6
click at [427, 293] on div "Ok BR15 - ROLHA PLÁSTICA INJECAP PC TW SHORT Data out 01/11 Suficiência 07/01 P…" at bounding box center [543, 278] width 1086 height 401
click at [531, 292] on div "Ok BR15 - ROLHA PLÁSTICA INJECAP PC TW SHORT Data out 01/11 Suficiência 07/01 P…" at bounding box center [543, 278] width 1086 height 401
click at [819, 146] on div "Data out - Suficiência - Próxima Entrega 30/10 Estoque 850,368 TH Material ativ…" at bounding box center [826, 157] width 175 height 72
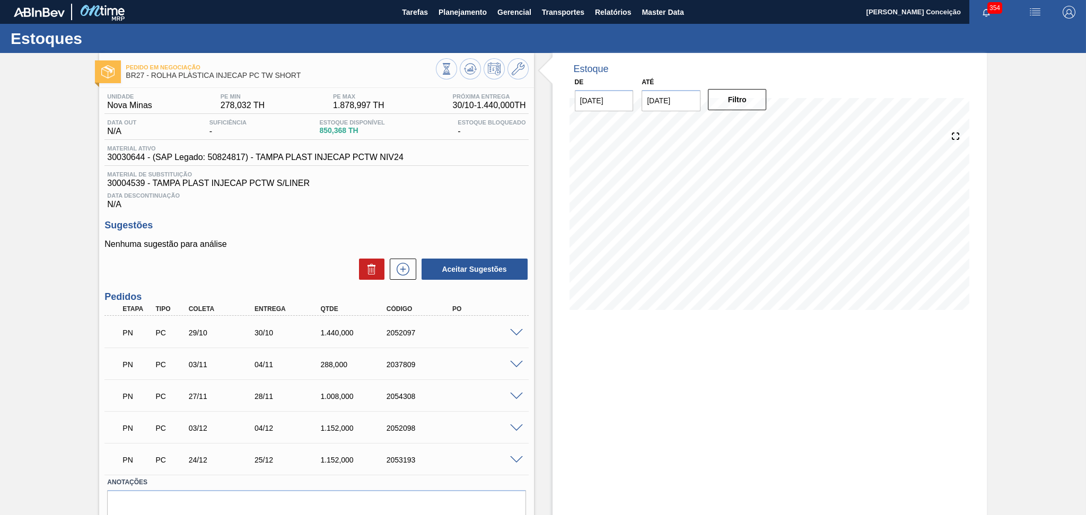
click at [469, 217] on div "Unidade Nova Minas PE MIN 278,032 TH PE MAX 1.878,997 TH Próxima Entrega 30/10 …" at bounding box center [316, 322] width 434 height 469
click at [514, 333] on span at bounding box center [516, 333] width 13 height 8
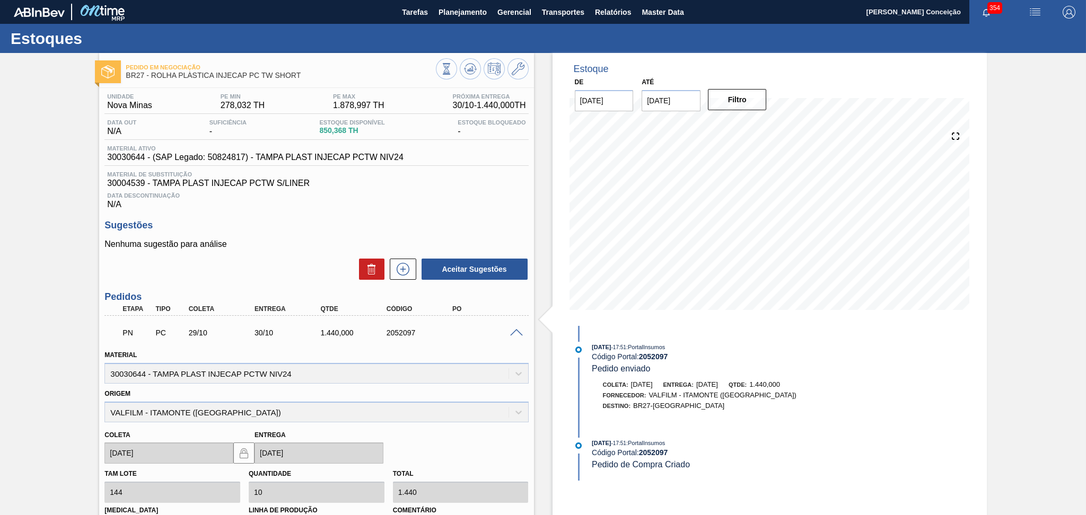
click at [514, 333] on span at bounding box center [516, 333] width 13 height 8
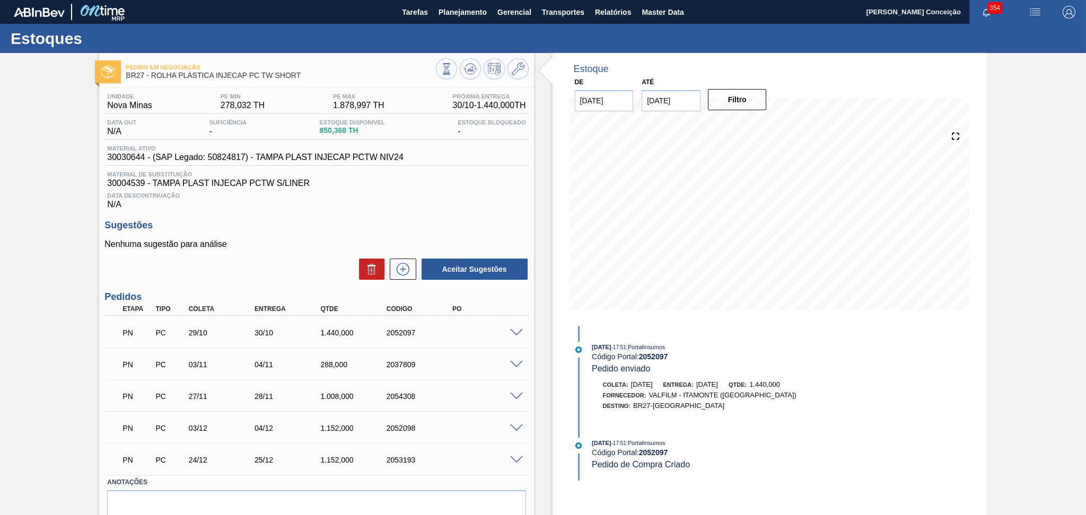
click at [268, 274] on div "Aceitar Sugestões" at bounding box center [316, 269] width 424 height 23
click at [269, 274] on div "Aceitar Sugestões" at bounding box center [316, 269] width 424 height 23
click at [284, 215] on div "Unidade Nova Minas PE MIN 278,032 TH PE MAX 1.878,997 TH Próxima Entrega 30/10 …" at bounding box center [316, 322] width 434 height 469
click at [336, 127] on span "850,368 TH" at bounding box center [351, 131] width 65 height 8
click at [330, 130] on span "850,368 TH" at bounding box center [351, 131] width 65 height 8
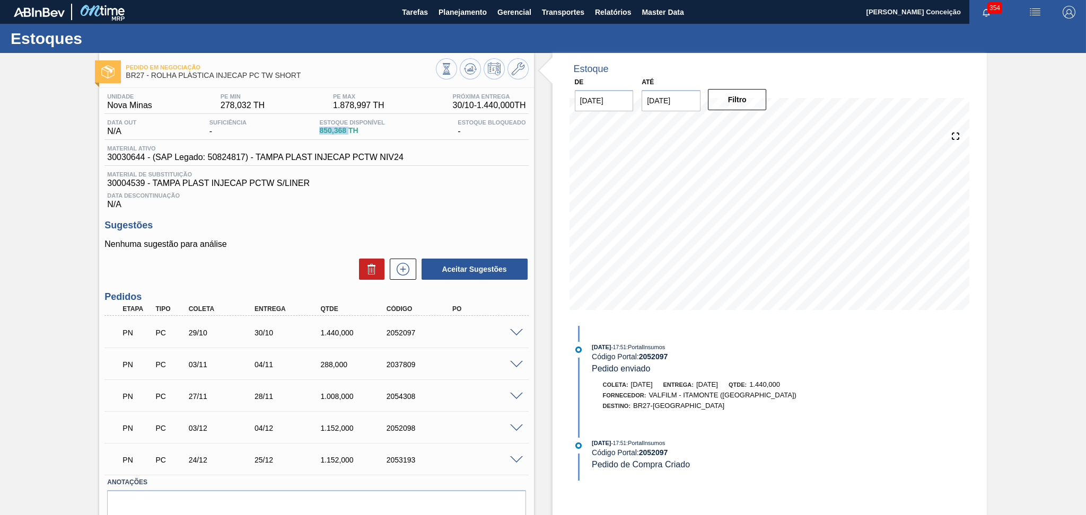
click at [330, 130] on span "850,368 TH" at bounding box center [351, 131] width 65 height 8
copy span "850,368"
click at [424, 199] on div "Data Descontinuação N/A" at bounding box center [316, 198] width 424 height 21
click at [385, 196] on span "Data Descontinuação" at bounding box center [316, 195] width 418 height 6
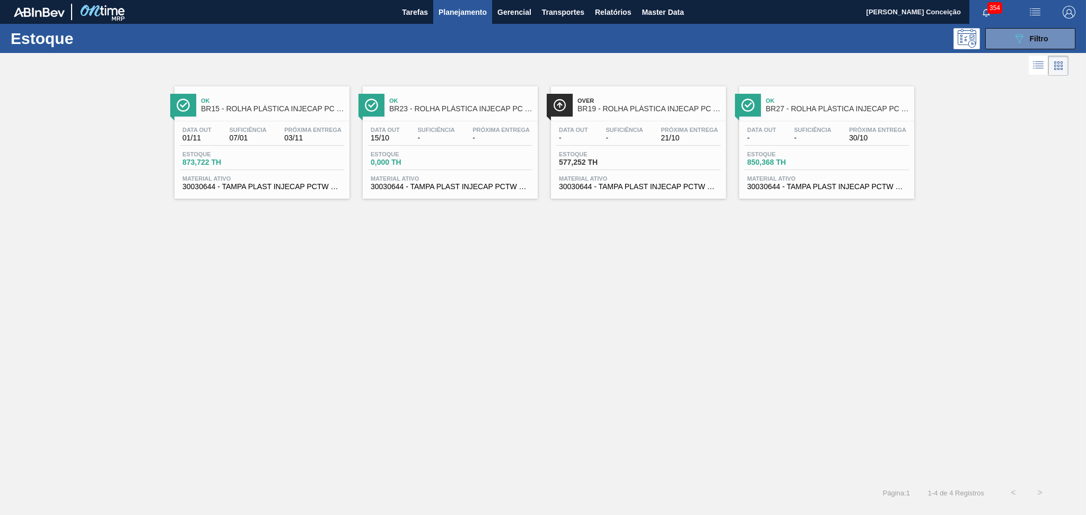
click at [518, 441] on div "Ok BR15 - ROLHA PLÁSTICA INJECAP PC TW SHORT Data out 01/11 Suficiência 07/01 P…" at bounding box center [543, 278] width 1086 height 401
click at [643, 161] on div "Estoque 577,252 TH" at bounding box center [638, 160] width 164 height 19
click at [264, 153] on div "Estoque 873,722 TH" at bounding box center [262, 160] width 164 height 19
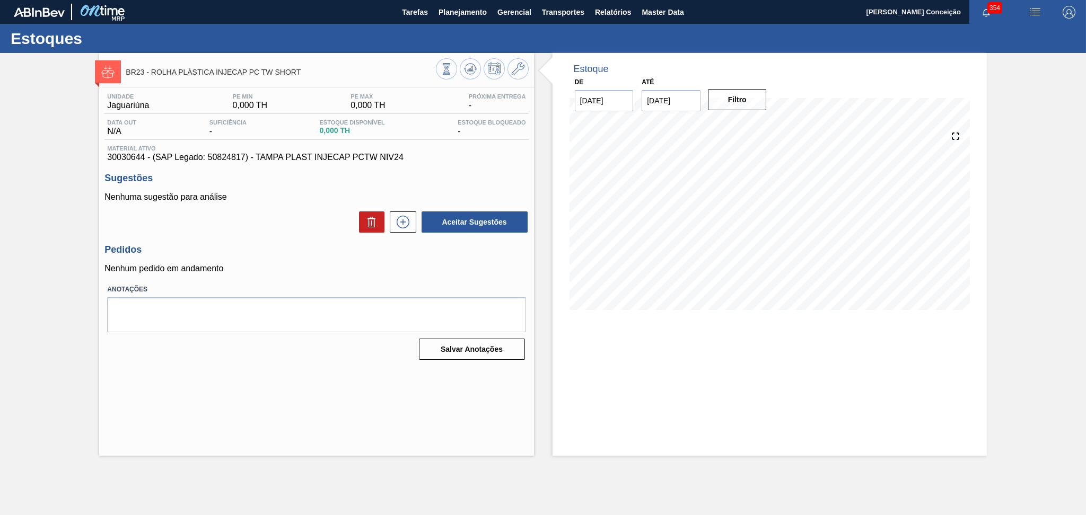
click at [468, 154] on span "30030644 - (SAP Legado: 50824817) - TAMPA PLAST INJECAP PCTW NIV24" at bounding box center [316, 158] width 418 height 10
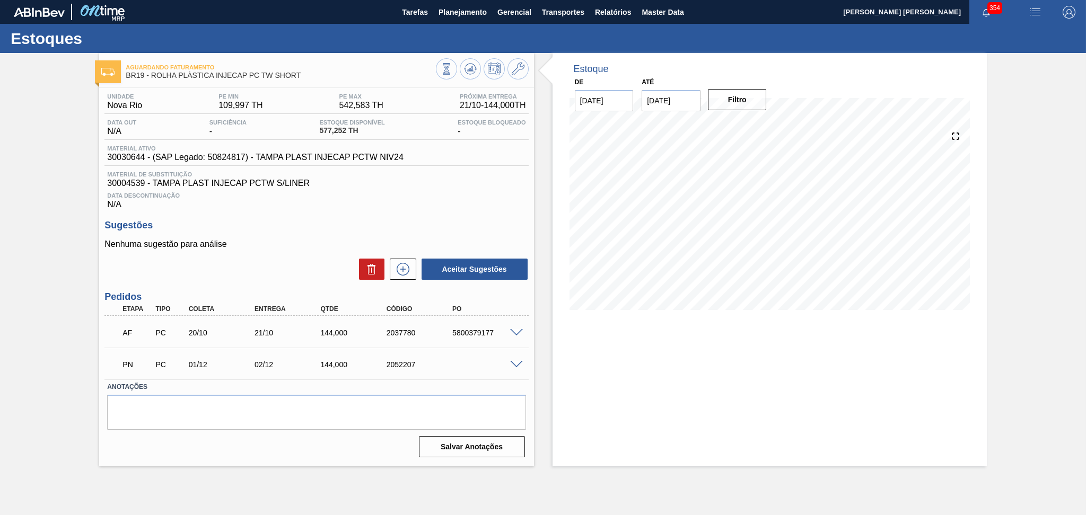
click at [503, 199] on div "Data Descontinuação N/A" at bounding box center [316, 198] width 424 height 21
click at [402, 206] on div "Data Descontinuação N/A" at bounding box center [316, 198] width 424 height 21
click at [289, 240] on p "Nenhuma sugestão para análise" at bounding box center [316, 245] width 424 height 10
click at [432, 207] on div "Data Descontinuação N/A" at bounding box center [316, 198] width 424 height 21
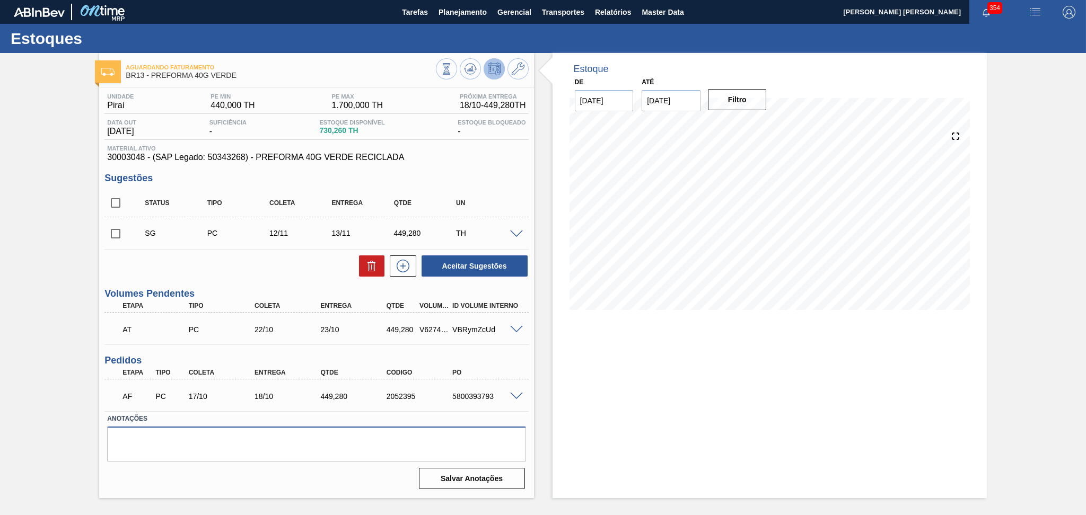
click at [302, 428] on textarea at bounding box center [316, 444] width 418 height 35
click at [129, 155] on span "30003048 - (SAP Legado: 50343268) - PREFORMA 40G VERDE RECICLADA" at bounding box center [316, 158] width 418 height 10
copy span "30003048"
click at [270, 273] on div "Aceitar Sugestões" at bounding box center [316, 265] width 424 height 23
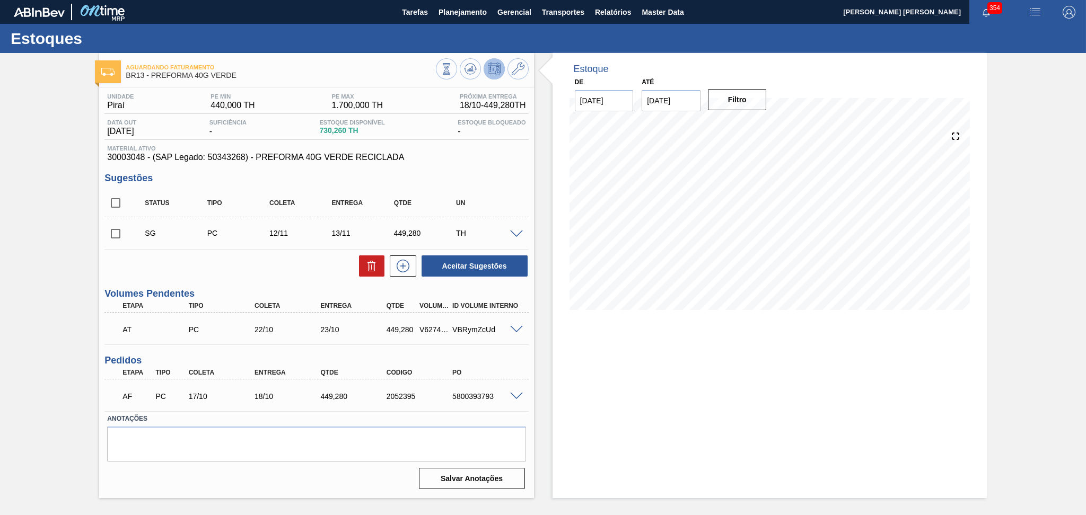
click at [334, 399] on div "449,280" at bounding box center [355, 396] width 74 height 8
copy div "449,280"
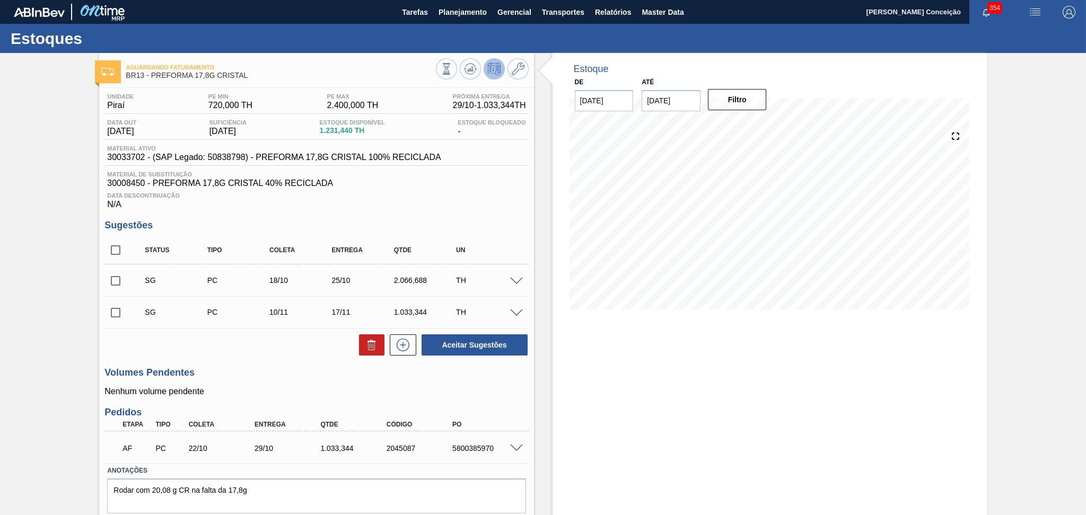
click at [515, 224] on h3 "Sugestões" at bounding box center [316, 225] width 424 height 11
click at [495, 198] on span "Data Descontinuação" at bounding box center [316, 195] width 418 height 6
click at [554, 353] on div "Estoque De 15/10/2025 Até 30/11/2025 Filtro 17/10 Projeção de Estoque 751.44 Ne…" at bounding box center [769, 301] width 434 height 497
click at [117, 249] on input "checkbox" at bounding box center [115, 250] width 22 height 22
checkbox input "true"
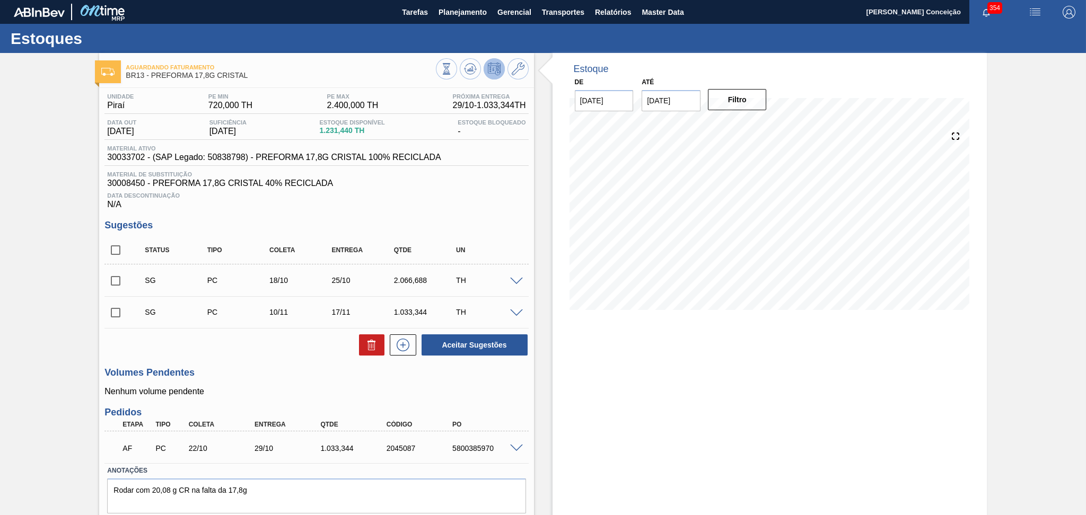
checkbox input "true"
click at [372, 341] on icon at bounding box center [371, 342] width 8 height 2
checkbox input "false"
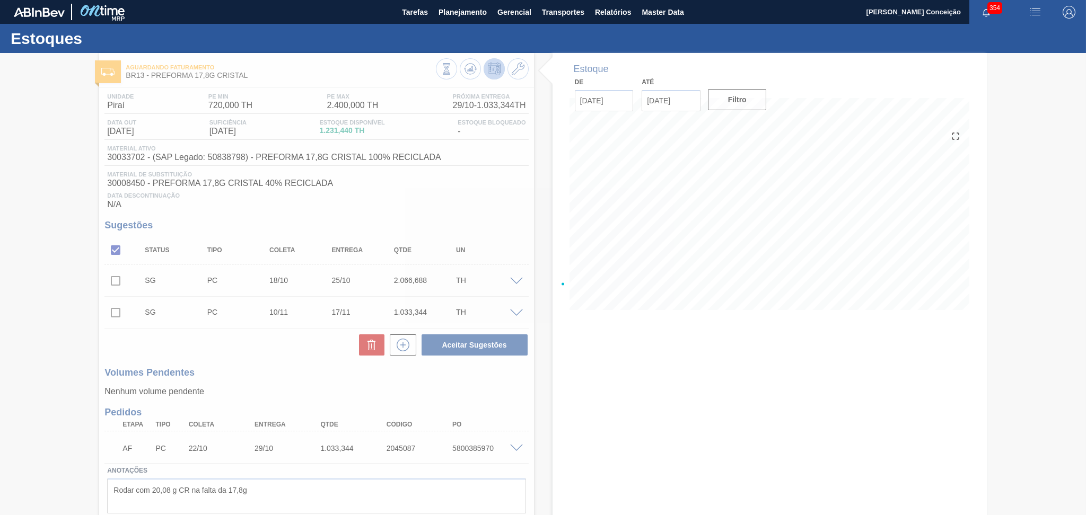
click at [529, 391] on div at bounding box center [543, 284] width 1086 height 462
click at [286, 359] on div at bounding box center [543, 284] width 1086 height 462
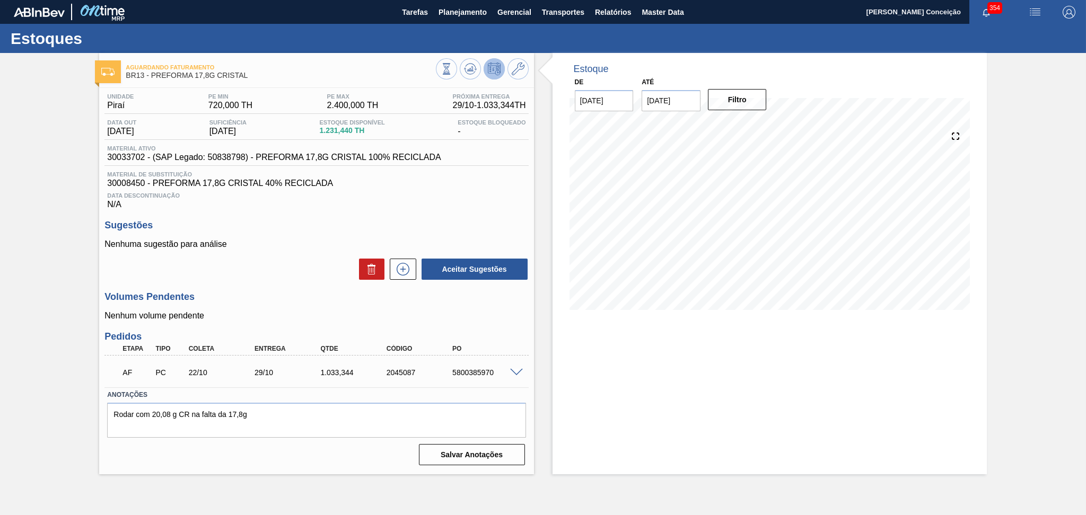
click at [662, 375] on div "Estoque De 15/10/2025 Até 30/11/2025 Filtro" at bounding box center [769, 264] width 434 height 422
click at [252, 310] on div "Volumes Pendentes Nenhum volume pendente" at bounding box center [316, 306] width 424 height 29
click at [235, 287] on div "Unidade Piraí PE MIN 720,000 TH PE MAX 2.400,000 TH Próxima Entrega 29/10 - 1.0…" at bounding box center [316, 278] width 434 height 381
click at [306, 304] on div "Volumes Pendentes Nenhum volume pendente" at bounding box center [316, 306] width 424 height 29
click at [326, 304] on div "Volumes Pendentes Nenhum volume pendente" at bounding box center [316, 306] width 424 height 29
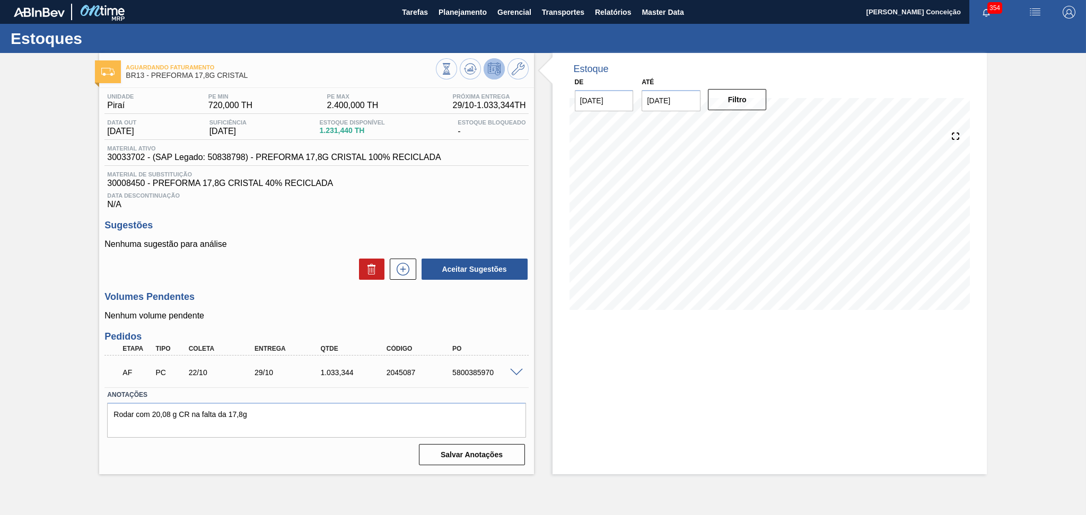
click at [271, 261] on div "Aceitar Sugestões" at bounding box center [316, 269] width 424 height 23
click at [478, 12] on span "Planejamento" at bounding box center [462, 12] width 48 height 13
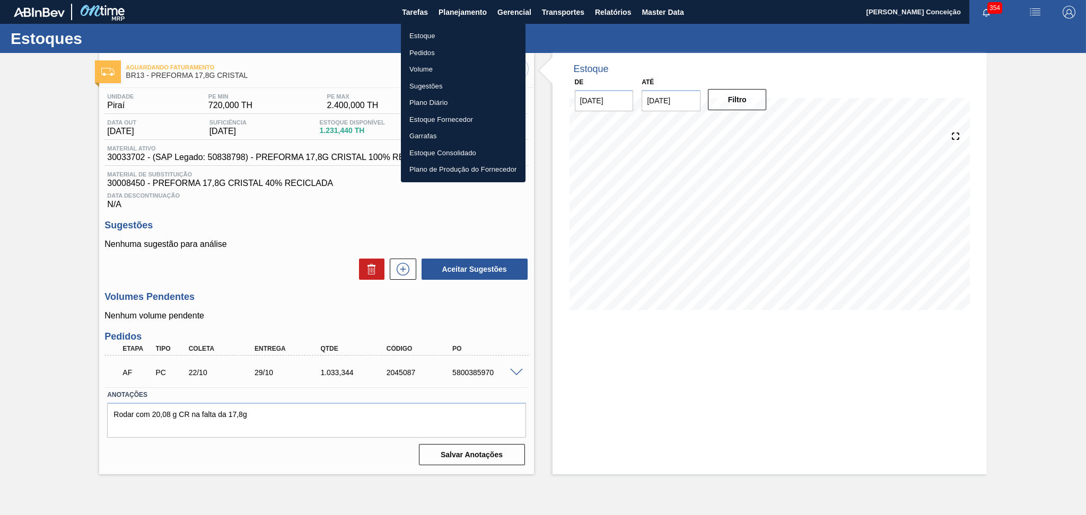
click at [426, 49] on li "Pedidos" at bounding box center [463, 53] width 125 height 17
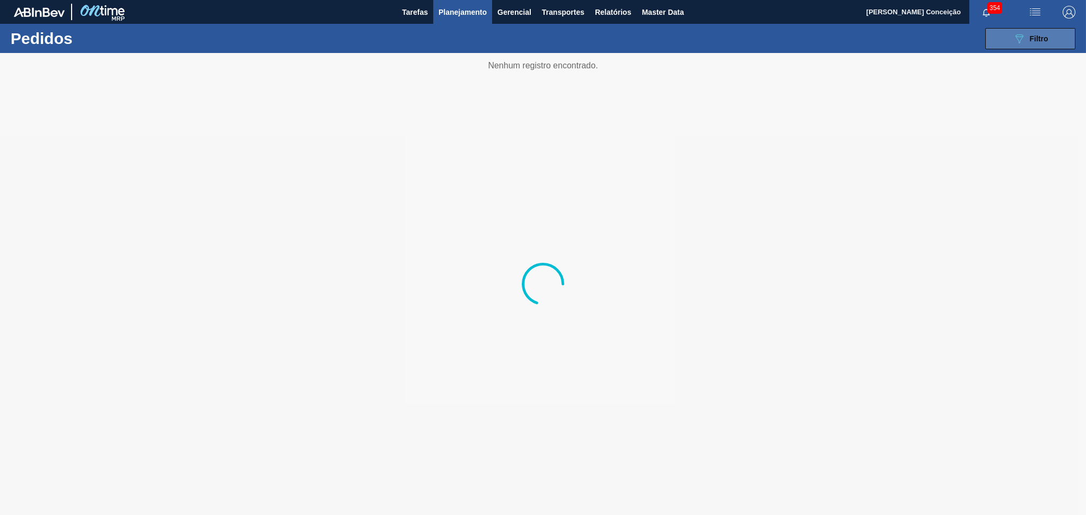
click at [1014, 39] on icon "089F7B8B-B2A5-4AFE-B5C0-19BA573D28AC" at bounding box center [1019, 38] width 13 height 13
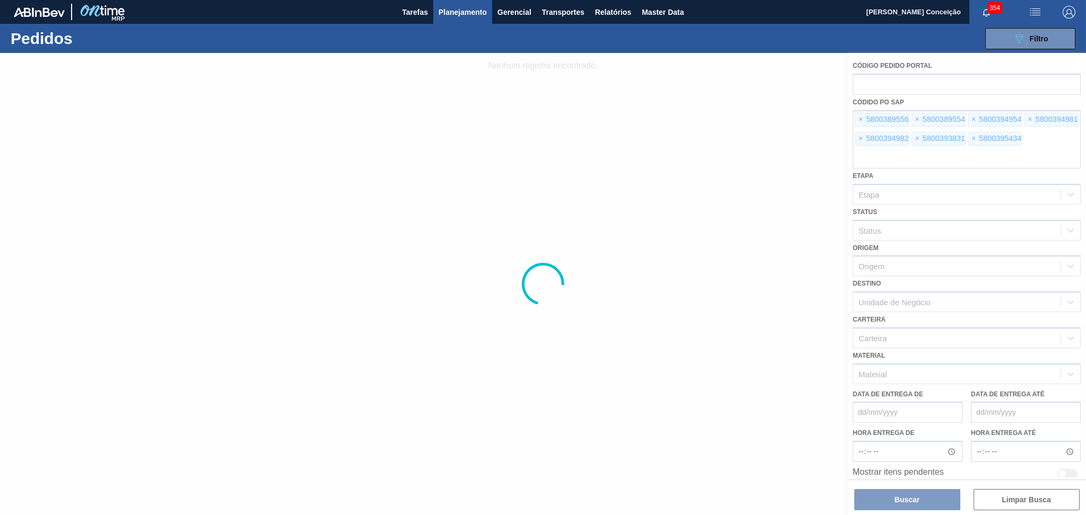
click at [858, 123] on div at bounding box center [543, 284] width 1086 height 462
click at [857, 121] on div at bounding box center [543, 284] width 1086 height 462
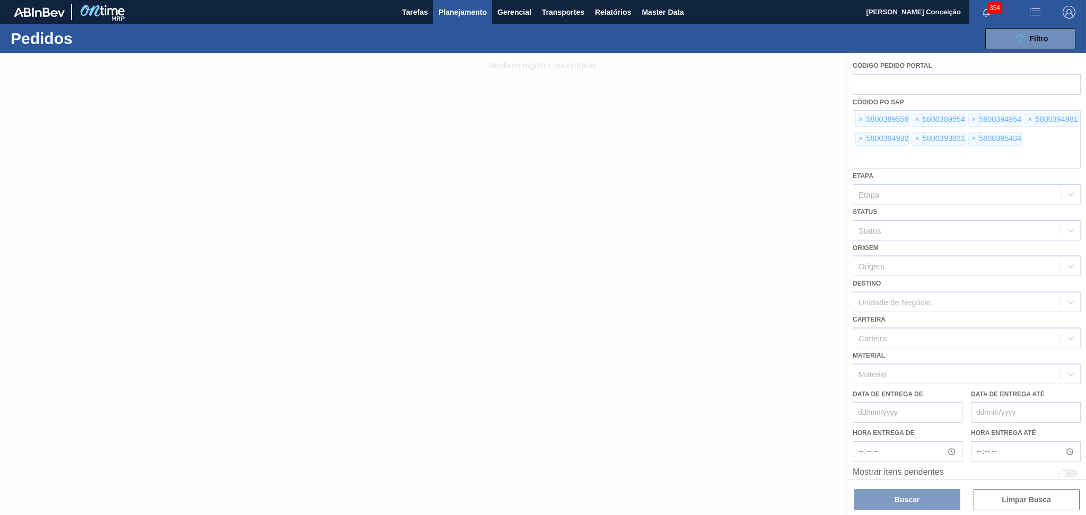
click at [857, 120] on div at bounding box center [543, 284] width 1086 height 462
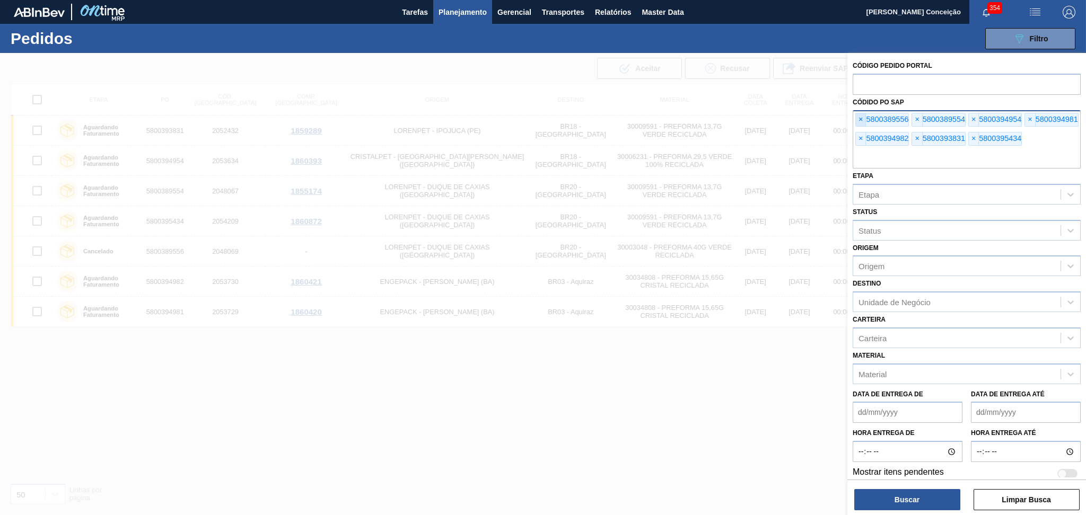
click at [857, 122] on span "×" at bounding box center [861, 119] width 10 height 13
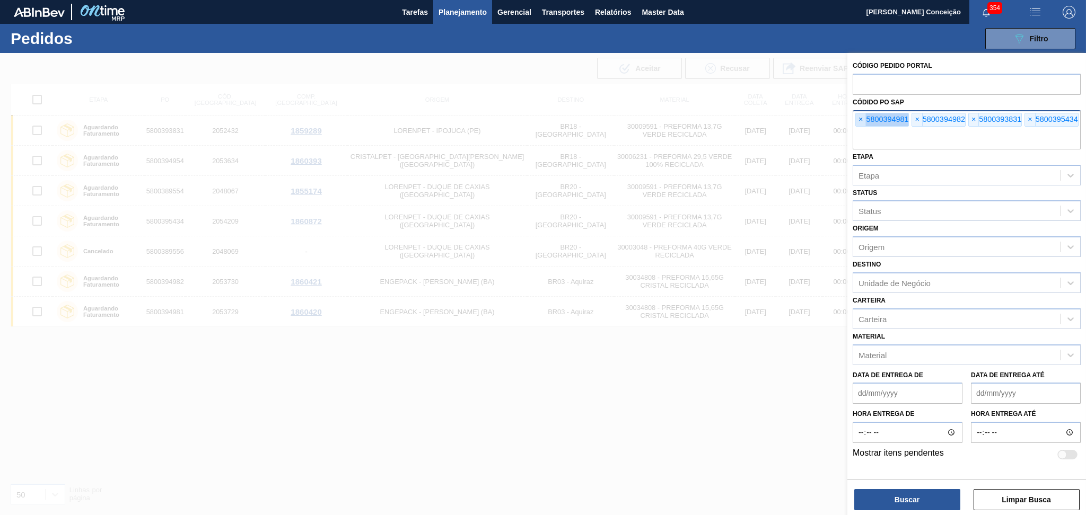
click at [857, 122] on span "×" at bounding box center [861, 119] width 10 height 13
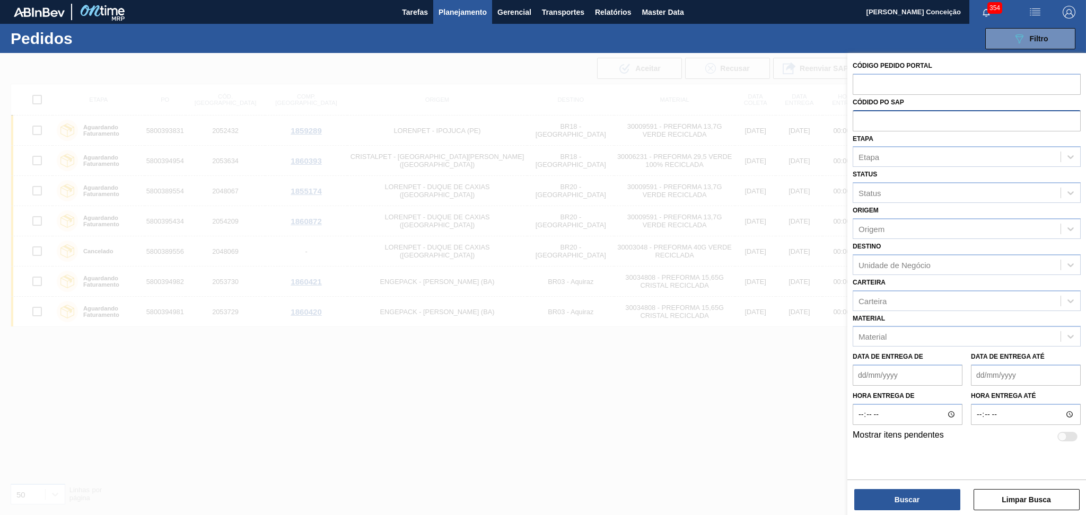
paste input "5800384451"
type input "5800384451"
click at [894, 503] on button "Buscar" at bounding box center [907, 499] width 106 height 21
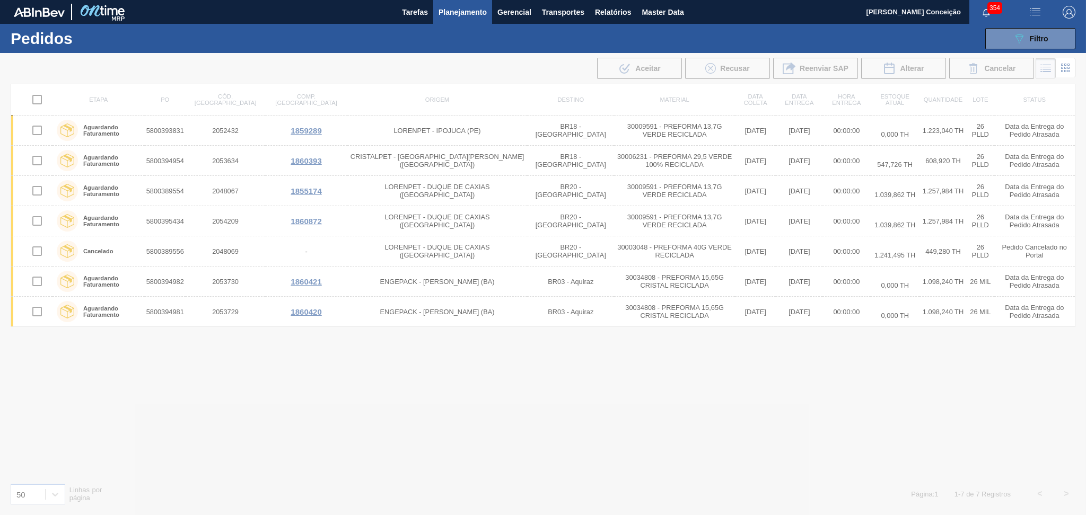
click at [565, 361] on div at bounding box center [543, 284] width 1086 height 462
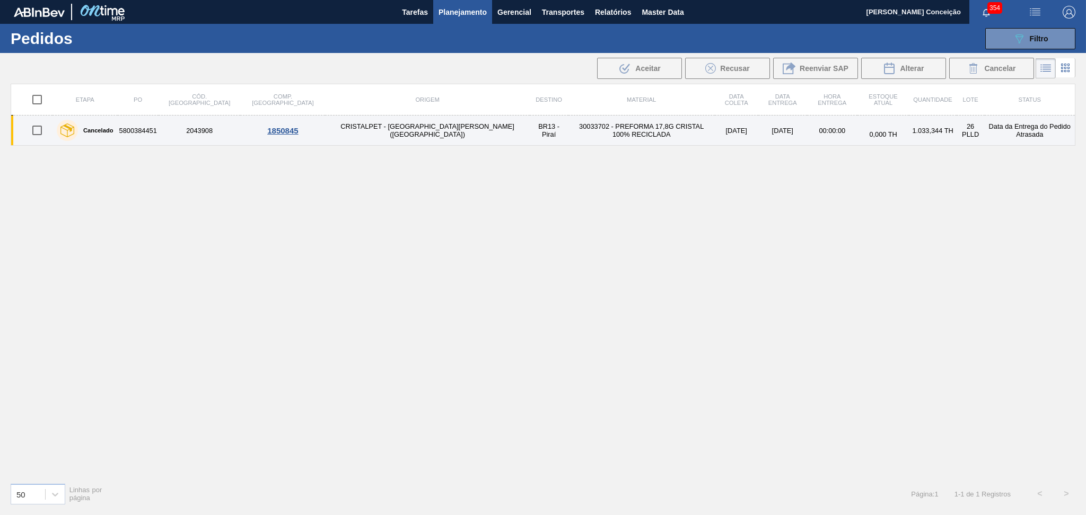
click at [38, 130] on input "checkbox" at bounding box center [37, 130] width 22 height 22
checkbox input "true"
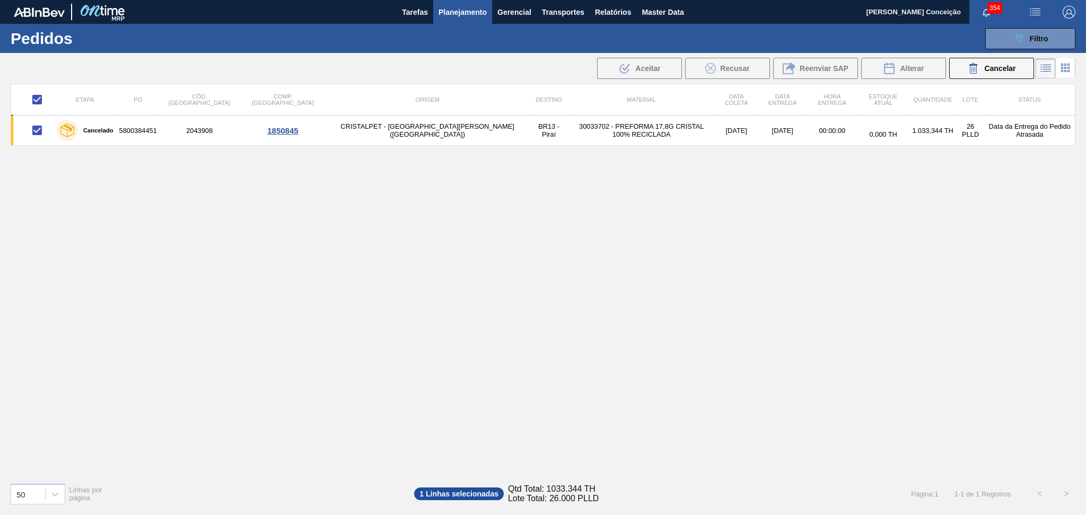
click at [895, 185] on div "Etapa PO Cód. Pedido Comp. Carga Origem Destino Material Data coleta Data Entre…" at bounding box center [543, 279] width 1065 height 391
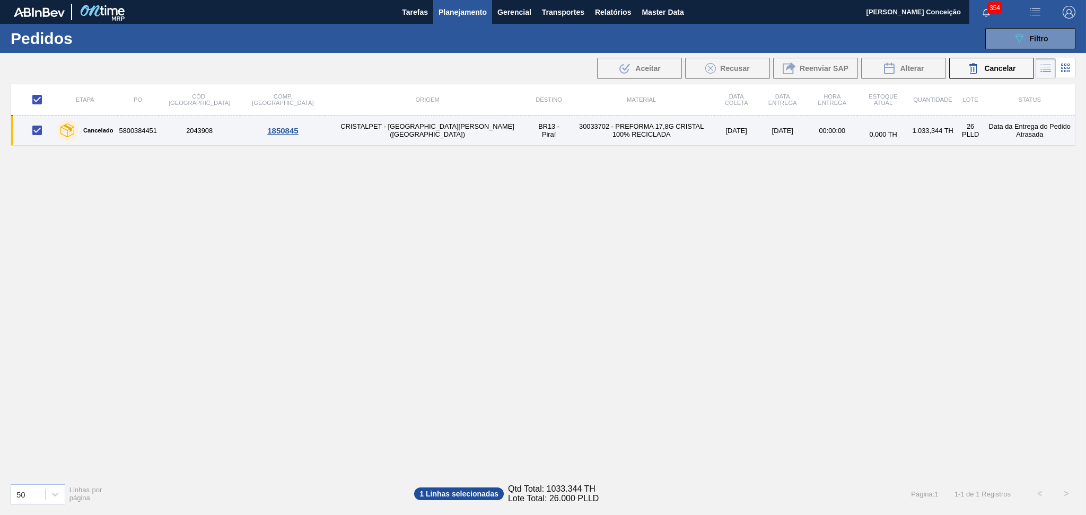
click at [33, 134] on input "checkbox" at bounding box center [37, 130] width 22 height 22
checkbox input "false"
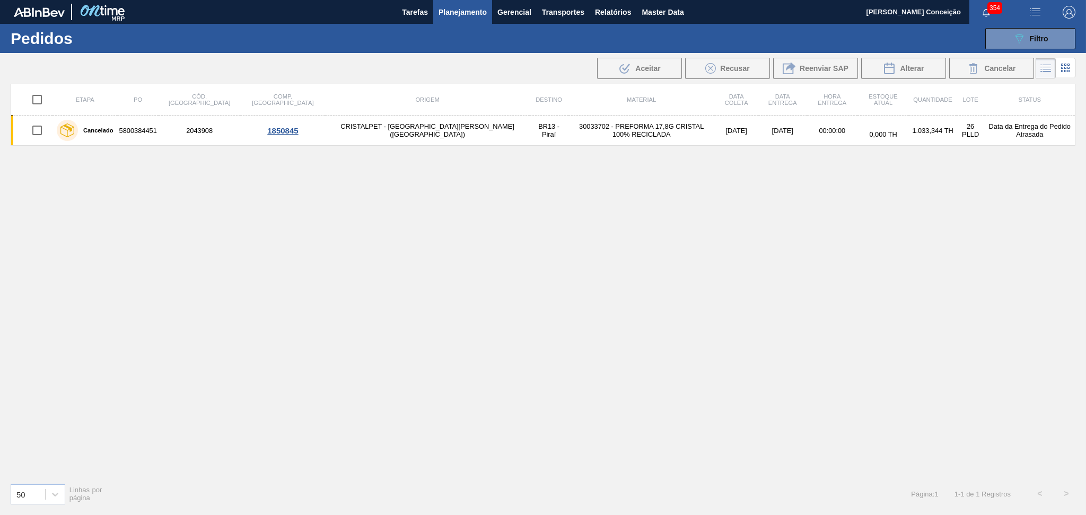
click at [1060, 72] on icon at bounding box center [1065, 68] width 13 height 13
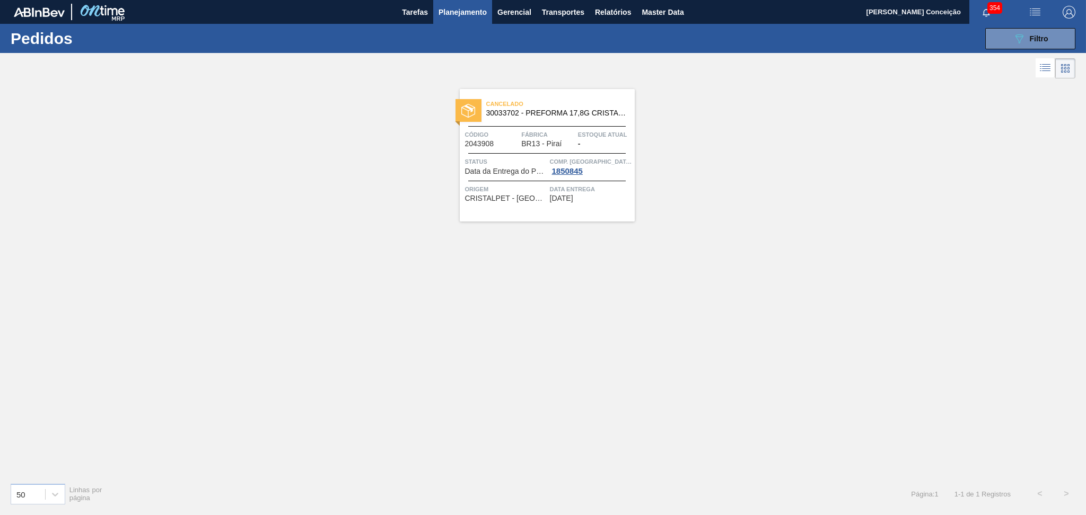
click at [1049, 67] on icon at bounding box center [1045, 68] width 13 height 13
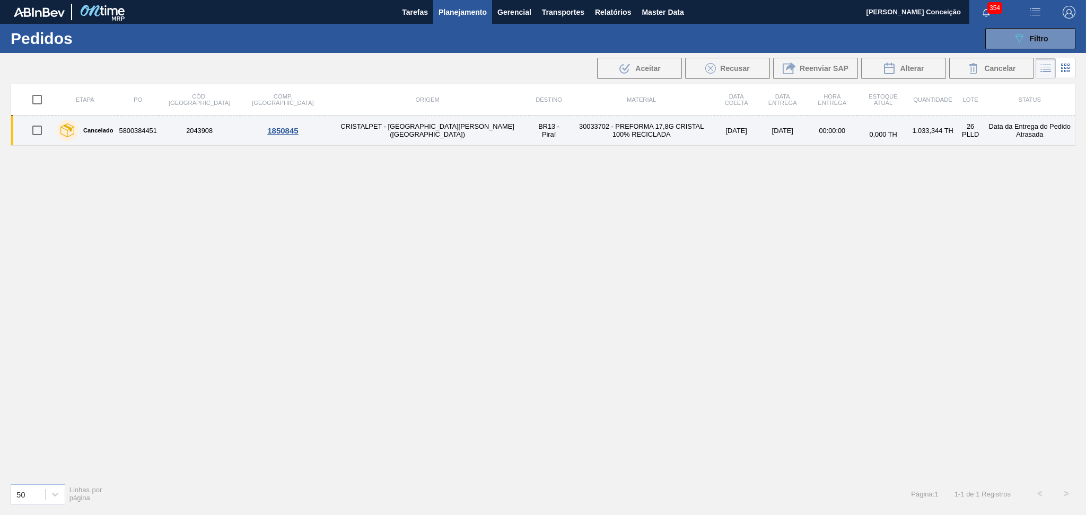
click at [325, 127] on td "CRISTALPET - CABO DE SANTO AGOSTINHO (PE)" at bounding box center [427, 131] width 204 height 30
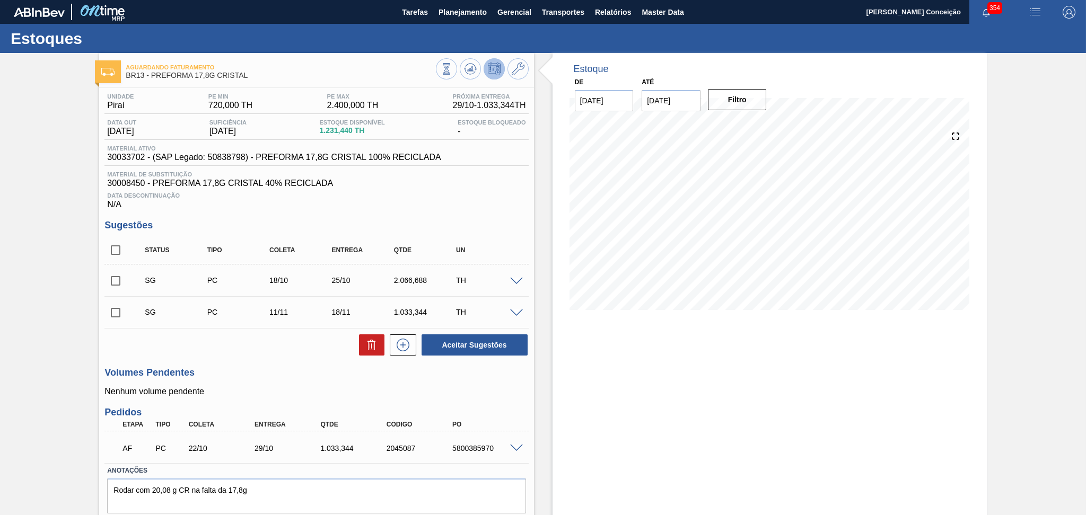
click at [692, 375] on div "Estoque De 15/10/2025 Até 30/11/2025 Filtro 29/10 Projeção de Estoque 2,151.456…" at bounding box center [769, 301] width 434 height 497
click at [291, 401] on div "Unidade Piraí PE MIN 720,000 TH PE MAX 2.400,000 TH Próxima Entrega 29/10 - 1.0…" at bounding box center [316, 316] width 434 height 457
click at [342, 445] on div "1.033,344" at bounding box center [355, 448] width 74 height 8
copy div "1.033,344"
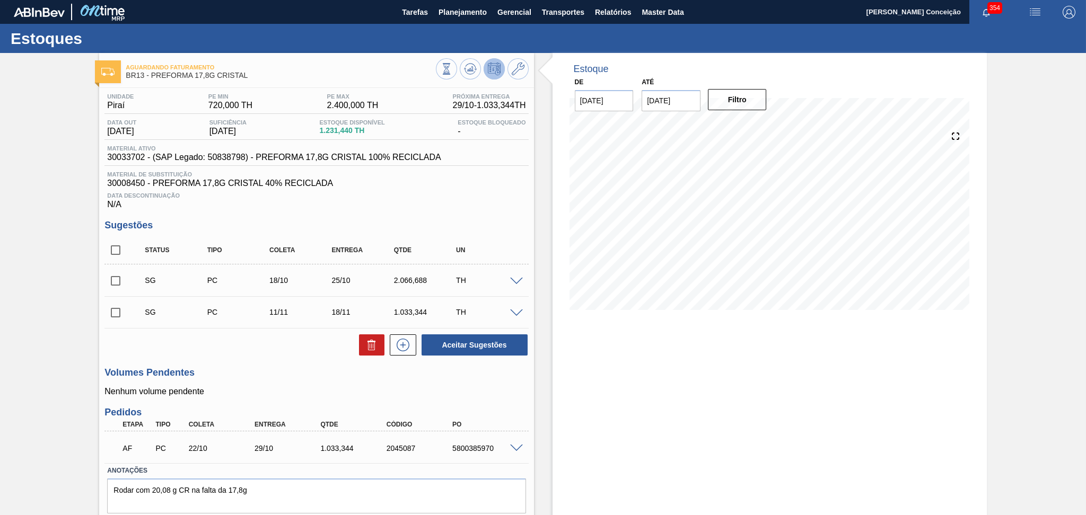
click at [519, 285] on div "SG PC 18/10 25/10 2.066,688 TH" at bounding box center [316, 280] width 424 height 27
click at [514, 280] on span at bounding box center [516, 282] width 13 height 8
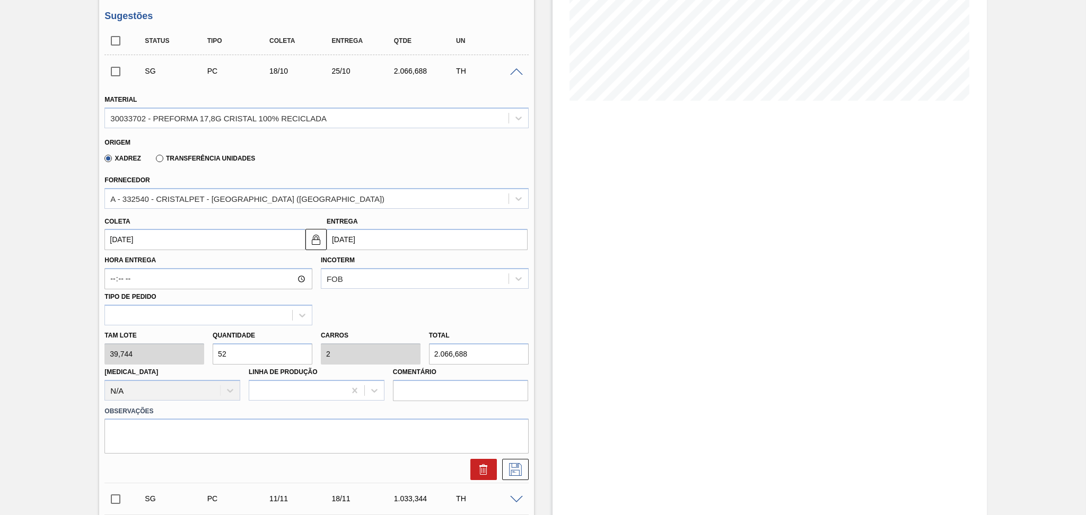
scroll to position [212, 0]
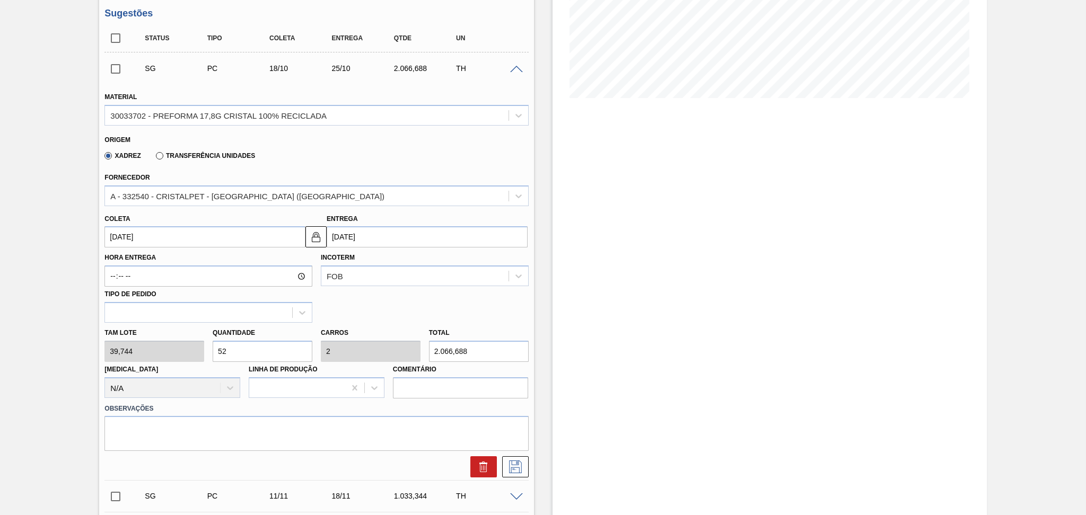
click at [122, 339] on div "Tam lote 39,744 Quantidade 52 Carros 2 Total 2.066,688 Doca N/A Linha de Produç…" at bounding box center [316, 361] width 432 height 76
type input "2"
type input "0,077"
type input "79,488"
type input "26"
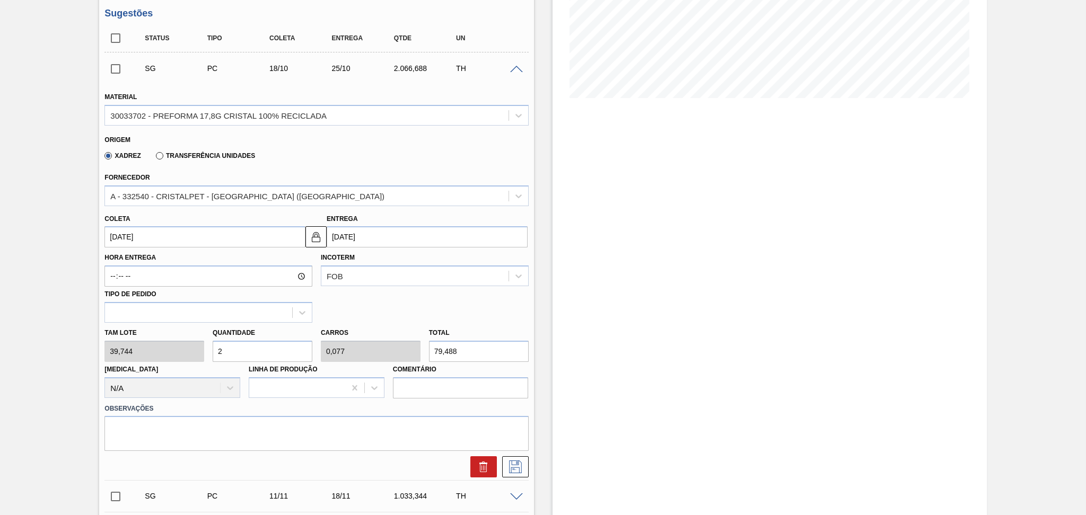
type input "1"
type input "1.033,344"
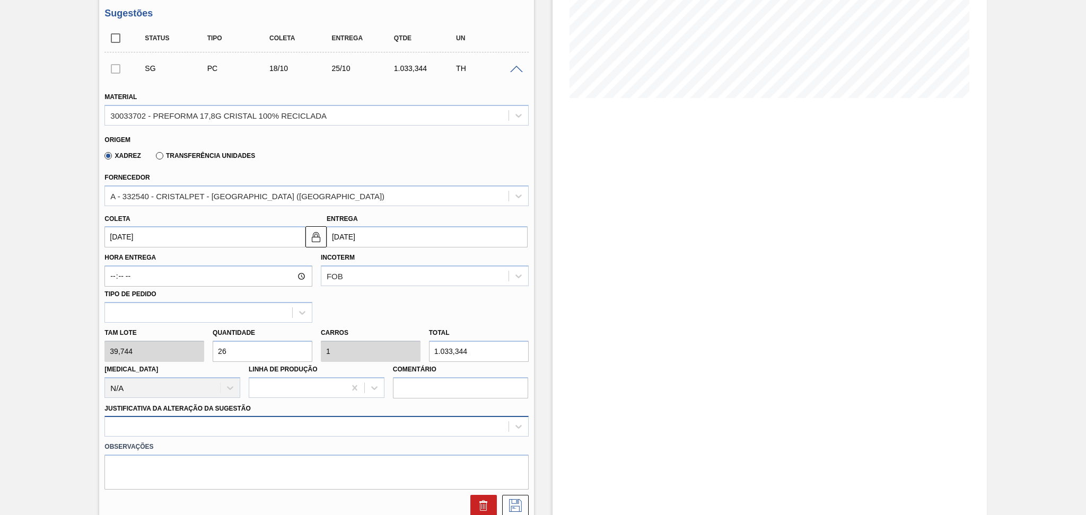
type input "26"
click at [397, 425] on div at bounding box center [316, 426] width 424 height 21
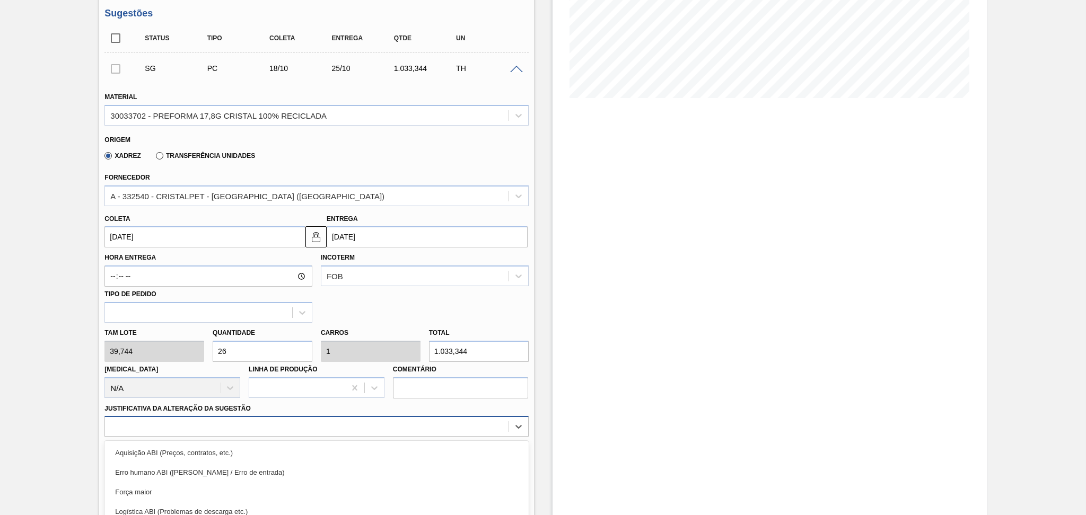
scroll to position [299, 0]
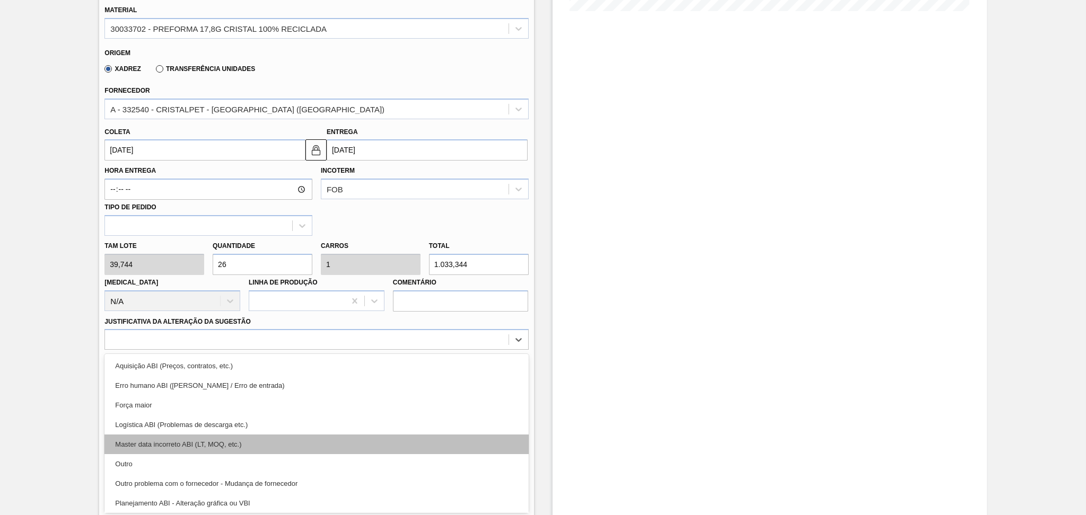
click at [324, 442] on div "Master data incorreto ABI (LT, MOQ, etc.)" at bounding box center [316, 445] width 424 height 20
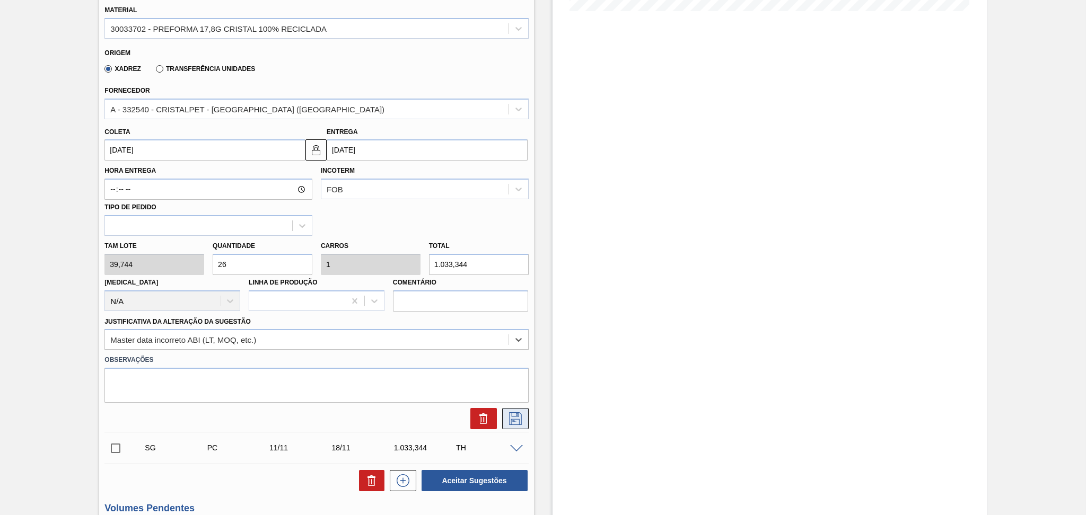
click at [514, 420] on icon at bounding box center [515, 419] width 17 height 13
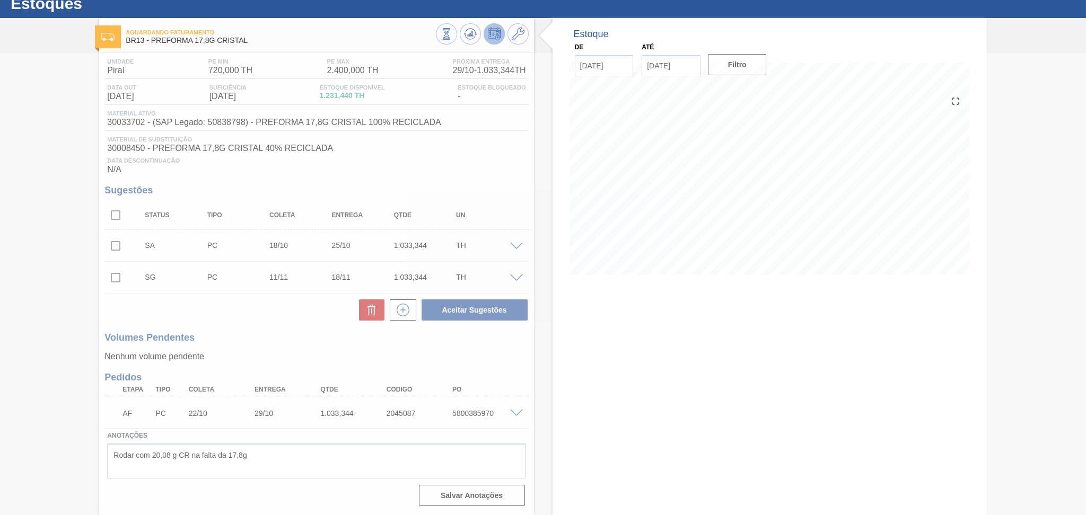
scroll to position [34, 0]
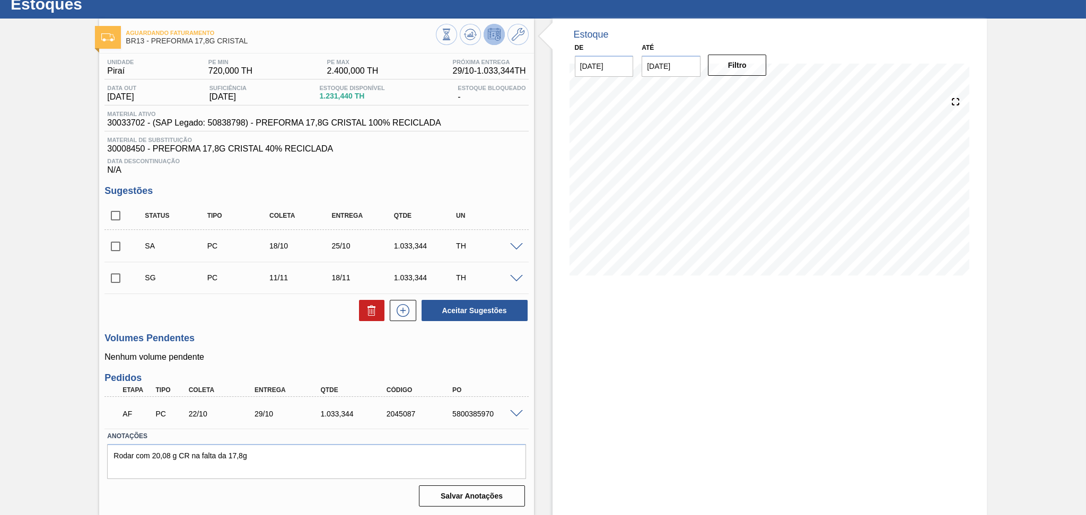
click at [401, 363] on div "Unidade Piraí PE MIN 720,000 TH PE MAX 2.400,000 TH Próxima Entrega 29/10 - 1.0…" at bounding box center [316, 282] width 434 height 457
click at [385, 355] on p "Nenhum volume pendente" at bounding box center [316, 358] width 424 height 10
click at [487, 356] on p "Nenhum volume pendente" at bounding box center [316, 358] width 424 height 10
click at [420, 350] on div "Volumes Pendentes Nenhum volume pendente" at bounding box center [316, 347] width 424 height 29
click at [300, 360] on p "Nenhum volume pendente" at bounding box center [316, 358] width 424 height 10
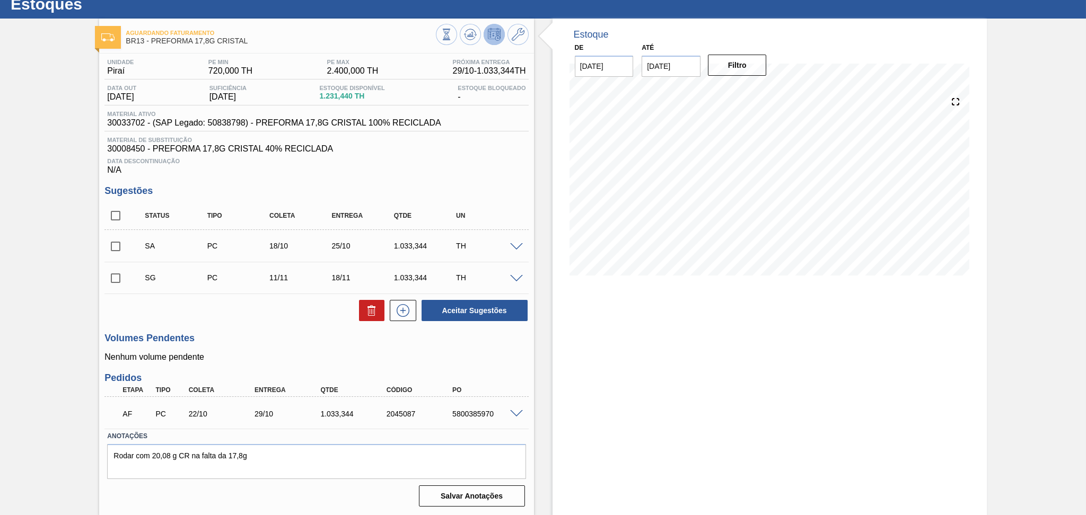
click at [512, 415] on span at bounding box center [516, 414] width 13 height 8
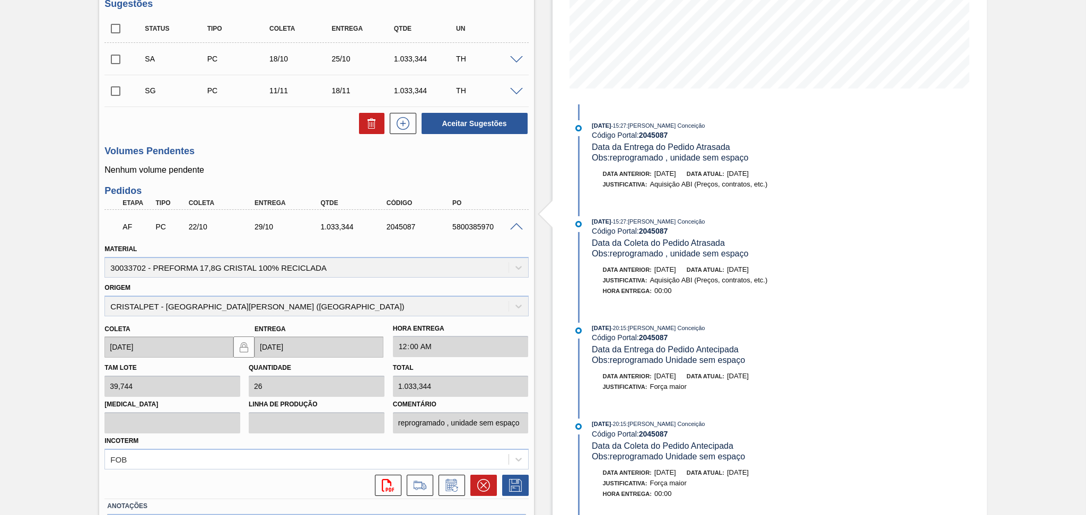
scroll to position [290, 0]
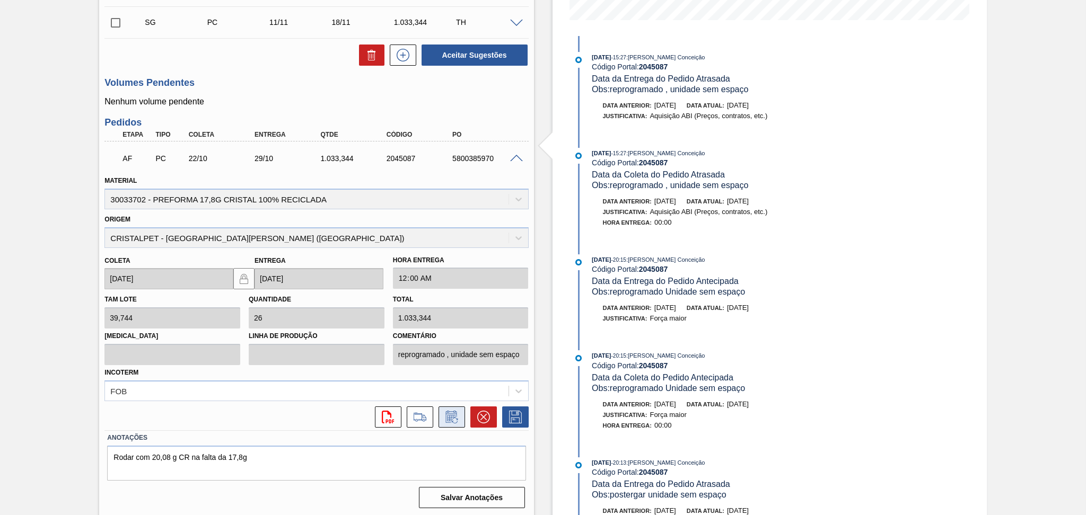
click at [449, 420] on icon at bounding box center [451, 417] width 17 height 13
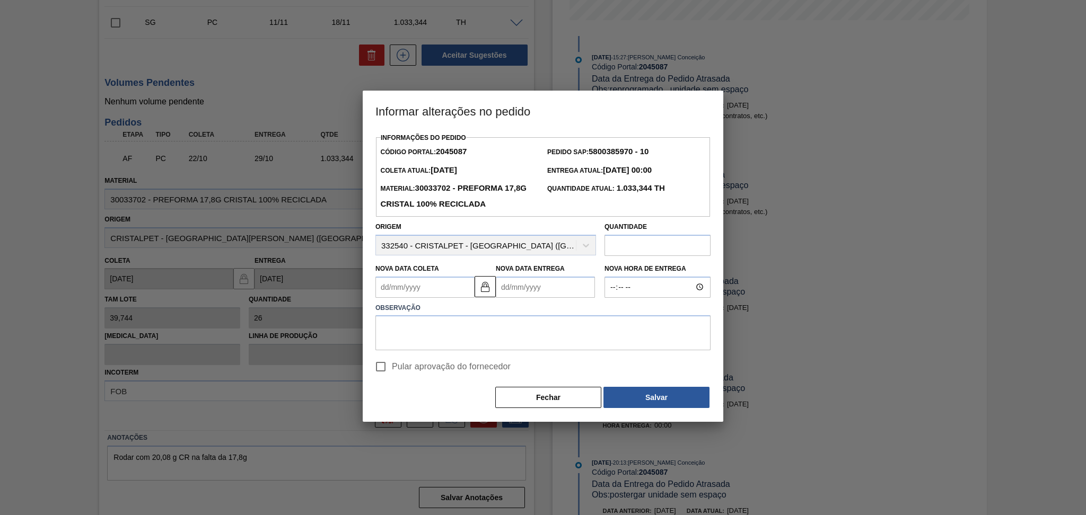
click at [442, 296] on Coleta2045087 "Nova Data Coleta" at bounding box center [424, 287] width 99 height 21
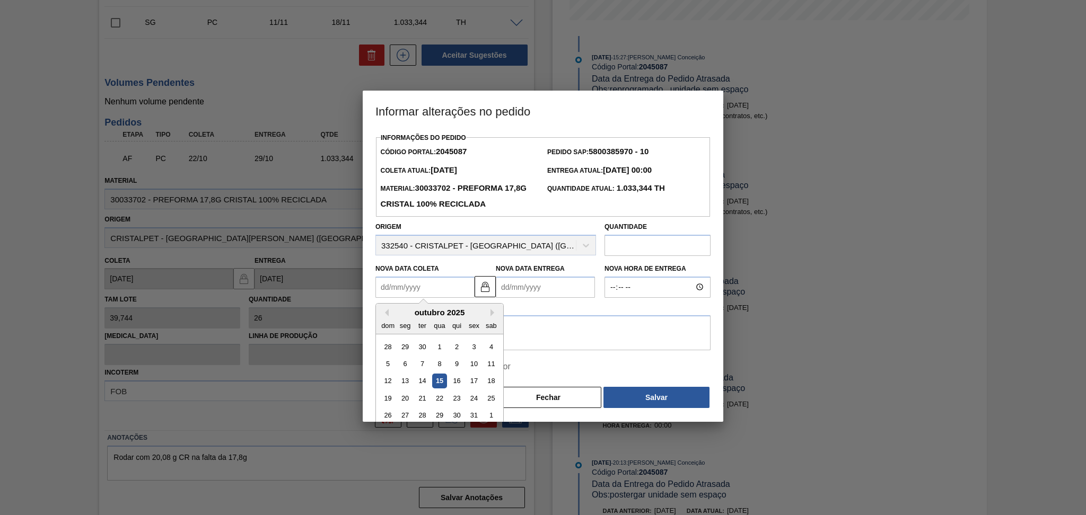
type Coleta2045087 "1"
type Entrega2045087 "08/10/2025"
type Coleta2045087 "17"
type Entrega2045087 "[DATE]"
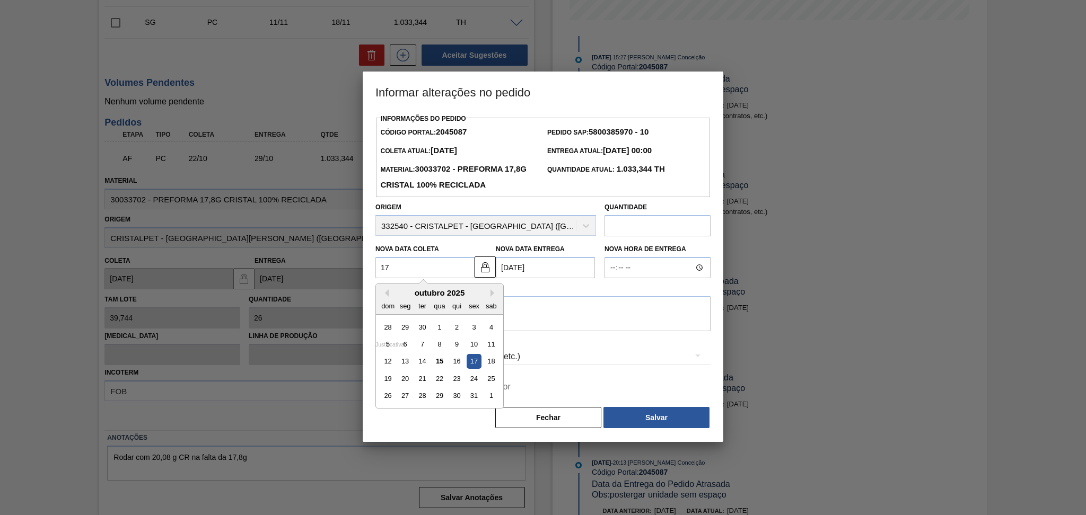
click at [471, 364] on div "17" at bounding box center [474, 362] width 14 height 14
type Coleta2045087 "[DATE]"
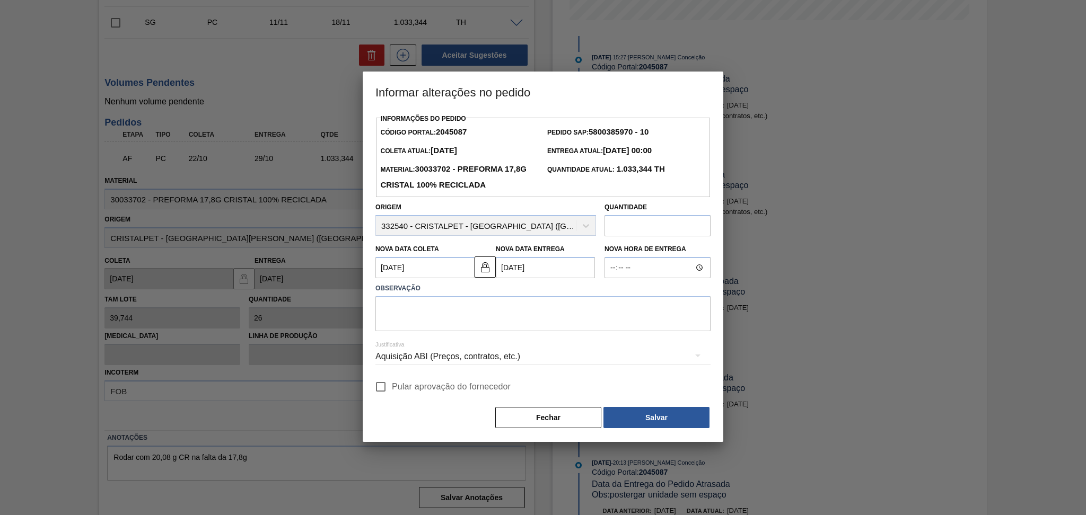
click at [389, 389] on input "Pular aprovação do fornecedor" at bounding box center [381, 387] width 22 height 22
checkbox input "true"
click at [518, 315] on textarea at bounding box center [542, 313] width 335 height 35
type textarea "antecipar risco de falta"
click at [653, 433] on div "Informações do Pedido Código Portal: 2045087 Pedido SAP: 5800385970 - 10 Coleta…" at bounding box center [543, 276] width 361 height 331
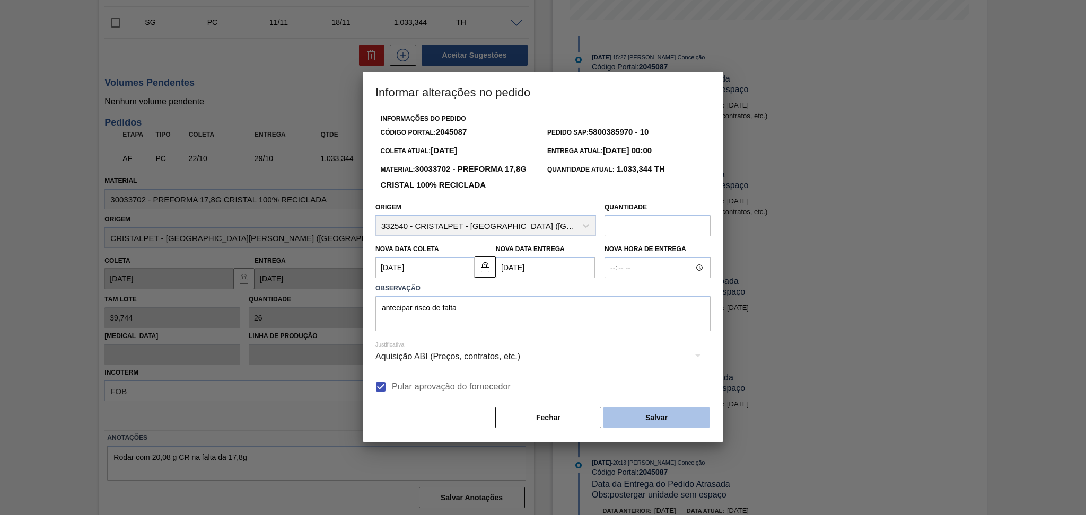
click at [652, 424] on button "Salvar" at bounding box center [656, 417] width 106 height 21
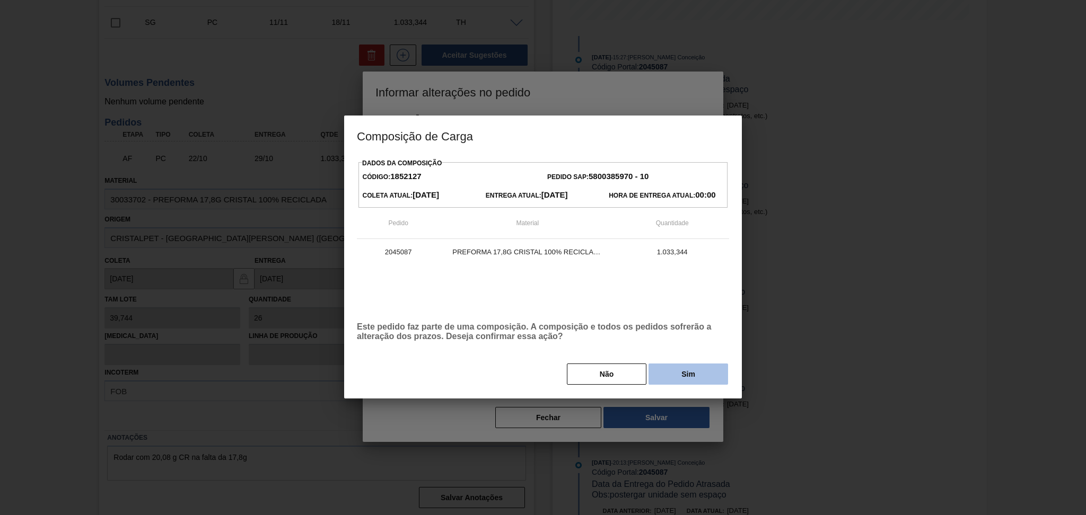
click at [666, 383] on button "Sim" at bounding box center [688, 374] width 80 height 21
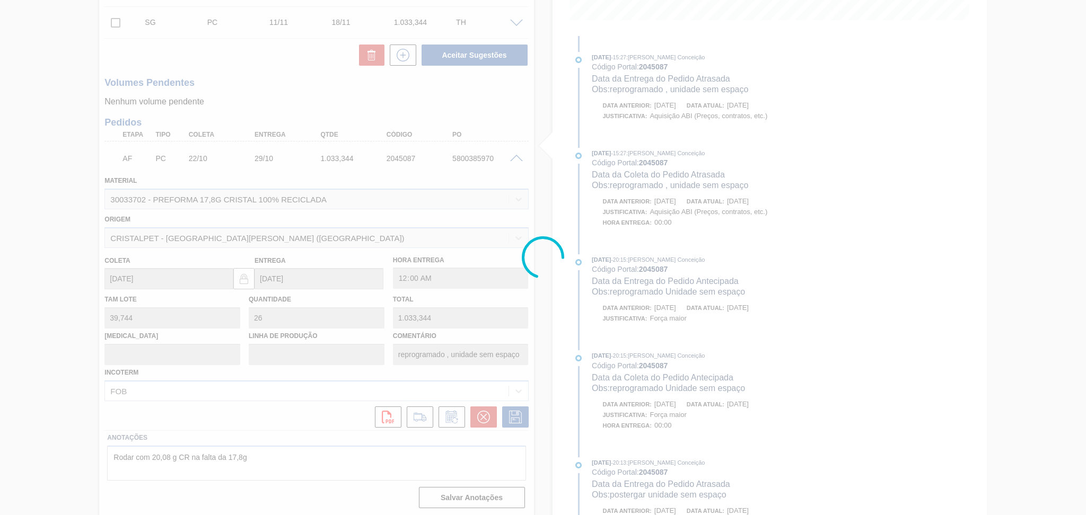
type input "antecipar risco de falta"
type input "[DATE]"
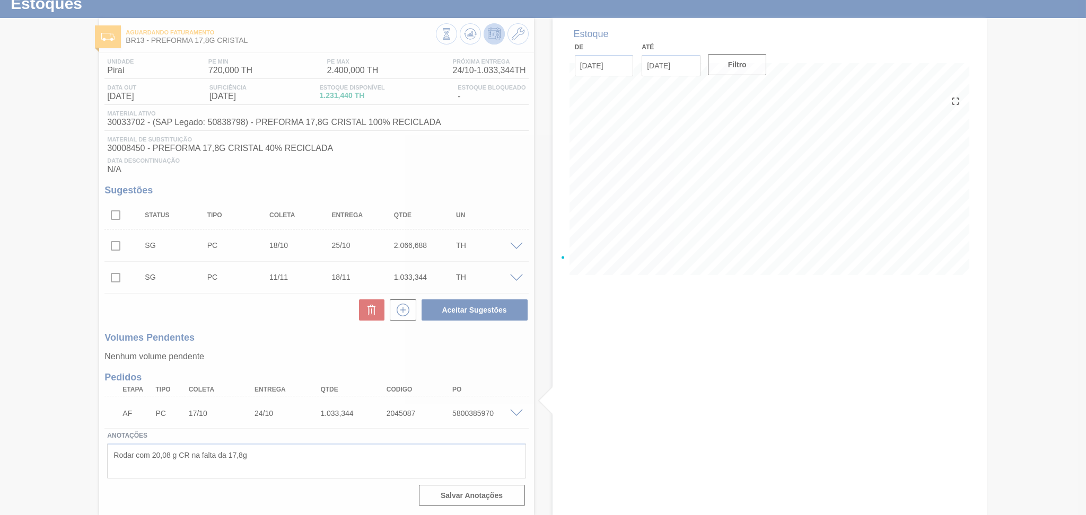
scroll to position [34, 0]
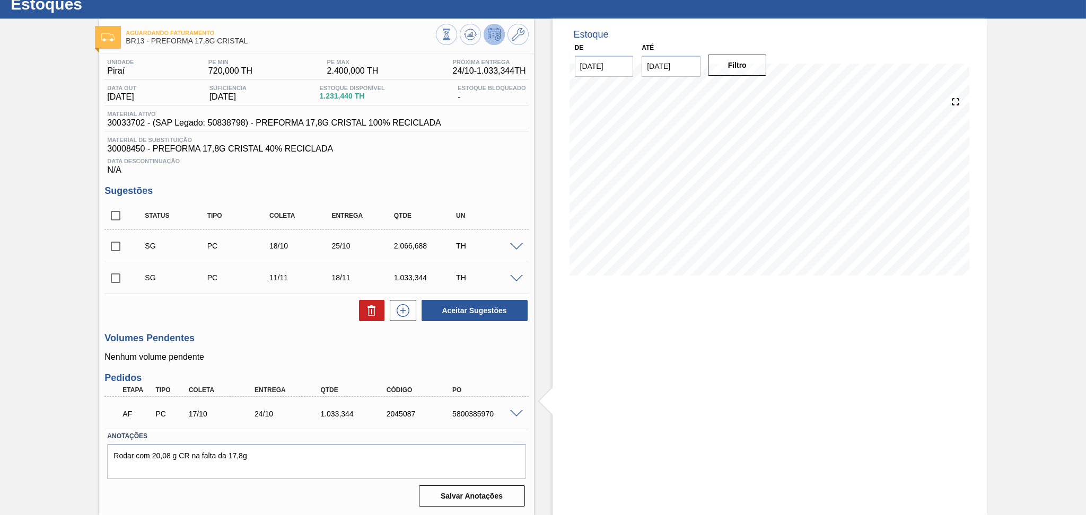
click at [274, 352] on div "Volumes Pendentes Nenhum volume pendente" at bounding box center [316, 347] width 424 height 29
click at [286, 361] on p "Nenhum volume pendente" at bounding box center [316, 358] width 424 height 10
click at [471, 36] on icon at bounding box center [471, 34] width 1 height 4
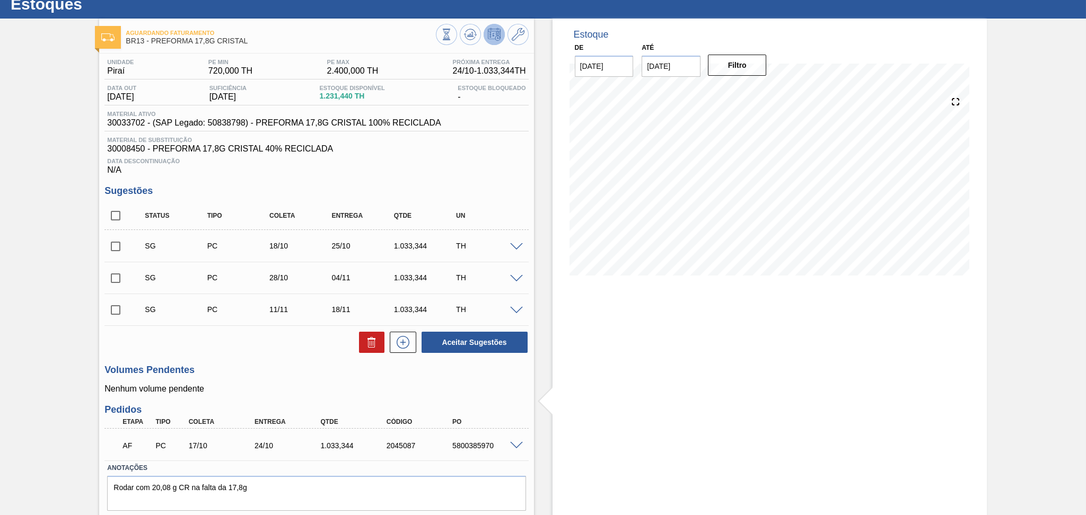
click at [651, 375] on div "Estoque De 15/10/2025 Até 30/11/2025 Filtro" at bounding box center [769, 283] width 434 height 529
click at [292, 392] on p "Nenhum volume pendente" at bounding box center [316, 389] width 424 height 10
click at [471, 395] on div "Unidade Piraí PE MIN 720,000 TH PE MAX 2.400,000 TH Próxima Entrega 24/10 - 1.0…" at bounding box center [316, 298] width 434 height 489
click at [707, 399] on div "Estoque De 15/10/2025 Até 30/11/2025 Filtro 16/11 Projeção de Estoque 871.44 Ne…" at bounding box center [769, 283] width 434 height 529
click at [575, 417] on div "Estoque De 15/10/2025 Até 30/11/2025 Filtro 16/11 Projeção de Estoque 871.44 Ne…" at bounding box center [769, 283] width 434 height 529
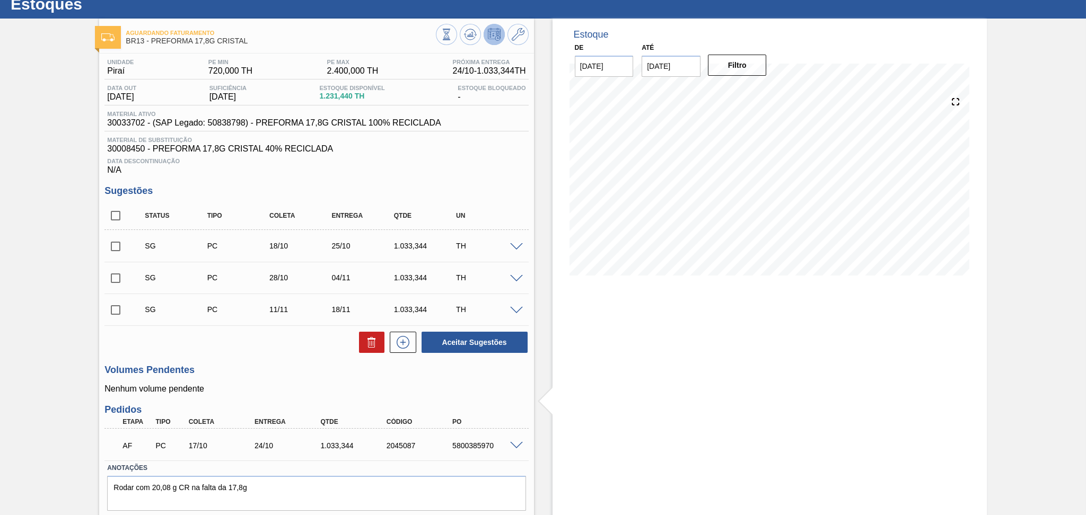
click at [348, 447] on div "1.033,344" at bounding box center [355, 446] width 74 height 8
copy div "1.033,344"
click at [522, 183] on div "Unidade Piraí PE MIN 720,000 TH PE MAX 2.400,000 TH Próxima Entrega 24/10 - 1.0…" at bounding box center [316, 298] width 434 height 489
click at [505, 164] on div "Data Descontinuação N/A" at bounding box center [316, 164] width 424 height 21
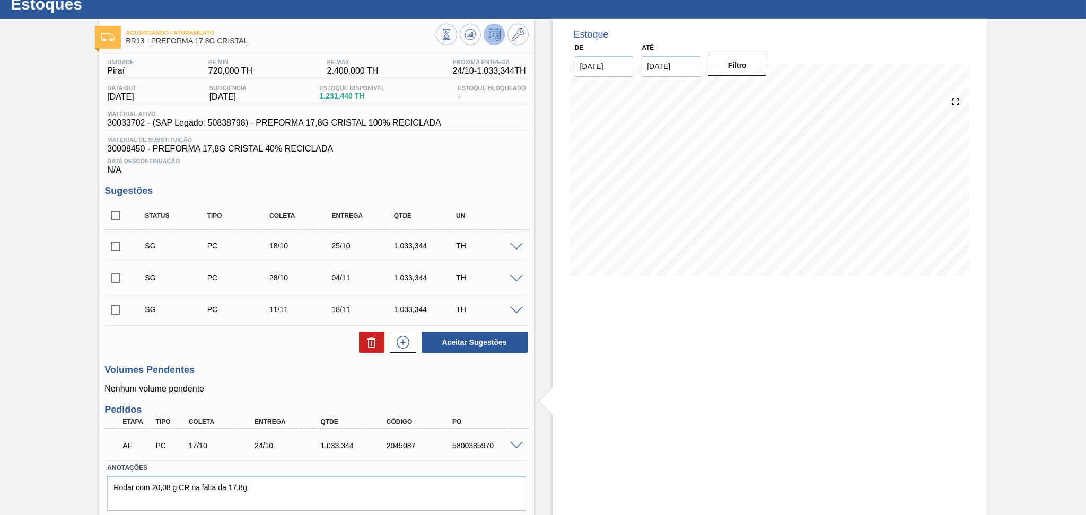
click at [501, 186] on h3 "Sugestões" at bounding box center [316, 191] width 424 height 11
click at [420, 191] on h3 "Sugestões" at bounding box center [316, 191] width 424 height 11
click at [433, 168] on div "Data Descontinuação N/A" at bounding box center [316, 164] width 424 height 21
click at [664, 368] on div "Estoque De 15/10/2025 Até 30/11/2025 Filtro 15/10 Projeção de Estoque 1,231.44 …" at bounding box center [769, 283] width 434 height 529
click at [597, 402] on div "Estoque De 15/10/2025 Até 30/11/2025 Filtro 15/10 Projeção de Estoque 1,231.44 …" at bounding box center [769, 283] width 434 height 529
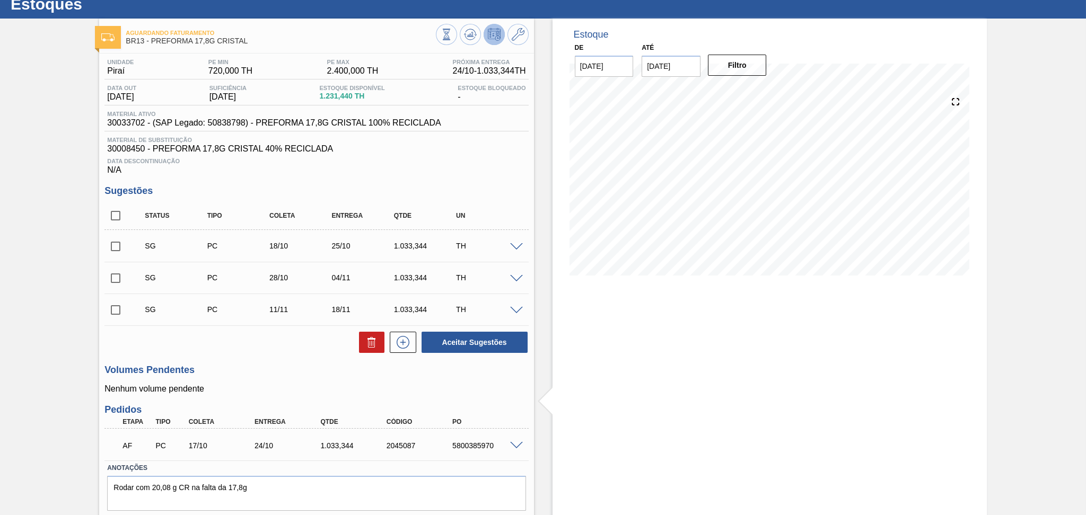
click at [442, 389] on p "Nenhum volume pendente" at bounding box center [316, 389] width 424 height 10
drag, startPoint x: 778, startPoint y: 425, endPoint x: 787, endPoint y: 396, distance: 31.0
click at [779, 425] on div "Estoque De 15/10/2025 Até 30/11/2025 Filtro 15/10 Projeção de Estoque 1,231.44 …" at bounding box center [769, 283] width 434 height 529
click at [448, 187] on h3 "Sugestões" at bounding box center [316, 191] width 424 height 11
click at [628, 371] on div "Estoque De 15/10/2025 Até 30/11/2025 Filtro 15/10 Projeção de Estoque 1,231.44 …" at bounding box center [769, 283] width 434 height 529
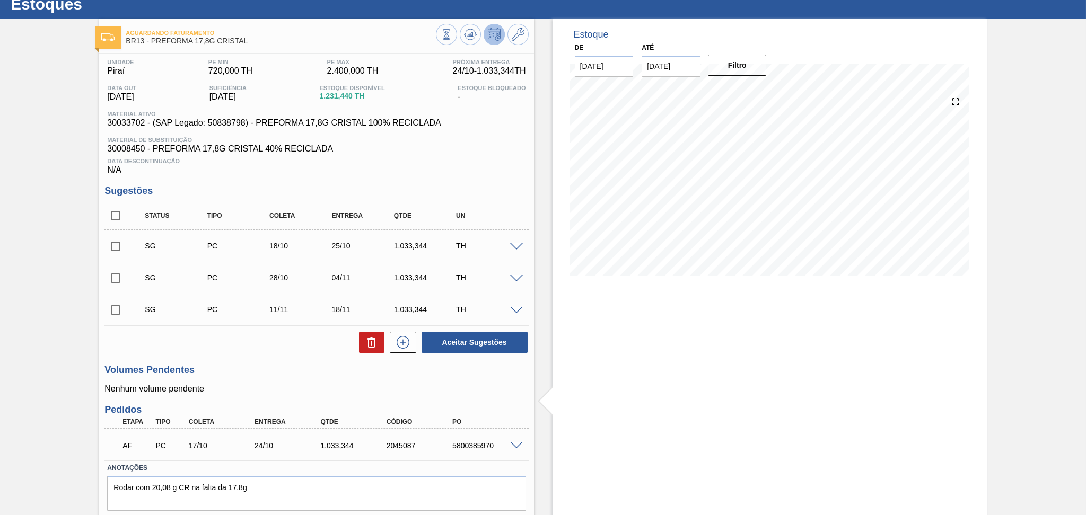
click at [655, 355] on div "Estoque De 15/10/2025 Até 30/11/2025 Filtro 22/11 Projeção de Estoque 1,104.792…" at bounding box center [769, 283] width 434 height 529
click at [496, 176] on div "Unidade Piraí PE MIN 720,000 TH PE MAX 2.400,000 TH Próxima Entrega 24/10 - 1.0…" at bounding box center [316, 298] width 434 height 489
click at [770, 426] on div "Estoque De 15/10/2025 Até 30/11/2025 Filtro 19/10 Projeção de Estoque 591.432 N…" at bounding box center [769, 283] width 434 height 529
click at [672, 422] on div "Estoque De 15/10/2025 Até 30/11/2025 Filtro 19/10 Projeção de Estoque 591.432 N…" at bounding box center [769, 283] width 434 height 529
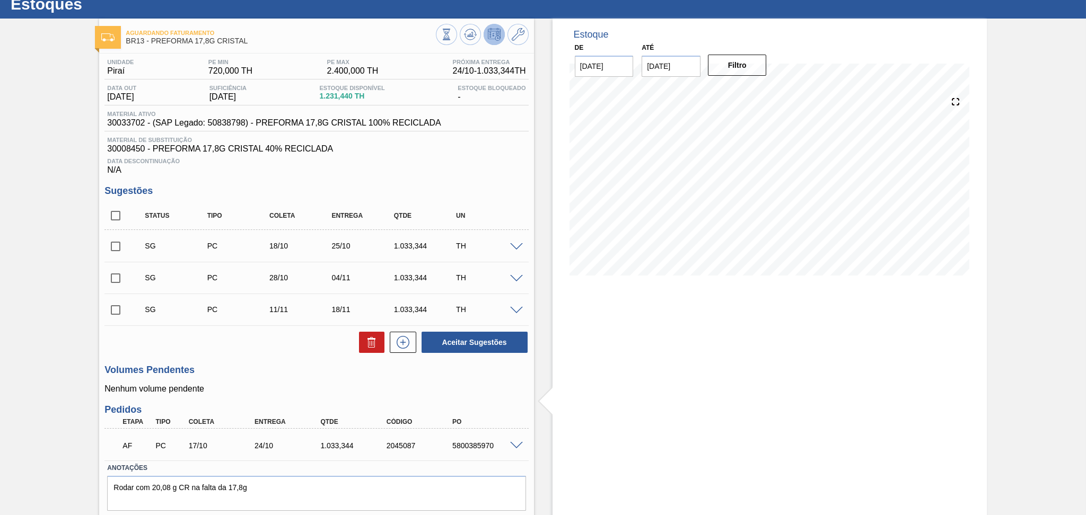
click at [456, 166] on div "Data Descontinuação N/A" at bounding box center [316, 164] width 424 height 21
click at [317, 349] on div "Aceitar Sugestões" at bounding box center [316, 342] width 424 height 23
click at [318, 349] on div "Aceitar Sugestões" at bounding box center [316, 342] width 424 height 23
click at [333, 193] on h3 "Sugestões" at bounding box center [316, 191] width 424 height 11
click at [288, 378] on div "Volumes Pendentes Nenhum volume pendente" at bounding box center [316, 379] width 424 height 29
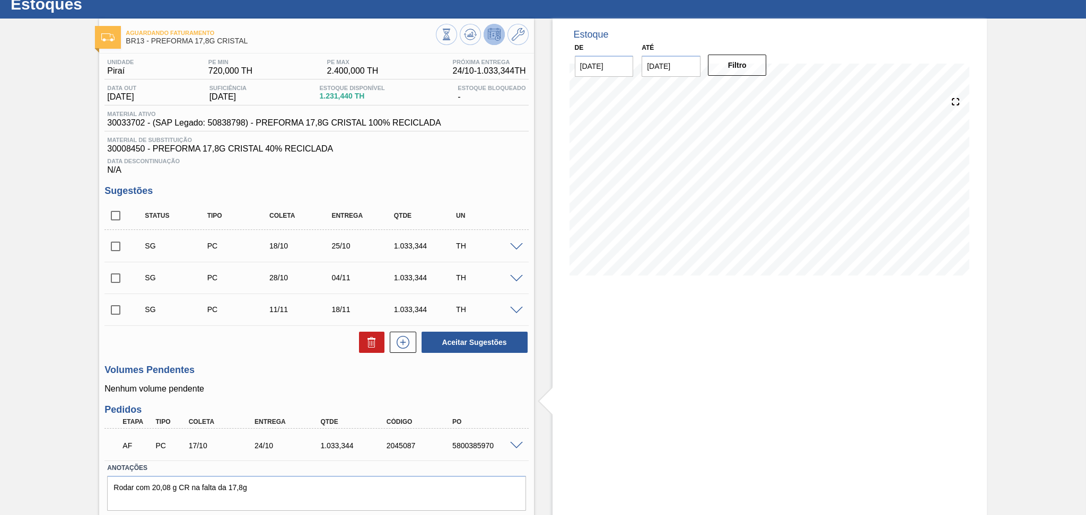
click at [293, 381] on div "Volumes Pendentes Nenhum volume pendente" at bounding box center [316, 379] width 424 height 29
click at [296, 382] on div "Volumes Pendentes Nenhum volume pendente" at bounding box center [316, 379] width 424 height 29
click at [440, 154] on div "Data Descontinuação N/A" at bounding box center [316, 164] width 424 height 21
click at [461, 149] on span "30008450 - PREFORMA 17,8G CRISTAL 40% RECICLADA" at bounding box center [316, 149] width 418 height 10
click at [288, 362] on div "Unidade Piraí PE MIN 720,000 TH PE MAX 2.400,000 TH Próxima Entrega 24/10 - 1.0…" at bounding box center [316, 298] width 434 height 489
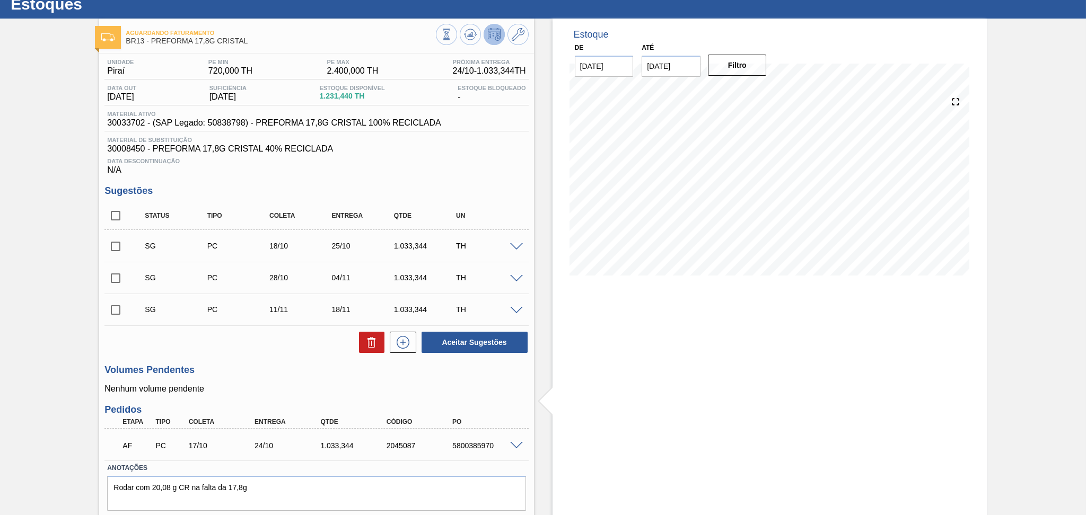
click at [406, 400] on div "Unidade Piraí PE MIN 720,000 TH PE MAX 2.400,000 TH Próxima Entrega 24/10 - 1.0…" at bounding box center [316, 298] width 434 height 489
click at [119, 222] on input "checkbox" at bounding box center [115, 216] width 22 height 22
checkbox input "true"
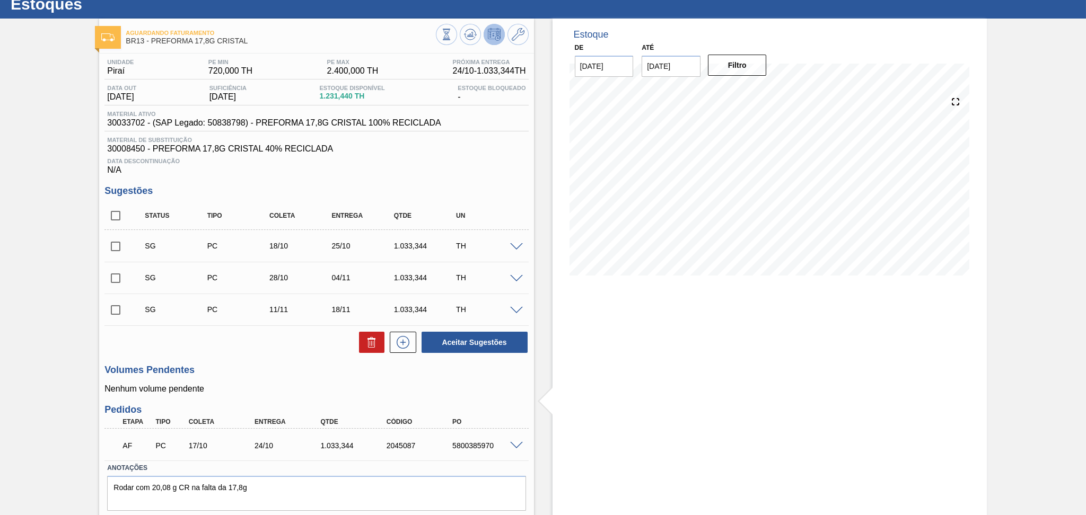
checkbox input "true"
click at [359, 341] on button at bounding box center [371, 342] width 25 height 21
checkbox input "false"
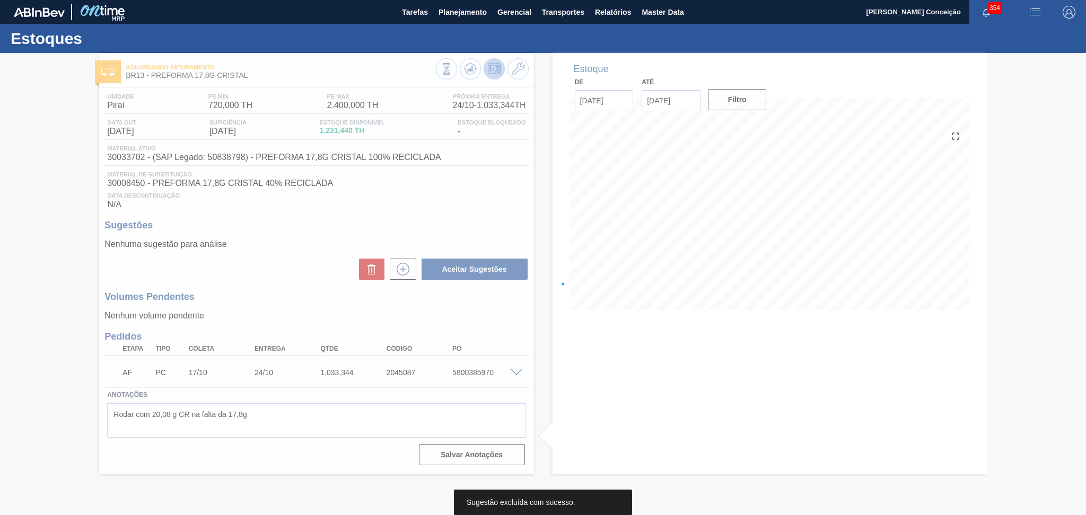
scroll to position [0, 0]
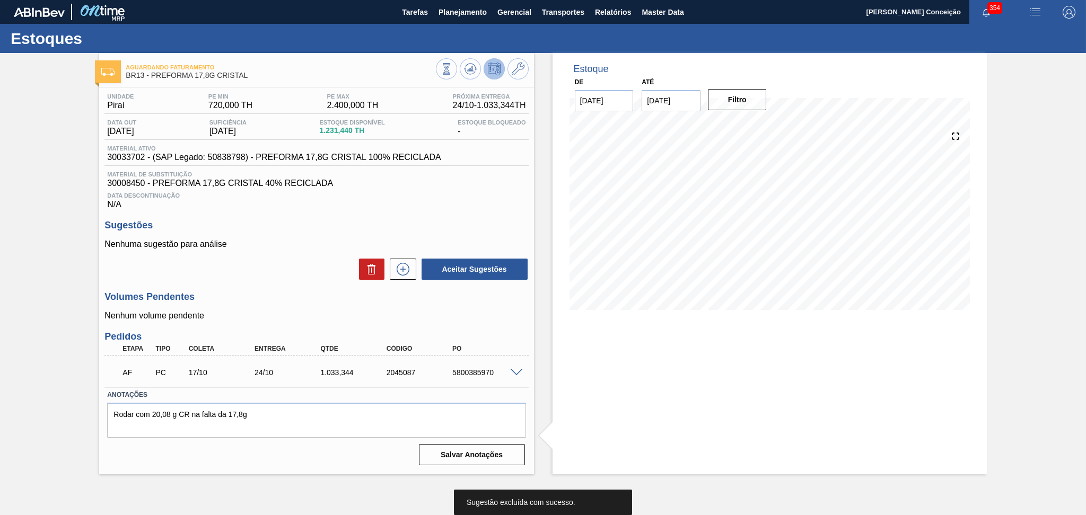
click at [251, 242] on p "Nenhuma sugestão para análise" at bounding box center [316, 245] width 424 height 10
click at [463, 80] on div at bounding box center [482, 70] width 93 height 24
click at [469, 69] on icon at bounding box center [470, 69] width 13 height 13
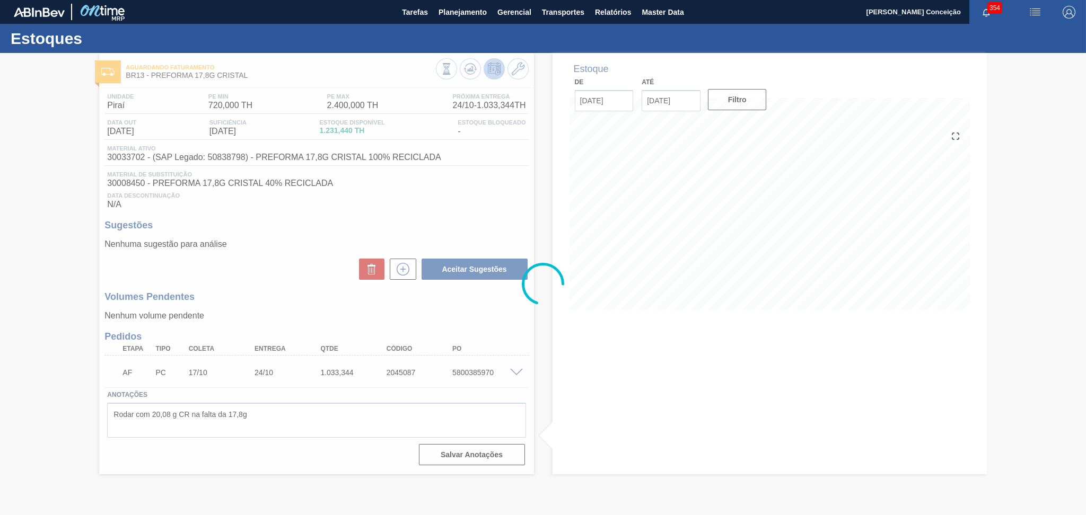
click at [537, 314] on div at bounding box center [543, 284] width 1086 height 462
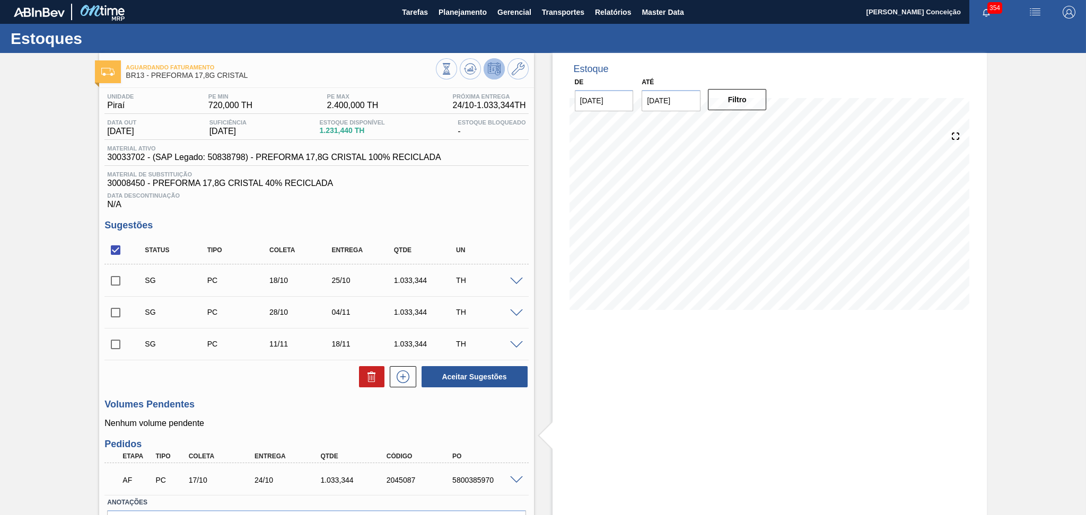
click at [130, 268] on div "SG PC 18/10 25/10 1.033,344 TH" at bounding box center [316, 280] width 424 height 27
click at [122, 257] on input "checkbox" at bounding box center [115, 250] width 22 height 22
click at [119, 253] on input "checkbox" at bounding box center [115, 250] width 22 height 22
checkbox input "true"
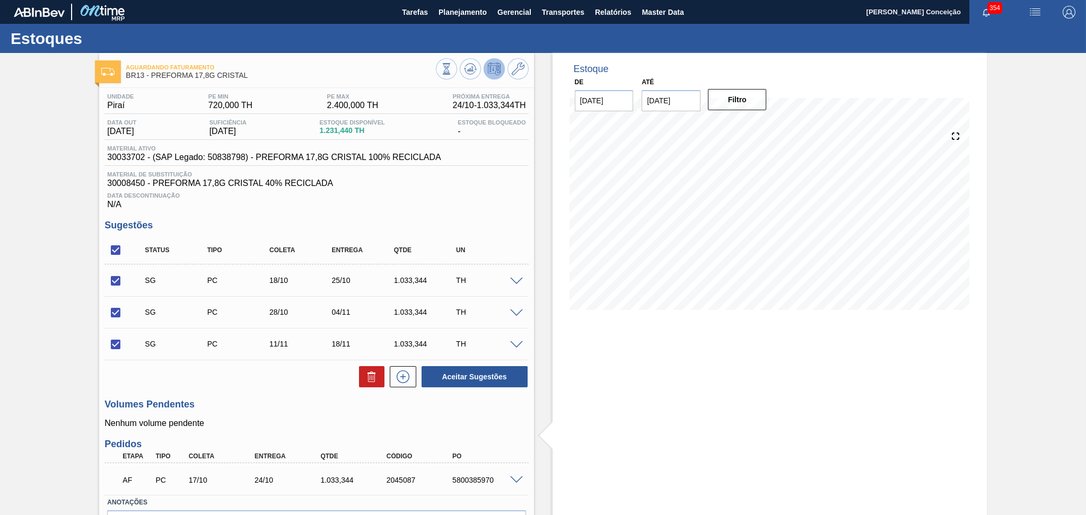
checkbox input "true"
click at [368, 368] on button at bounding box center [371, 376] width 25 height 21
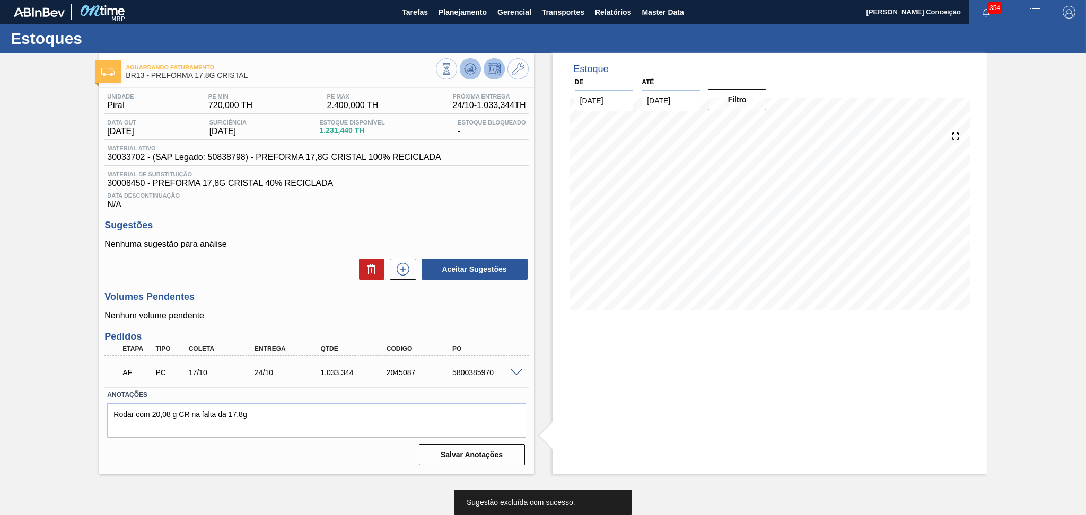
click at [462, 76] on button at bounding box center [470, 68] width 21 height 21
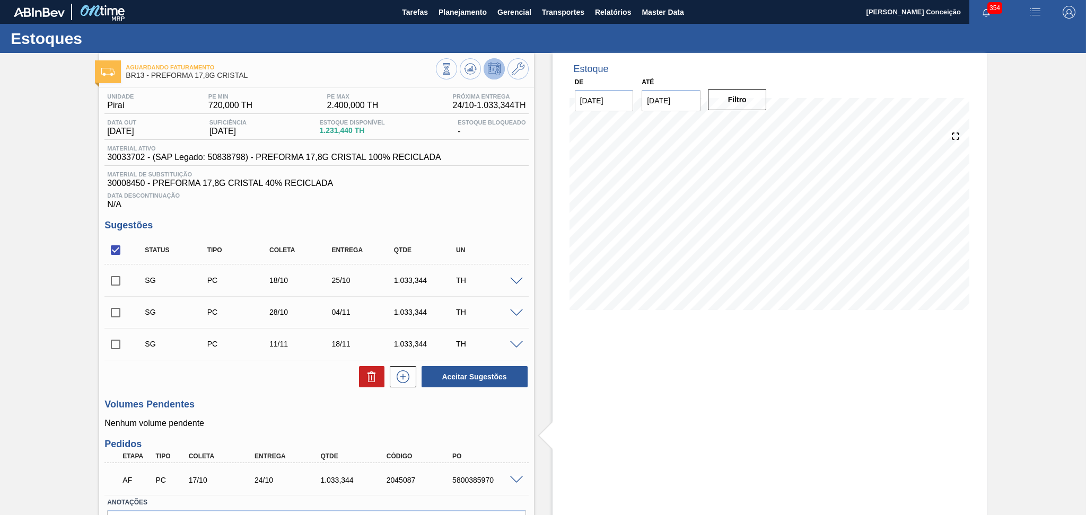
click at [399, 191] on div "Data Descontinuação N/A" at bounding box center [316, 198] width 424 height 21
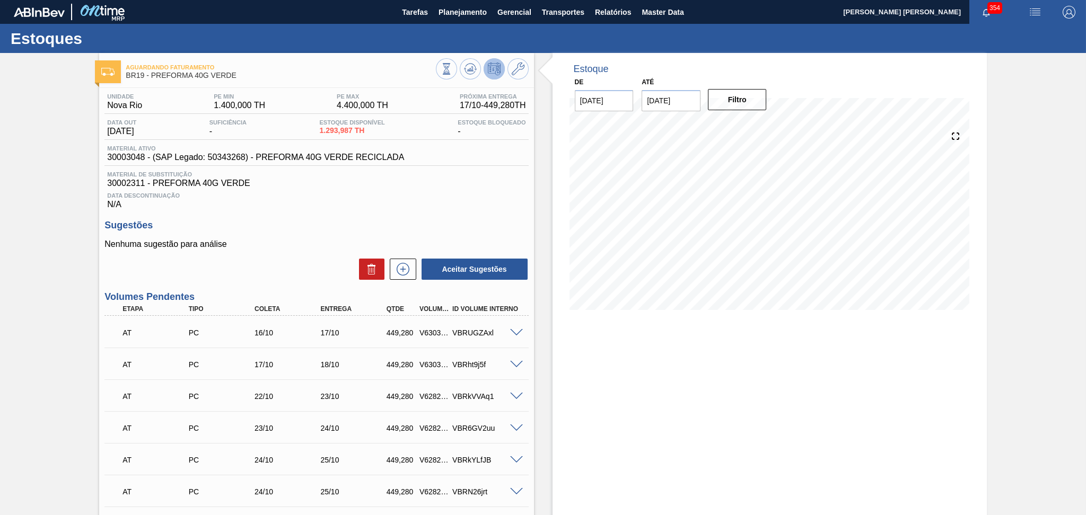
click at [306, 247] on p "Nenhuma sugestão para análise" at bounding box center [316, 245] width 424 height 10
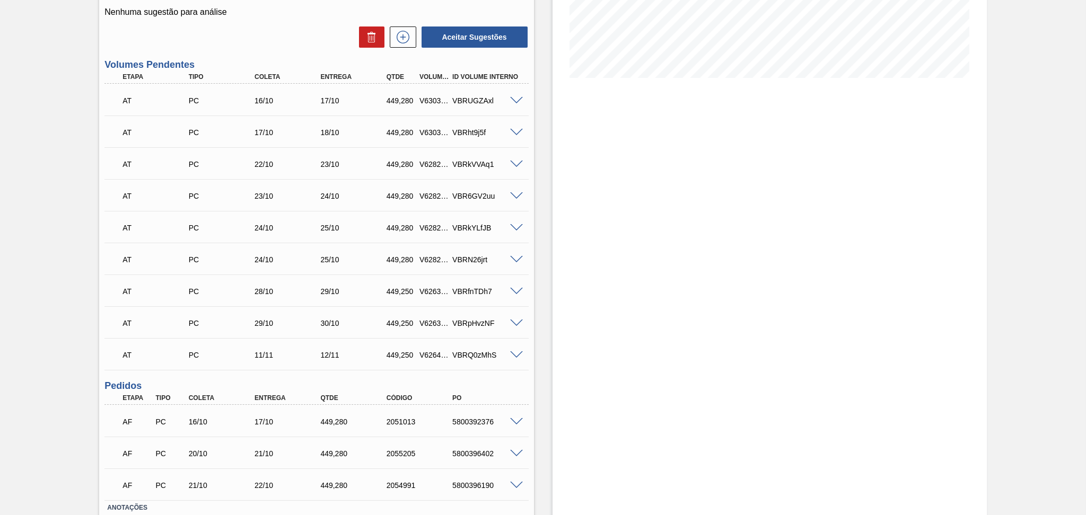
scroll to position [91, 0]
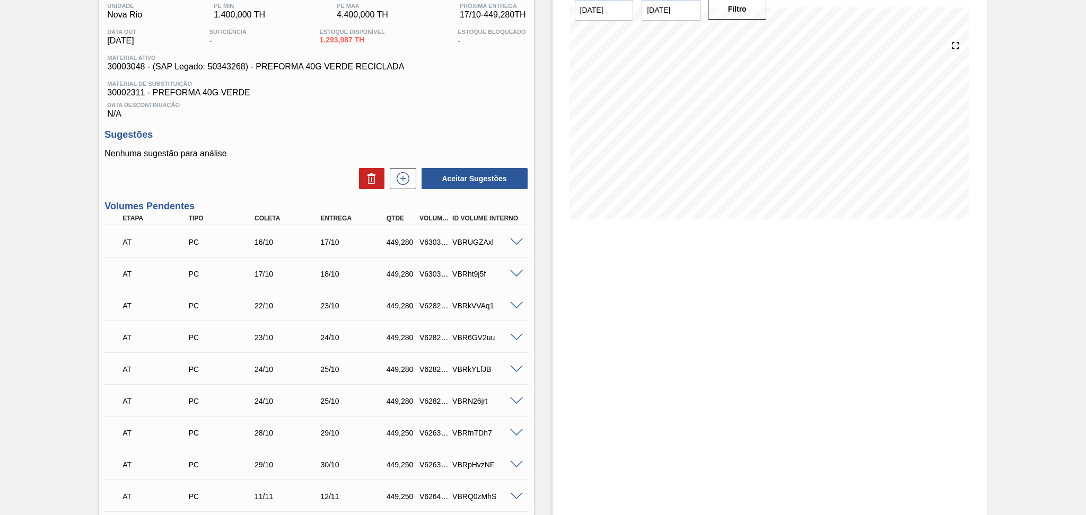
click at [131, 71] on span "30003048 - (SAP Legado: 50343268) - PREFORMA 40G VERDE RECICLADA" at bounding box center [255, 67] width 297 height 10
copy span "30003048"
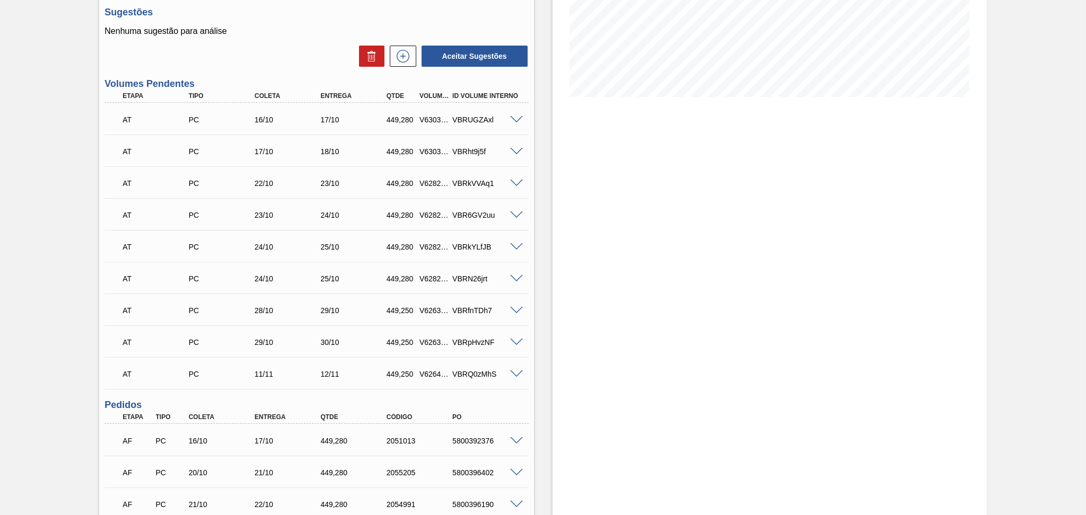
scroll to position [303, 0]
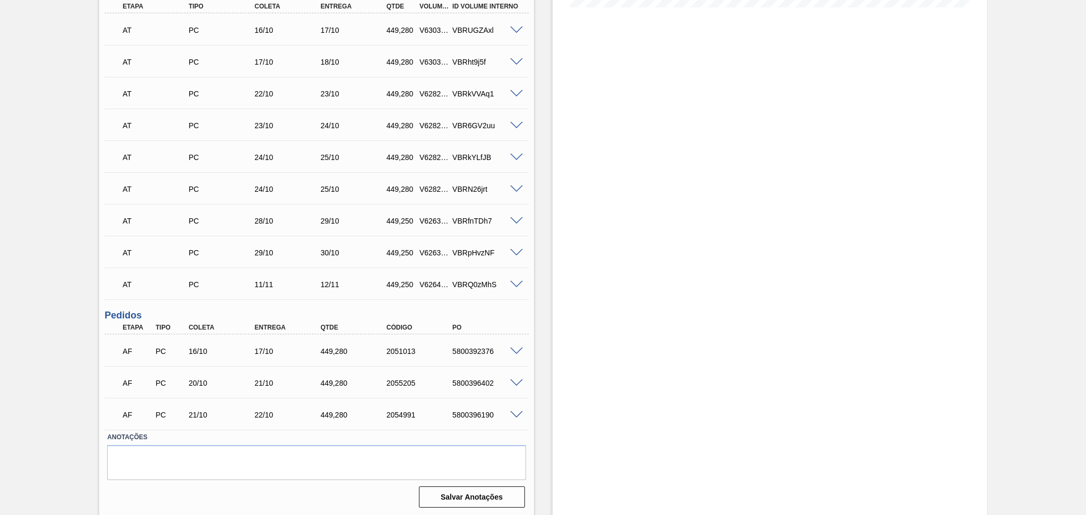
click at [528, 317] on div "Unidade Nova Rio PE MIN 1.400,000 TH PE MAX 4.400,000 TH Próxima Entrega 17/10 …" at bounding box center [316, 148] width 434 height 726
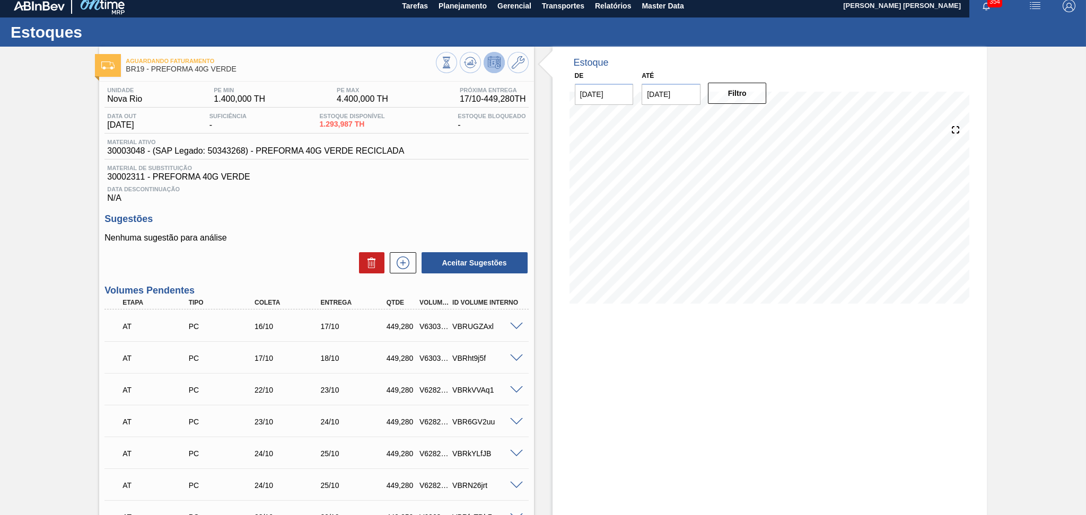
scroll to position [0, 0]
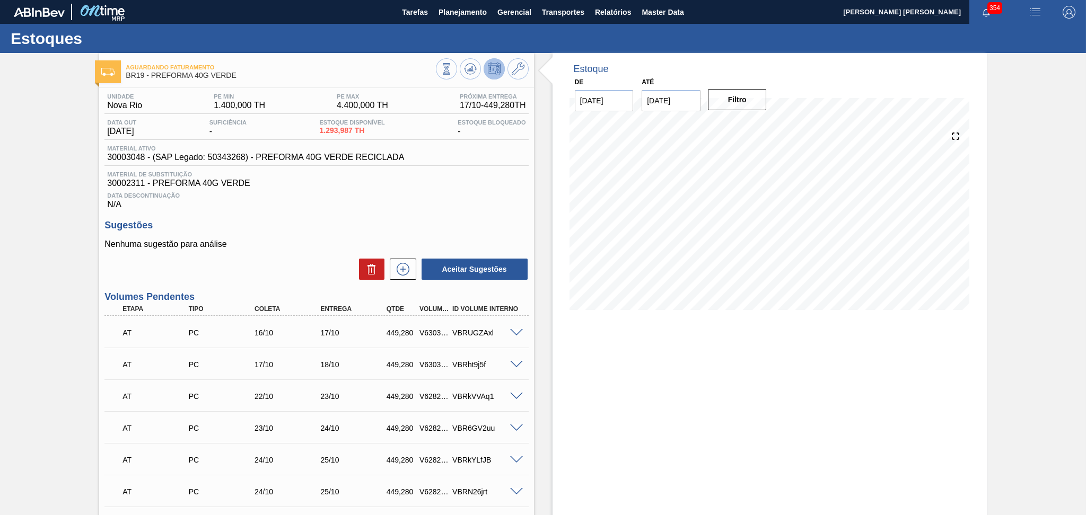
click at [124, 164] on div "Material ativo 30003048 - (SAP Legado: 50343268) - PREFORMA 40G VERDE RECICLADA" at bounding box center [316, 155] width 424 height 21
copy span "30003048"
click at [469, 70] on icon at bounding box center [470, 68] width 7 height 5
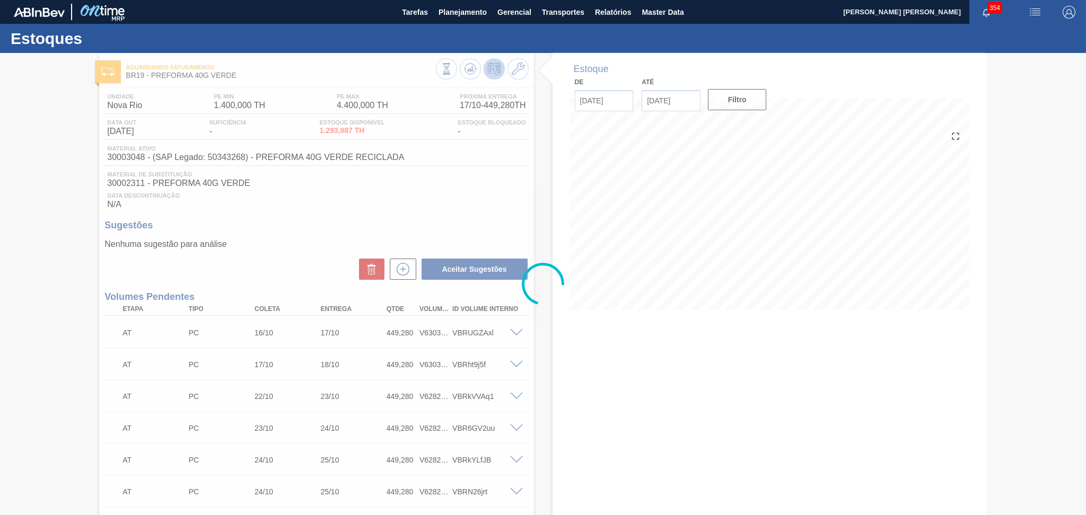
click at [559, 321] on div at bounding box center [543, 284] width 1086 height 462
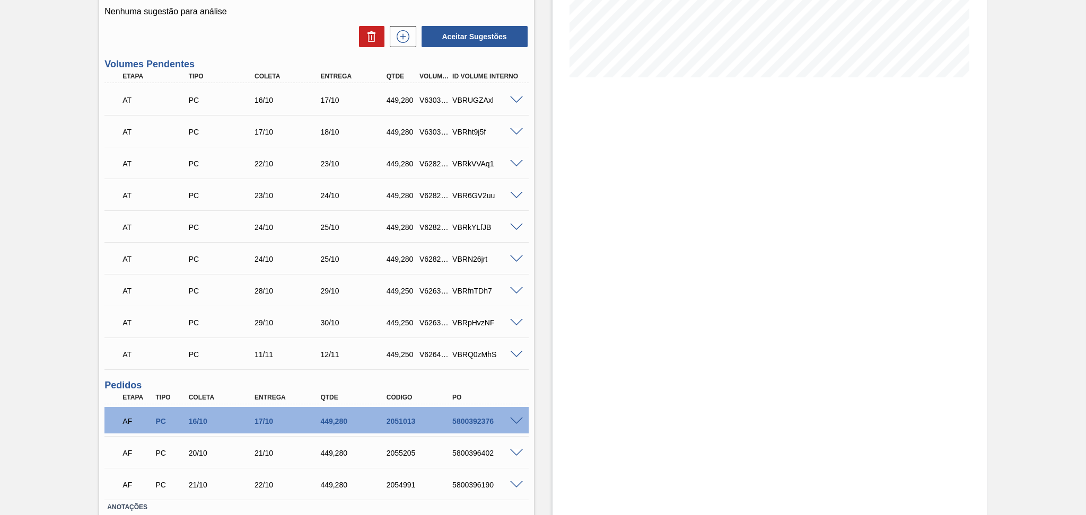
scroll to position [303, 0]
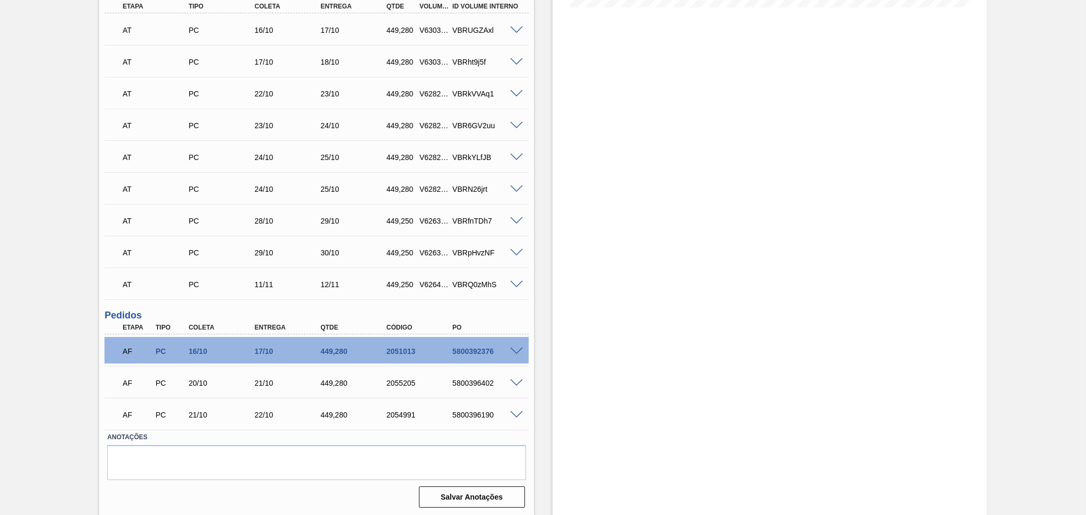
click at [514, 349] on span at bounding box center [516, 352] width 13 height 8
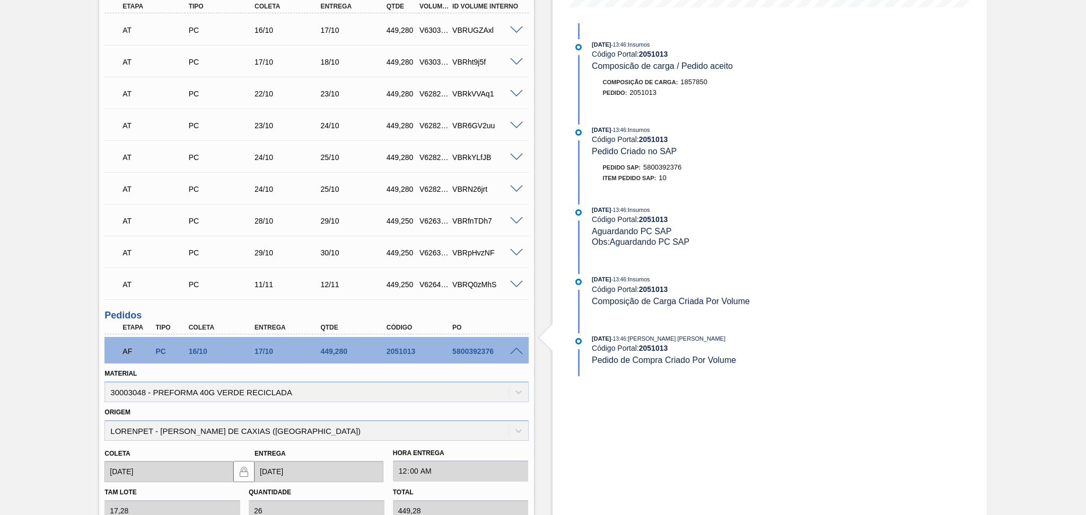
click at [514, 349] on span at bounding box center [516, 352] width 13 height 8
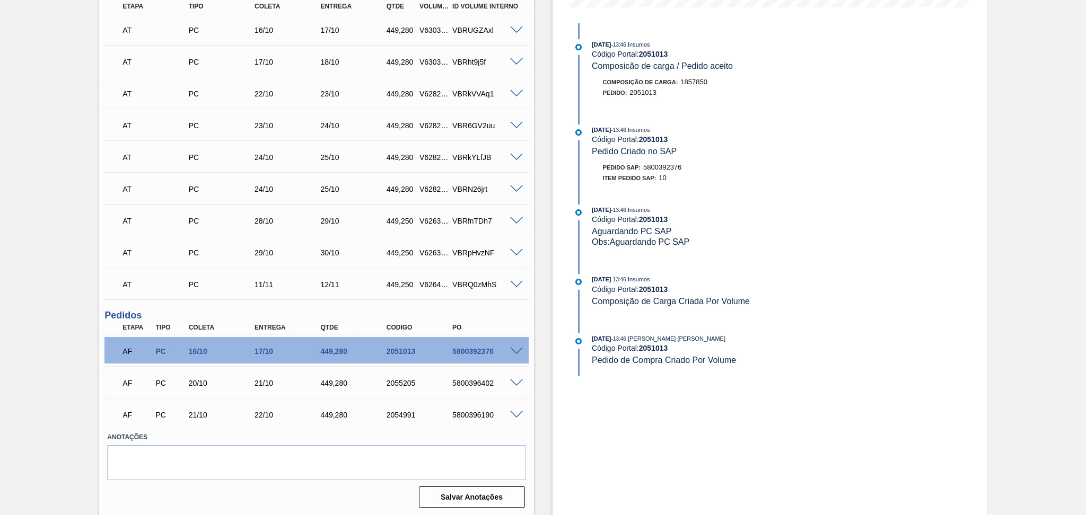
click at [339, 347] on div "449,280" at bounding box center [355, 351] width 74 height 8
copy div "449,280"
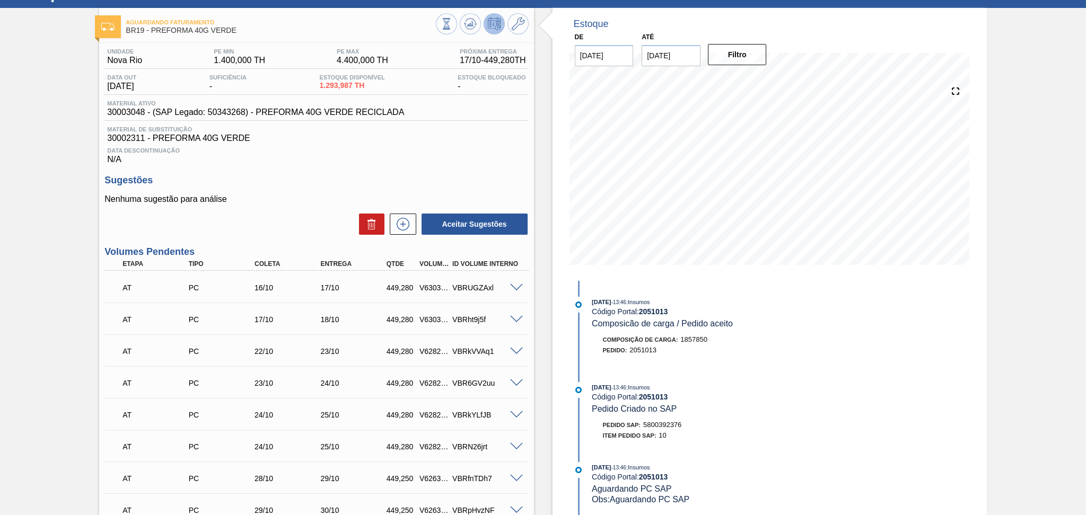
scroll to position [0, 0]
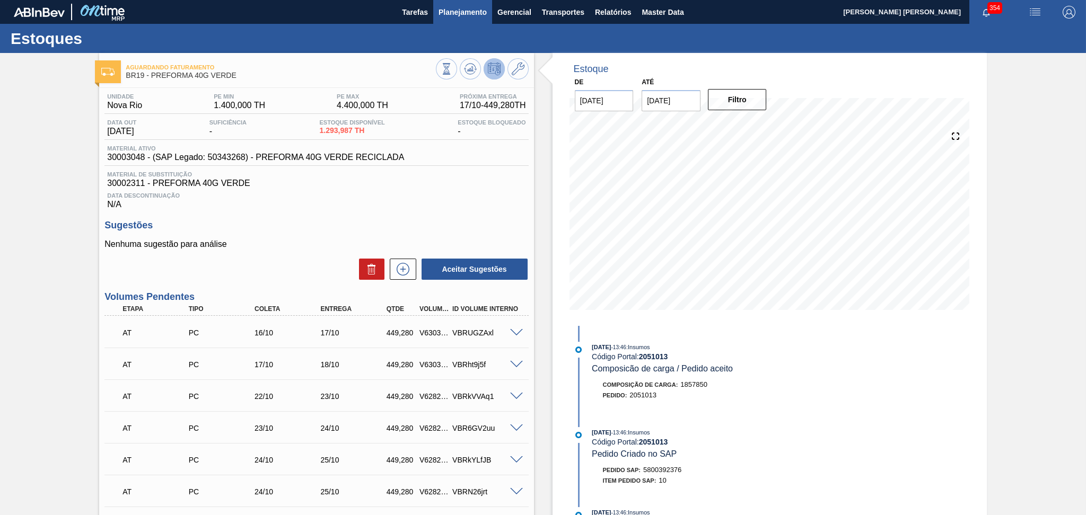
click at [458, 10] on span "Planejamento" at bounding box center [462, 12] width 48 height 13
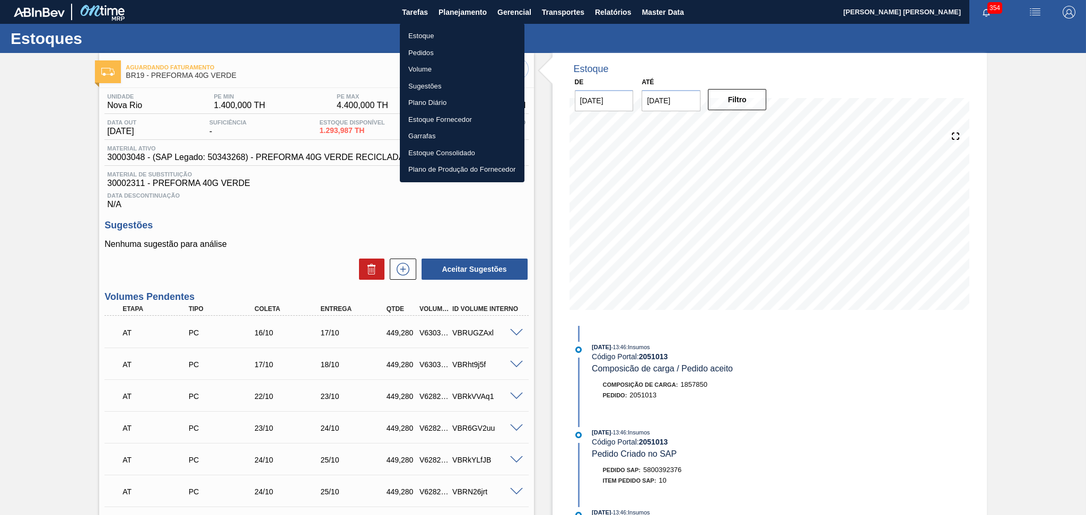
click at [421, 34] on li "Estoque" at bounding box center [462, 36] width 125 height 17
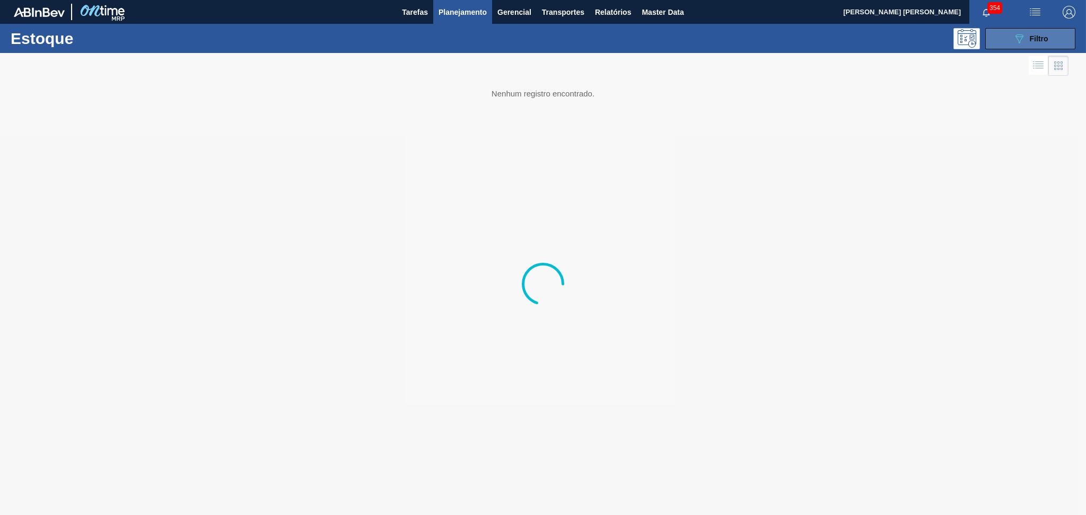
click at [1017, 38] on icon "089F7B8B-B2A5-4AFE-B5C0-19BA573D28AC" at bounding box center [1019, 38] width 13 height 13
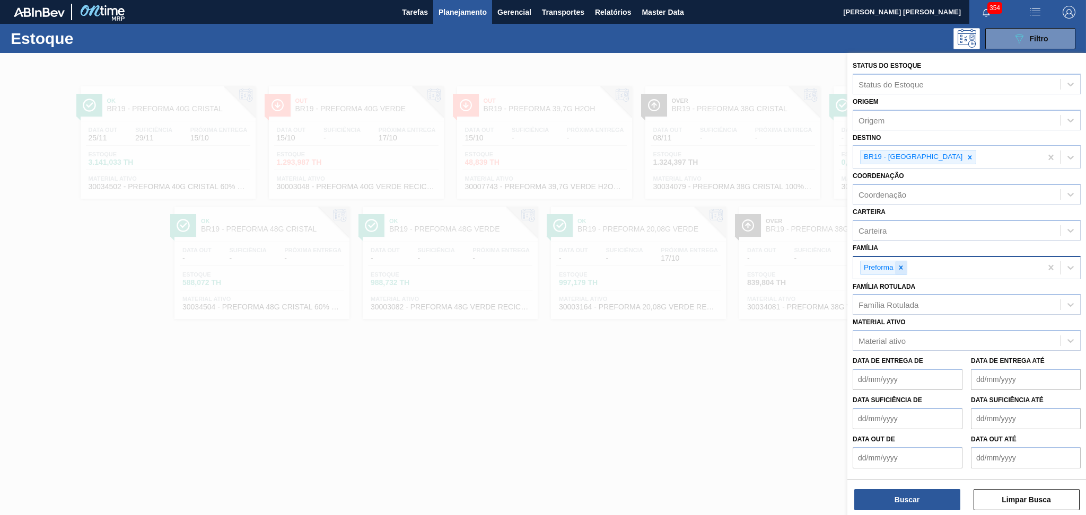
click at [905, 263] on div at bounding box center [901, 267] width 12 height 13
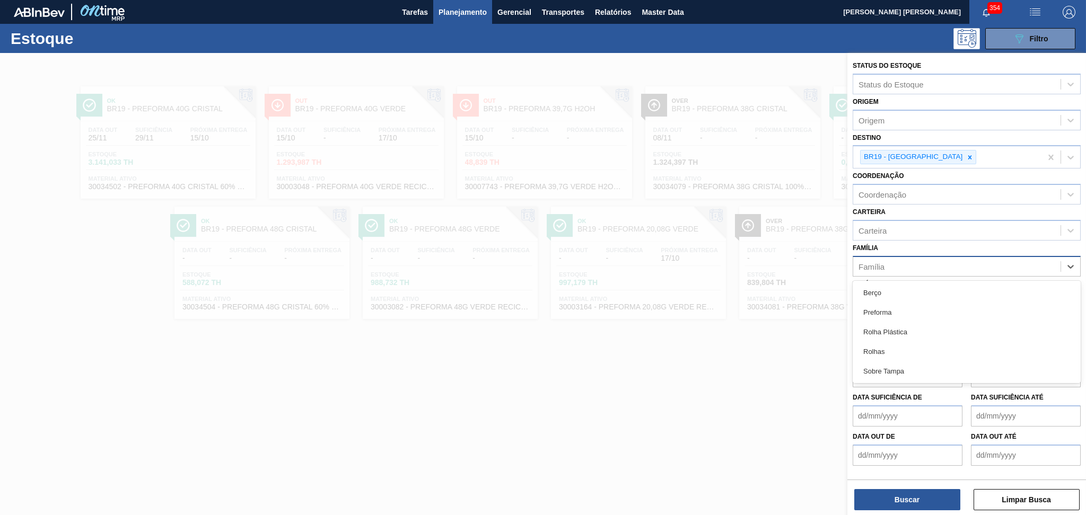
click at [885, 265] on div "Família" at bounding box center [956, 266] width 207 height 15
type input "rolha"
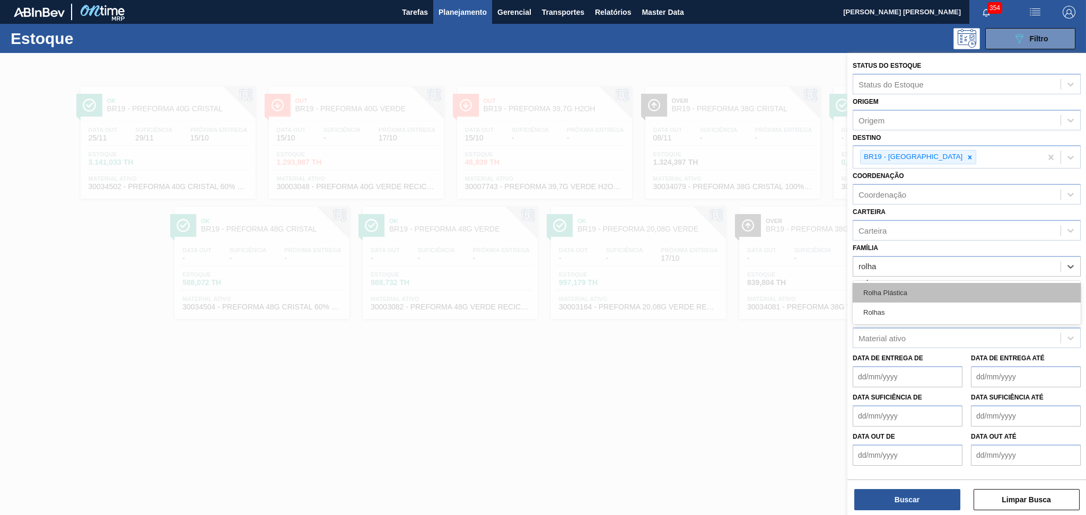
click at [893, 290] on div "Rolha Plástica" at bounding box center [967, 293] width 228 height 20
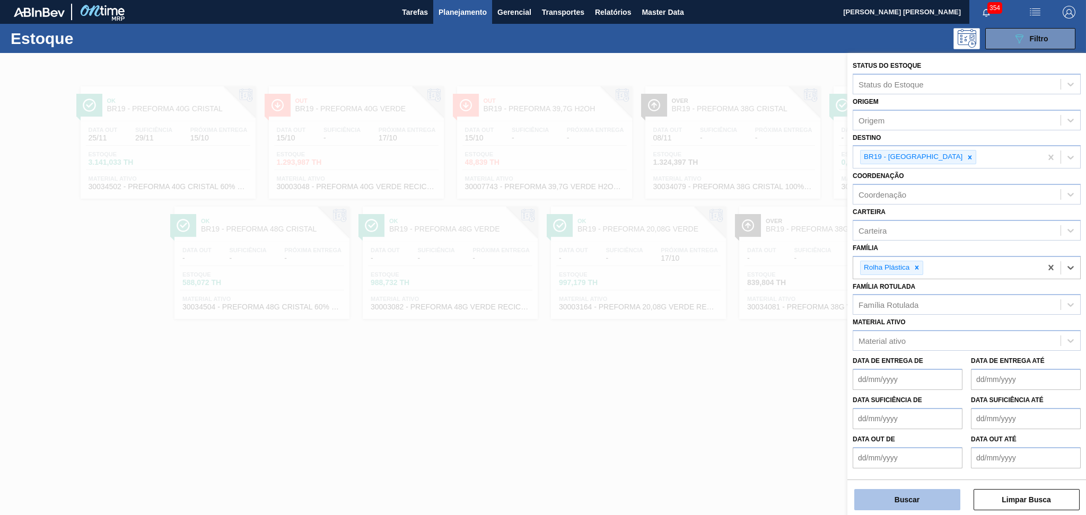
click at [884, 491] on button "Buscar" at bounding box center [907, 499] width 106 height 21
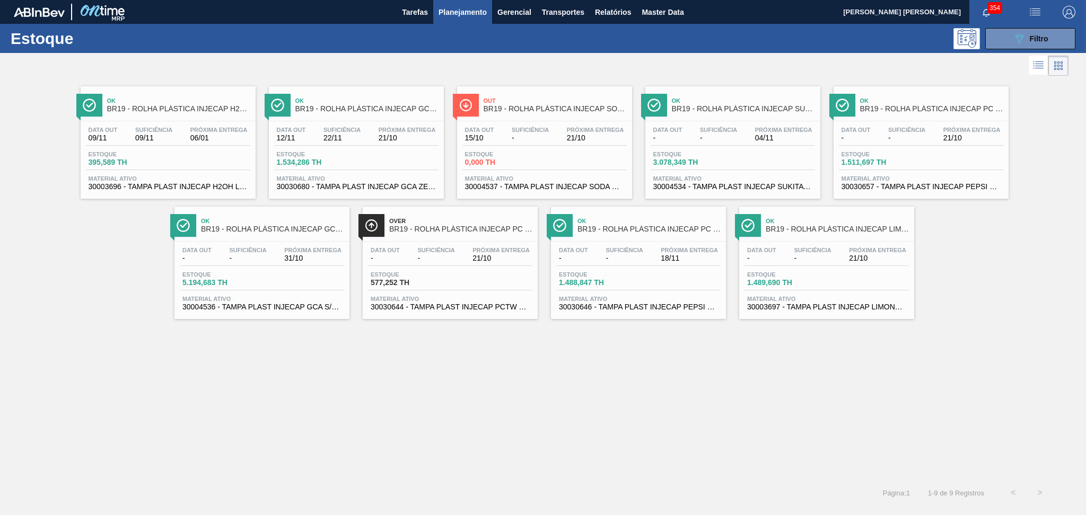
click at [578, 425] on div "Ok BR19 - ROLHA PLÁSTICA INJECAP H2OH SHORT Data out 09/11 Suficiência 09/11 Pr…" at bounding box center [543, 278] width 1086 height 401
click at [387, 181] on span "Material ativo" at bounding box center [356, 178] width 159 height 6
click at [320, 307] on span "30004536 - TAMPA PLAST INJECAP GCA S/LINER" at bounding box center [261, 307] width 159 height 8
click at [1017, 35] on icon "089F7B8B-B2A5-4AFE-B5C0-19BA573D28AC" at bounding box center [1019, 38] width 13 height 13
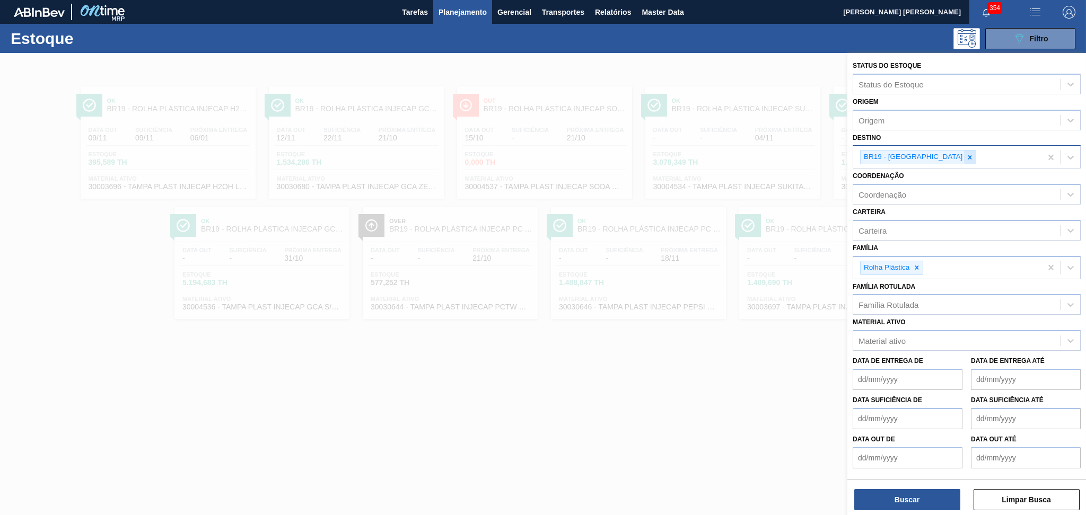
click at [964, 160] on div at bounding box center [970, 157] width 12 height 13
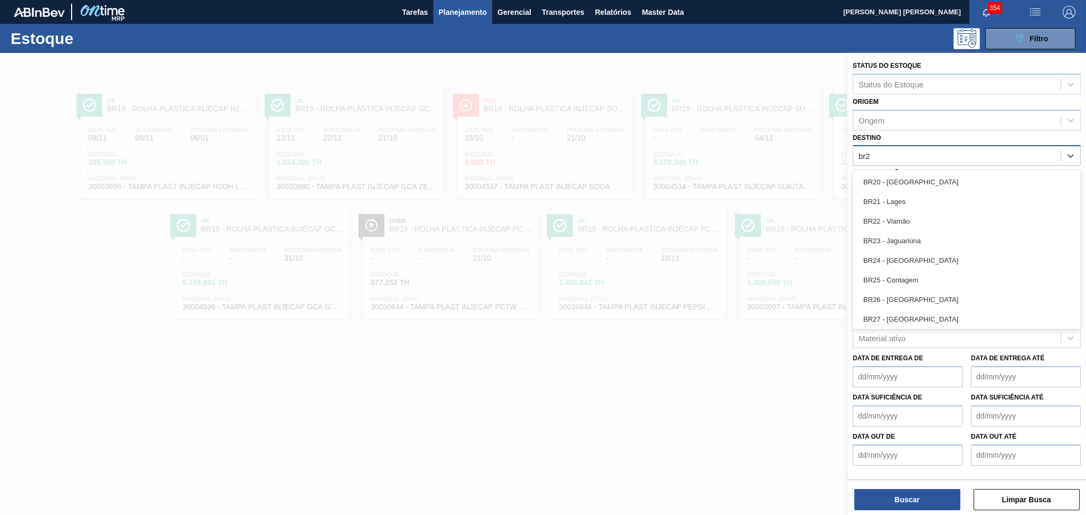
type input "br20"
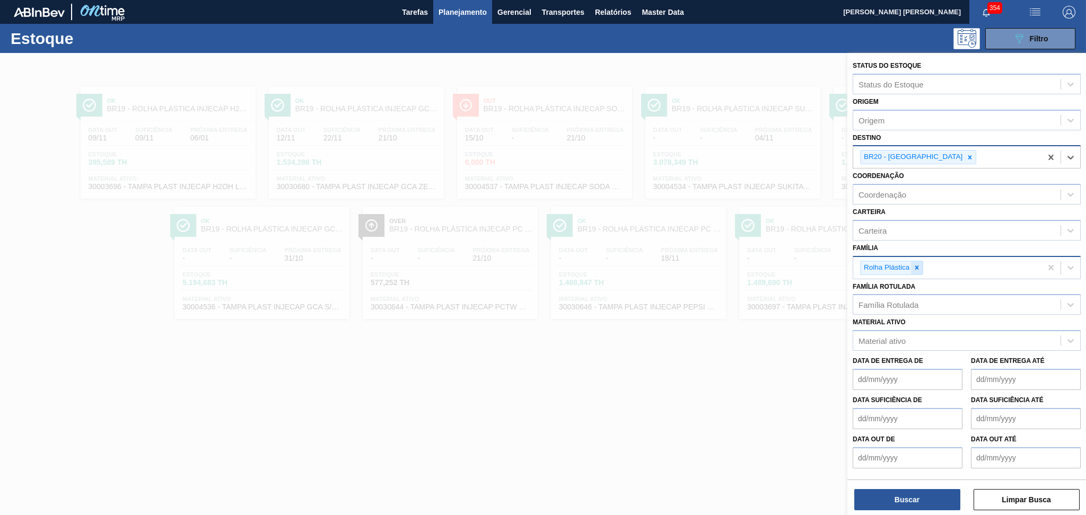
click at [914, 265] on icon at bounding box center [916, 267] width 7 height 7
type input "preforma"
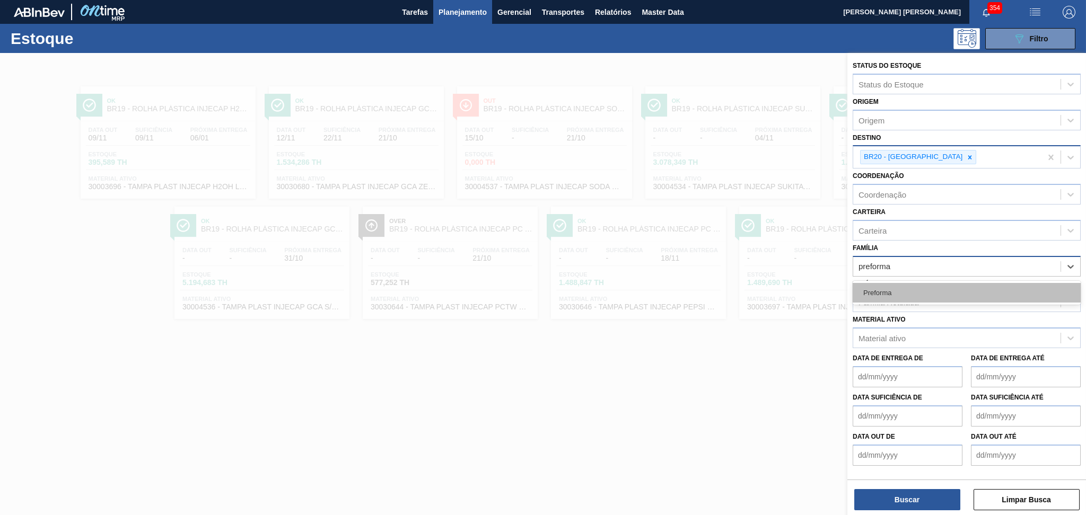
click at [922, 289] on div "Preforma" at bounding box center [967, 293] width 228 height 20
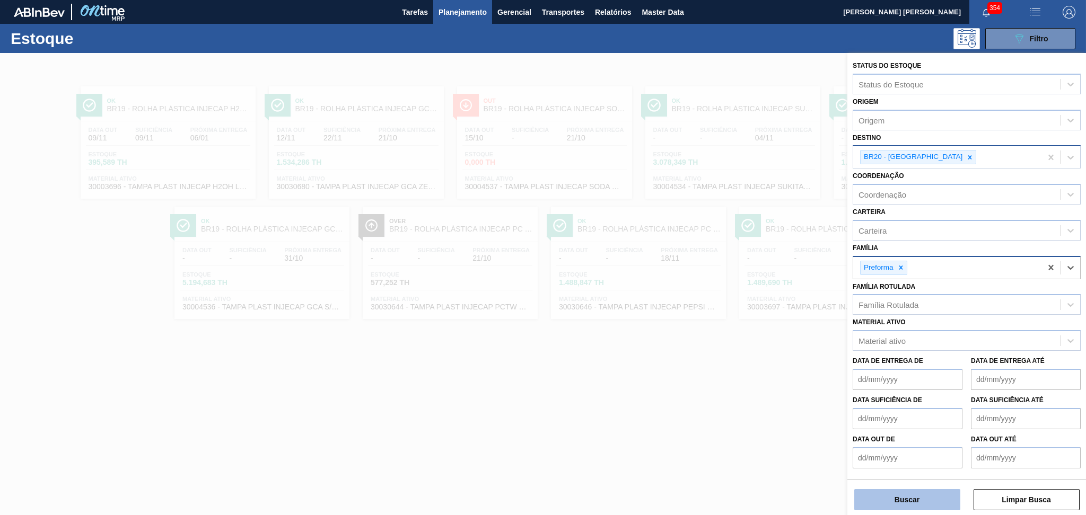
click at [892, 505] on button "Buscar" at bounding box center [907, 499] width 106 height 21
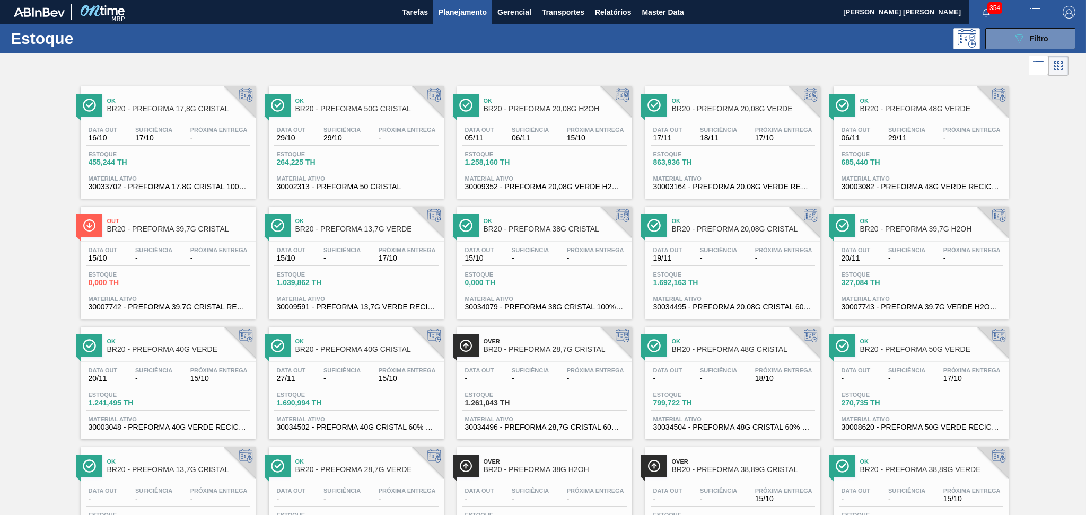
click at [350, 151] on div "Estoque 264,225 TH" at bounding box center [314, 158] width 80 height 15
click at [1016, 33] on icon "089F7B8B-B2A5-4AFE-B5C0-19BA573D28AC" at bounding box center [1019, 38] width 13 height 13
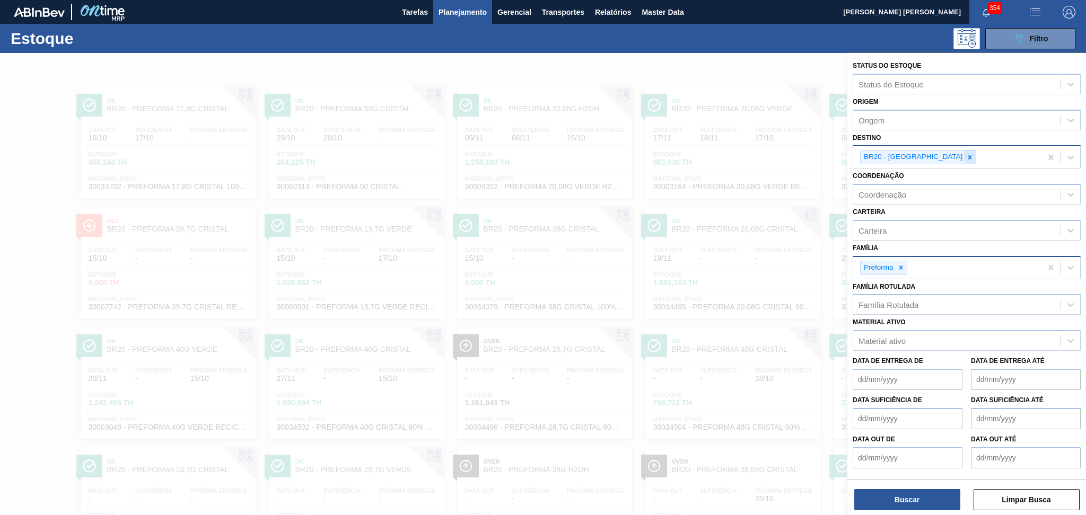
click at [968, 155] on icon at bounding box center [970, 157] width 4 height 4
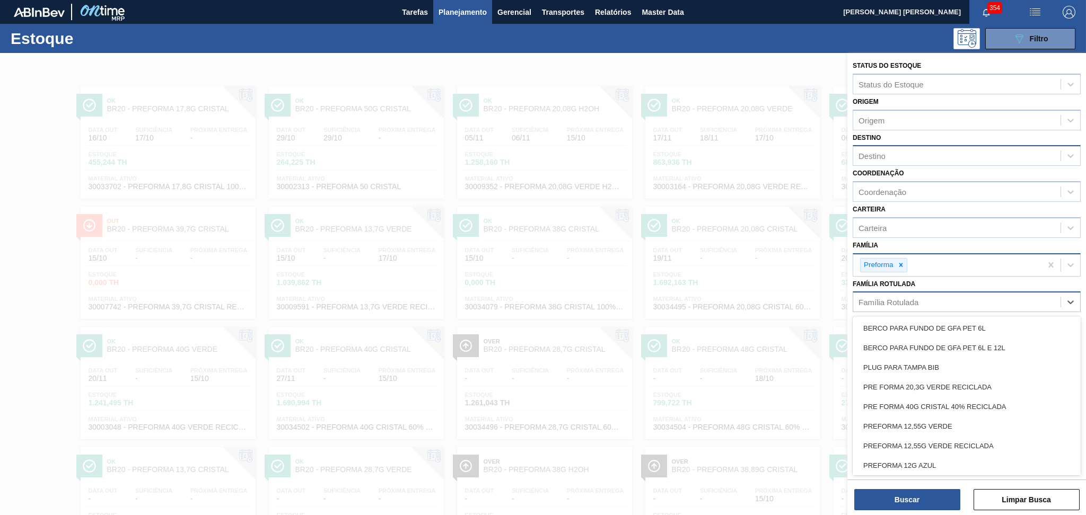
click at [894, 292] on div "Família Rotulada" at bounding box center [967, 302] width 228 height 21
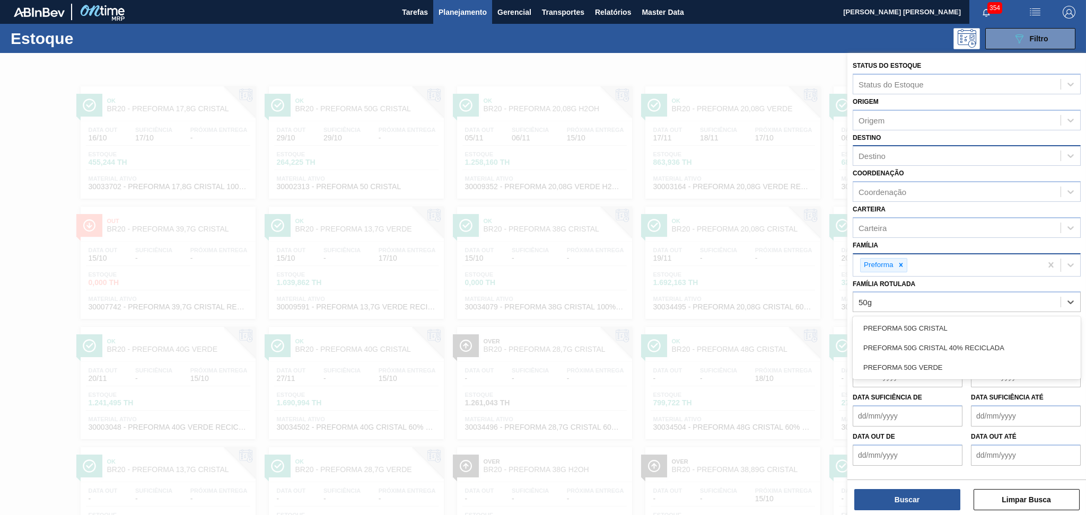
type Rotulada "50g c"
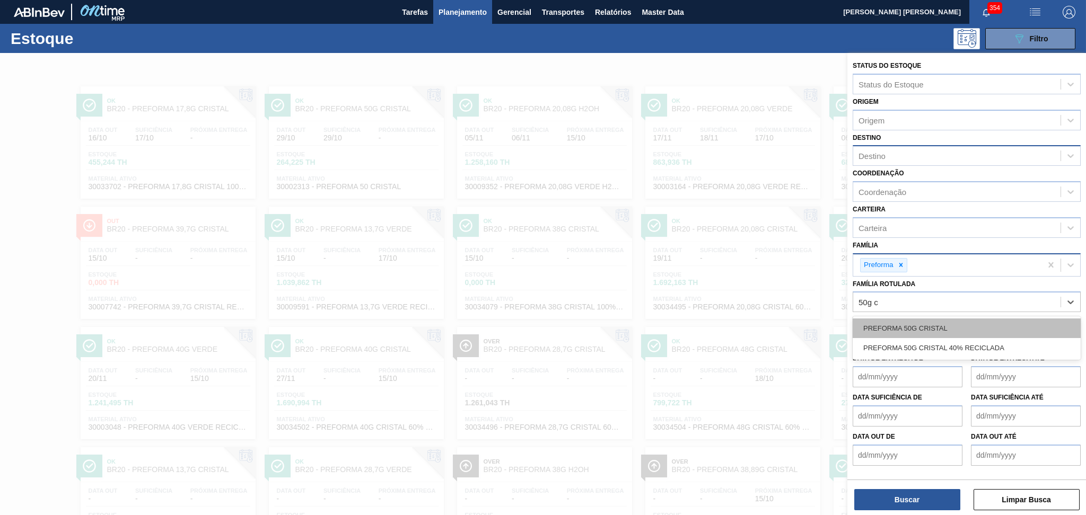
click at [934, 326] on div "PREFORMA 50G CRISTAL" at bounding box center [967, 329] width 228 height 20
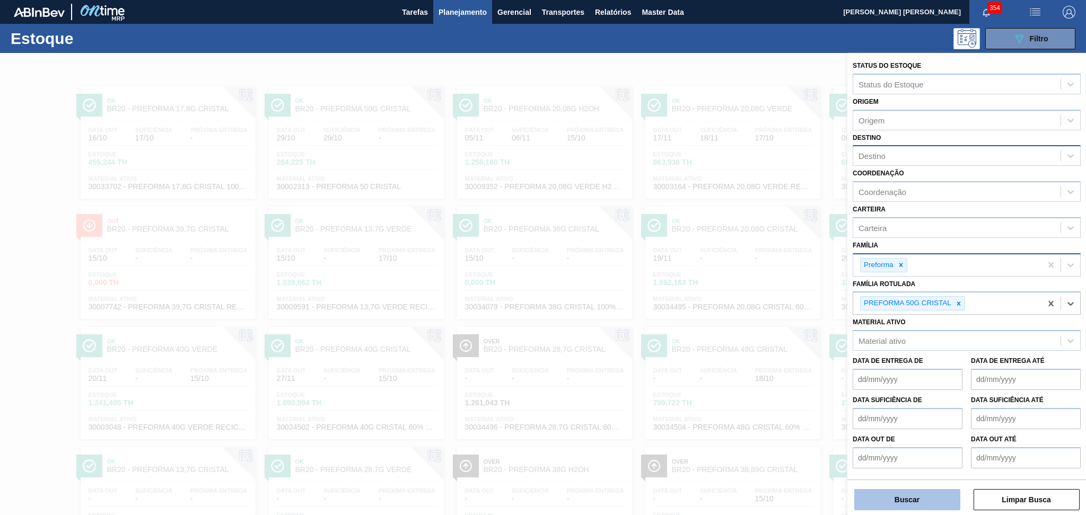
click at [873, 501] on button "Buscar" at bounding box center [907, 499] width 106 height 21
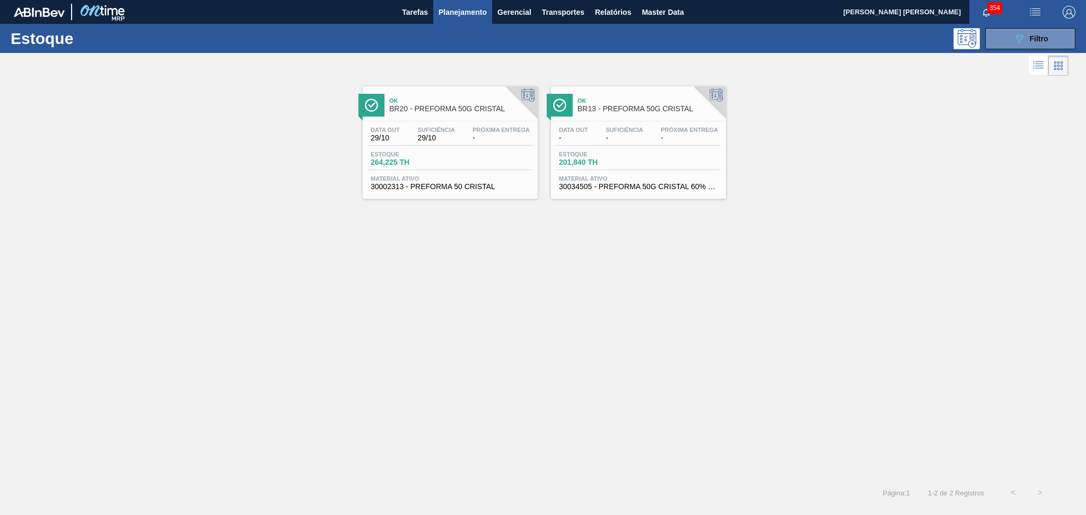
click at [605, 165] on span "201,840 TH" at bounding box center [596, 163] width 74 height 8
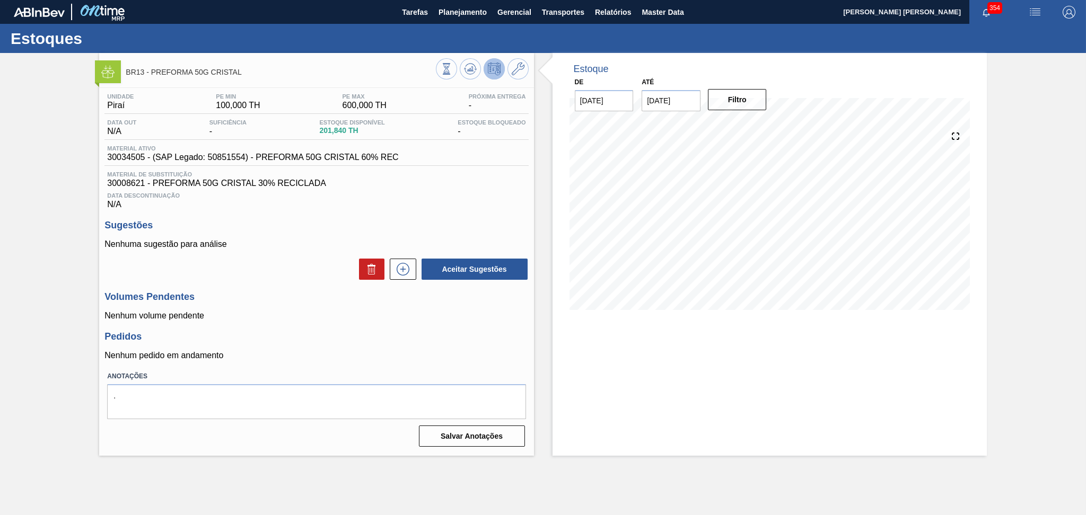
click at [302, 319] on p "Nenhum volume pendente" at bounding box center [316, 316] width 424 height 10
click at [462, 68] on button at bounding box center [470, 68] width 21 height 21
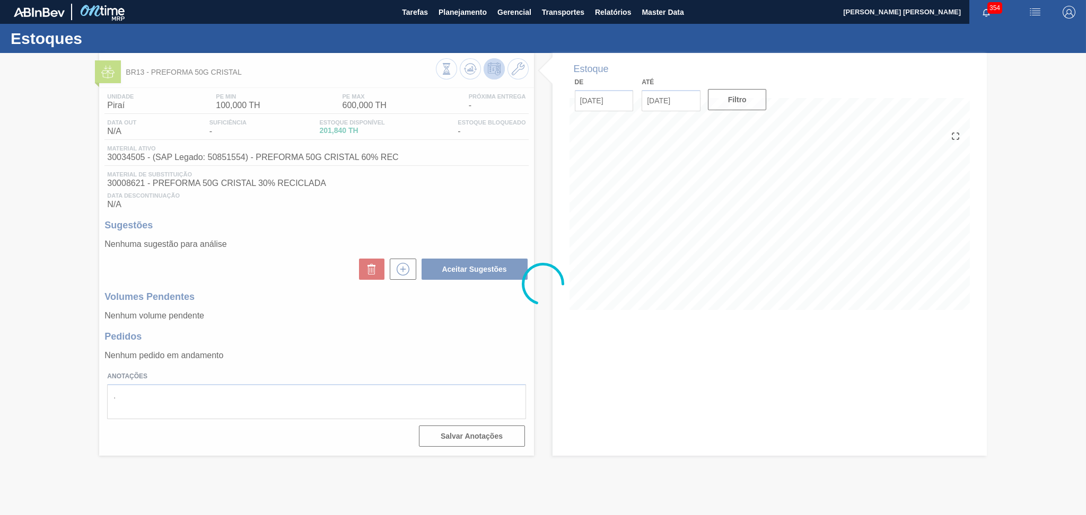
click at [406, 341] on div at bounding box center [543, 284] width 1086 height 462
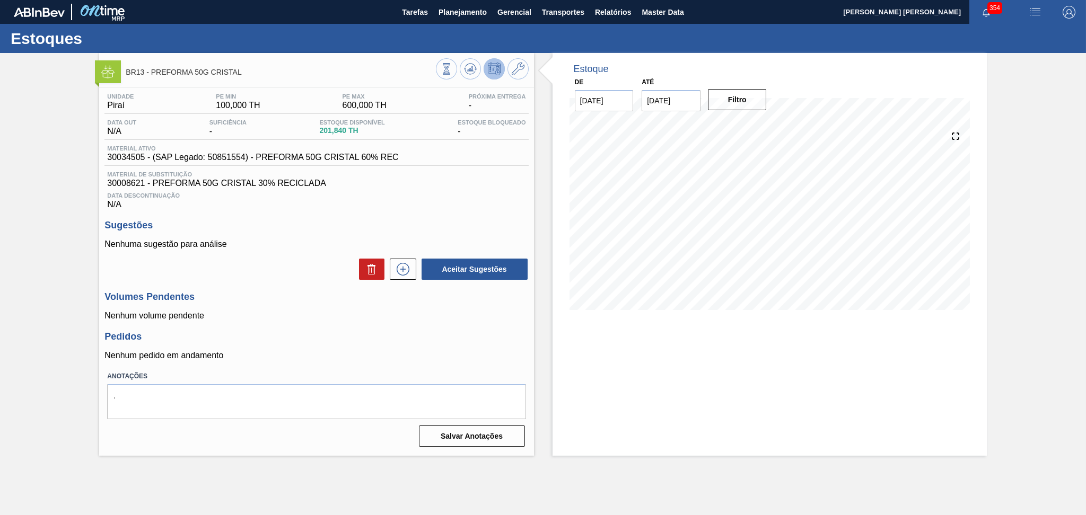
click at [277, 308] on div "Volumes Pendentes Nenhum volume pendente" at bounding box center [316, 306] width 424 height 29
click at [455, 11] on span "Planejamento" at bounding box center [462, 12] width 48 height 13
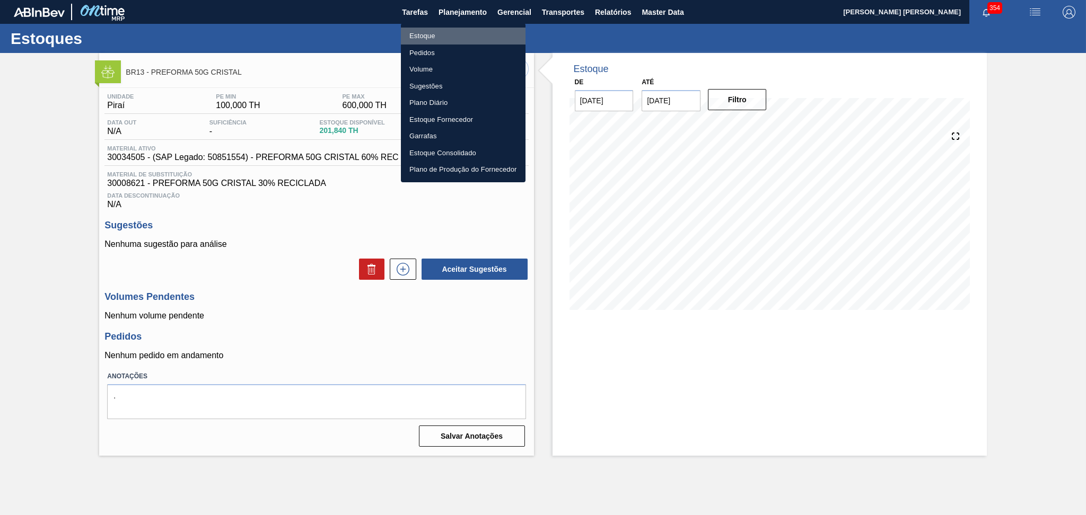
click at [429, 36] on li "Estoque" at bounding box center [463, 36] width 125 height 17
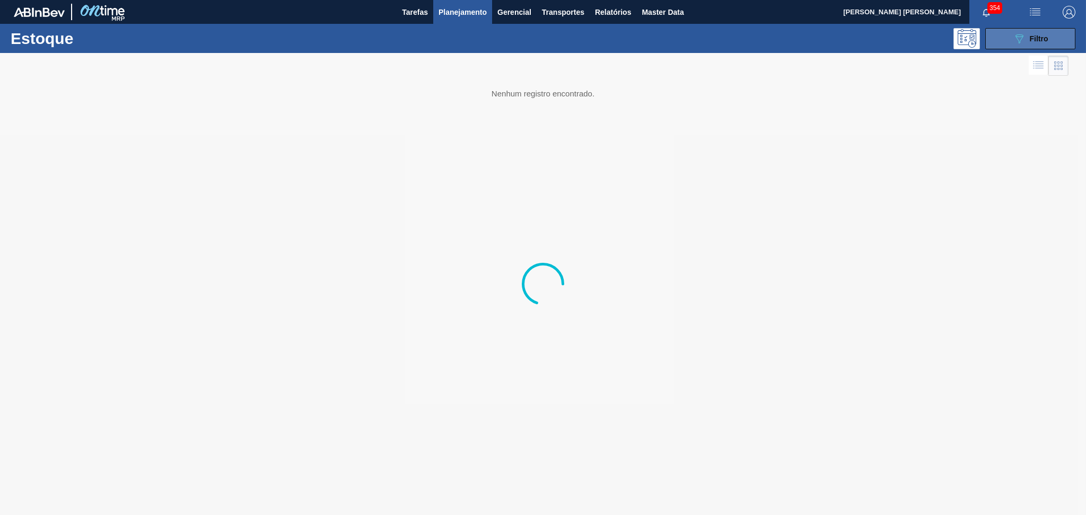
click at [1013, 36] on icon "089F7B8B-B2A5-4AFE-B5C0-19BA573D28AC" at bounding box center [1019, 38] width 13 height 13
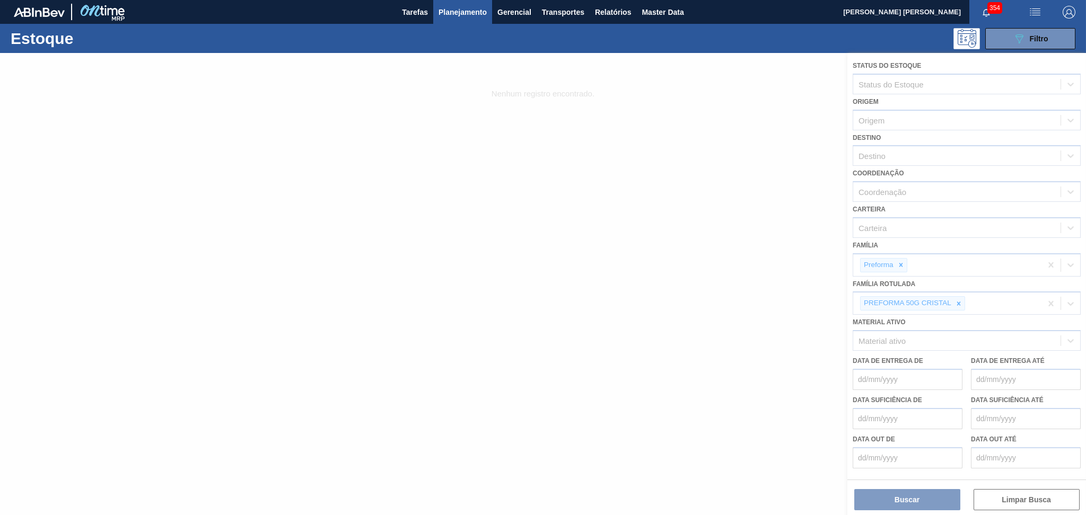
click at [885, 159] on div at bounding box center [543, 284] width 1086 height 462
click at [883, 154] on div at bounding box center [543, 284] width 1086 height 462
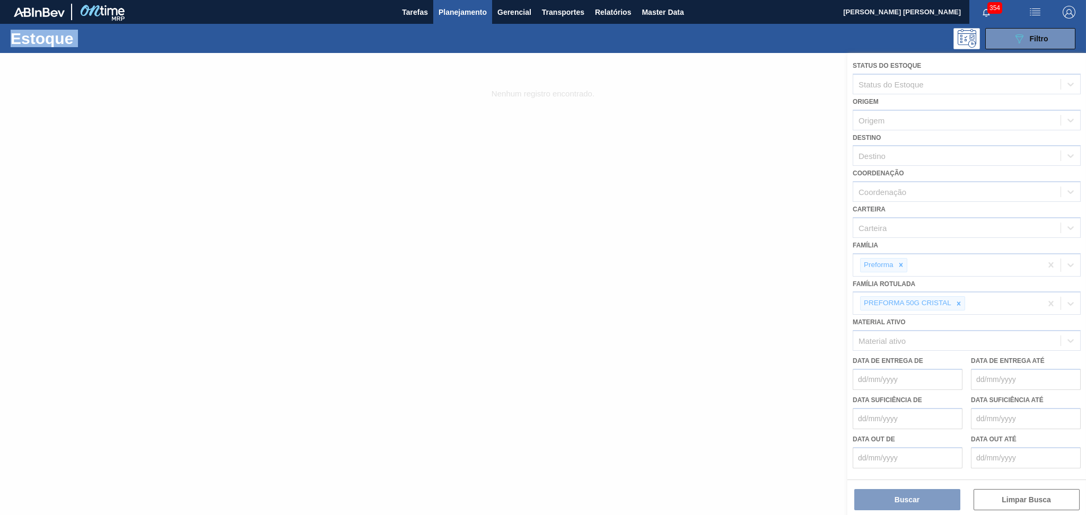
click at [883, 154] on div at bounding box center [543, 284] width 1086 height 462
click at [885, 149] on div at bounding box center [543, 284] width 1086 height 462
click at [897, 152] on div at bounding box center [543, 284] width 1086 height 462
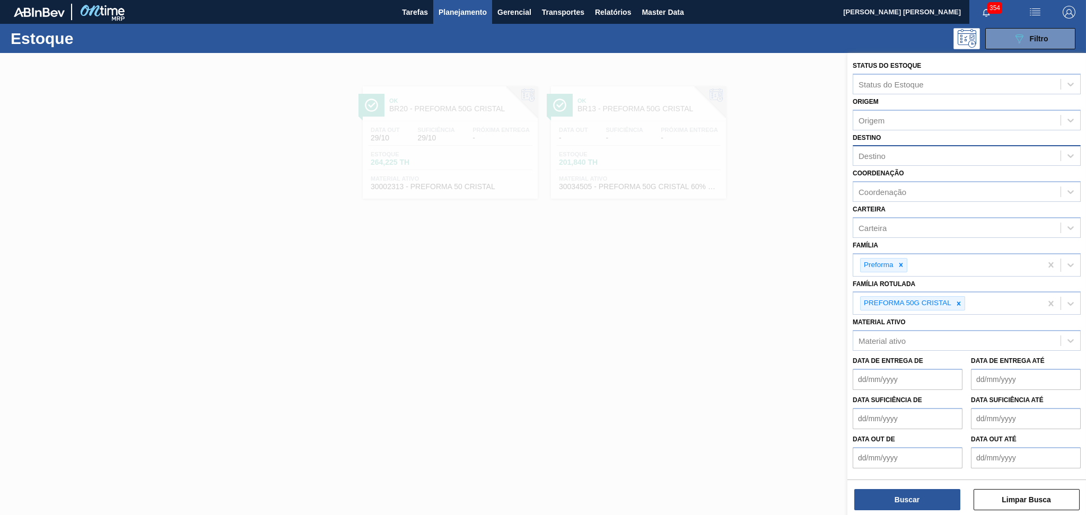
click at [879, 155] on div "Destino" at bounding box center [871, 156] width 27 height 9
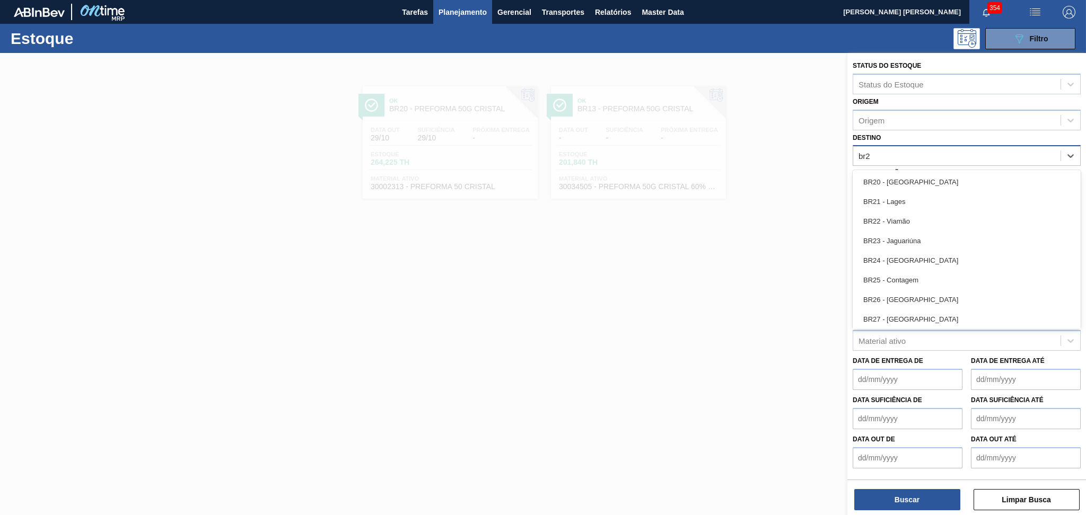
type input "br22"
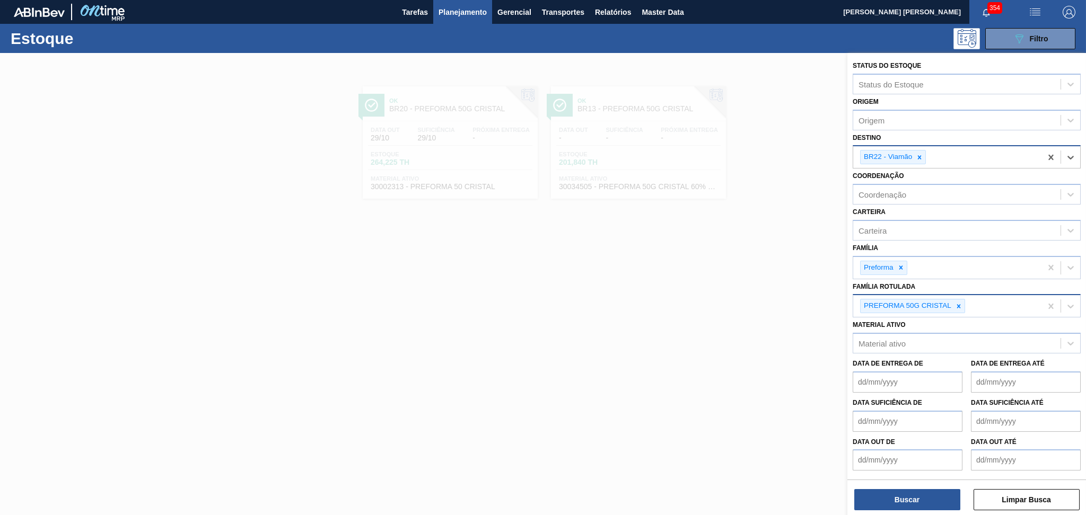
click at [962, 305] on div at bounding box center [959, 306] width 12 height 13
click at [902, 265] on icon at bounding box center [900, 267] width 7 height 7
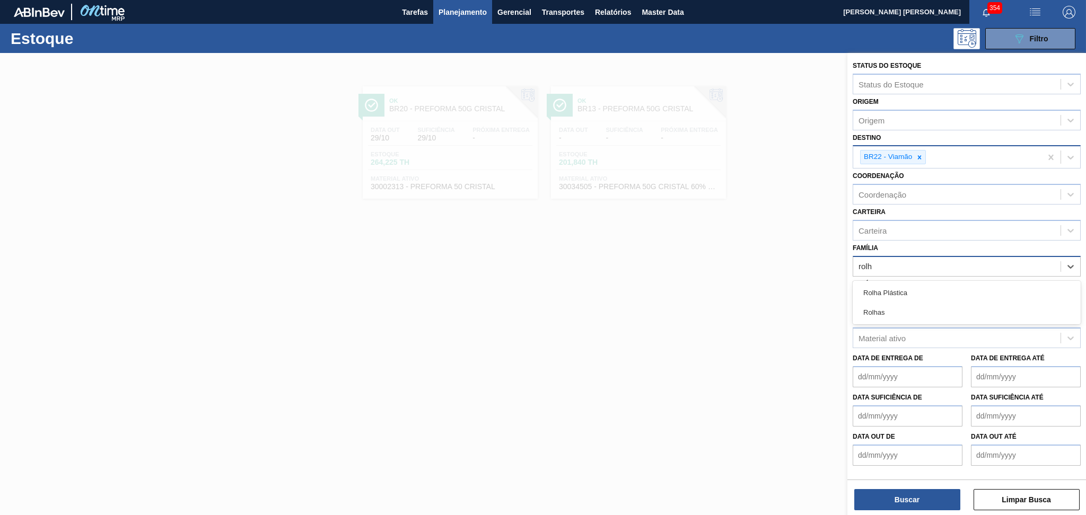
type input "rolha"
click at [898, 283] on div "Rolha Plástica" at bounding box center [967, 293] width 228 height 20
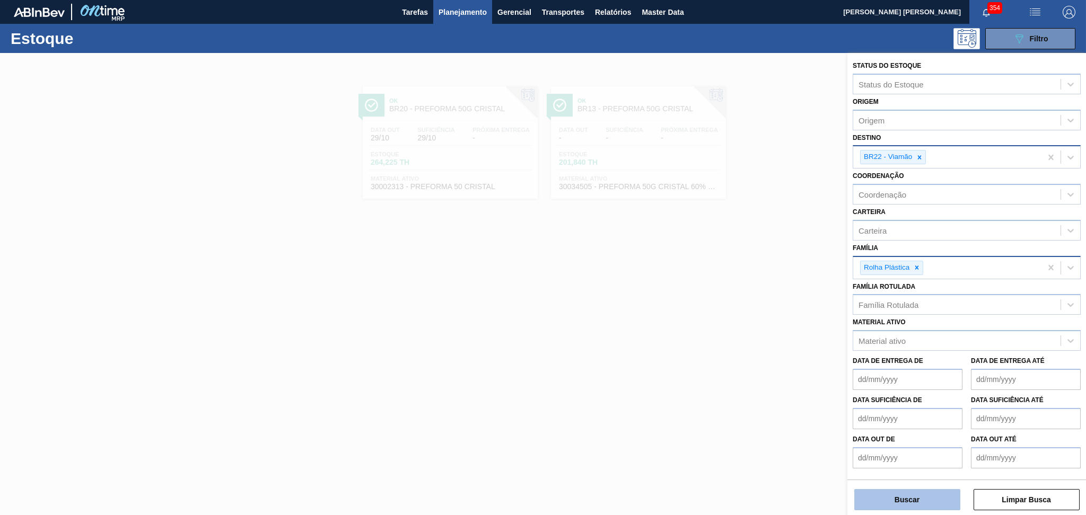
click at [898, 502] on button "Buscar" at bounding box center [907, 499] width 106 height 21
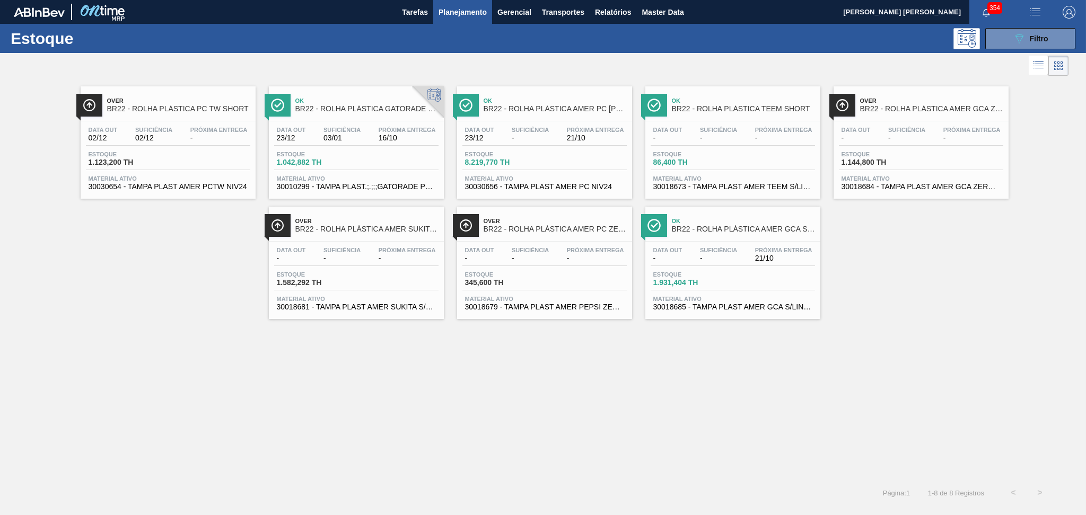
click at [363, 128] on div "Data out 23/12 Suficiência 03/01 Próxima Entrega 16/10" at bounding box center [356, 136] width 164 height 19
click at [707, 185] on span "30018673 - TAMPA PLAST AMER TEEM S/LINER" at bounding box center [732, 187] width 159 height 8
click at [530, 414] on div "Over BR22 - ROLHA PLÁSTICA PC TW SHORT Data out 02/12 Suficiência 02/12 Próxima…" at bounding box center [543, 278] width 1086 height 401
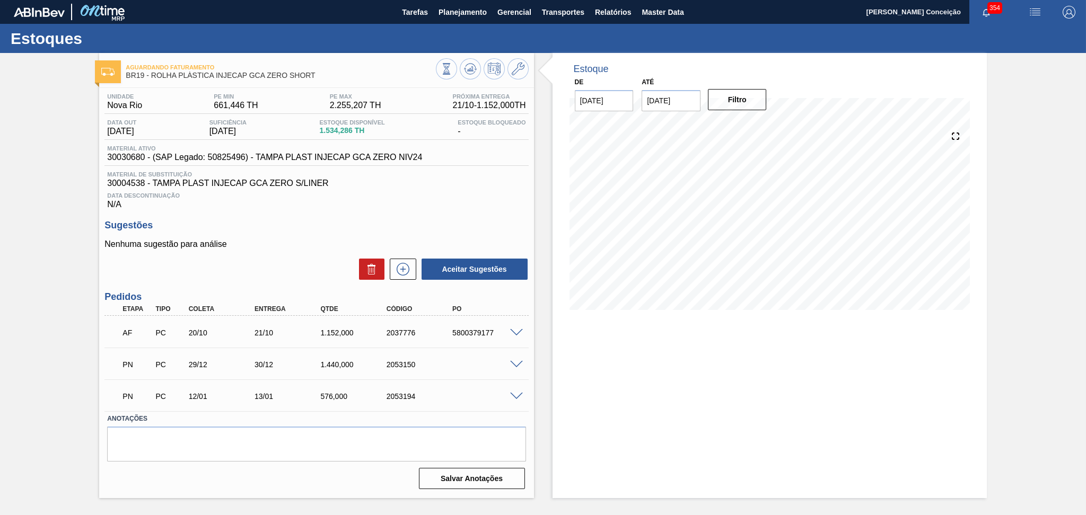
click at [717, 379] on div "Estoque De [DATE] Até [DATE] Filtro" at bounding box center [769, 275] width 434 height 445
click at [305, 199] on div "Data Descontinuação N/A" at bounding box center [316, 198] width 424 height 21
click at [517, 331] on span at bounding box center [516, 333] width 13 height 8
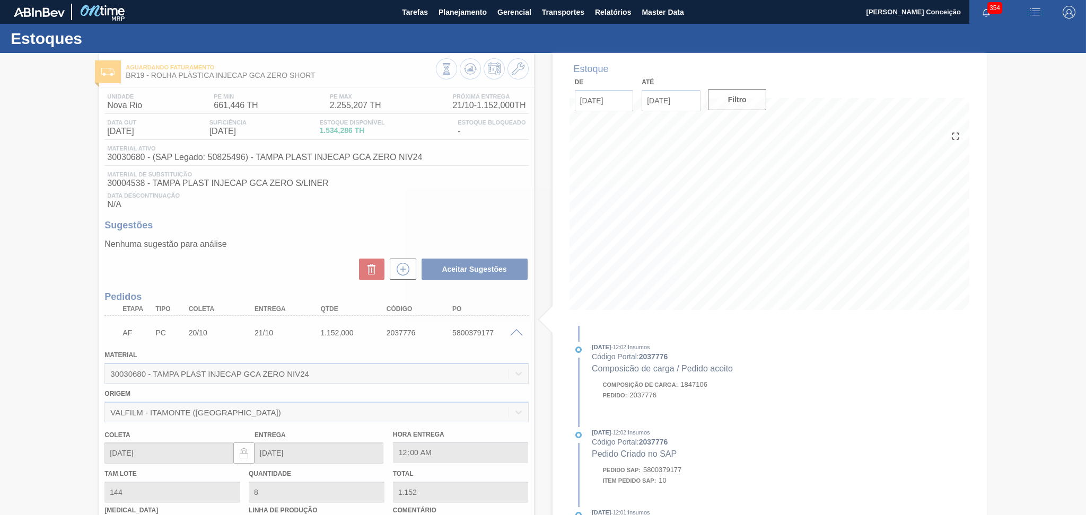
click at [528, 332] on div "Unidade Nova Rio PE MIN 661,446 TH PE MAX 2.255,207 TH Próxima Entrega 21/10 - …" at bounding box center [316, 419] width 434 height 662
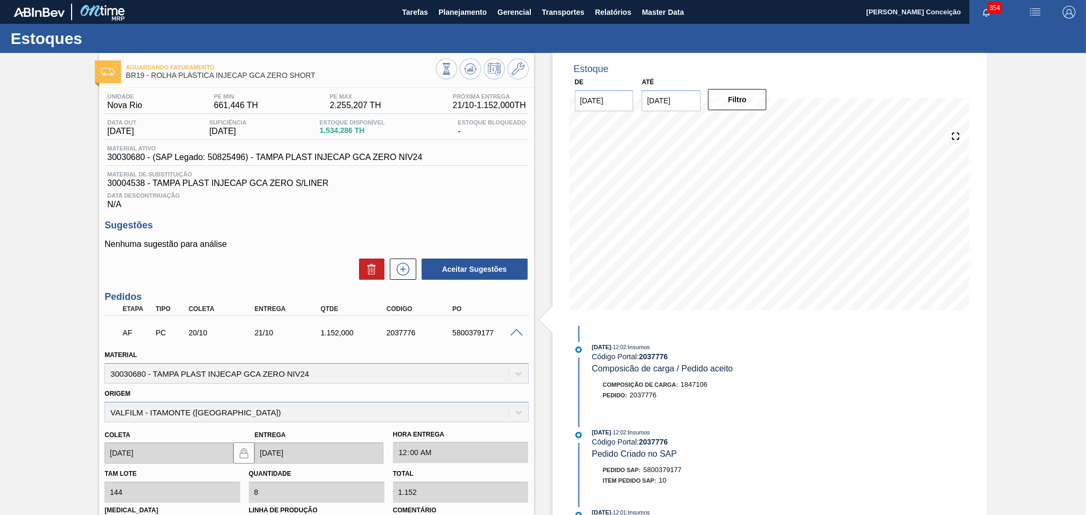
click at [515, 334] on span at bounding box center [516, 333] width 13 height 8
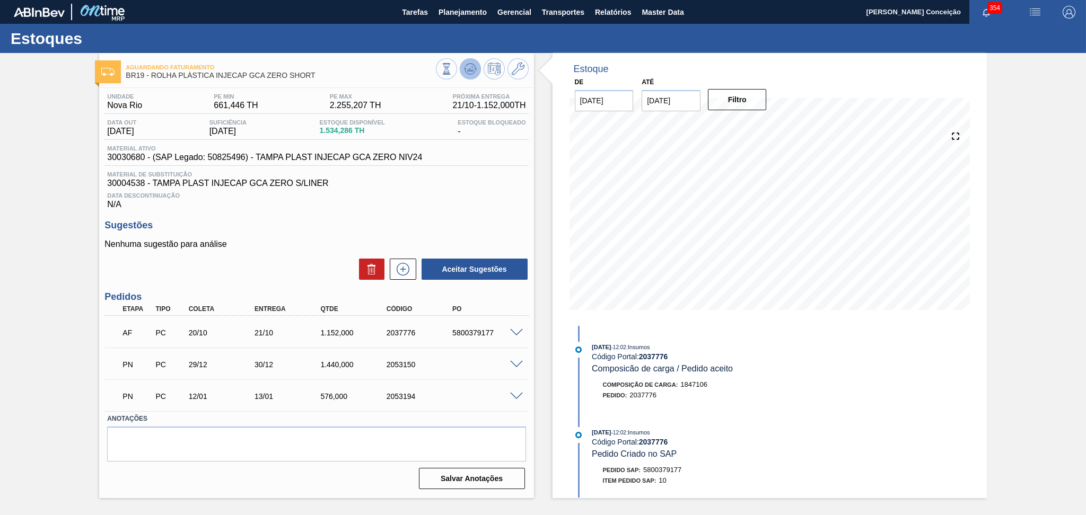
click at [465, 71] on icon at bounding box center [469, 71] width 11 height 5
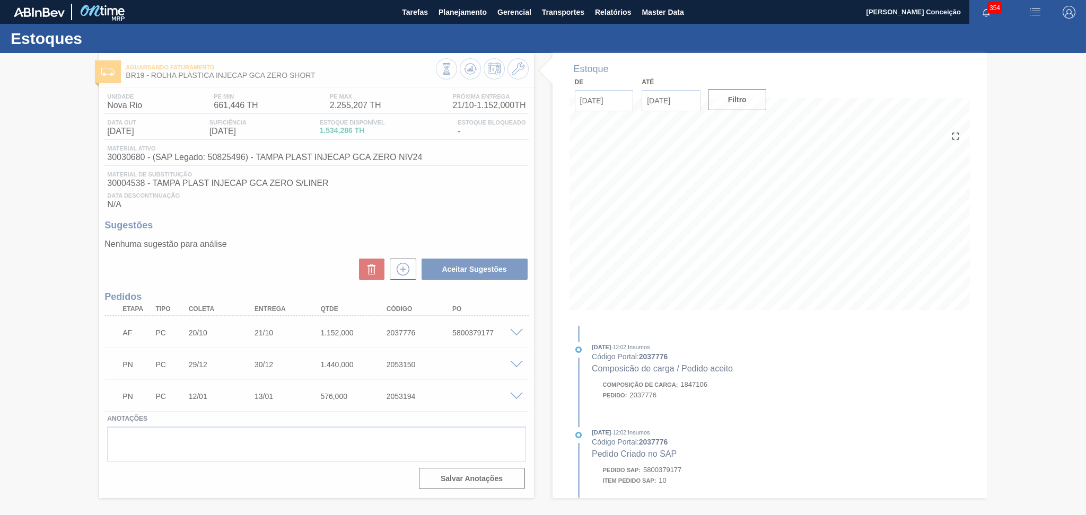
click at [282, 246] on div at bounding box center [543, 284] width 1086 height 462
click at [471, 206] on div at bounding box center [543, 284] width 1086 height 462
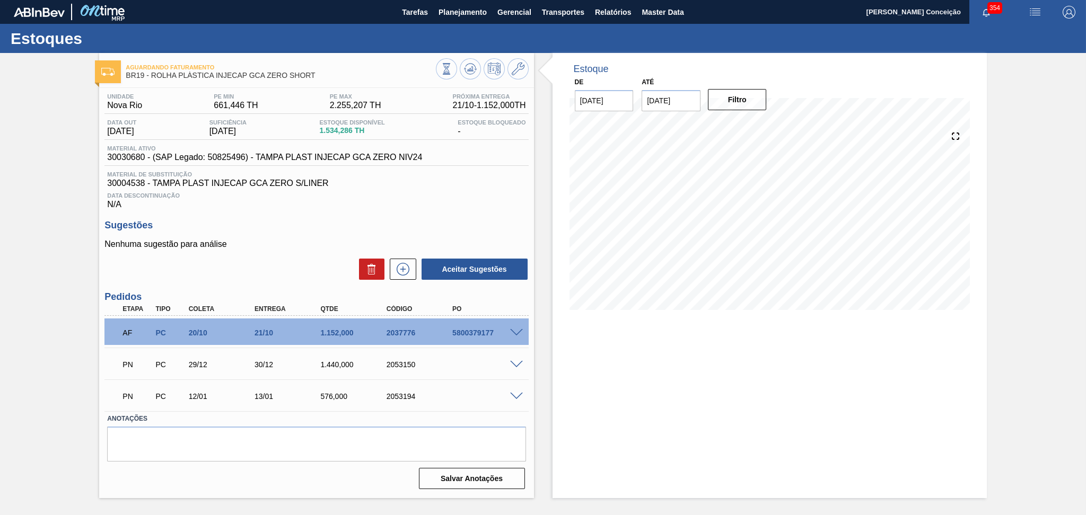
click at [515, 365] on span at bounding box center [516, 365] width 13 height 8
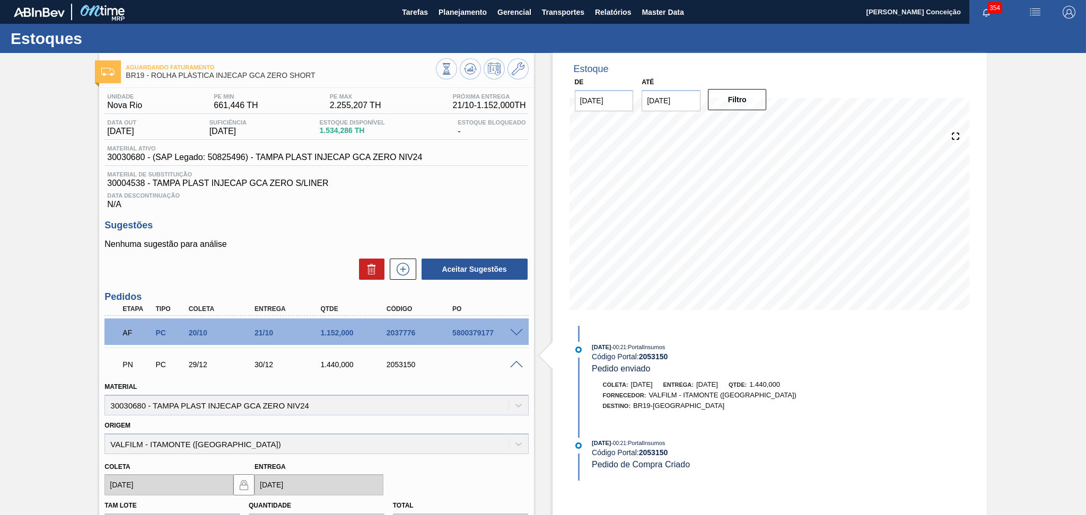
click at [515, 365] on span at bounding box center [516, 365] width 13 height 8
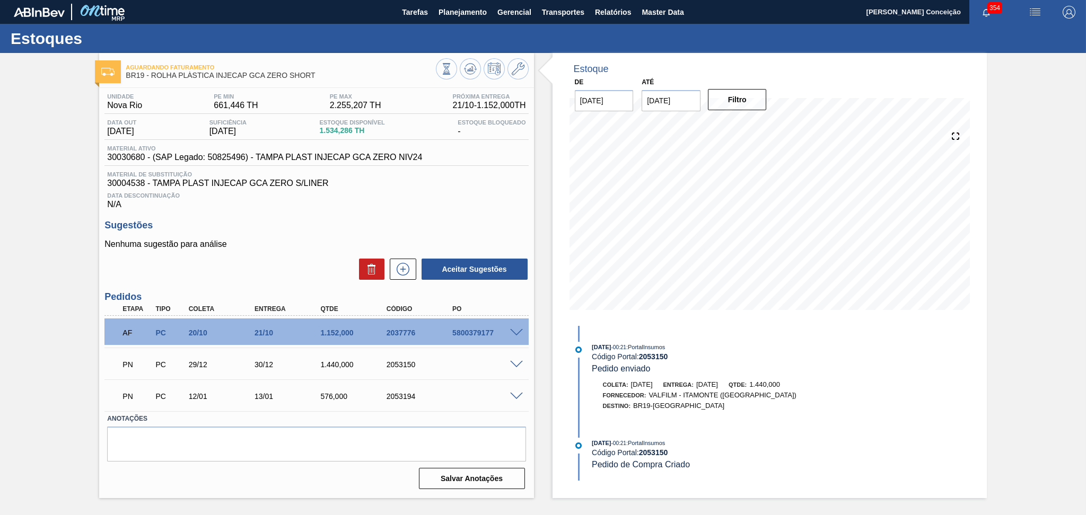
click at [433, 214] on div "Unidade Nova Rio PE MIN 661,446 TH PE MAX 2.255,207 TH Próxima Entrega 21/10 - …" at bounding box center [316, 290] width 434 height 405
click at [476, 329] on div "5800379177" at bounding box center [487, 333] width 74 height 8
copy div "5800379177"
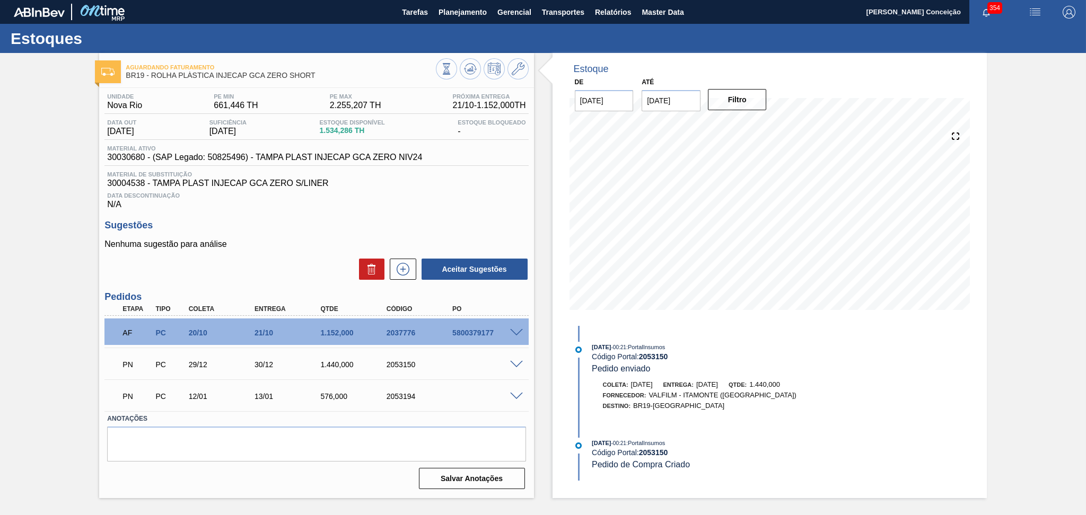
click at [299, 224] on h3 "Sugestões" at bounding box center [316, 225] width 424 height 11
drag, startPoint x: 335, startPoint y: 226, endPoint x: 366, endPoint y: 220, distance: 31.3
click at [336, 226] on h3 "Sugestões" at bounding box center [316, 225] width 424 height 11
click at [137, 158] on span "30030680 - (SAP Legado: 50825496) - TAMPA PLAST INJECAP GCA ZERO NIV24" at bounding box center [264, 158] width 315 height 10
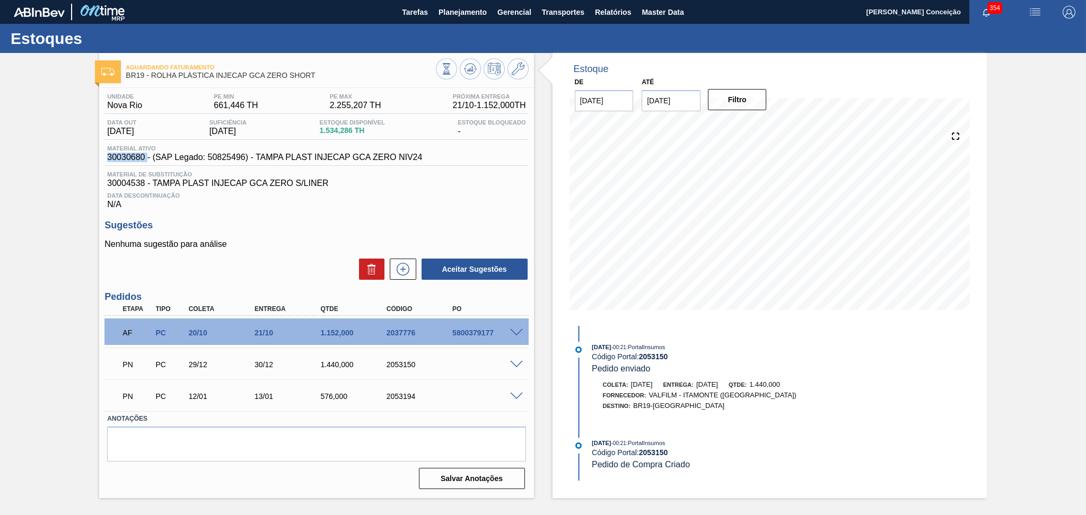
copy span "30030680"
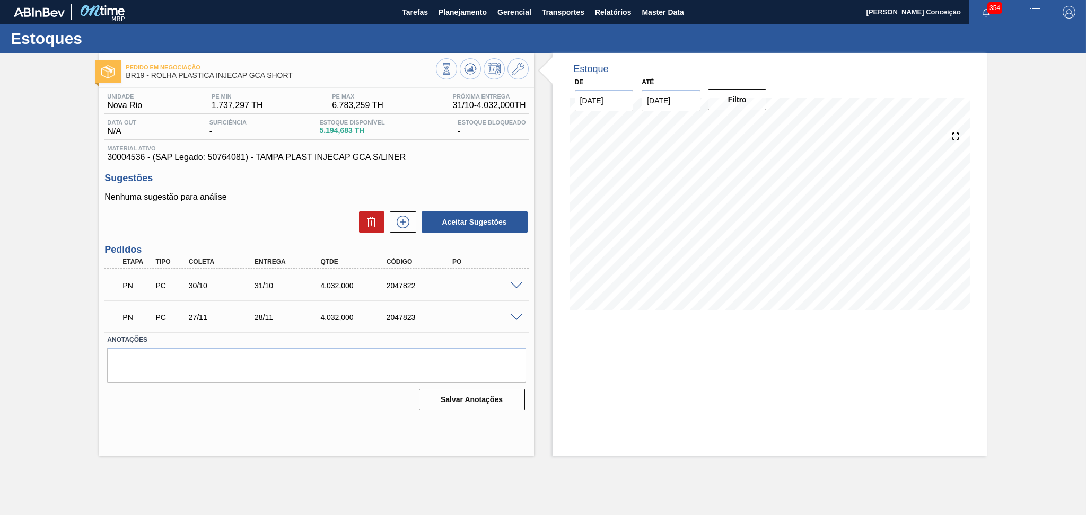
click at [268, 211] on div "Aceitar Sugestões" at bounding box center [316, 221] width 424 height 23
click at [328, 358] on textarea at bounding box center [316, 365] width 418 height 35
click at [289, 227] on div "Aceitar Sugestões" at bounding box center [316, 221] width 424 height 23
click at [466, 77] on button at bounding box center [470, 68] width 21 height 21
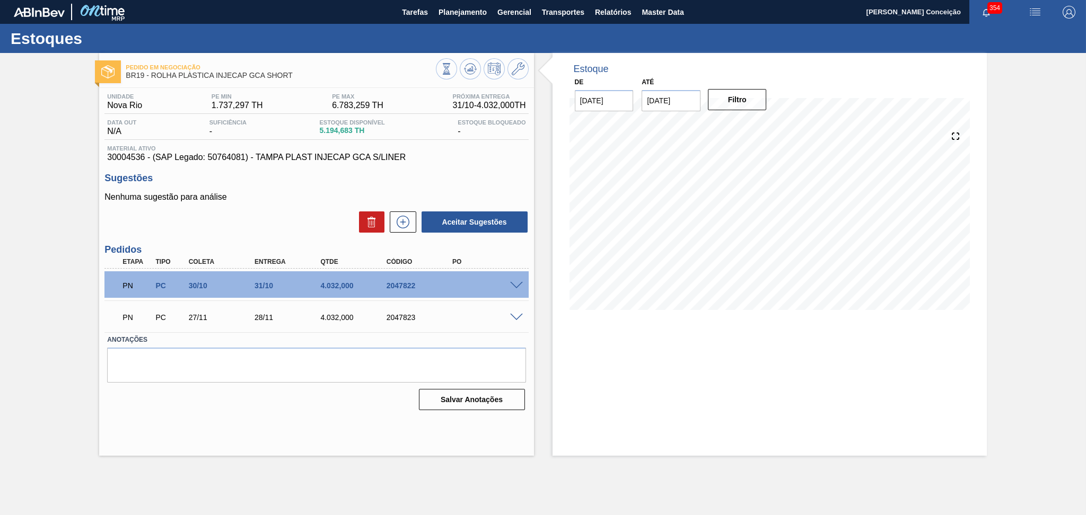
click at [294, 226] on div "Aceitar Sugestões" at bounding box center [316, 221] width 424 height 23
click at [302, 219] on div "Aceitar Sugestões" at bounding box center [316, 221] width 424 height 23
click at [249, 228] on div "Aceitar Sugestões" at bounding box center [316, 221] width 424 height 23
click at [545, 339] on div "Estoque De [DATE] Até [DATE] Filtro 30/10 Projeção de Estoque 3,134.685 [DOMAIN…" at bounding box center [760, 254] width 453 height 403
click at [516, 284] on span at bounding box center [516, 286] width 13 height 8
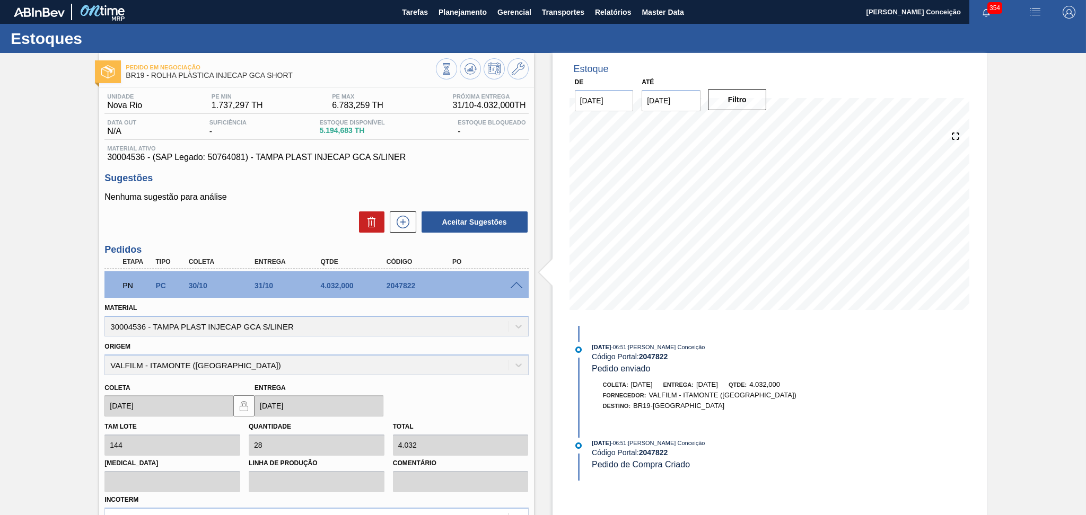
click at [516, 284] on span at bounding box center [516, 286] width 13 height 8
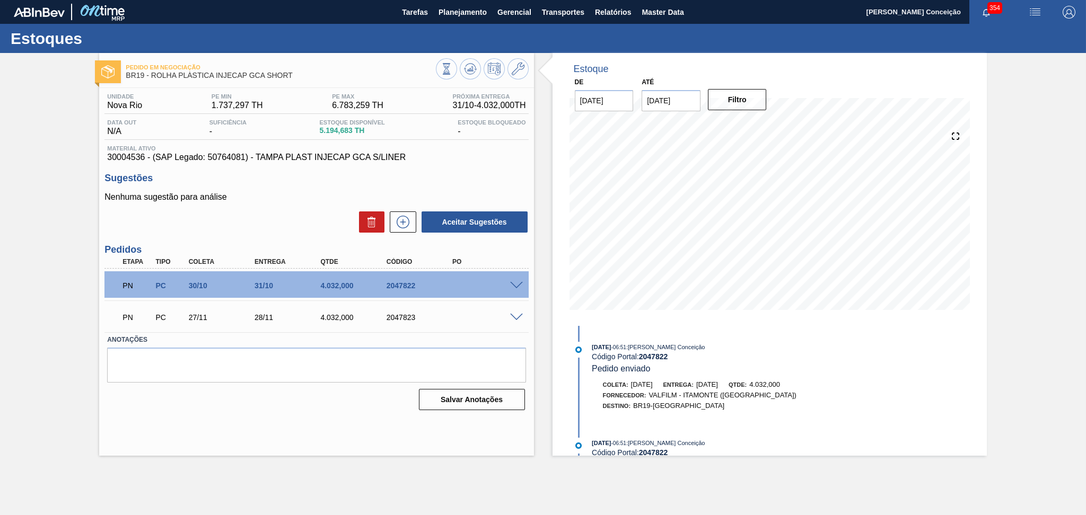
click at [548, 259] on div "Estoque De [DATE] Até [DATE] Filtro 30/10 Projeção de Estoque 3,134.685 [DOMAIN…" at bounding box center [760, 254] width 453 height 403
click at [534, 188] on div "Estoque De [DATE] Até [DATE] Filtro 30/10 Projeção de Estoque 3,134.685 [DOMAIN…" at bounding box center [760, 254] width 453 height 403
click at [272, 186] on div "Sugestões Nenhuma sugestão para análise Aceitar Sugestões" at bounding box center [316, 203] width 424 height 61
click at [286, 222] on div "Aceitar Sugestões" at bounding box center [316, 221] width 424 height 23
click at [405, 284] on div "2047822" at bounding box center [421, 286] width 74 height 8
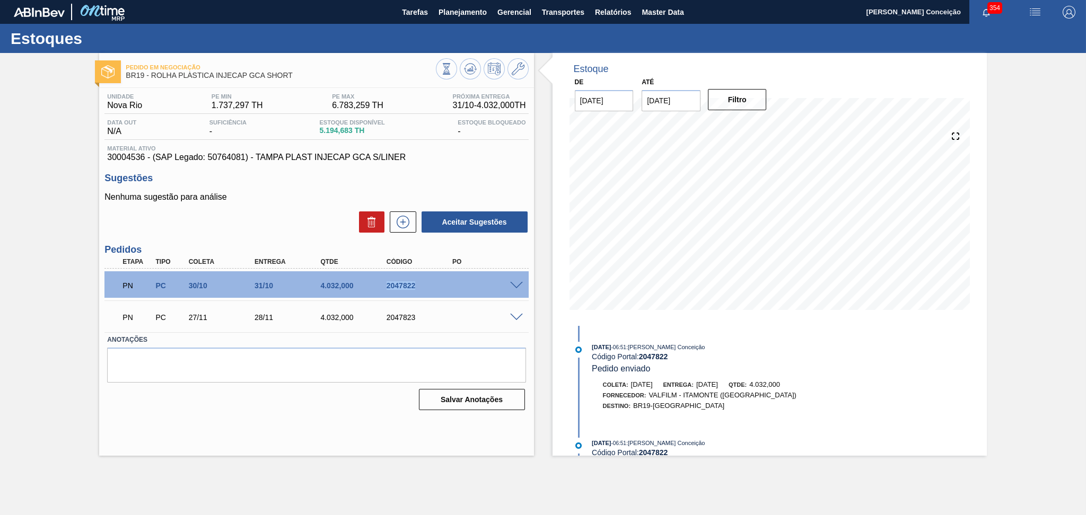
click at [405, 284] on div "2047822" at bounding box center [421, 286] width 74 height 8
copy div "2047822"
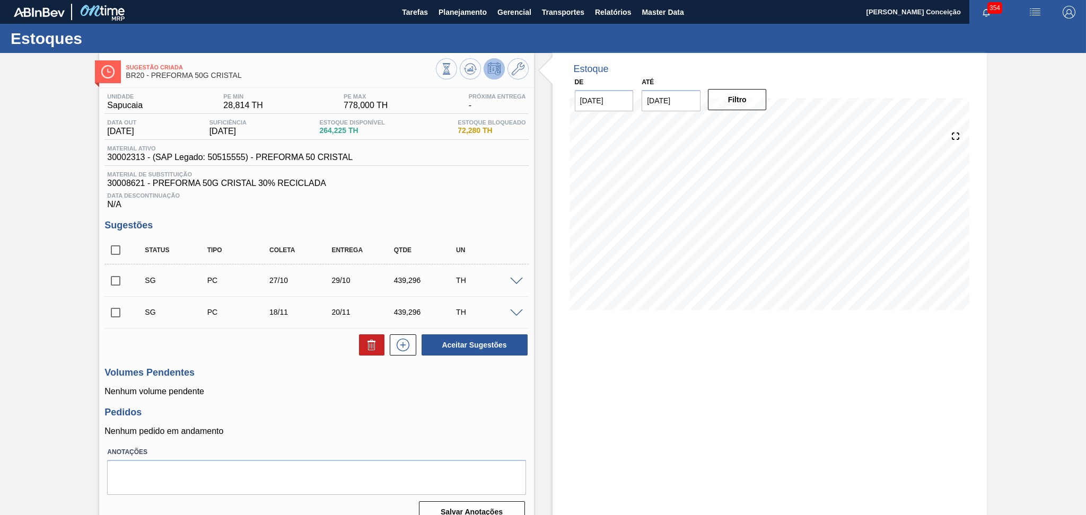
click at [279, 389] on p "Nenhum volume pendente" at bounding box center [316, 392] width 424 height 10
click at [119, 256] on input "checkbox" at bounding box center [115, 250] width 22 height 22
checkbox input "true"
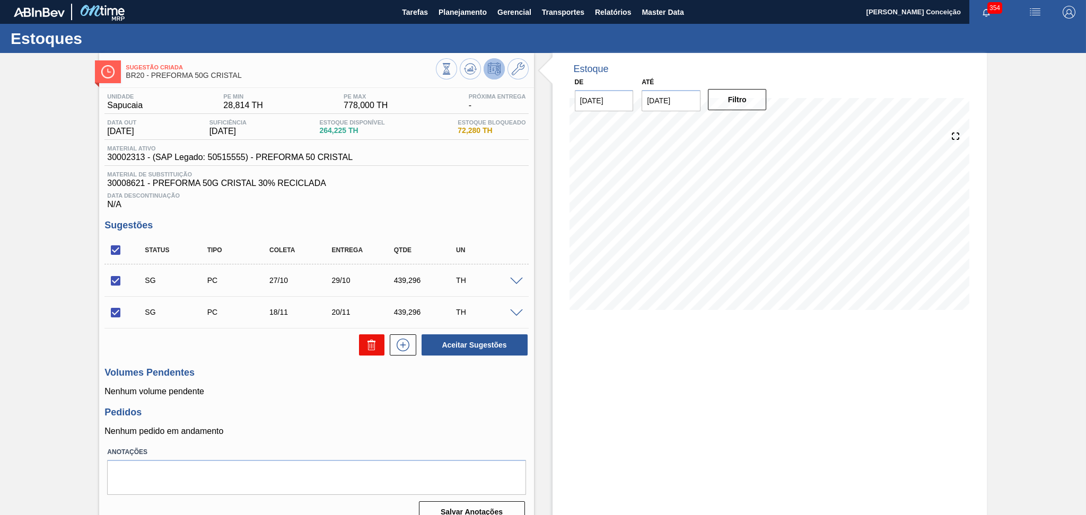
click at [372, 350] on icon at bounding box center [371, 347] width 7 height 8
checkbox input "false"
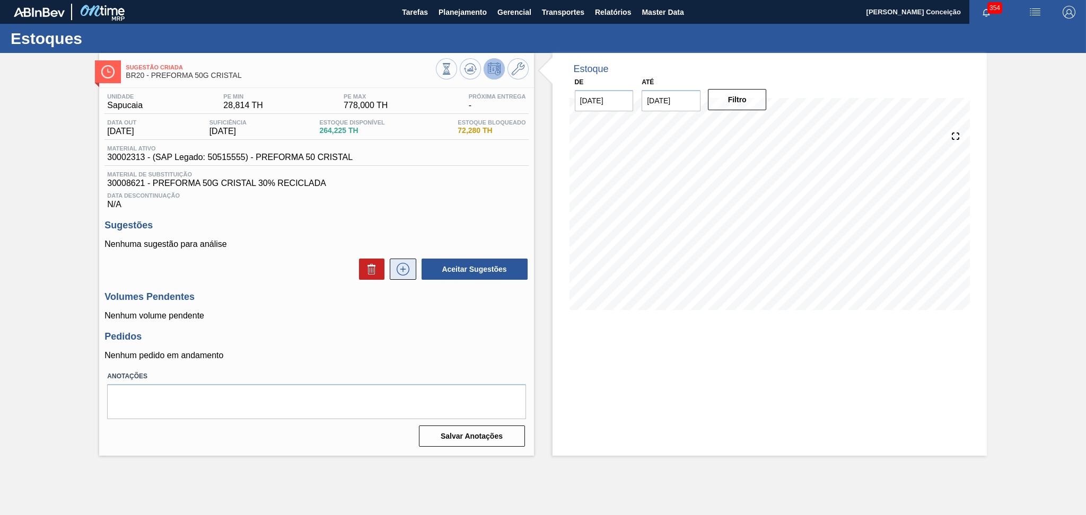
click at [409, 273] on icon at bounding box center [402, 269] width 17 height 13
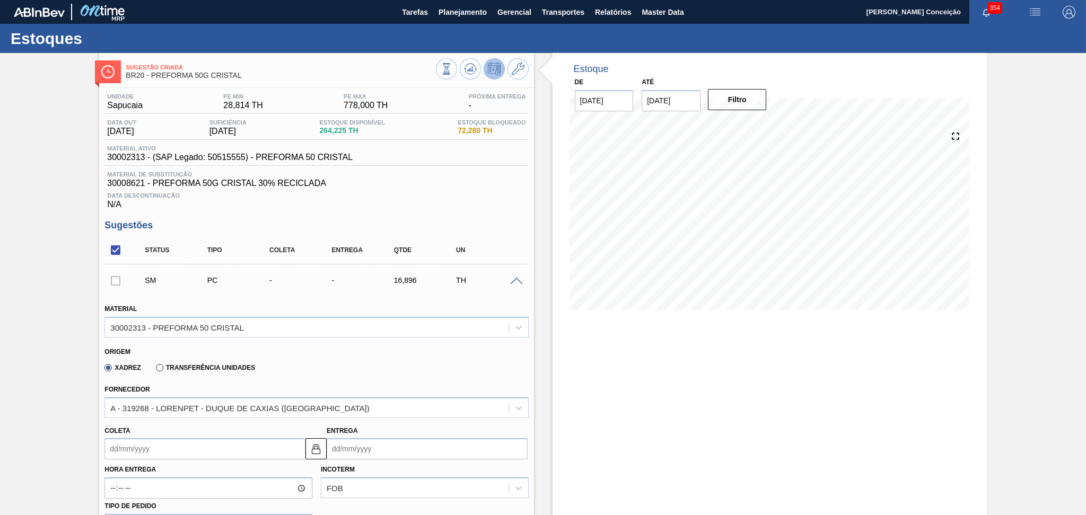
click at [304, 376] on div "Origem Xadrez Transferência Unidades" at bounding box center [316, 359] width 432 height 39
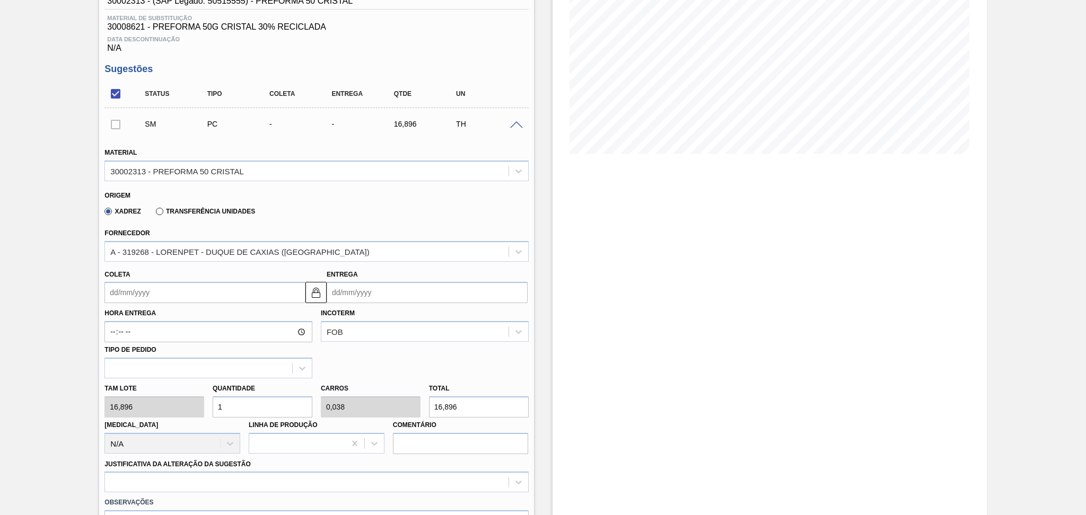
scroll to position [212, 0]
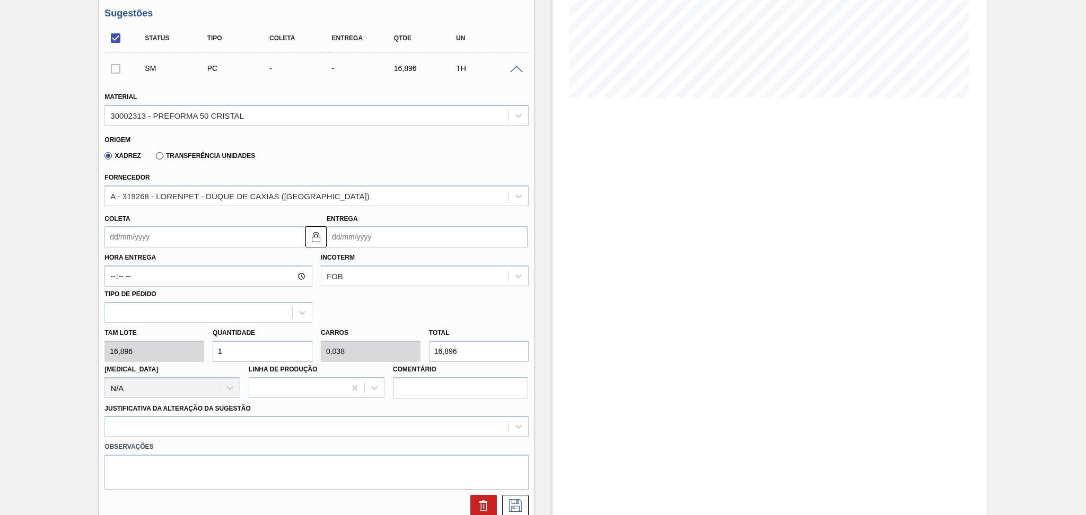
click at [571, 329] on div "Estoque De 15/10/2025 Até 30/11/2025 Filtro 15/10 Projeção de Estoque 264.225 N…" at bounding box center [769, 282] width 434 height 882
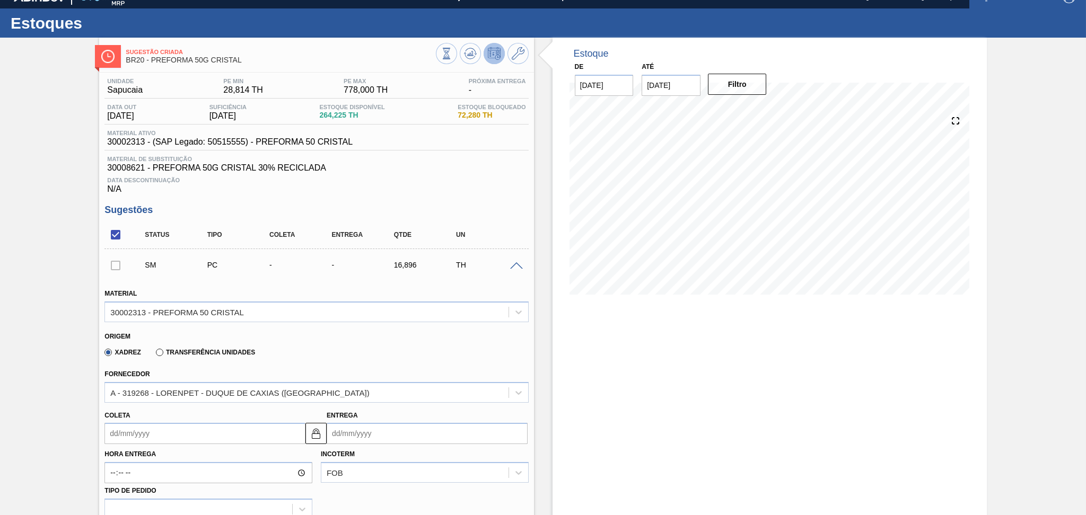
scroll to position [0, 0]
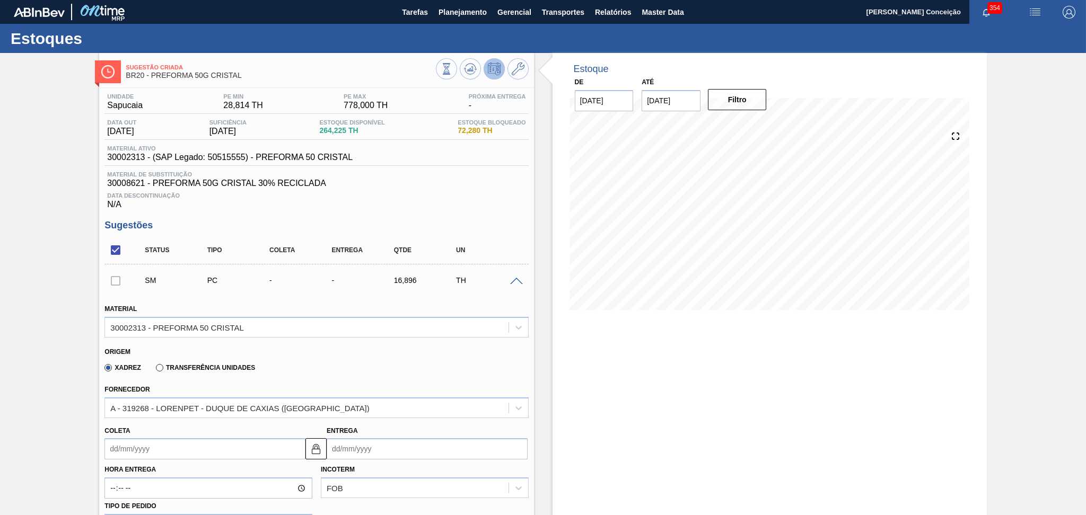
click at [627, 420] on div "Estoque De 15/10/2025 Até 30/11/2025 Filtro 29/10 Projeção de Estoque -95.775 N…" at bounding box center [769, 494] width 434 height 882
click at [460, 210] on div "Unidade Sapucaia PE MIN 28,814 TH PE MAX 778,000 TH Próxima Entrega - Data out …" at bounding box center [316, 508] width 434 height 841
click at [133, 160] on span "30002313 - (SAP Legado: 50515555) - PREFORMA 50 CRISTAL" at bounding box center [229, 158] width 245 height 10
copy span "30002313"
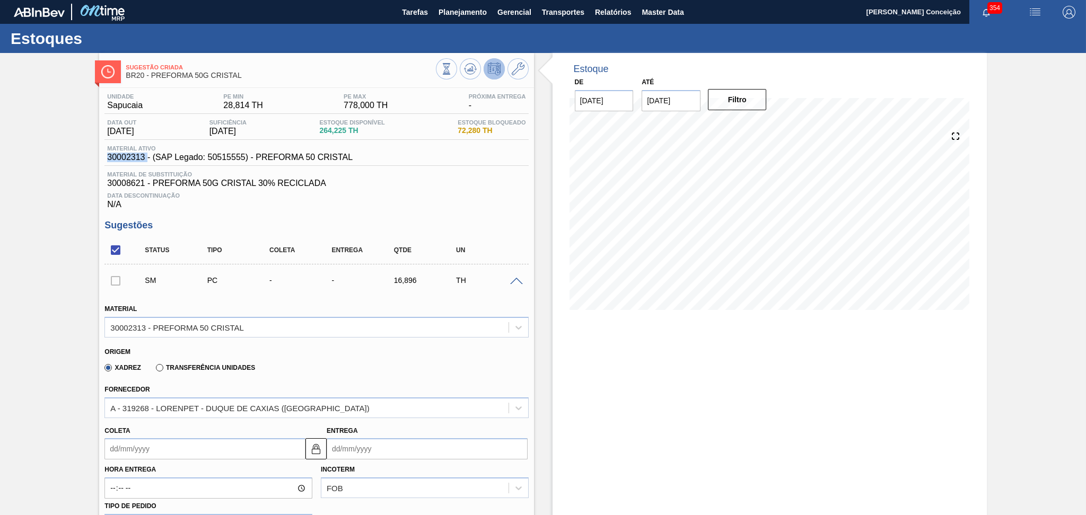
click at [179, 450] on input "Coleta" at bounding box center [204, 448] width 201 height 21
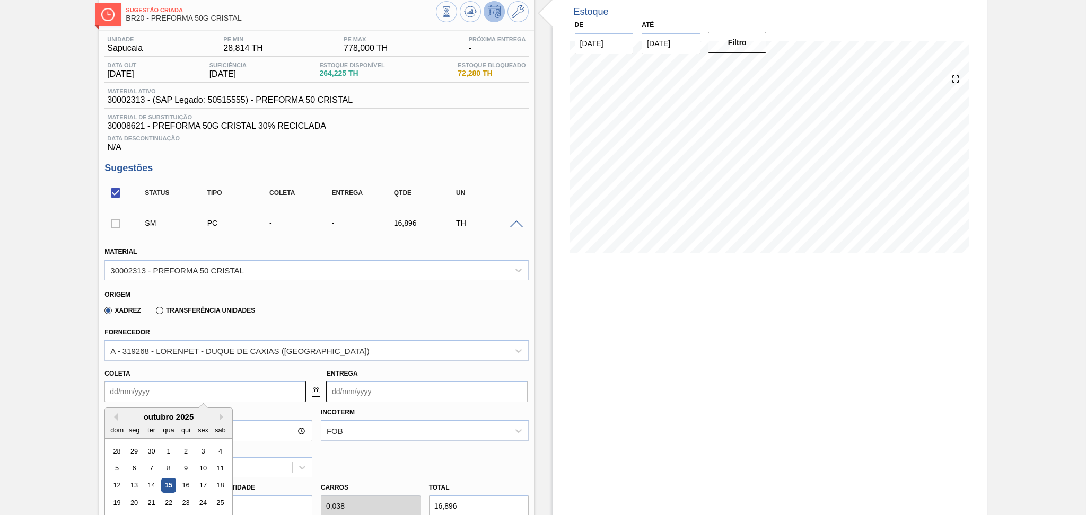
scroll to position [141, 0]
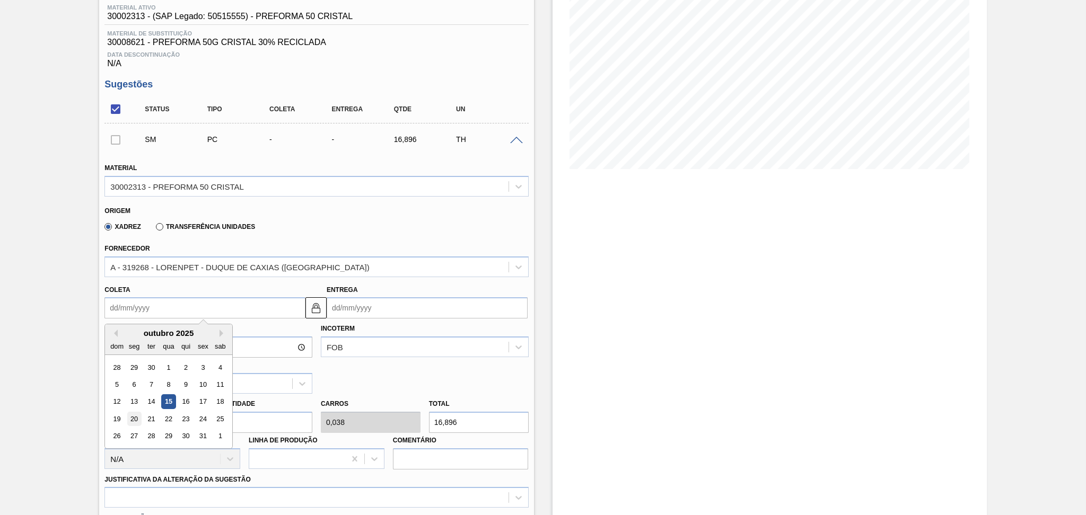
click at [136, 417] on div "20" at bounding box center [134, 419] width 14 height 14
type input "[DATE]"
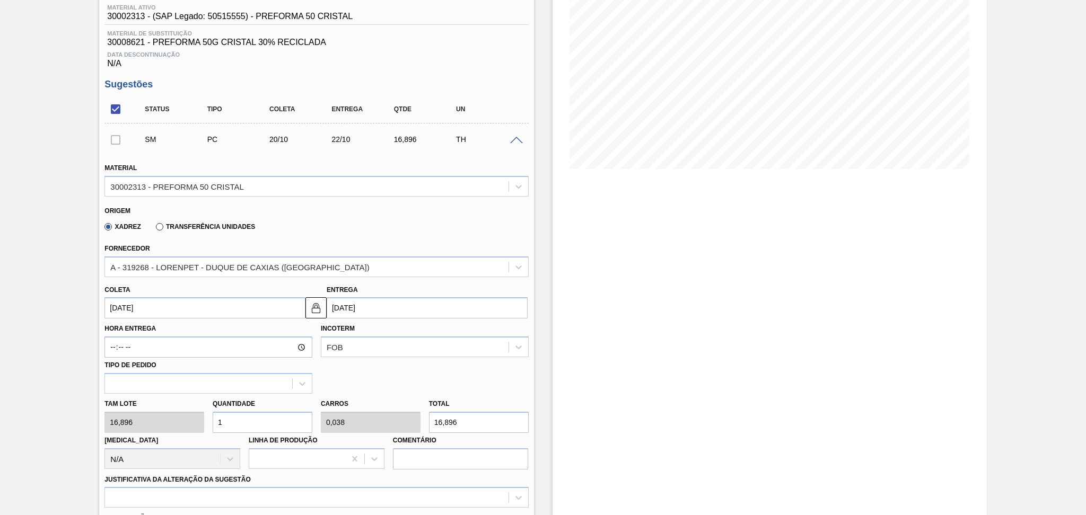
click at [131, 418] on div "Tam lote 16,896 Quantidade 1 Carros 0,038 Total 16,896 Doca N/A Linha de Produç…" at bounding box center [316, 432] width 432 height 76
type input "2"
type input "0,077"
type input "33,792"
type input "26"
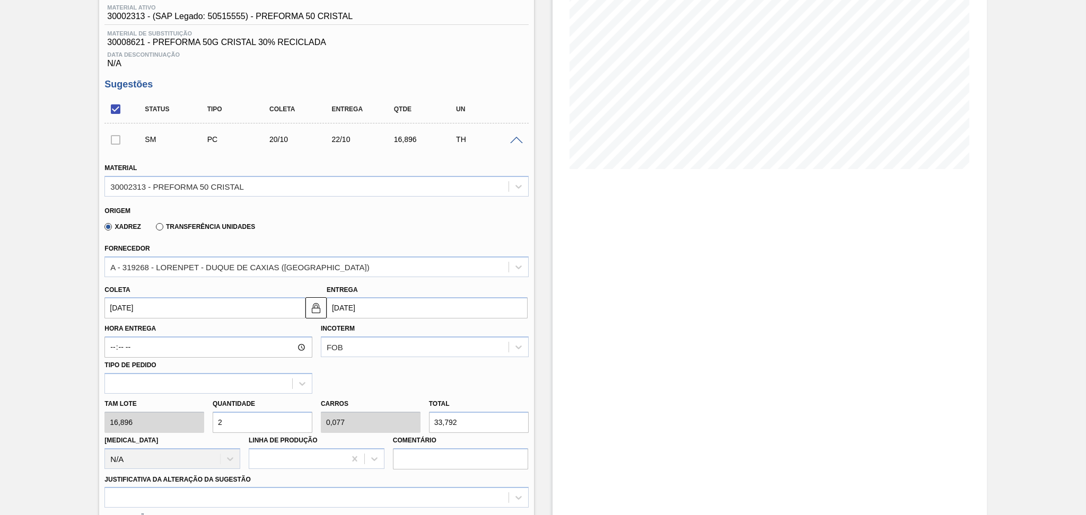
type input "1"
type input "439,296"
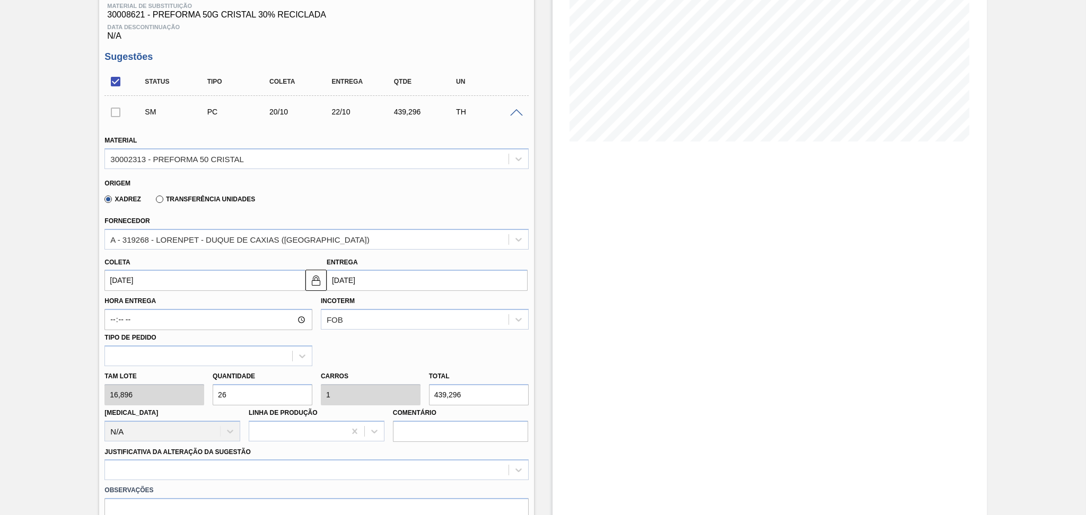
scroll to position [353, 0]
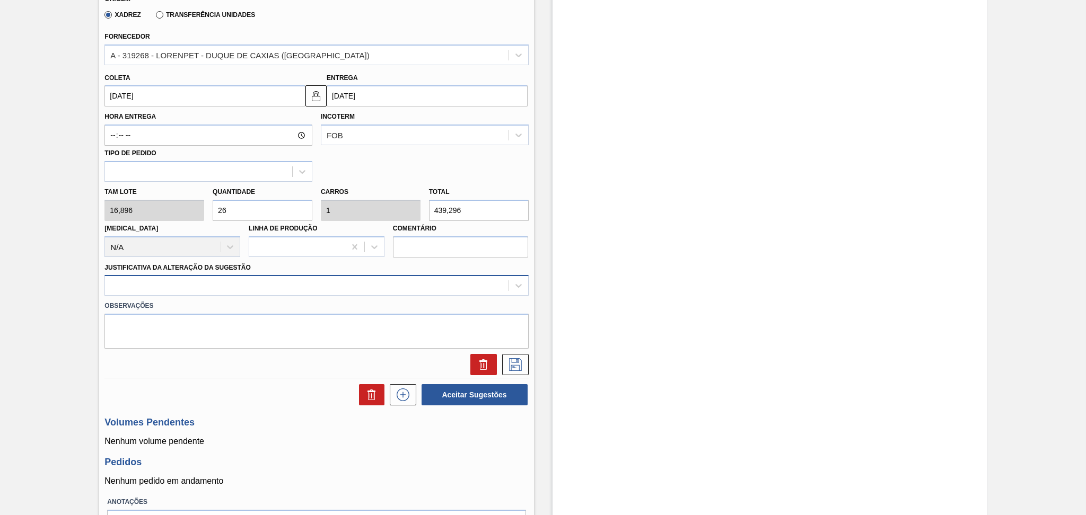
type input "26"
click at [257, 288] on div at bounding box center [306, 285] width 403 height 15
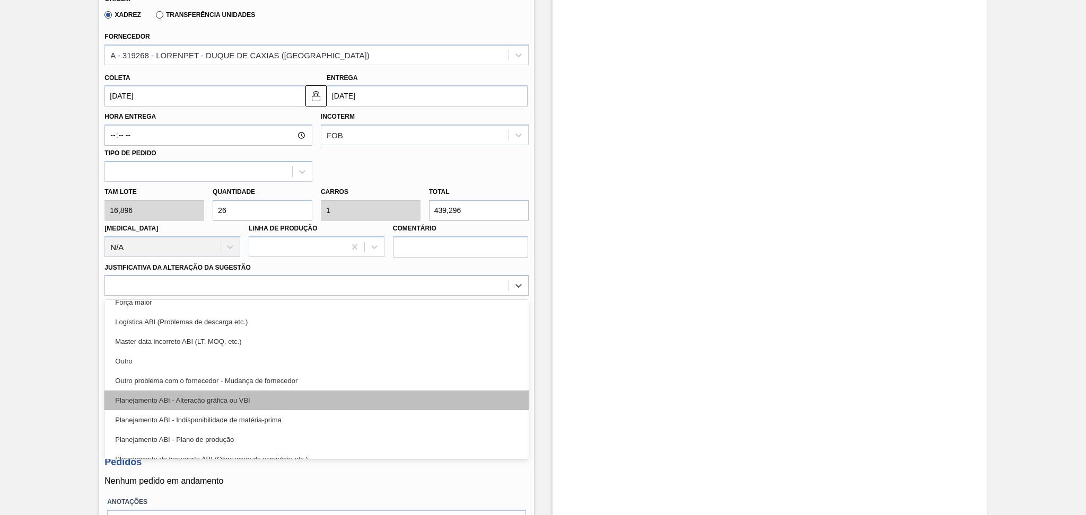
scroll to position [71, 0]
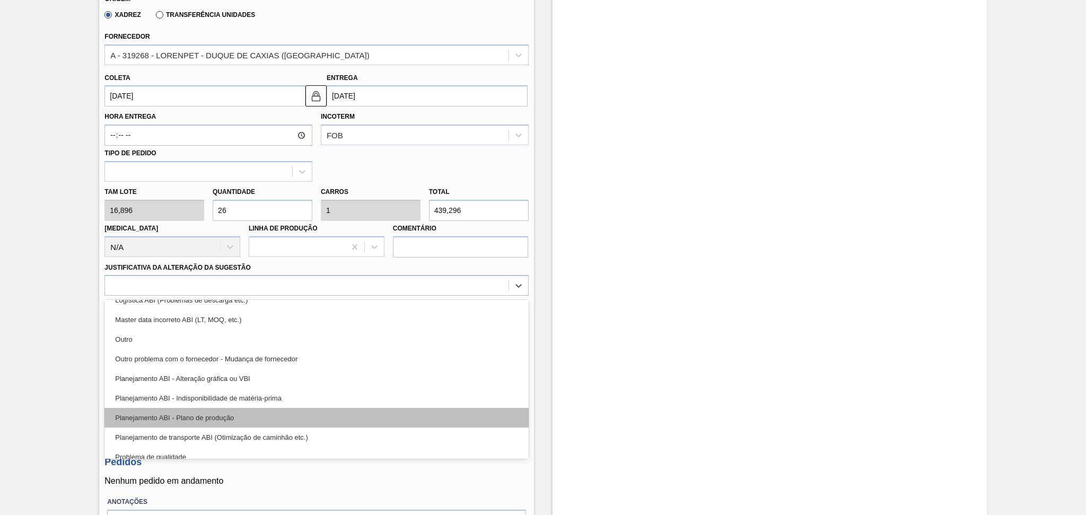
click at [227, 416] on div "Planejamento ABI - Plano de produção" at bounding box center [316, 418] width 424 height 20
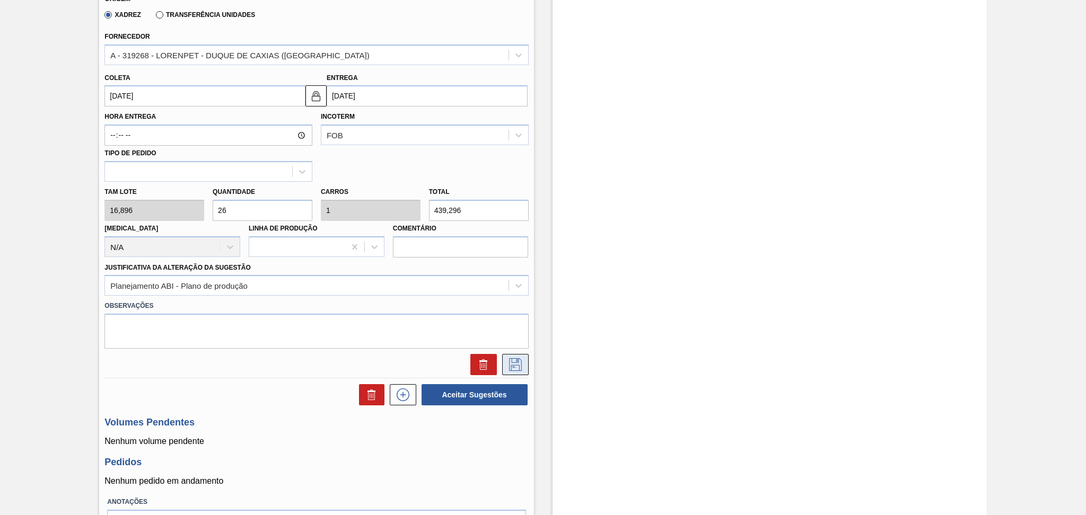
click at [519, 367] on icon at bounding box center [515, 364] width 13 height 13
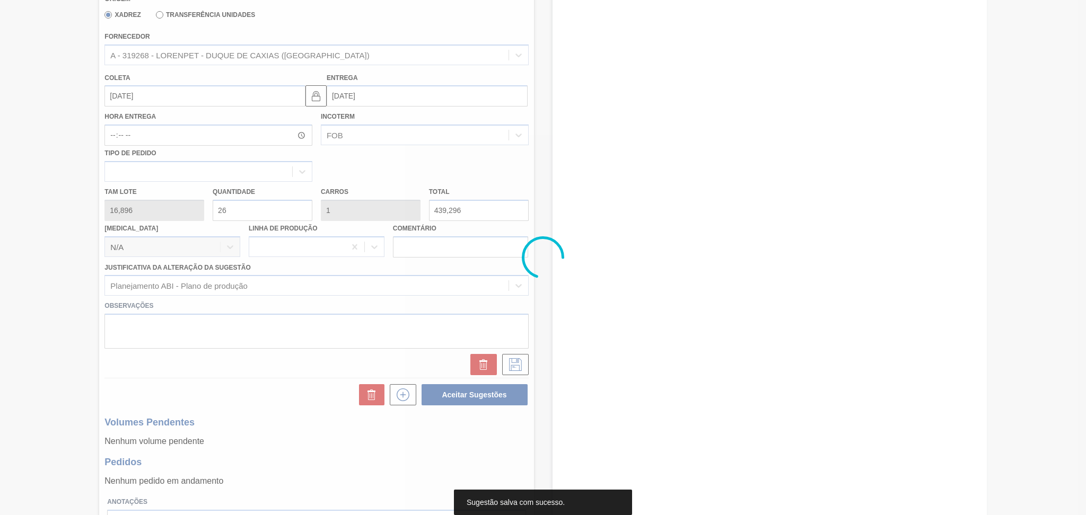
click at [471, 477] on div at bounding box center [543, 257] width 1086 height 515
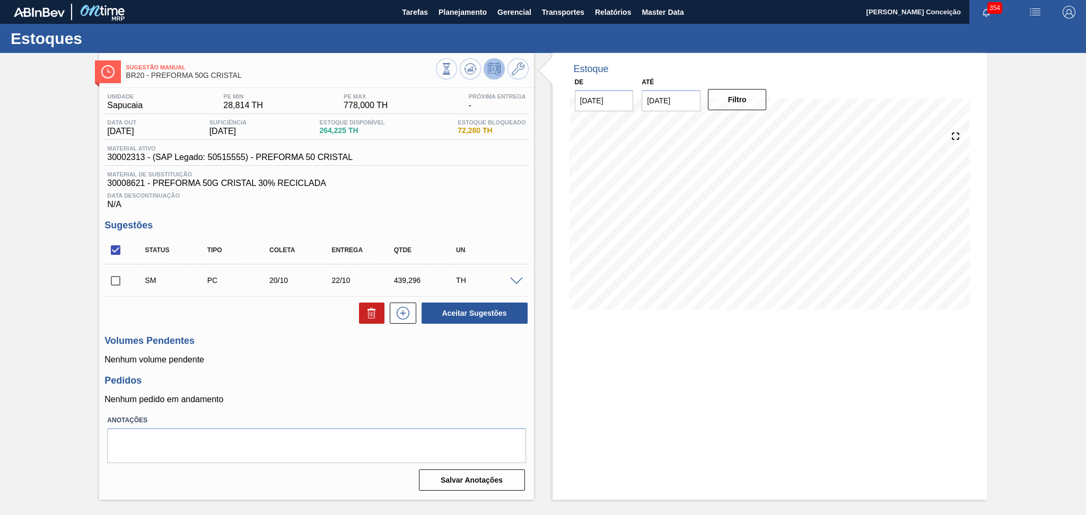
click at [431, 381] on h3 "Pedidos" at bounding box center [316, 380] width 424 height 11
click at [124, 156] on span "30002313 - (SAP Legado: 50515555) - PREFORMA 50 CRISTAL" at bounding box center [229, 158] width 245 height 10
copy span "30002313"
click at [136, 183] on span "30008621 - PREFORMA 50G CRISTAL 30% RECICLADA" at bounding box center [316, 184] width 418 height 10
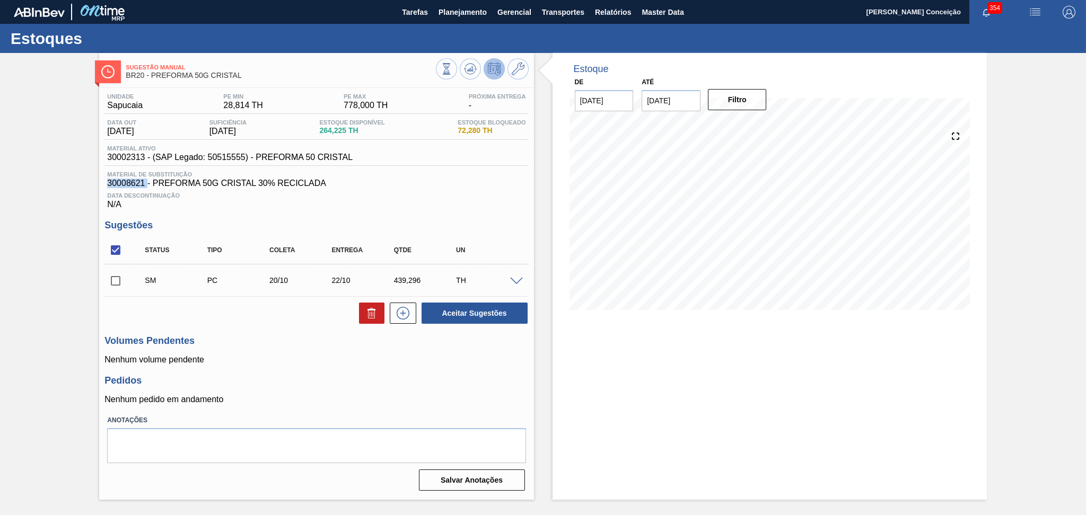
click at [136, 183] on span "30008621 - PREFORMA 50G CRISTAL 30% RECICLADA" at bounding box center [316, 184] width 418 height 10
copy span "30008621"
click at [528, 64] on div at bounding box center [482, 70] width 93 height 24
click at [521, 70] on icon at bounding box center [518, 69] width 13 height 13
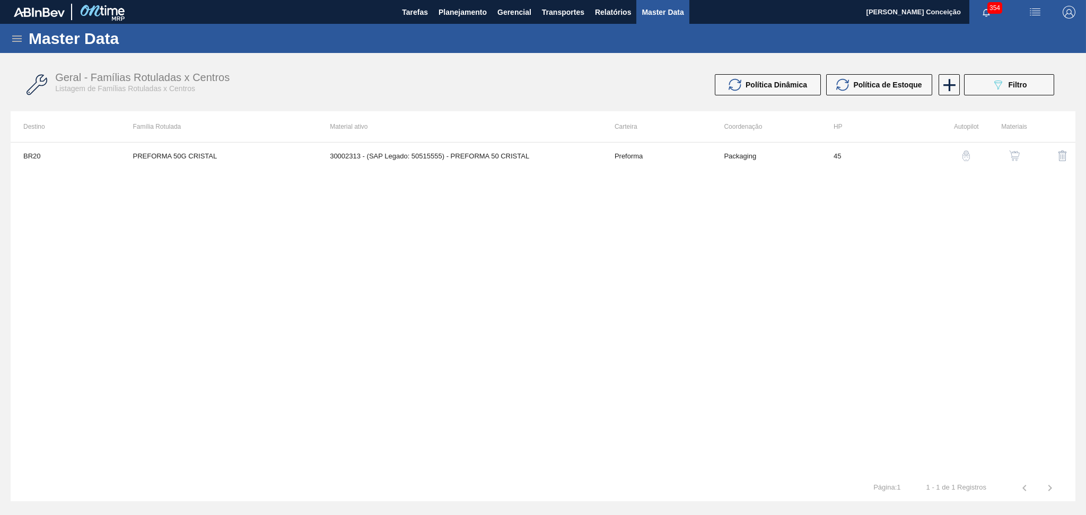
click at [1011, 160] on img "button" at bounding box center [1014, 156] width 11 height 11
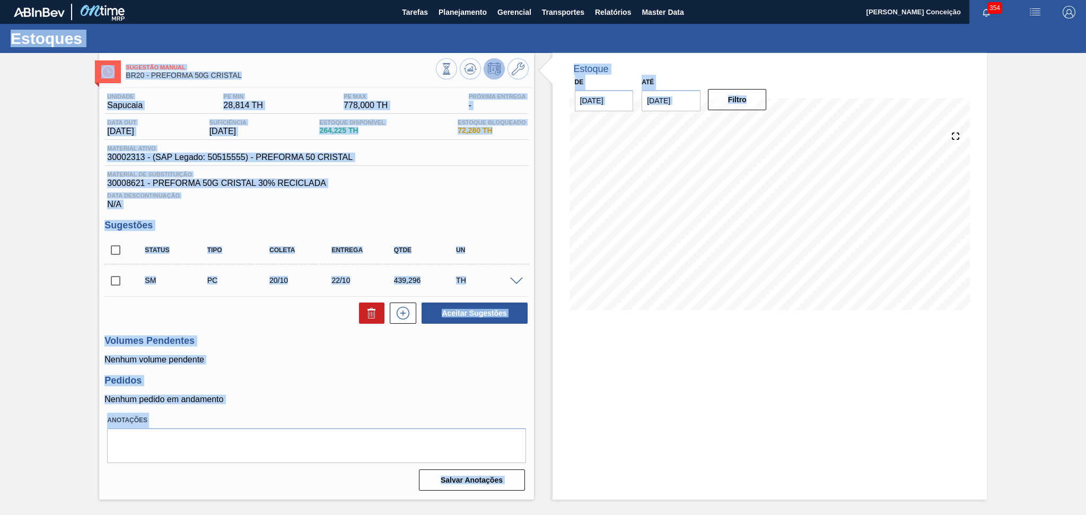
click at [444, 401] on p "Nenhum pedido em andamento" at bounding box center [316, 400] width 424 height 10
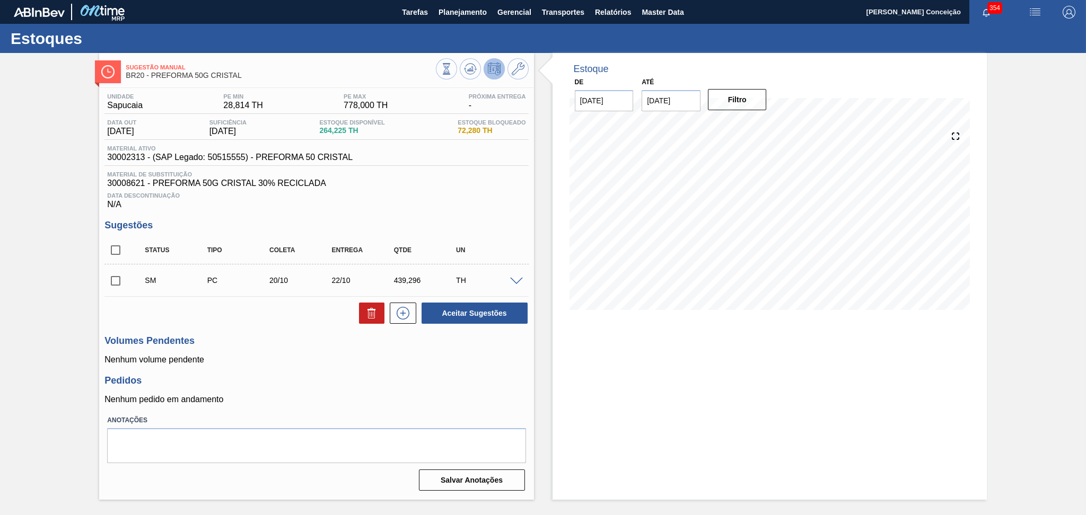
click at [576, 360] on div "Estoque De 15/10/2025 Até 30/11/2025 Filtro 26/10 Projeção de Estoque 703.521 N…" at bounding box center [769, 276] width 434 height 447
click at [391, 391] on div "Pedidos Nenhum pedido em andamento" at bounding box center [316, 389] width 424 height 29
click at [325, 370] on div "Unidade Sapucaia PE MIN 28,814 TH PE MAX 778,000 TH Próxima Entrega - Data out …" at bounding box center [316, 291] width 434 height 407
click at [457, 203] on div "Data Descontinuação N/A" at bounding box center [316, 198] width 424 height 21
click at [411, 186] on span "30008621 - PREFORMA 50G CRISTAL 30% RECICLADA" at bounding box center [316, 184] width 418 height 10
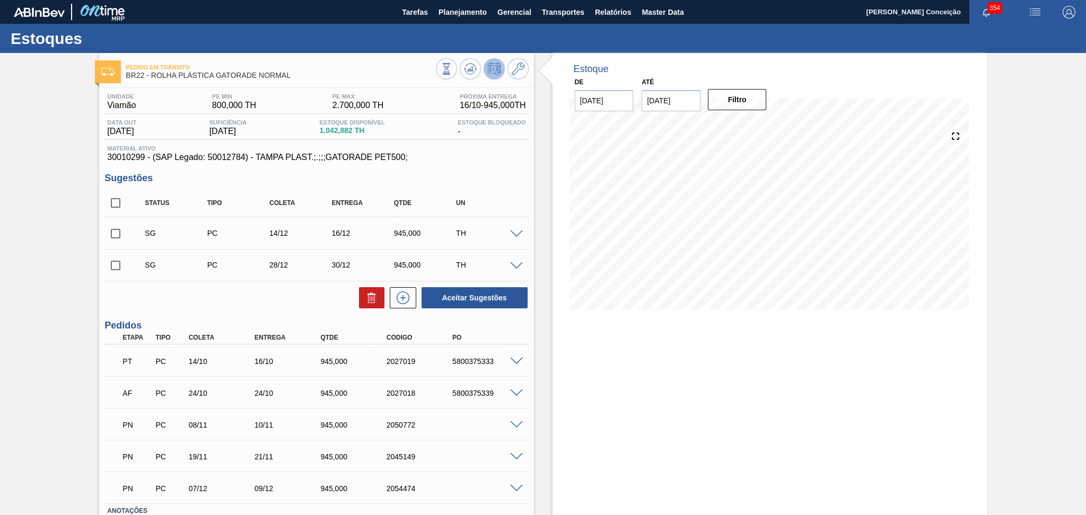
click at [536, 356] on div "Estoque De [DATE] Até [DATE] Filtro" at bounding box center [760, 322] width 453 height 538
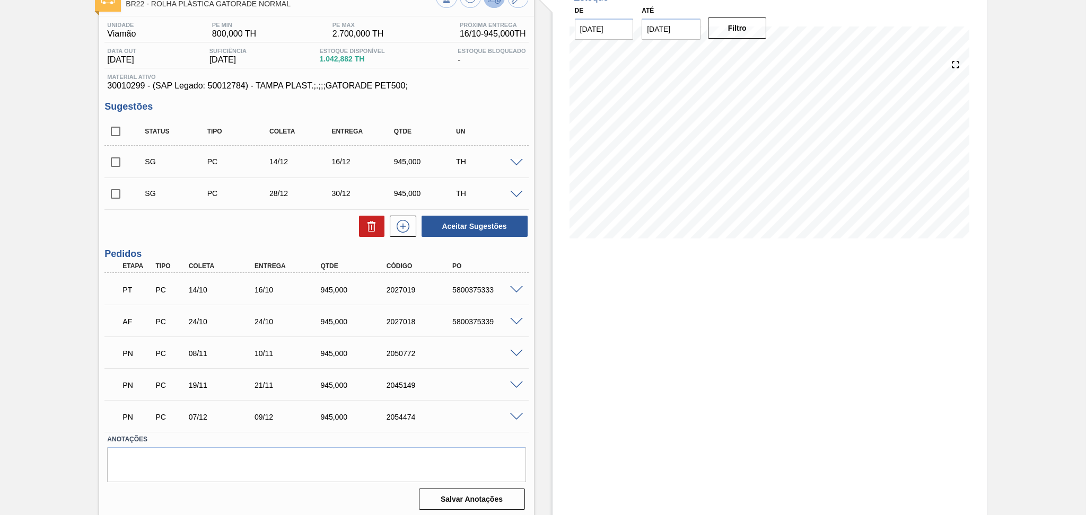
scroll to position [74, 0]
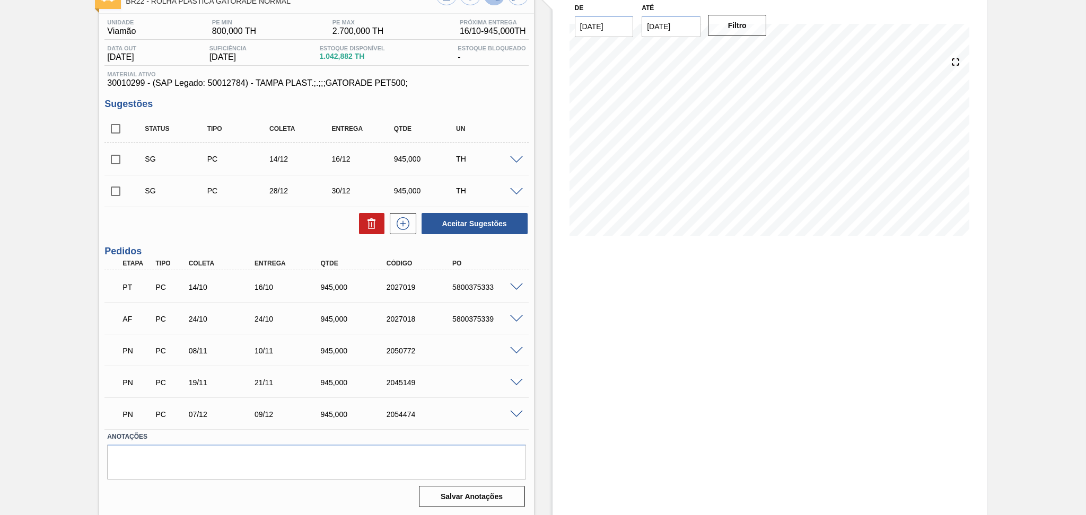
click at [569, 319] on div "Estoque De [DATE] Até [DATE] Filtro" at bounding box center [769, 248] width 434 height 538
click at [259, 240] on div "Unidade Viamão PE MIN 800,000 TH PE MAX 2.700,000 TH Próxima Entrega 16/10 - 94…" at bounding box center [316, 262] width 434 height 497
click at [116, 78] on span "30010299 - (SAP Legado: 50012784) - TAMPA PLAST.;.;;;GATORADE PET500;" at bounding box center [316, 83] width 418 height 10
copy span "30010299"
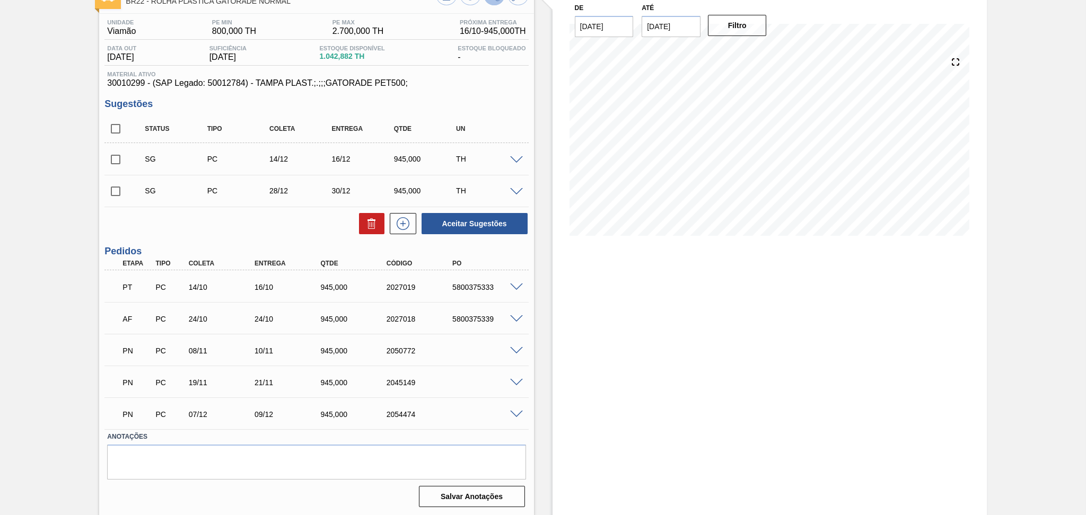
click at [649, 383] on div "Estoque De [DATE] Até [DATE] Filtro 19/10 Projeção de Estoque 1,807.882 [DOMAIN…" at bounding box center [769, 248] width 434 height 538
click at [269, 217] on div "Aceitar Sugestões" at bounding box center [316, 223] width 424 height 23
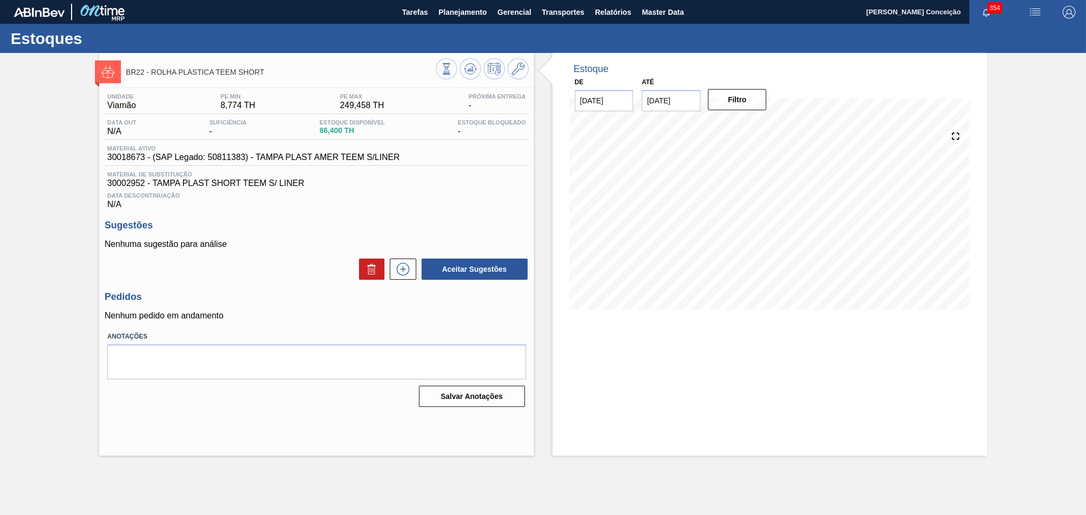
click at [277, 283] on div "Unidade Viamão PE MIN 8,774 TH PE MAX 249,458 TH Próxima Entrega - Data out N/A…" at bounding box center [316, 249] width 434 height 323
click at [470, 74] on icon at bounding box center [469, 71] width 11 height 5
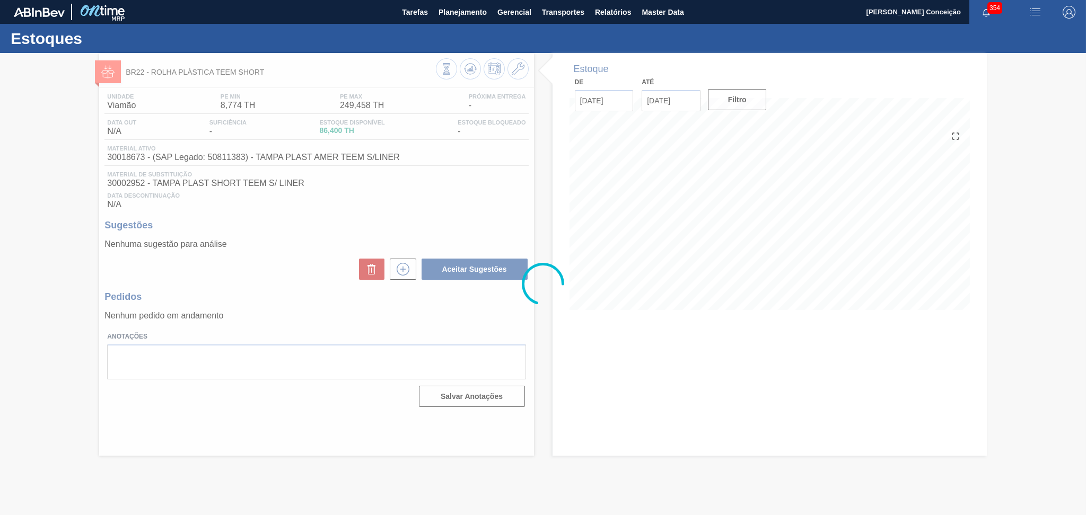
click at [310, 278] on div at bounding box center [543, 284] width 1086 height 462
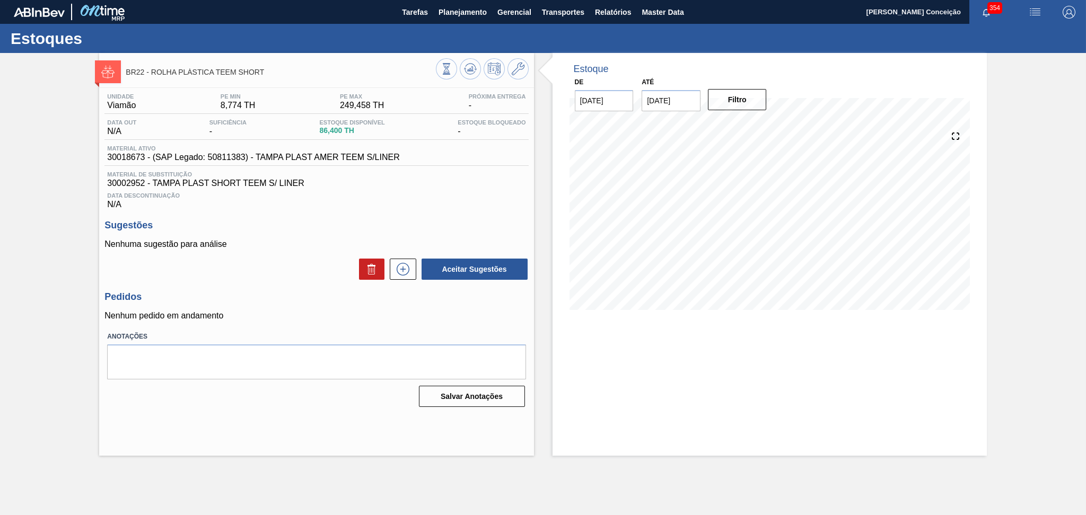
click at [134, 162] on div "Material ativo 30018673 - (SAP Legado: 50811383) - TAMPA PLAST AMER TEEM S/LINER" at bounding box center [316, 155] width 424 height 21
copy span "30018673"
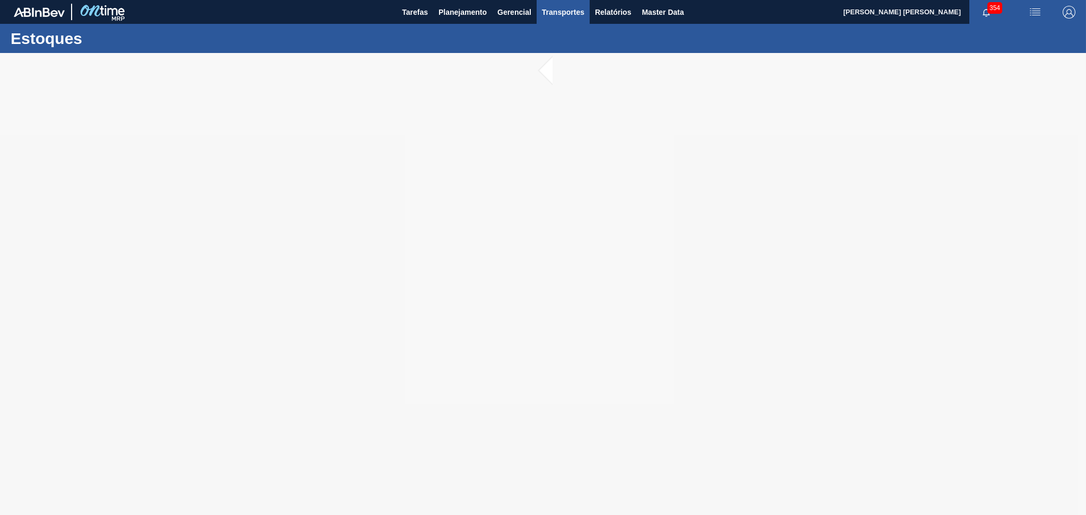
click at [573, 11] on span "Transportes" at bounding box center [563, 12] width 42 height 13
click at [554, 49] on li "Otimização de Carga" at bounding box center [563, 53] width 87 height 17
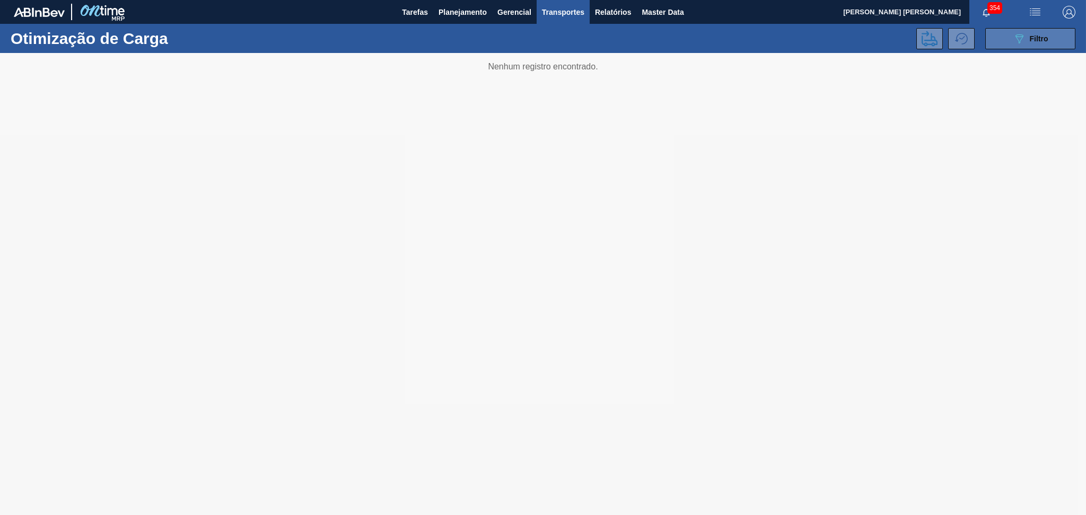
click at [1016, 45] on button "089F7B8B-B2A5-4AFE-B5C0-19BA573D28AC Filtro" at bounding box center [1030, 38] width 90 height 21
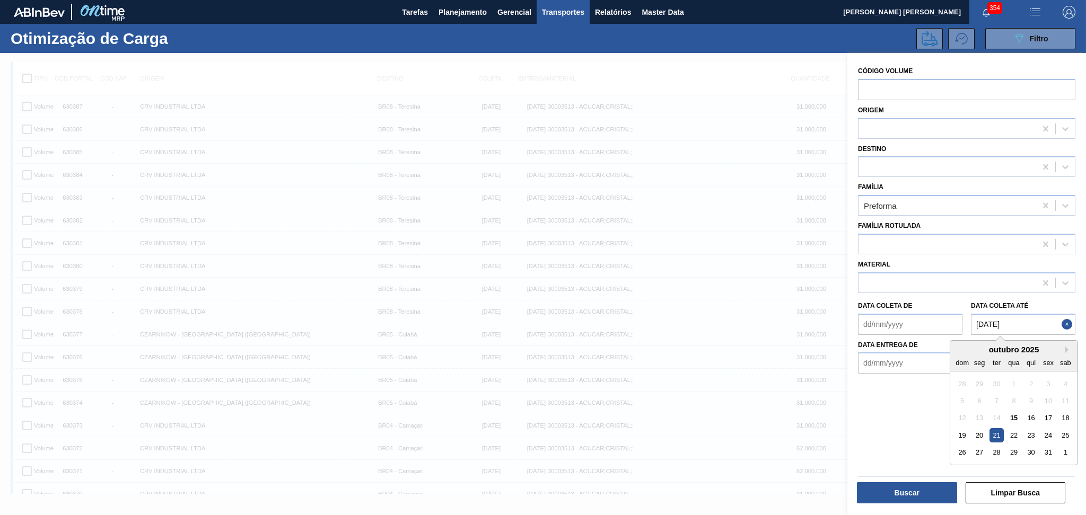
drag, startPoint x: 1021, startPoint y: 321, endPoint x: 962, endPoint y: 315, distance: 59.2
click at [962, 315] on div "Data [PERSON_NAME] de Data [PERSON_NAME] até [DATE] Next Month outubro 2025 dom…" at bounding box center [967, 315] width 226 height 39
click at [1011, 432] on div "22" at bounding box center [1013, 435] width 14 height 14
type até "[DATE]"
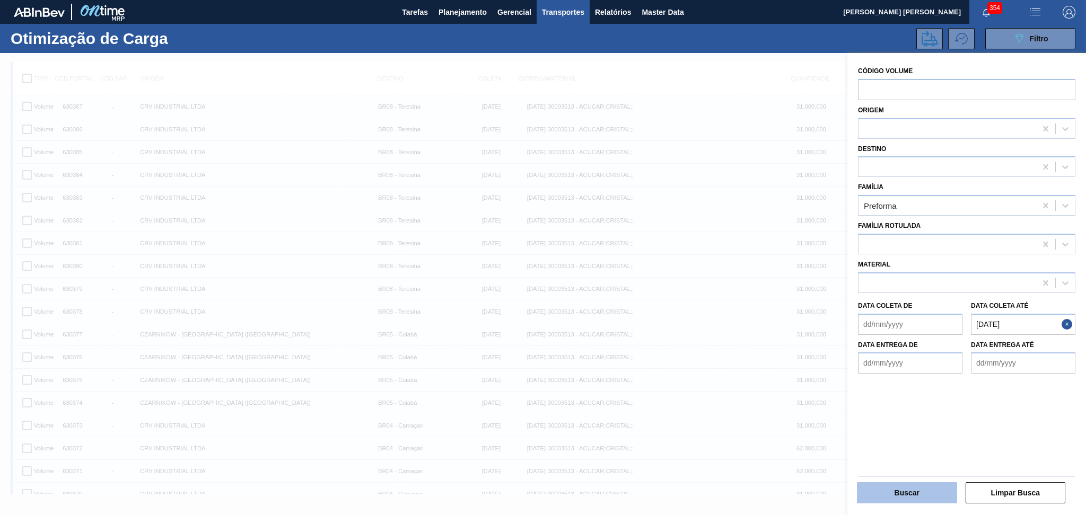
click at [908, 493] on button "Buscar" at bounding box center [907, 492] width 100 height 21
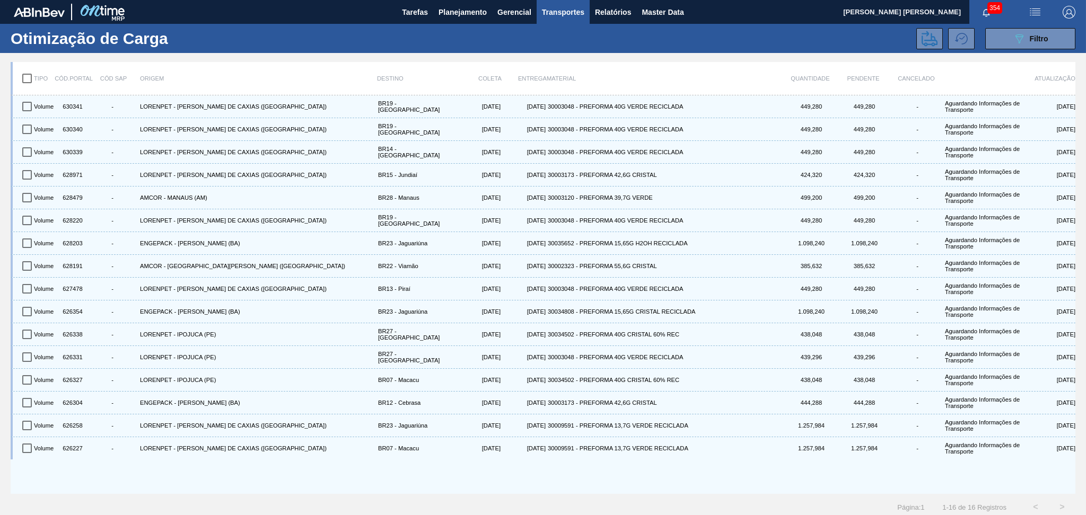
click at [24, 73] on input "checkbox" at bounding box center [27, 78] width 22 height 22
checkbox input "true"
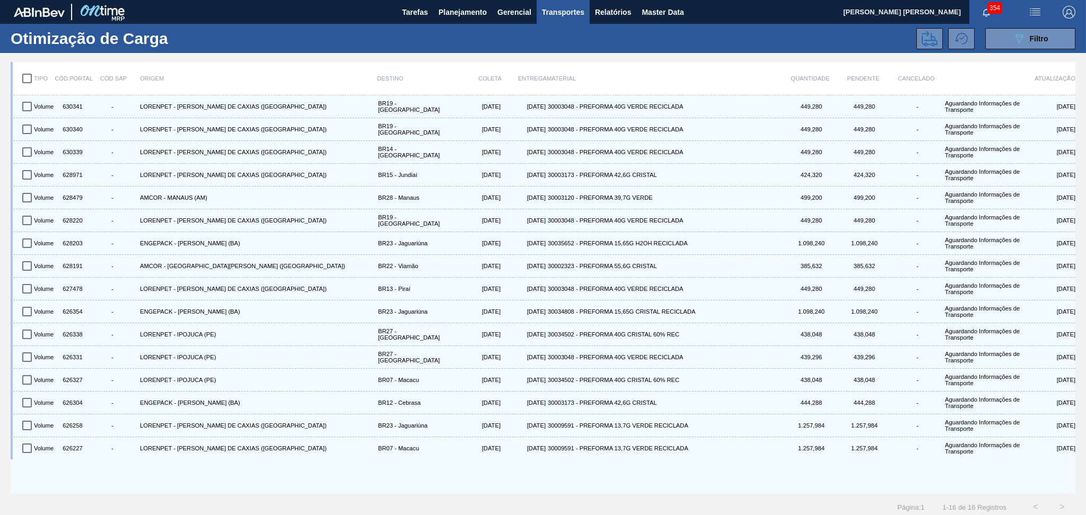
checkbox input "true"
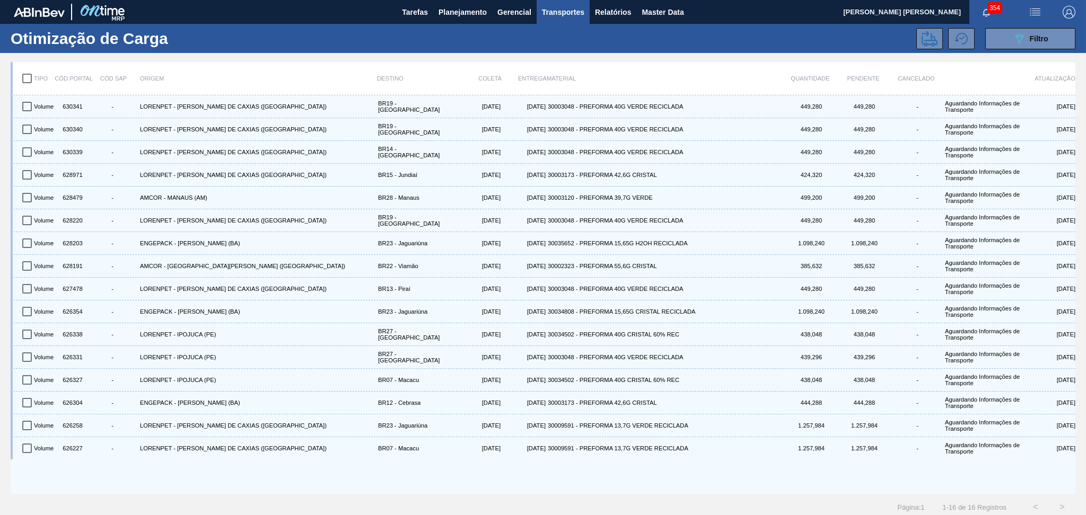
checkbox input "true"
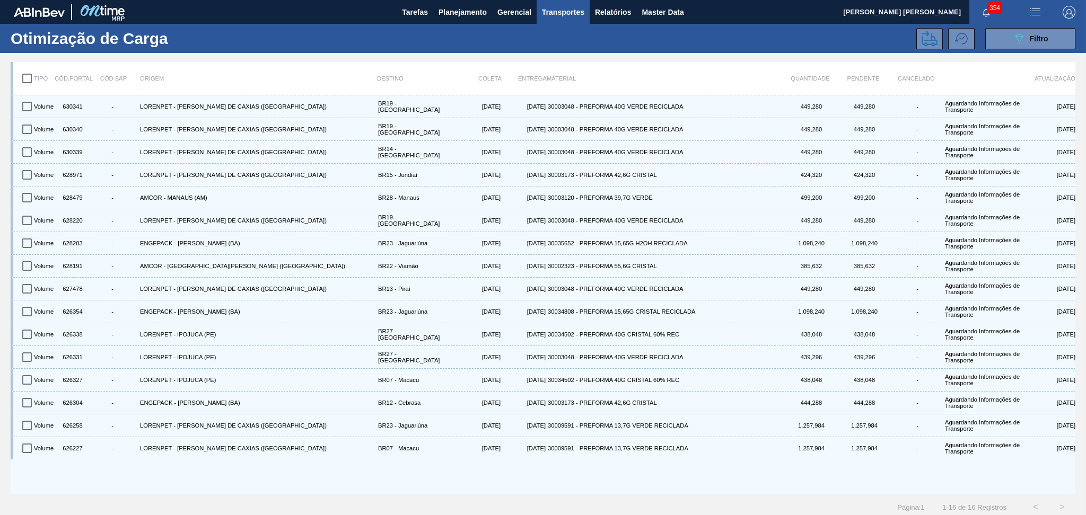
checkbox input "true"
click at [918, 39] on button at bounding box center [929, 38] width 27 height 21
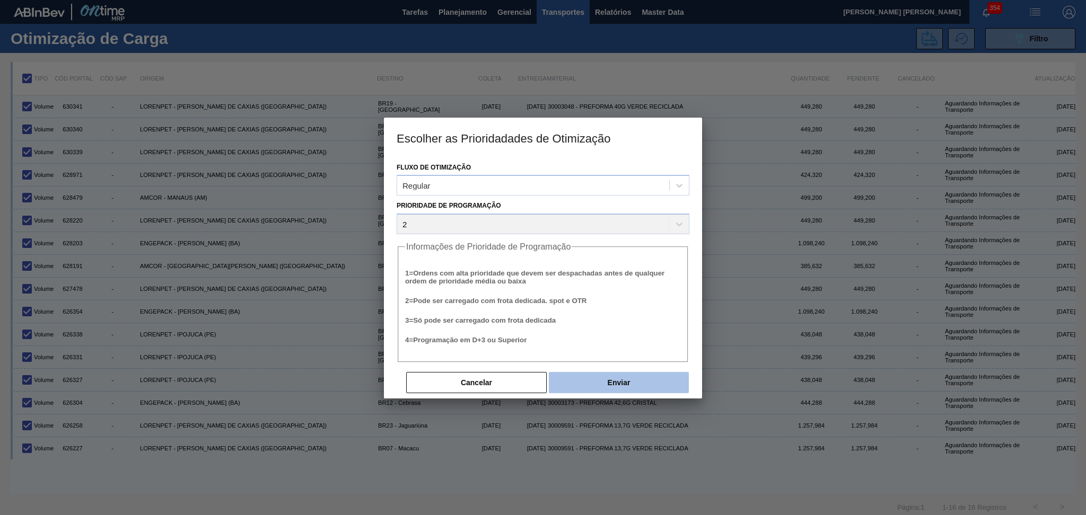
click at [624, 383] on button "Enviar" at bounding box center [619, 382] width 140 height 21
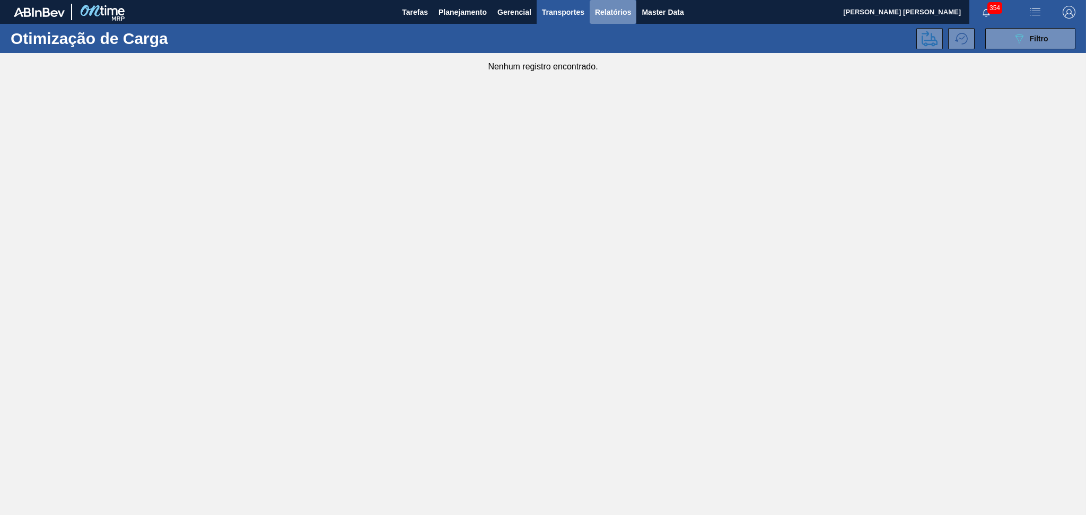
click at [614, 20] on button "Relatórios" at bounding box center [613, 12] width 47 height 24
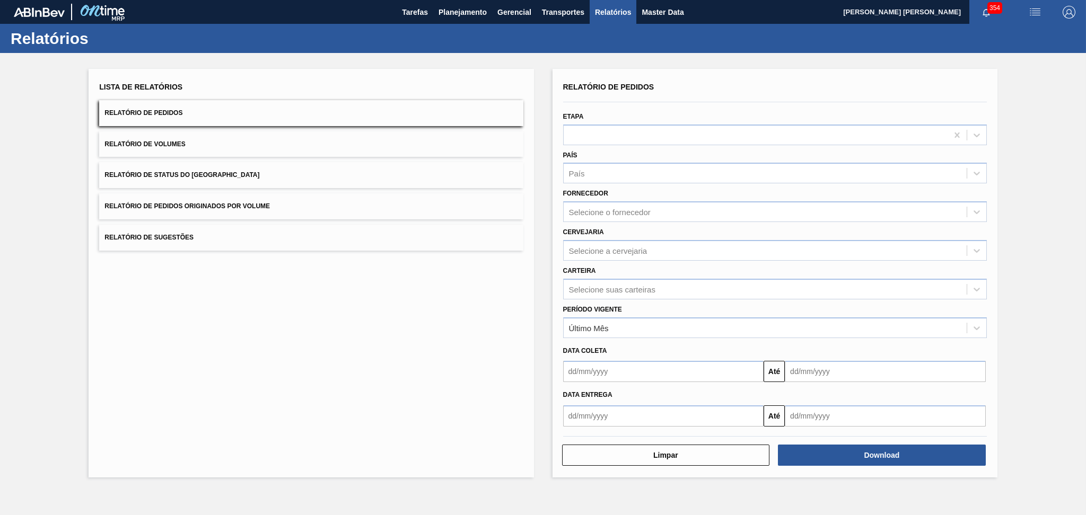
click at [200, 147] on button "Relatório de Volumes" at bounding box center [311, 144] width 424 height 26
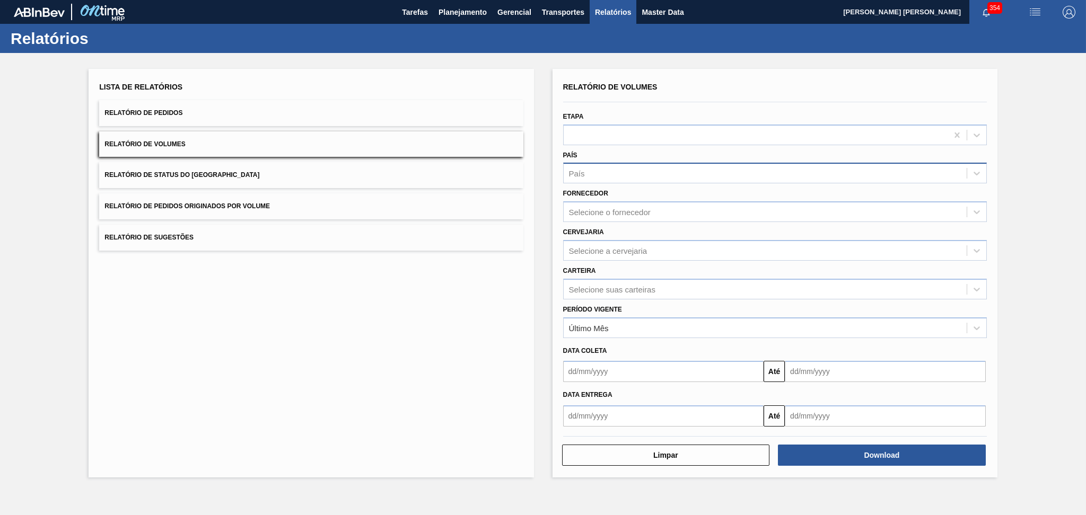
click at [592, 177] on div "País" at bounding box center [765, 173] width 403 height 15
click at [596, 197] on div "BR - [GEOGRAPHIC_DATA]" at bounding box center [775, 200] width 424 height 20
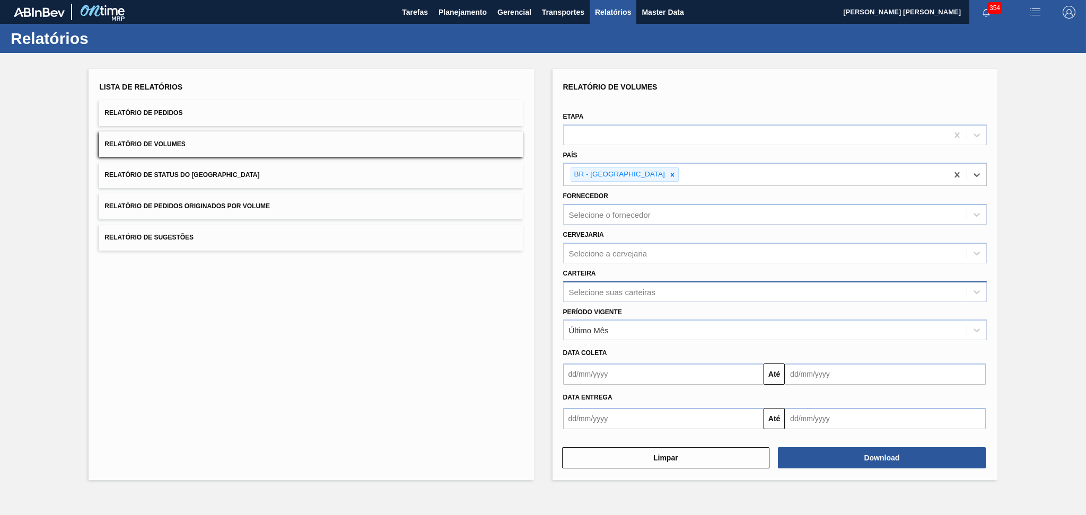
click at [633, 290] on div "Selecione suas carteiras" at bounding box center [612, 291] width 86 height 9
type input "prefor"
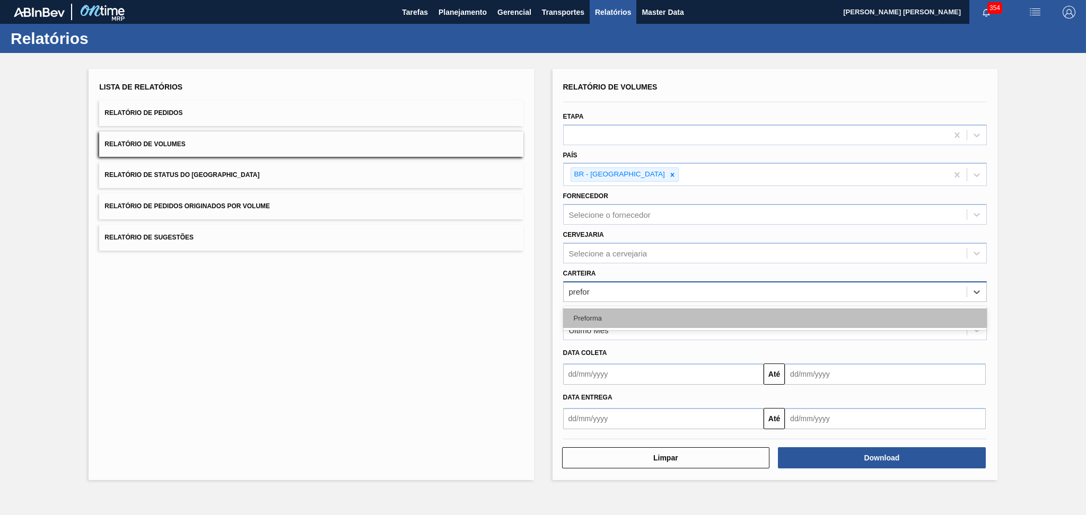
click at [642, 314] on div "Preforma" at bounding box center [775, 319] width 424 height 20
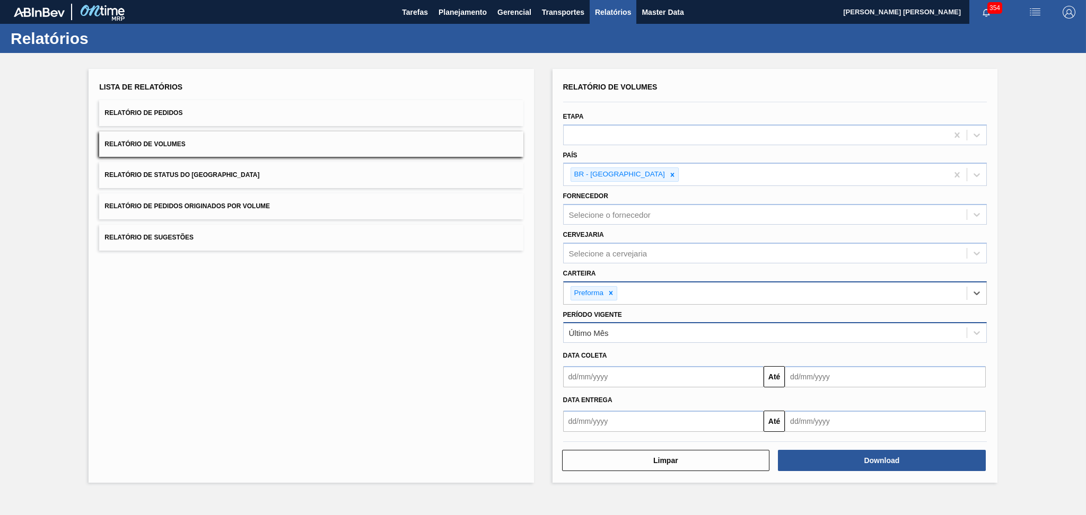
click at [640, 326] on div "Último Mês" at bounding box center [765, 333] width 403 height 15
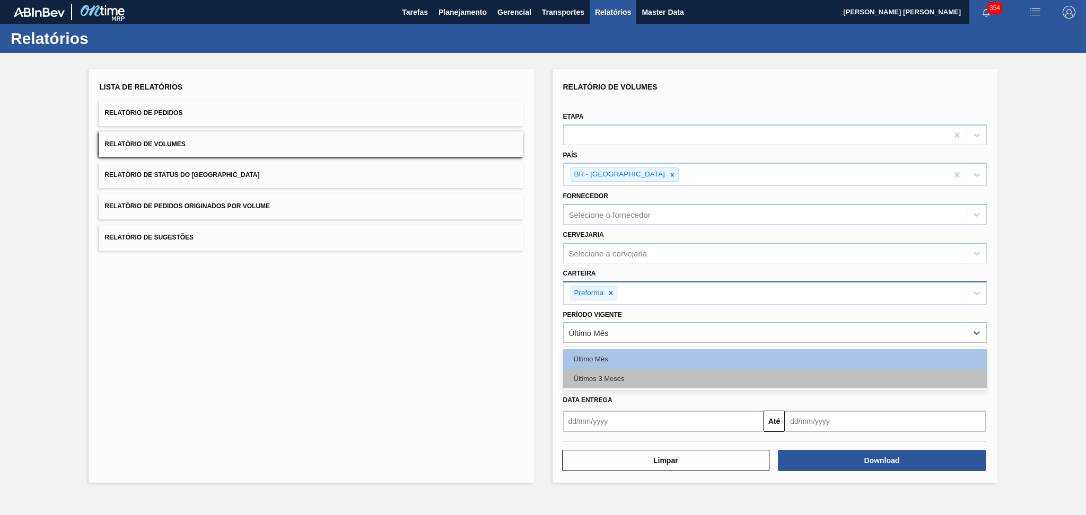
click at [633, 383] on div "Últimos 3 Meses" at bounding box center [775, 379] width 424 height 20
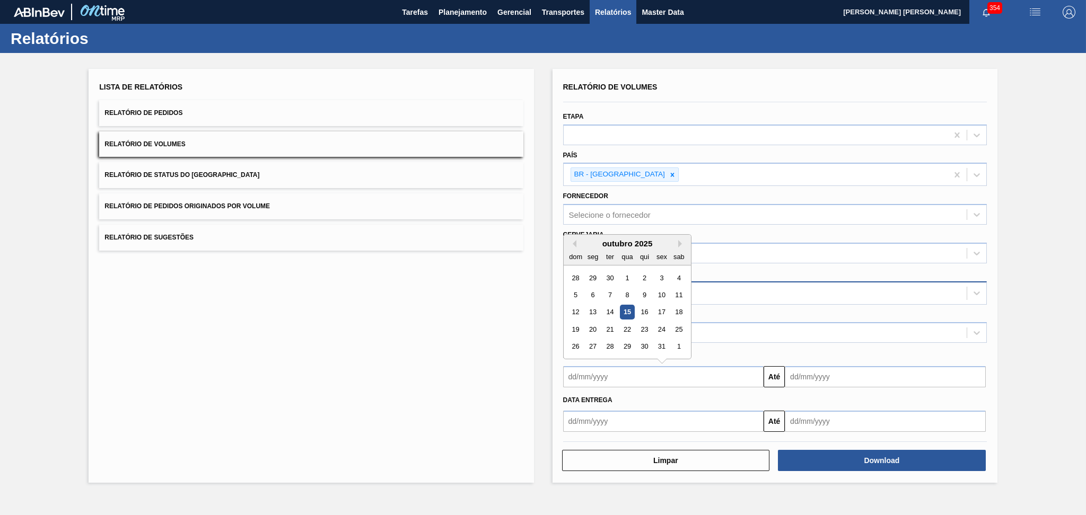
click at [646, 380] on input "text" at bounding box center [663, 376] width 201 height 21
type input "/"
type input "[DATE]"
click at [810, 390] on div "Data Entrega" at bounding box center [775, 399] width 432 height 18
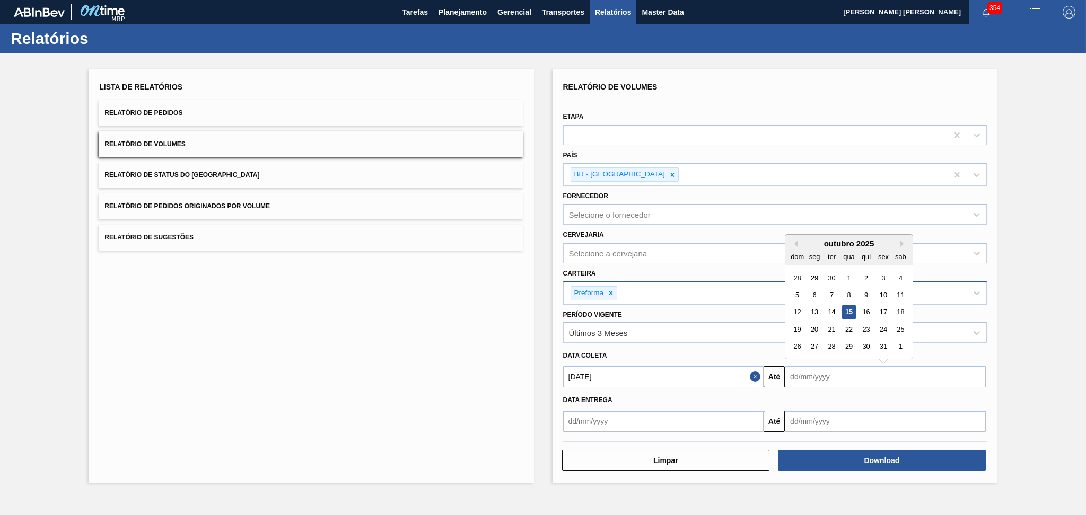
click at [815, 374] on input "text" at bounding box center [885, 376] width 201 height 21
type input "[DATE]"
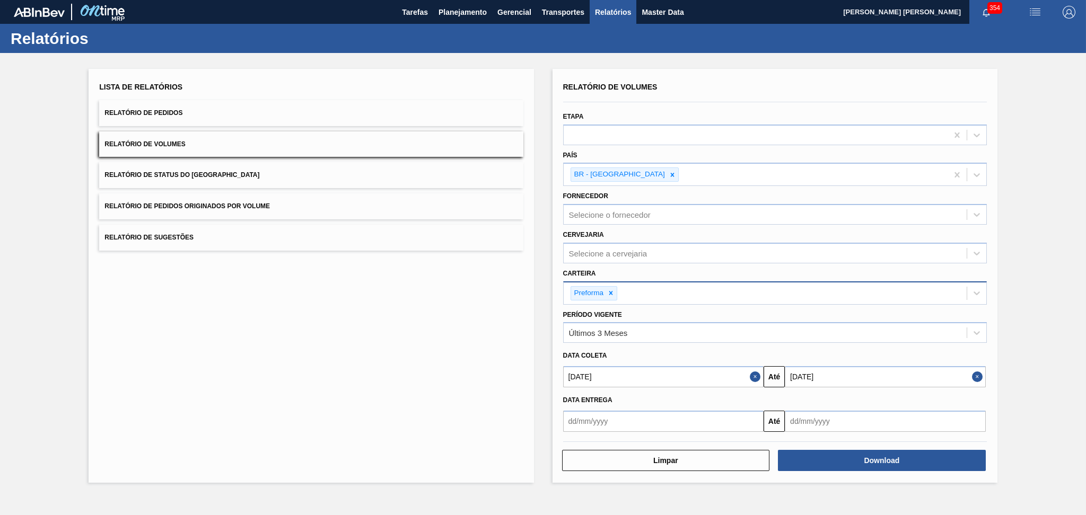
click at [826, 393] on div "Data Entrega" at bounding box center [775, 400] width 432 height 15
click at [864, 461] on button "Download" at bounding box center [882, 460] width 208 height 21
